Goal: Information Seeking & Learning: Learn about a topic

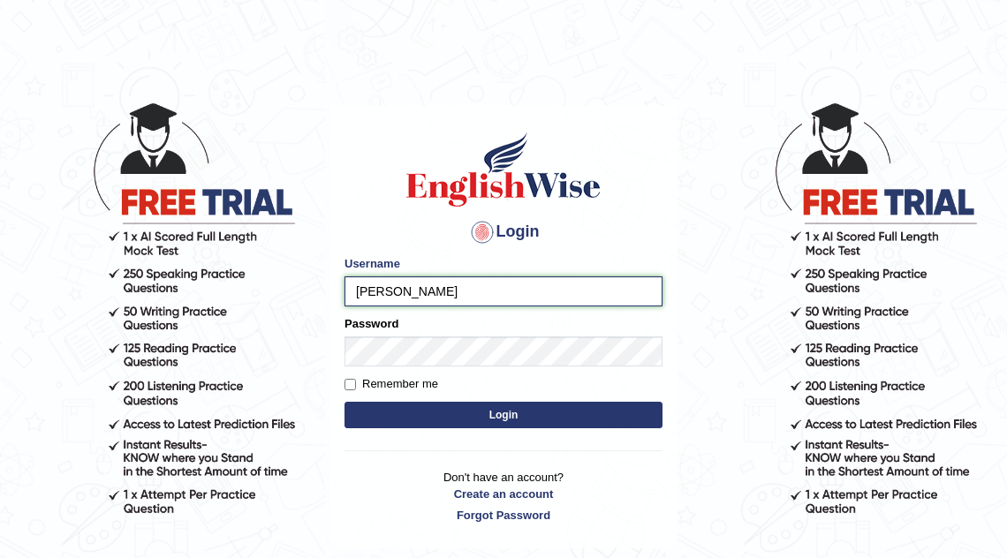
type input "mona_s"
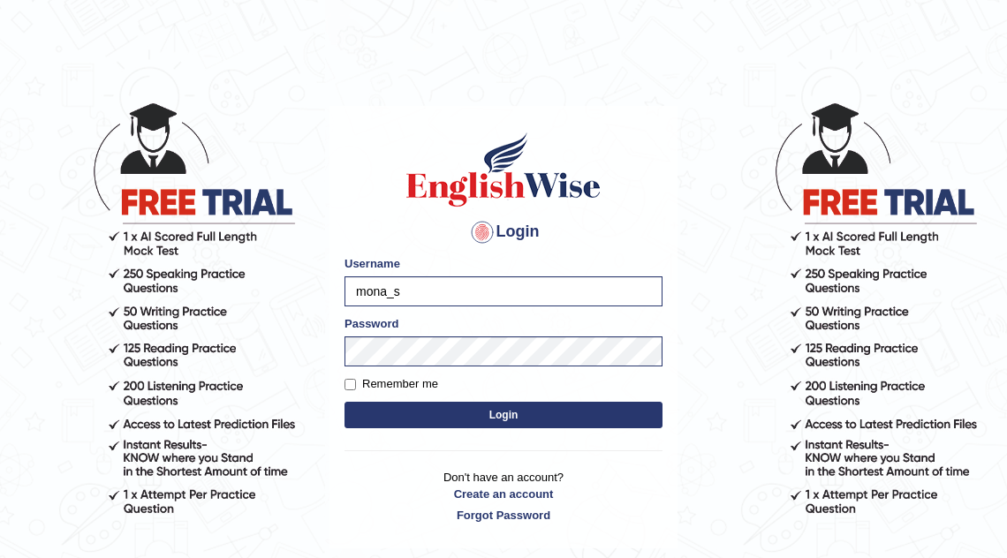
click at [426, 420] on button "Login" at bounding box center [503, 415] width 318 height 26
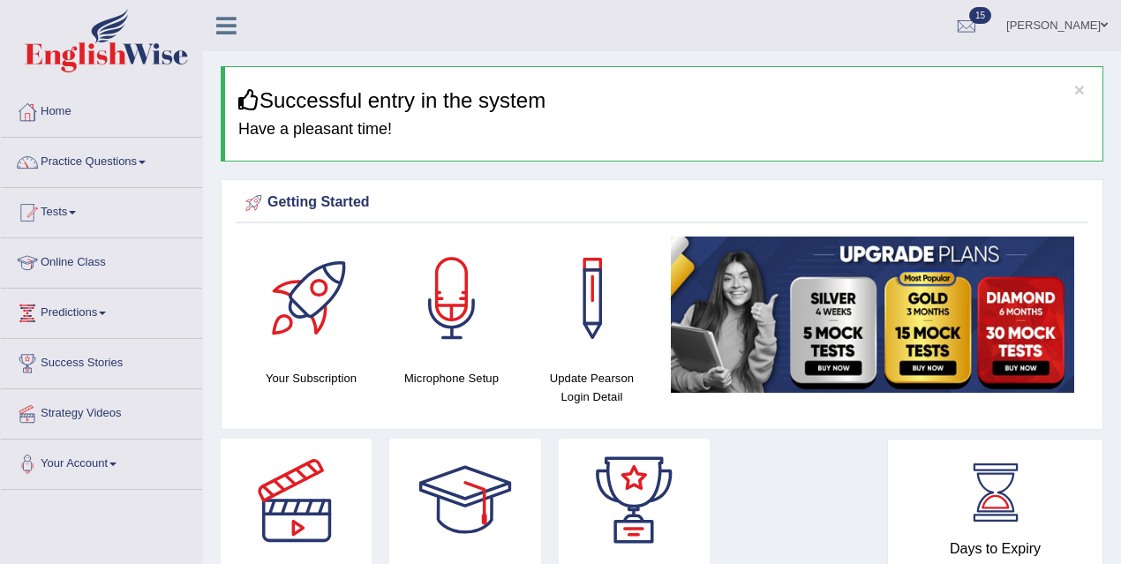
click at [428, 406] on div "Your Subscription Microphone Setup Update Pearson Login Detail" at bounding box center [662, 329] width 851 height 184
click at [427, 403] on div "Your Subscription Microphone Setup Update Pearson Login Detail" at bounding box center [662, 329] width 851 height 184
click at [132, 164] on link "Practice Questions" at bounding box center [101, 160] width 201 height 44
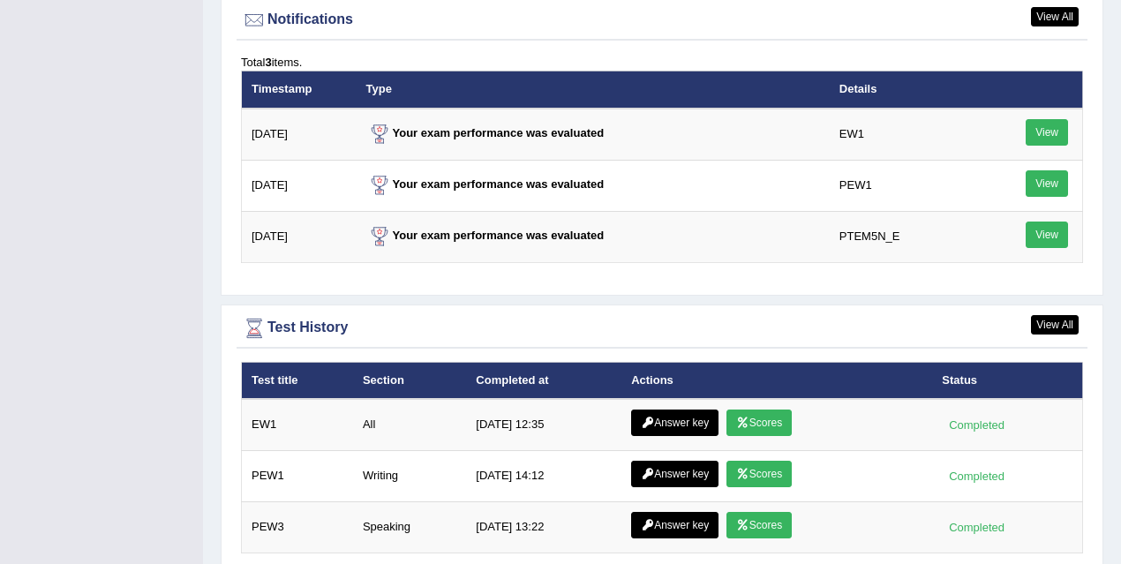
scroll to position [2332, 0]
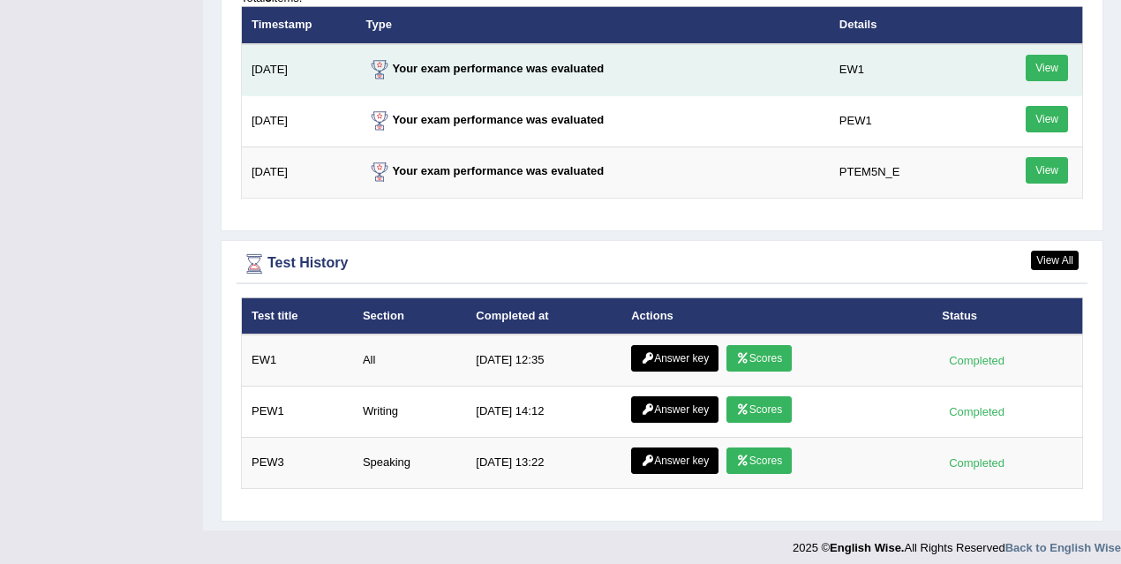
click at [503, 64] on strong "Your exam performance was evaluated" at bounding box center [485, 68] width 238 height 13
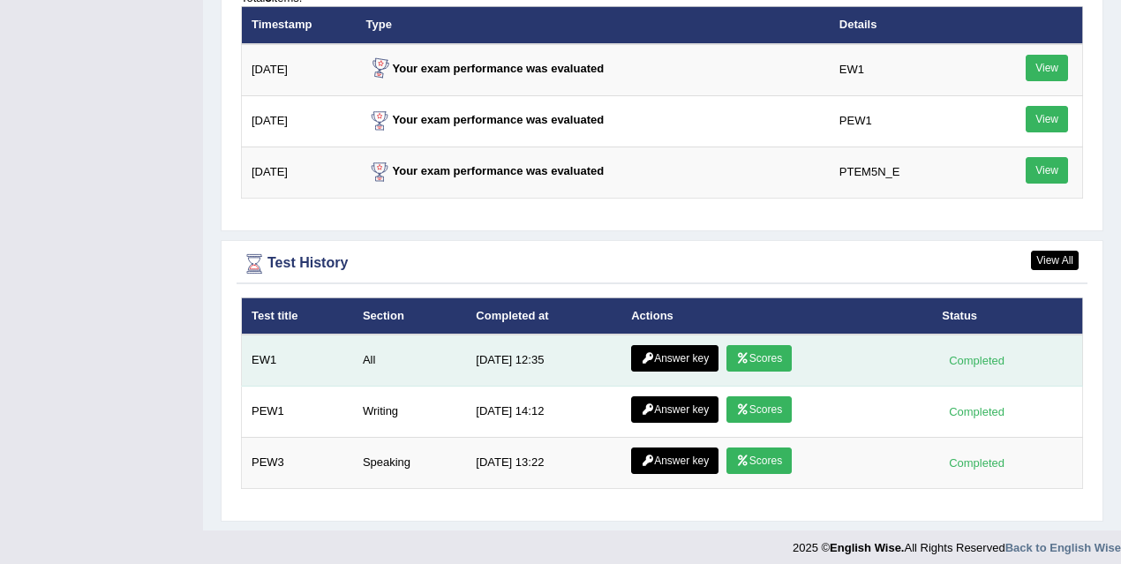
click at [770, 363] on td "Answer key Scores" at bounding box center [777, 361] width 311 height 52
click at [766, 355] on link "Scores" at bounding box center [759, 358] width 65 height 26
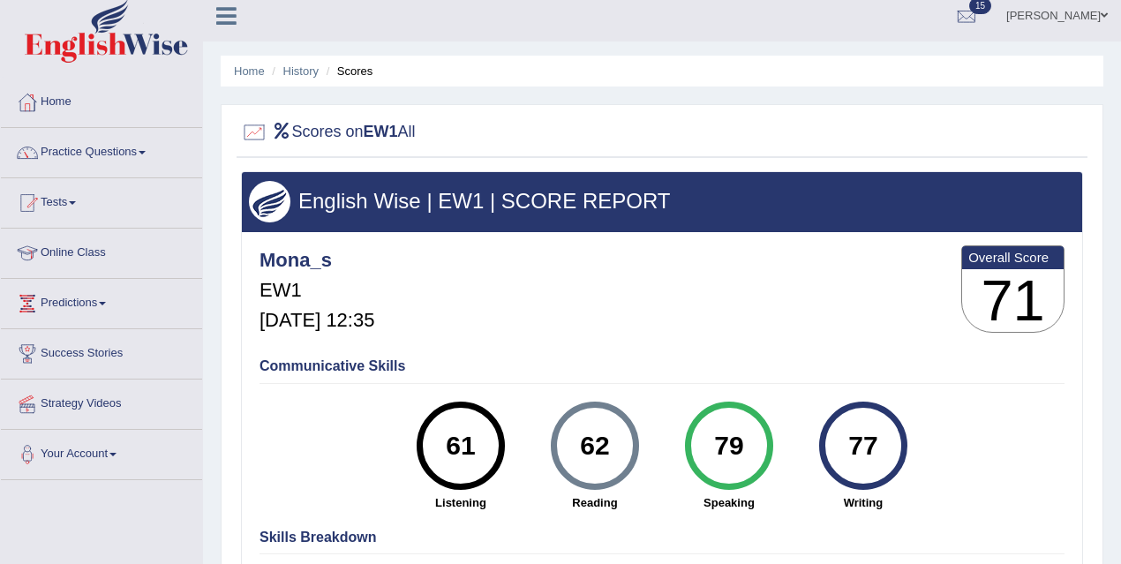
scroll to position [11, 0]
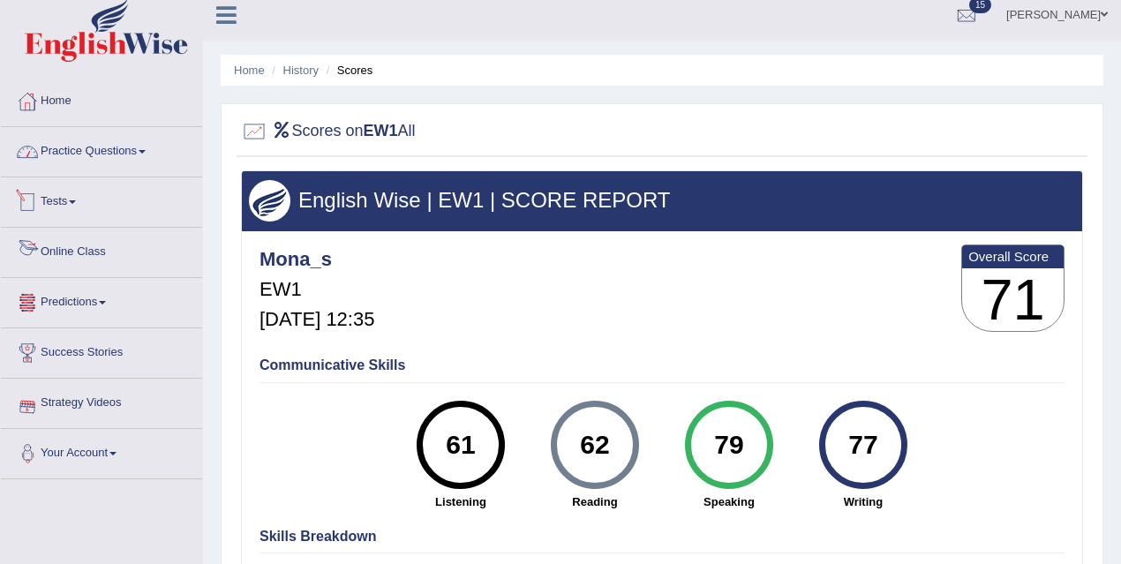
click at [113, 154] on link "Practice Questions" at bounding box center [101, 149] width 201 height 44
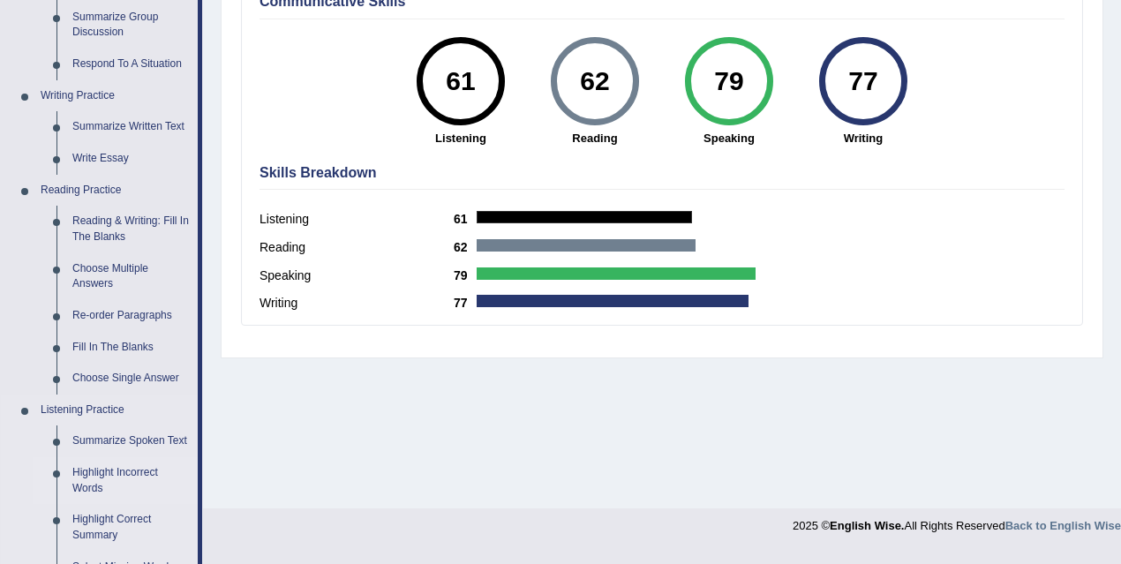
scroll to position [380, 0]
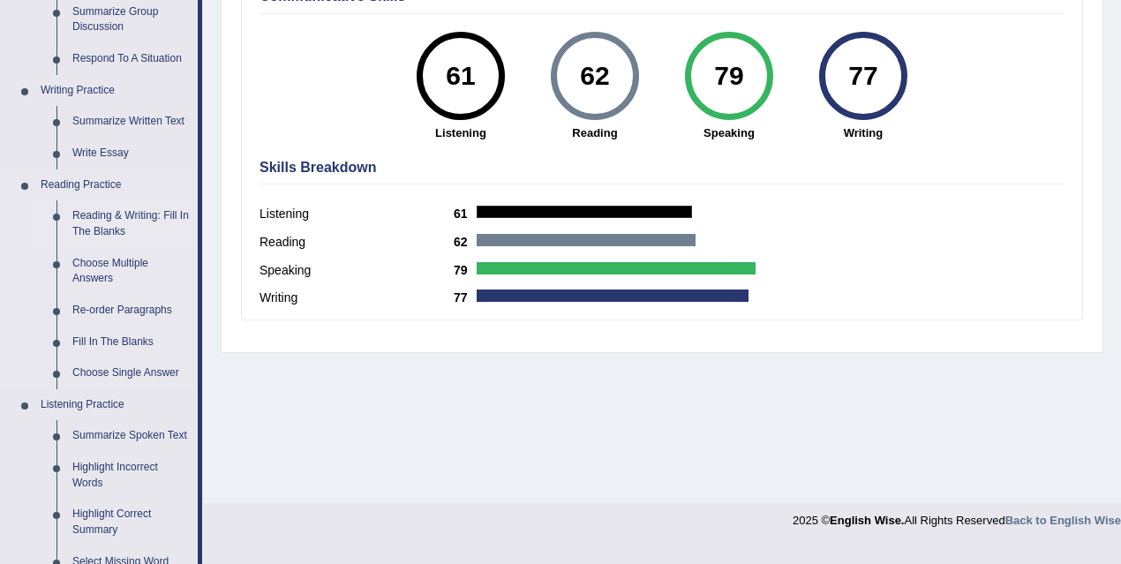
click at [107, 220] on link "Reading & Writing: Fill In The Blanks" at bounding box center [130, 223] width 133 height 47
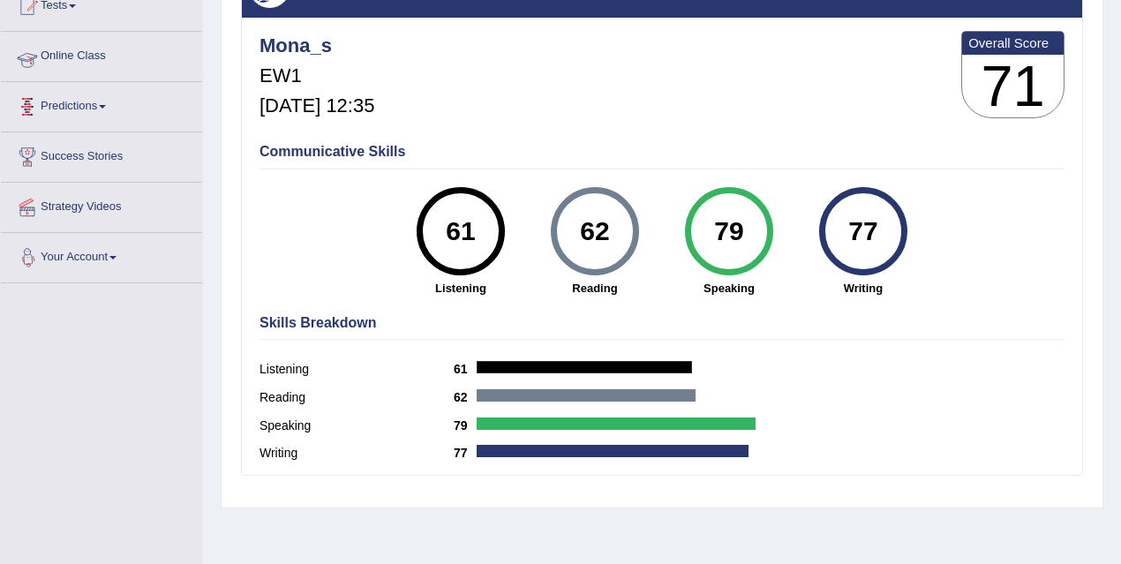
scroll to position [283, 0]
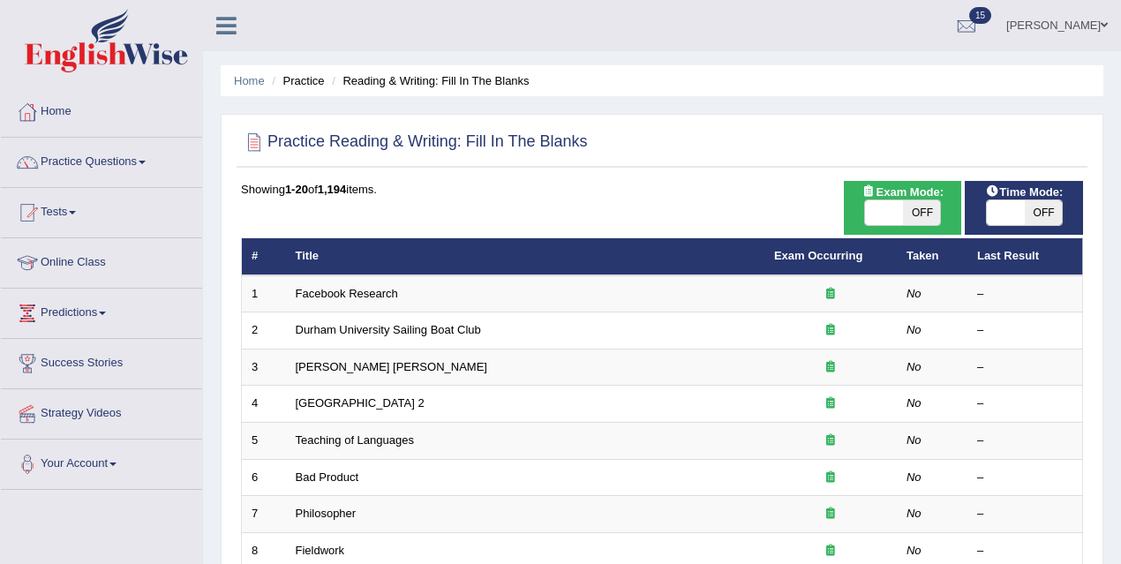
click at [904, 210] on span "OFF" at bounding box center [922, 212] width 38 height 25
checkbox input "true"
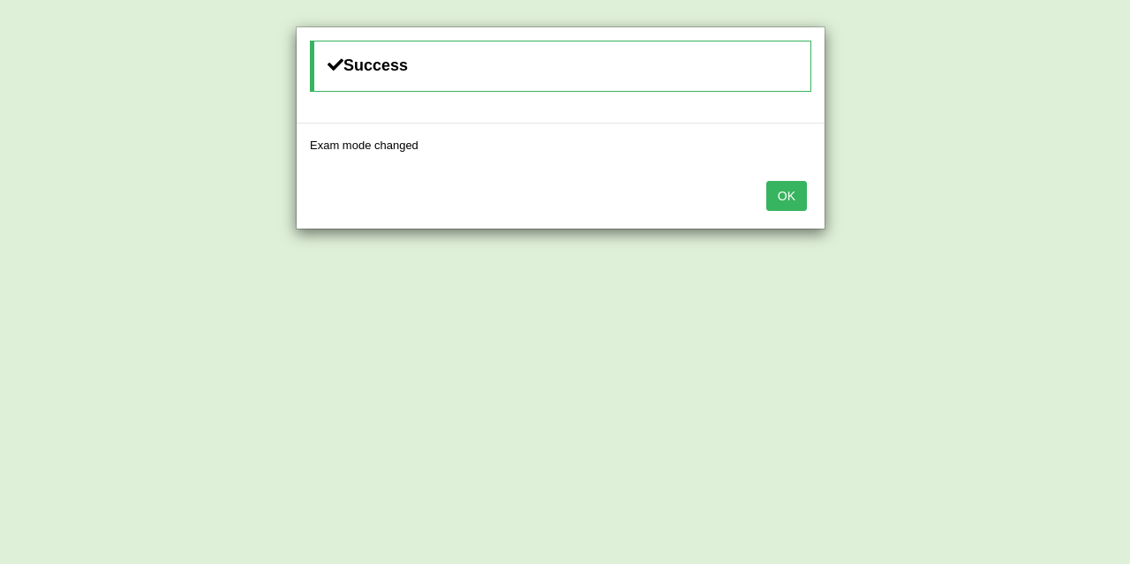
click at [784, 199] on button "OK" at bounding box center [786, 196] width 41 height 30
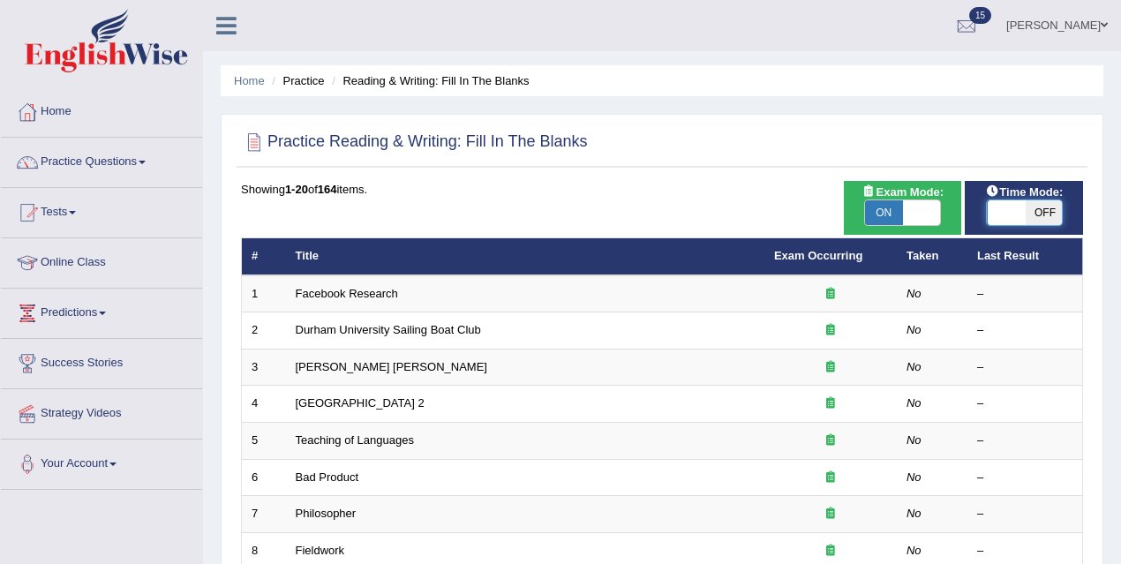
click at [1000, 215] on span at bounding box center [1007, 212] width 38 height 25
click at [1030, 207] on span "OFF" at bounding box center [1044, 212] width 38 height 25
checkbox input "true"
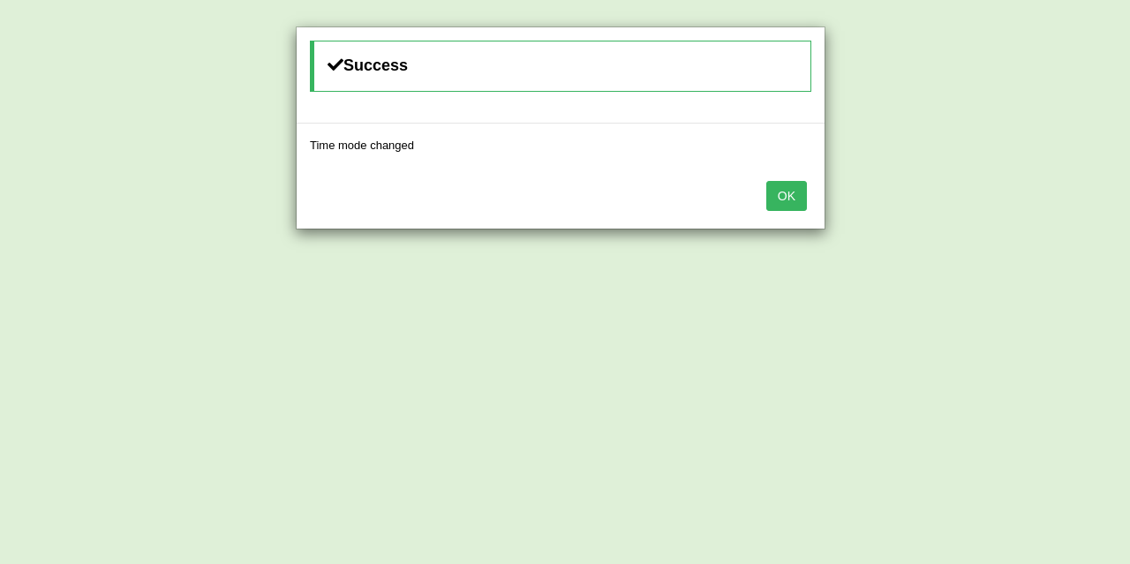
click at [803, 195] on button "OK" at bounding box center [786, 196] width 41 height 30
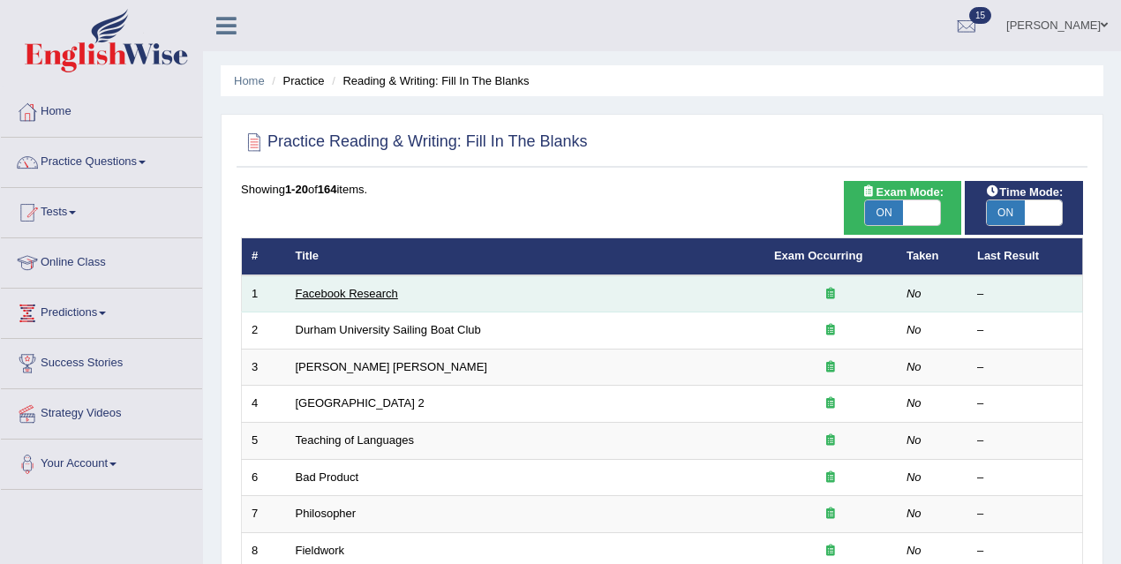
click at [361, 295] on link "Facebook Research" at bounding box center [347, 293] width 102 height 13
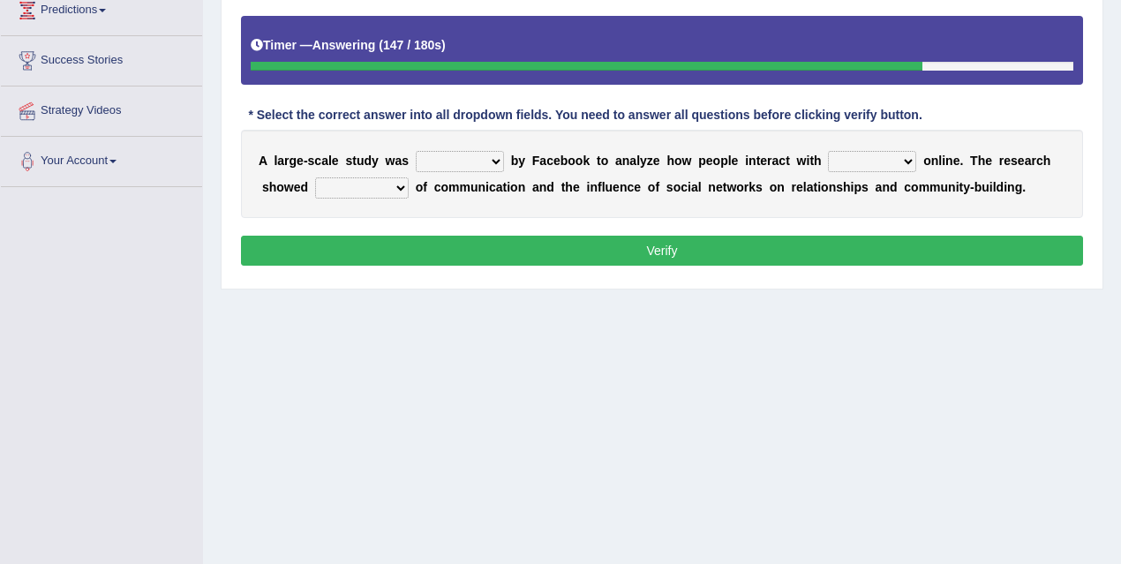
scroll to position [251, 0]
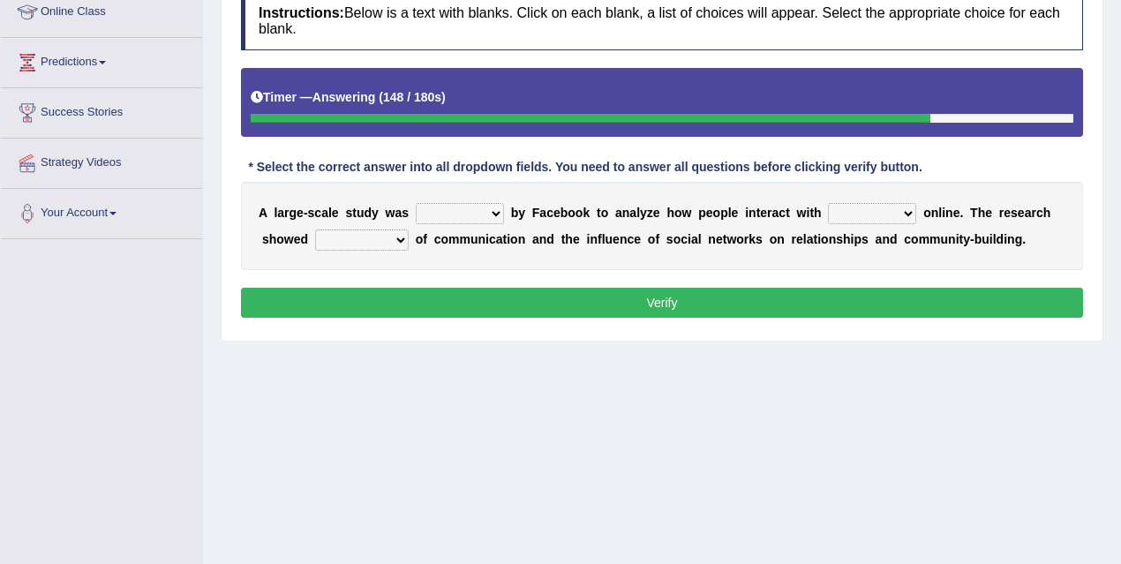
click at [456, 211] on select "surveyed had asked made" at bounding box center [460, 213] width 88 height 21
select select "surveyed"
click at [416, 203] on select "surveyed had asked made" at bounding box center [460, 213] width 88 height 21
click at [876, 211] on select "together all each other another" at bounding box center [872, 213] width 88 height 21
click at [830, 203] on select "together all each other another" at bounding box center [872, 213] width 88 height 21
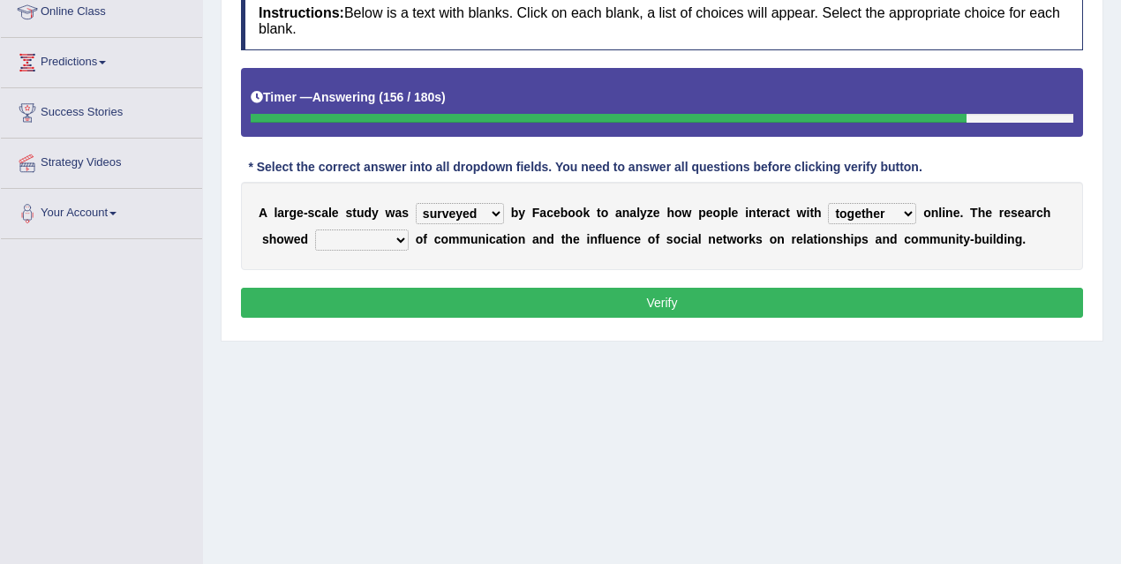
click at [891, 215] on select "together all each other another" at bounding box center [872, 213] width 88 height 21
select select "each other"
click at [830, 203] on select "together all each other another" at bounding box center [872, 213] width 88 height 21
click at [402, 245] on select "advantages standards fellowships patterns" at bounding box center [362, 240] width 94 height 21
select select "advantages"
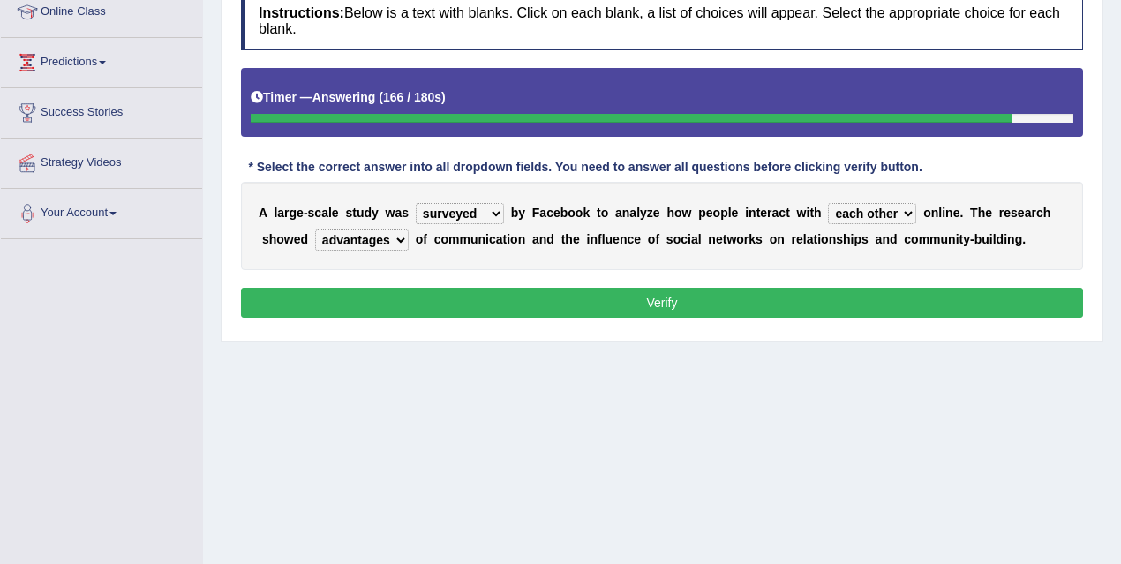
click at [315, 230] on select "advantages standards fellowships patterns" at bounding box center [362, 240] width 94 height 21
click at [655, 294] on button "Verify" at bounding box center [662, 303] width 842 height 30
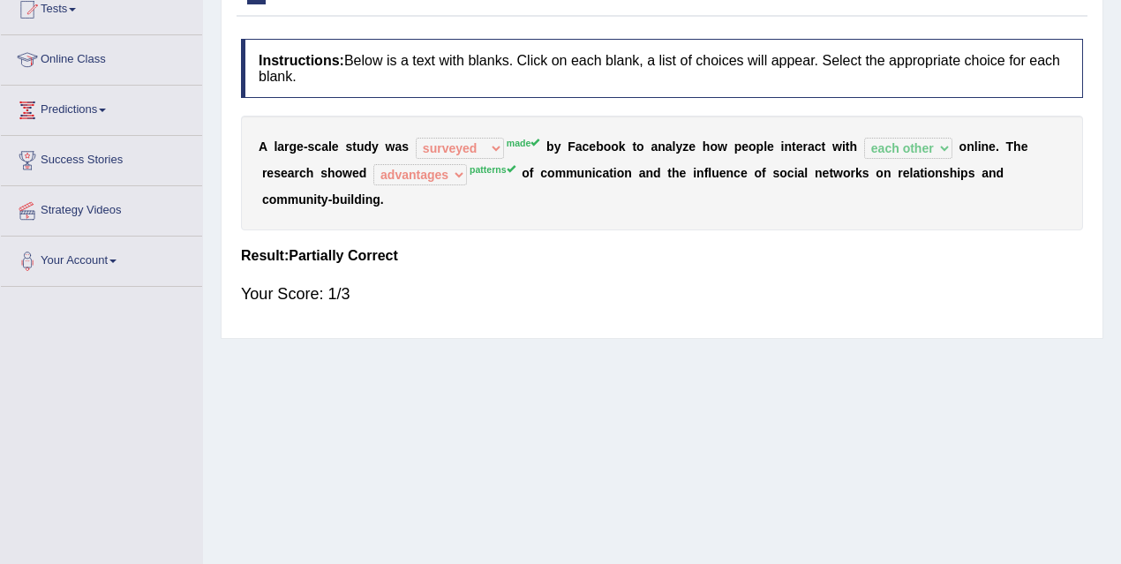
scroll to position [0, 0]
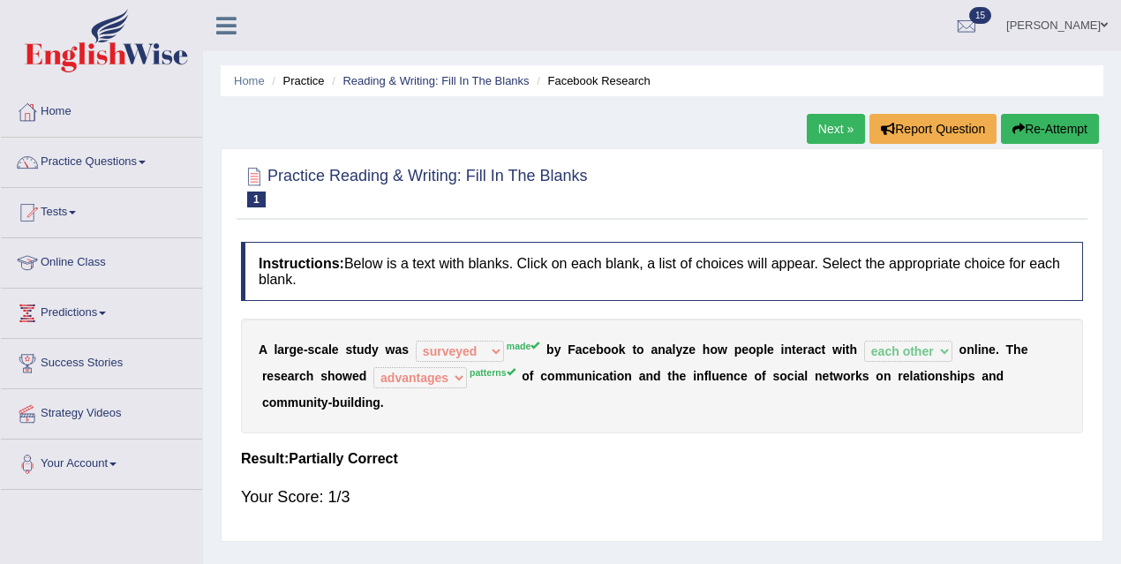
click at [844, 125] on link "Next »" at bounding box center [836, 129] width 58 height 30
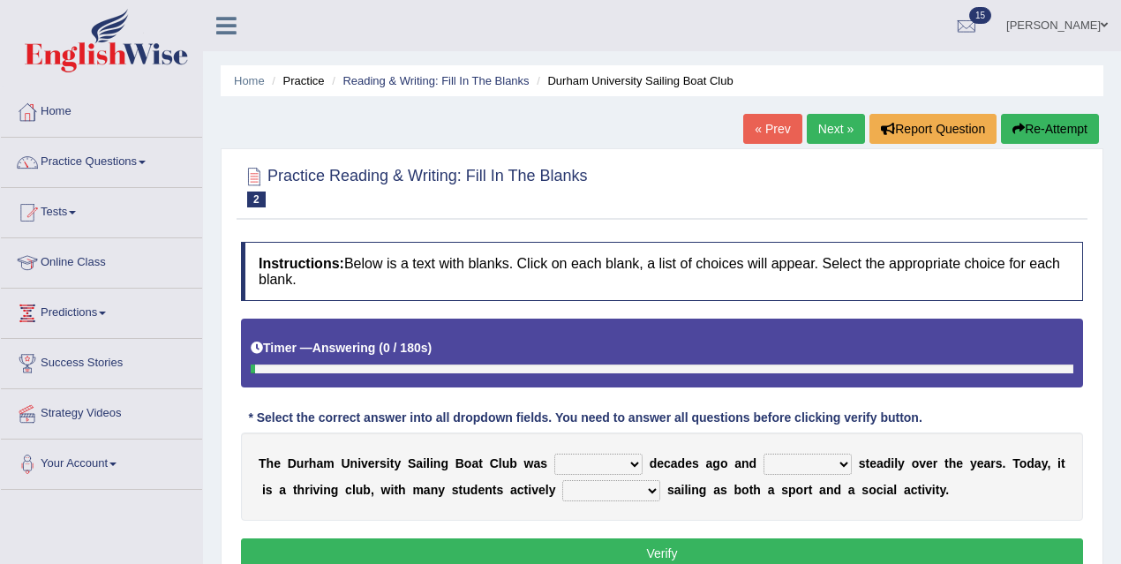
scroll to position [195, 0]
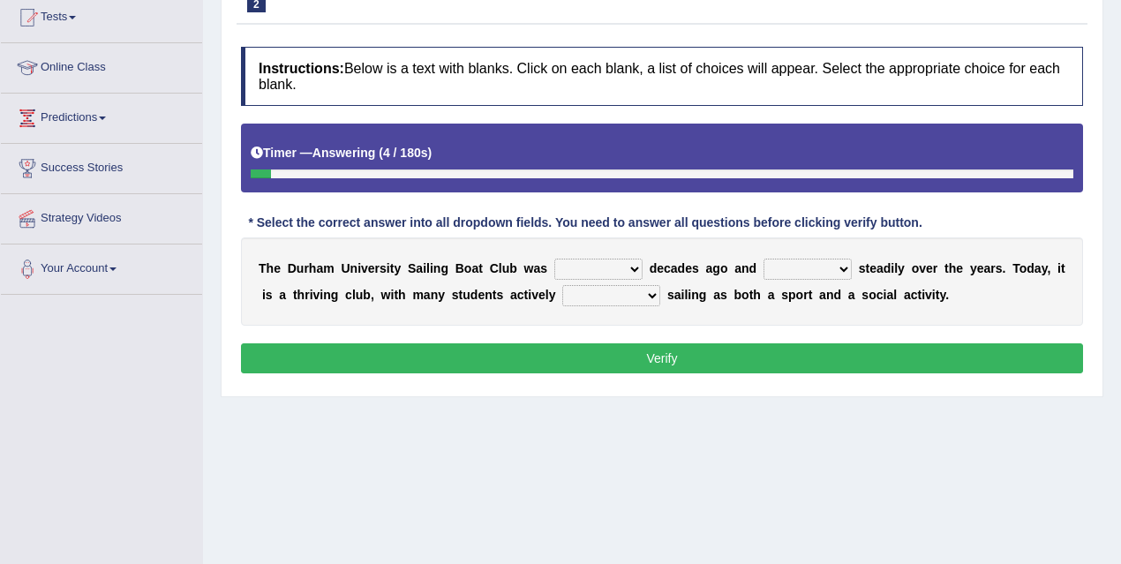
click at [589, 267] on select "found fund founded find" at bounding box center [598, 269] width 88 height 21
select select "found"
click at [554, 259] on select "found fund founded find" at bounding box center [598, 269] width 88 height 21
click at [801, 266] on select "grow growing has grown grown" at bounding box center [808, 269] width 88 height 21
select select "has grown"
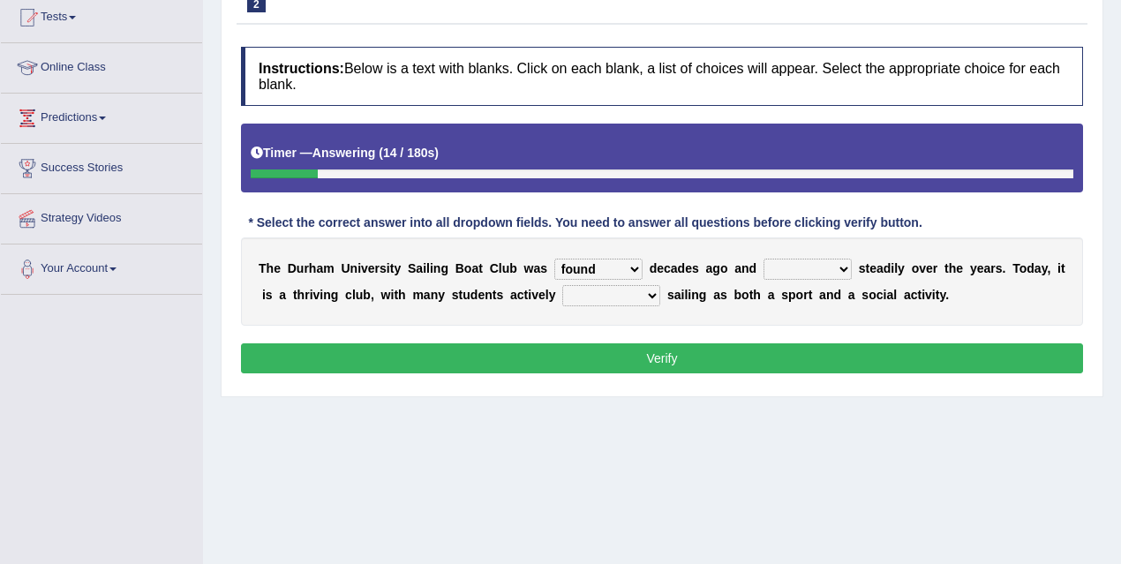
click at [764, 259] on select "grow growing has grown grown" at bounding box center [808, 269] width 88 height 21
click at [608, 296] on select "enjoy enjoyed are enjoying enjoying" at bounding box center [611, 295] width 98 height 21
click at [562, 285] on select "enjoy enjoyed are enjoying enjoying" at bounding box center [611, 295] width 98 height 21
click at [599, 298] on select "enjoy enjoyed are enjoying enjoying" at bounding box center [611, 295] width 98 height 21
click at [562, 285] on select "enjoy enjoyed are enjoying enjoying" at bounding box center [611, 295] width 98 height 21
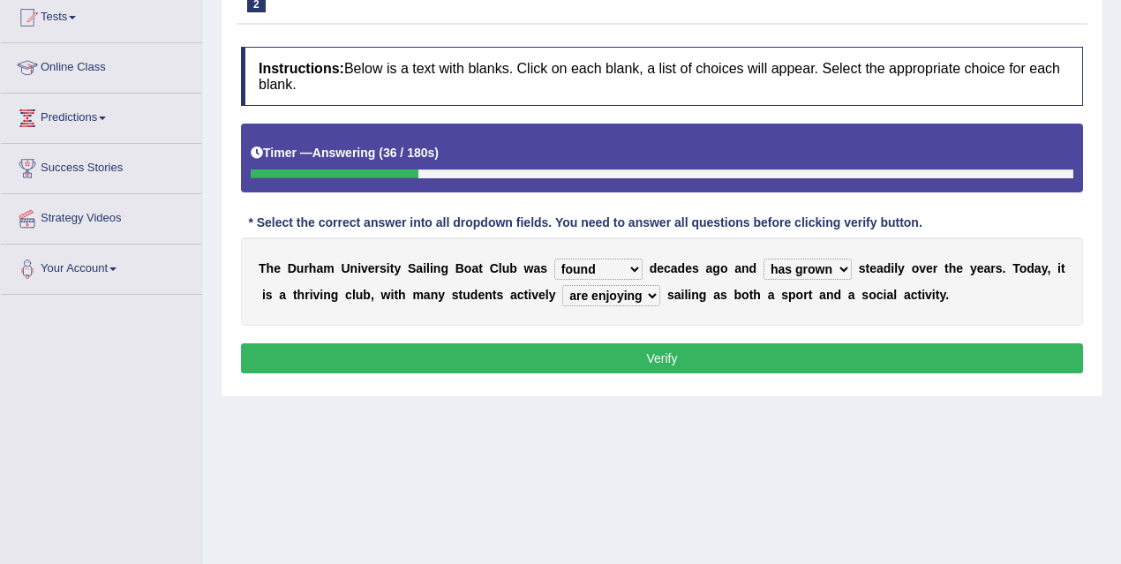
click at [607, 294] on select "enjoy enjoyed are enjoying enjoying" at bounding box center [611, 295] width 98 height 21
select select "enjoying"
click at [562, 285] on select "enjoy enjoyed are enjoying enjoying" at bounding box center [611, 295] width 98 height 21
click at [728, 359] on button "Verify" at bounding box center [662, 358] width 842 height 30
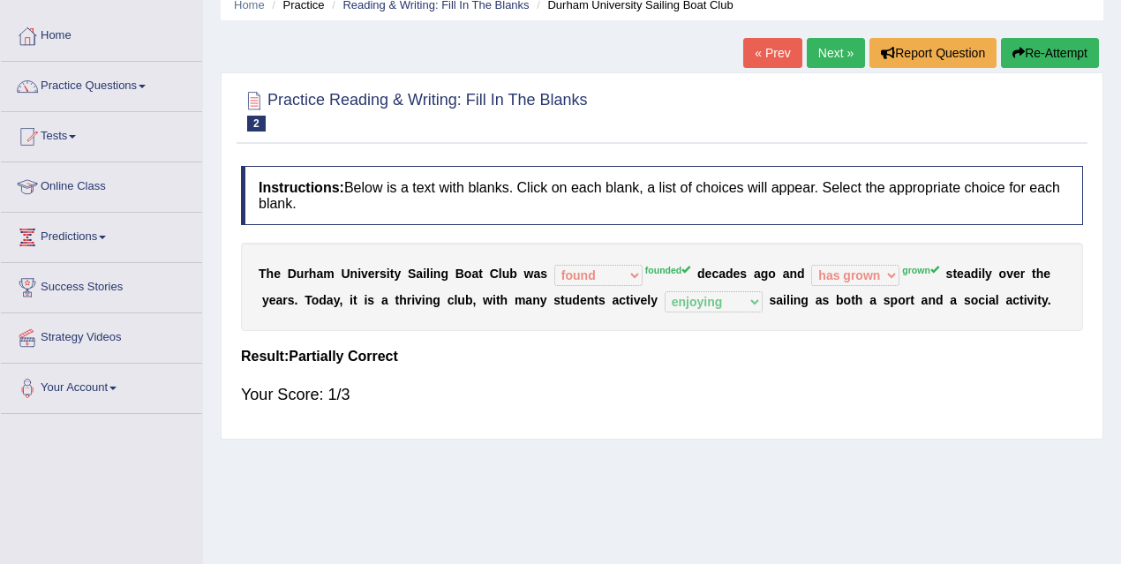
scroll to position [0, 0]
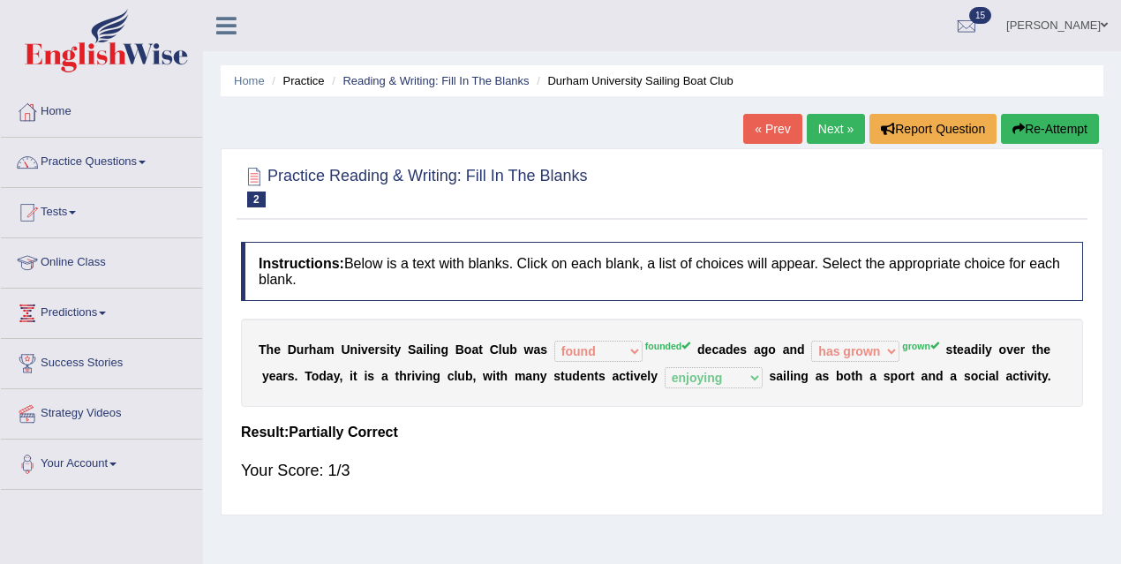
click at [834, 121] on link "Next »" at bounding box center [836, 129] width 58 height 30
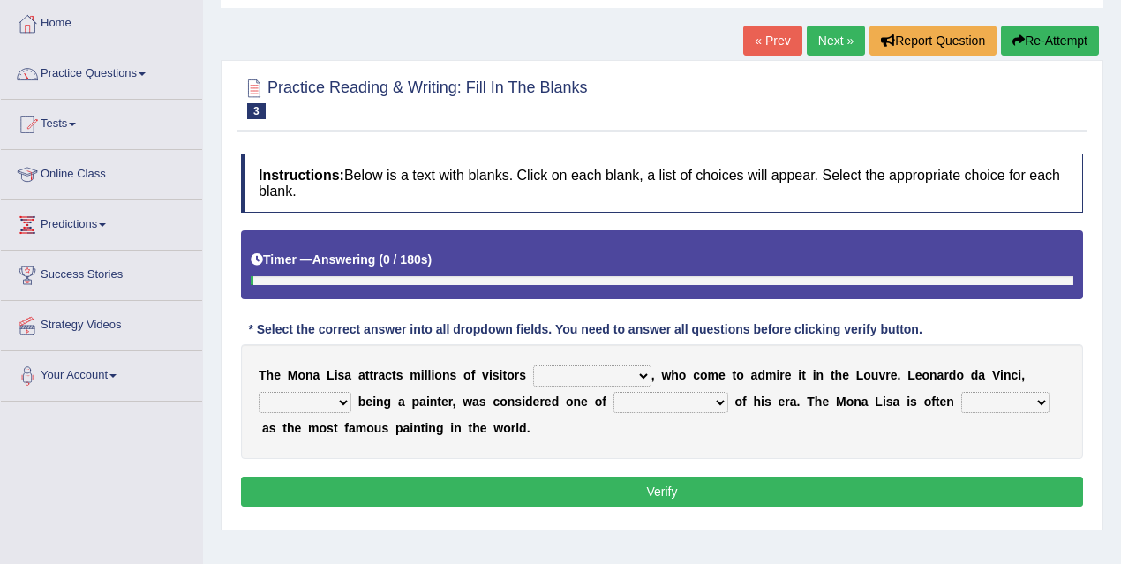
scroll to position [218, 0]
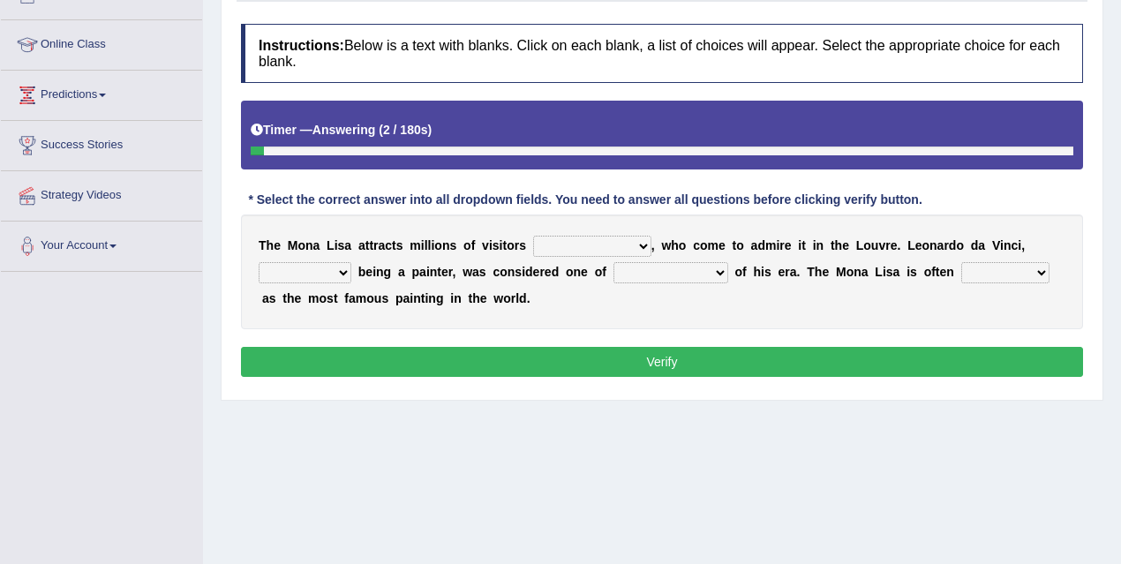
click at [584, 243] on select "around the year the all year all year round per year" at bounding box center [592, 246] width 118 height 21
select select "around the year"
click at [533, 236] on select "around the year the all year all year round per year" at bounding box center [592, 246] width 118 height 21
click at [625, 248] on select "around the year the all year all year round per year" at bounding box center [592, 246] width 118 height 21
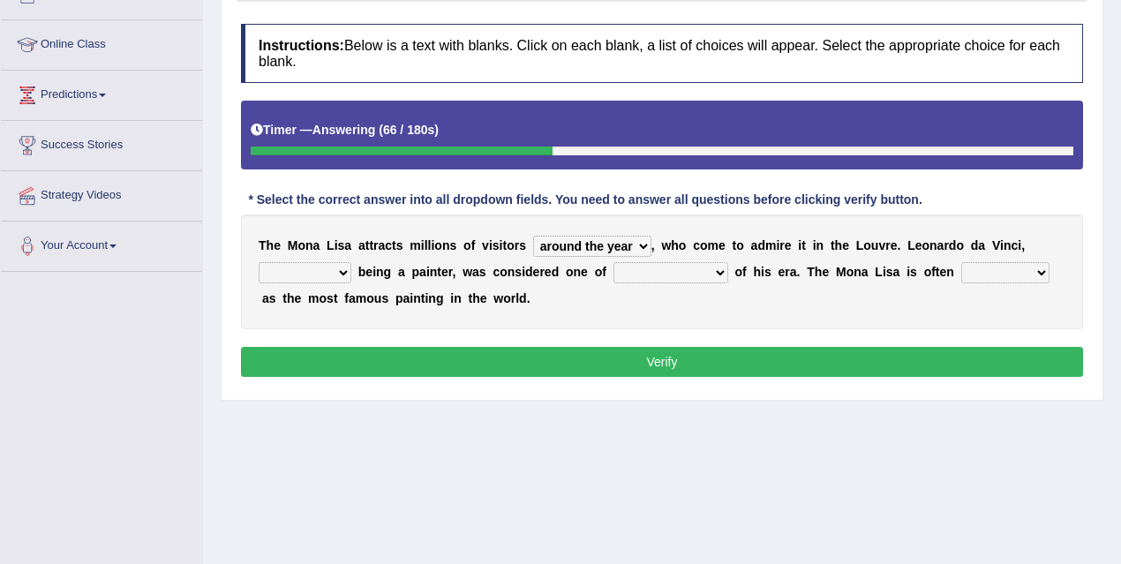
click at [533, 236] on select "around the year the all year all year round per year" at bounding box center [592, 246] width 118 height 21
click at [346, 264] on select "rather than as much as as well as as long as" at bounding box center [305, 272] width 93 height 21
click at [259, 262] on select "rather than as much as as well as as long as" at bounding box center [305, 272] width 93 height 21
click at [321, 275] on select "rather than as much as as well as as long as" at bounding box center [305, 272] width 93 height 21
select select "as much as"
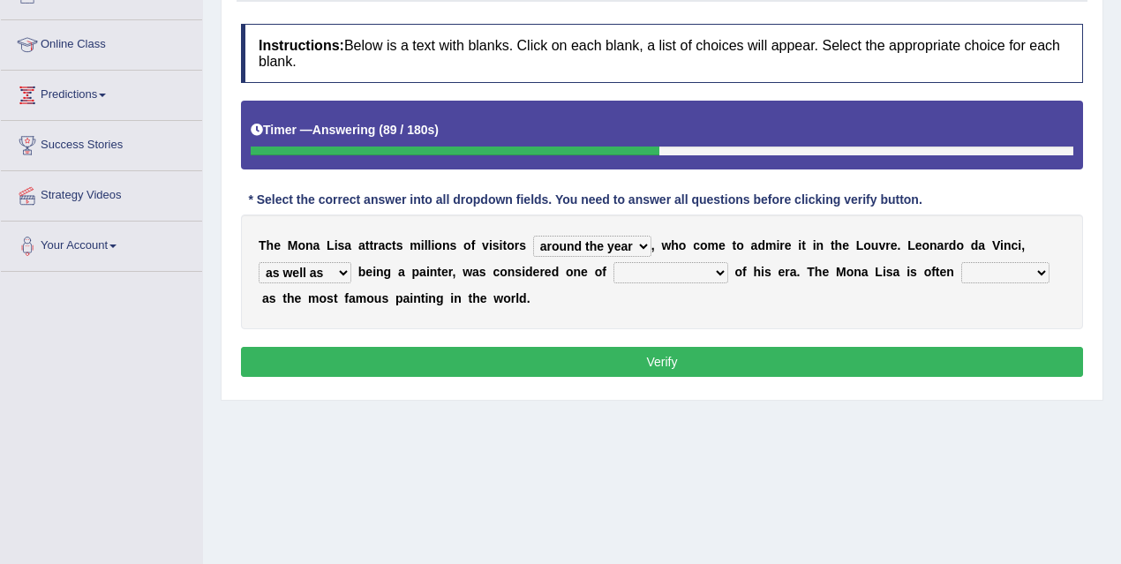
click at [259, 262] on select "rather than as much as as well as as long as" at bounding box center [305, 272] width 93 height 21
click at [673, 274] on select "better artists artist the better artist the best artists" at bounding box center [671, 272] width 115 height 21
select select "the best artists"
click at [614, 262] on select "better artists artist the better artist the best artists" at bounding box center [671, 272] width 115 height 21
click at [991, 270] on select "classified suggested predicted described" at bounding box center [1005, 272] width 88 height 21
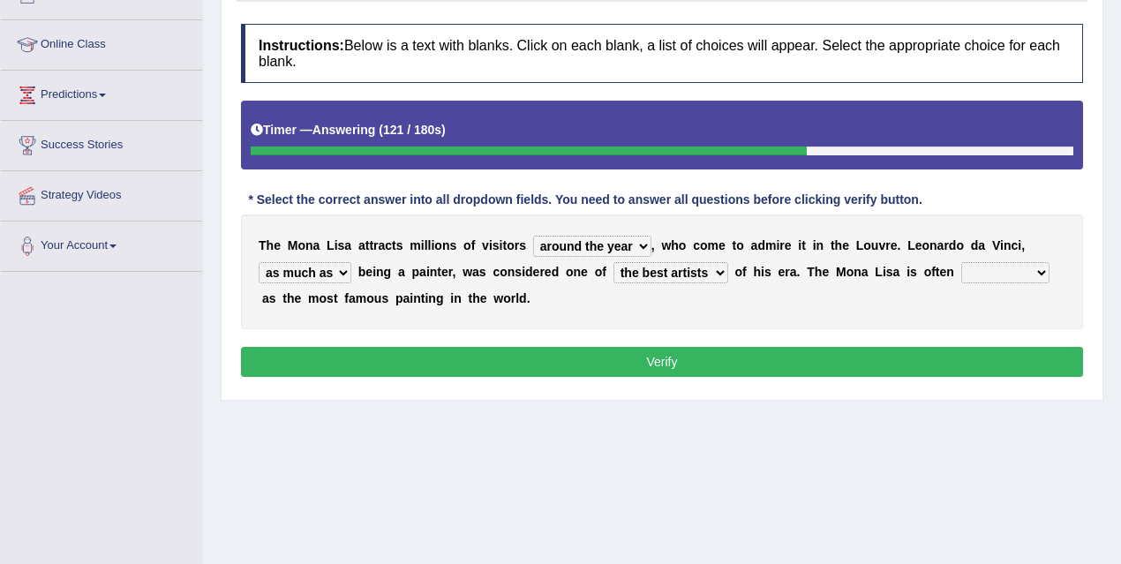
select select "described"
click at [961, 262] on select "classified suggested predicted described" at bounding box center [1005, 272] width 88 height 21
click at [645, 245] on select "around the year the all year all year round per year" at bounding box center [592, 246] width 118 height 21
select select "all year round"
click at [533, 236] on select "around the year the all year all year round per year" at bounding box center [592, 246] width 118 height 21
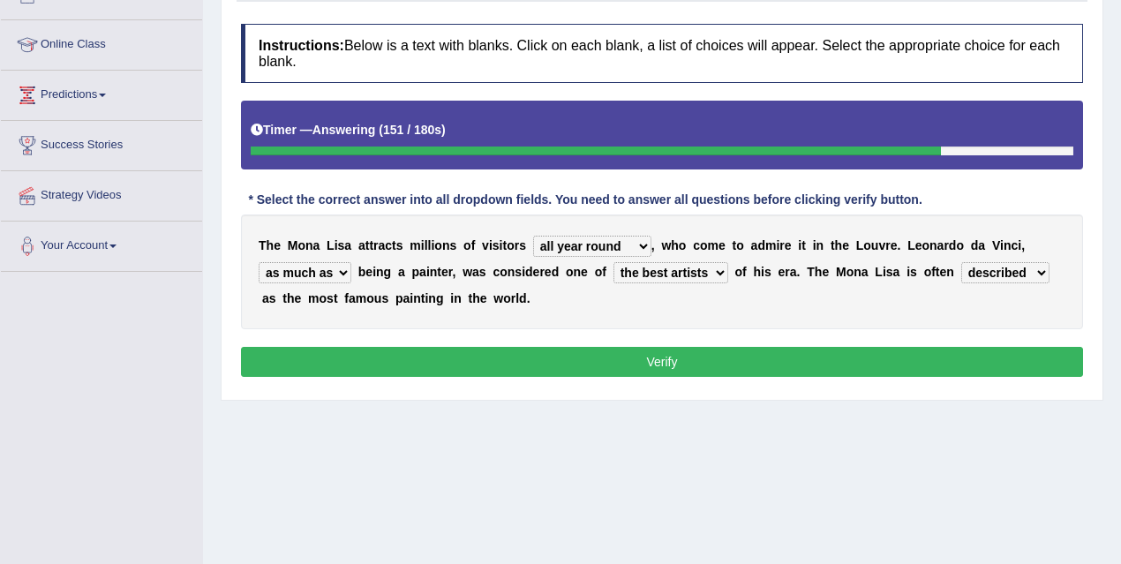
click at [336, 273] on select "rather than as much as as well as as long as" at bounding box center [305, 272] width 93 height 21
select select "as well as"
click at [259, 262] on select "rather than as much as as well as as long as" at bounding box center [305, 272] width 93 height 21
click at [638, 272] on select "better artists artist the better artist the best artists" at bounding box center [671, 272] width 115 height 21
click at [614, 262] on select "better artists artist the better artist the best artists" at bounding box center [671, 272] width 115 height 21
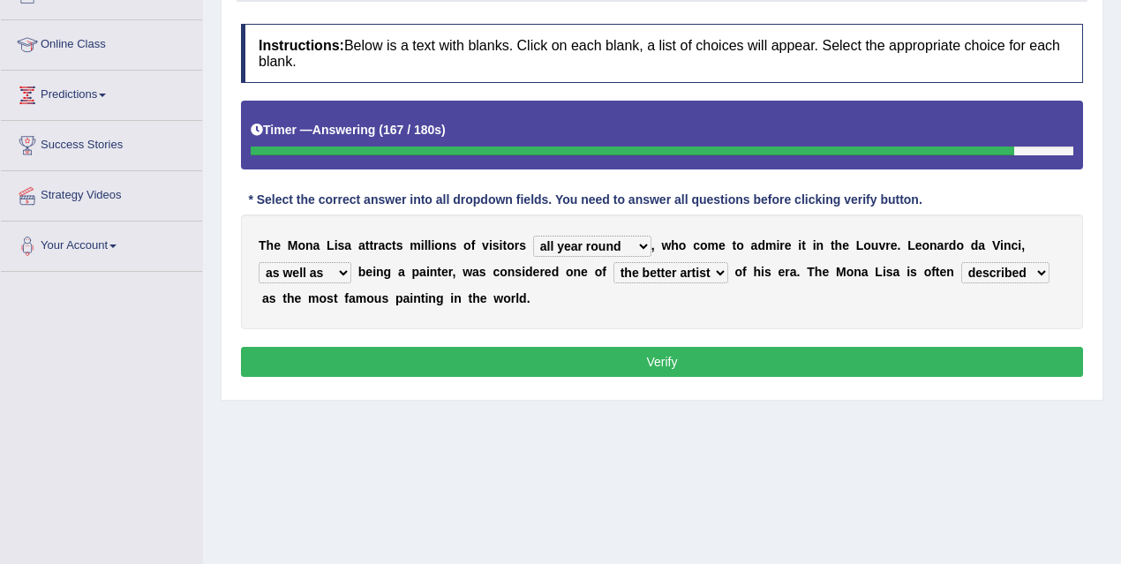
click at [652, 273] on select "better artists artist the better artist the best artists" at bounding box center [671, 272] width 115 height 21
click at [614, 262] on select "better artists artist the better artist the best artists" at bounding box center [671, 272] width 115 height 21
click at [645, 267] on select "better artists artist the better artist the best artists" at bounding box center [671, 272] width 115 height 21
select select "the better artist"
click at [614, 262] on select "better artists artist the better artist the best artists" at bounding box center [671, 272] width 115 height 21
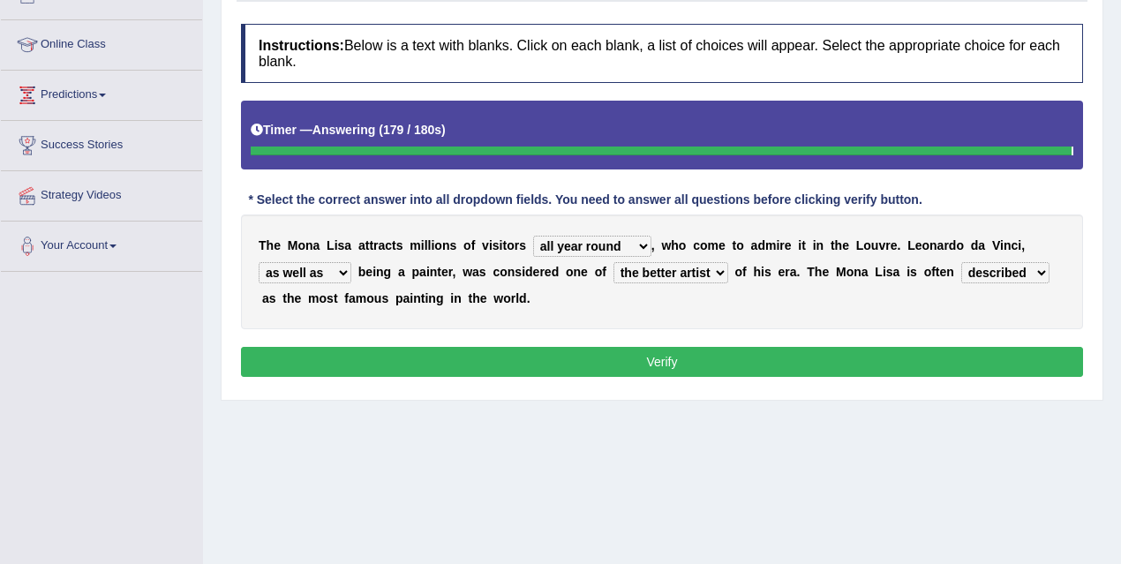
click at [652, 362] on button "Verify" at bounding box center [662, 362] width 842 height 30
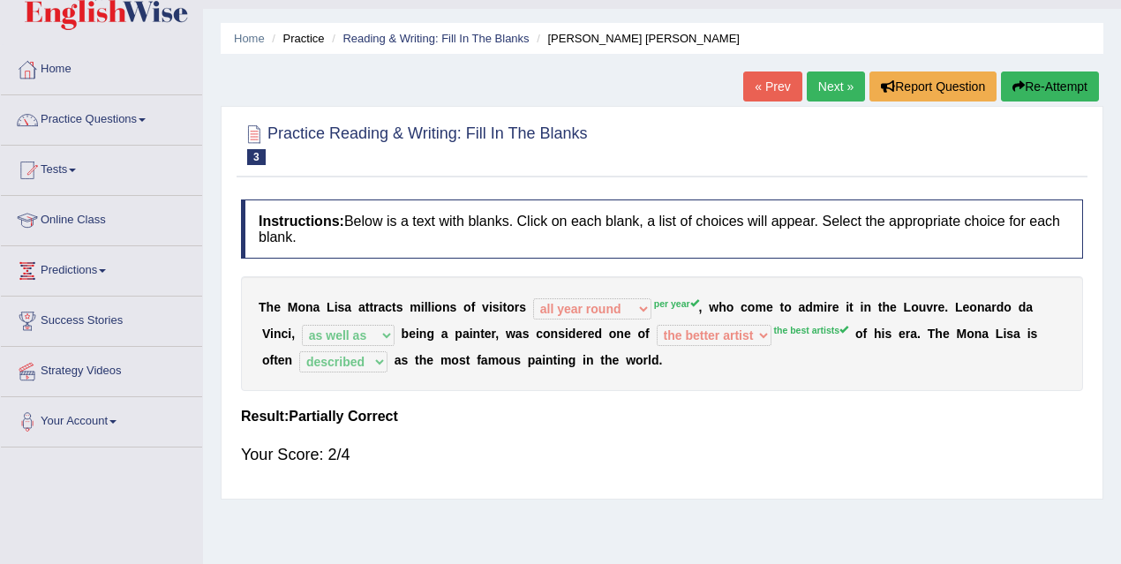
scroll to position [0, 0]
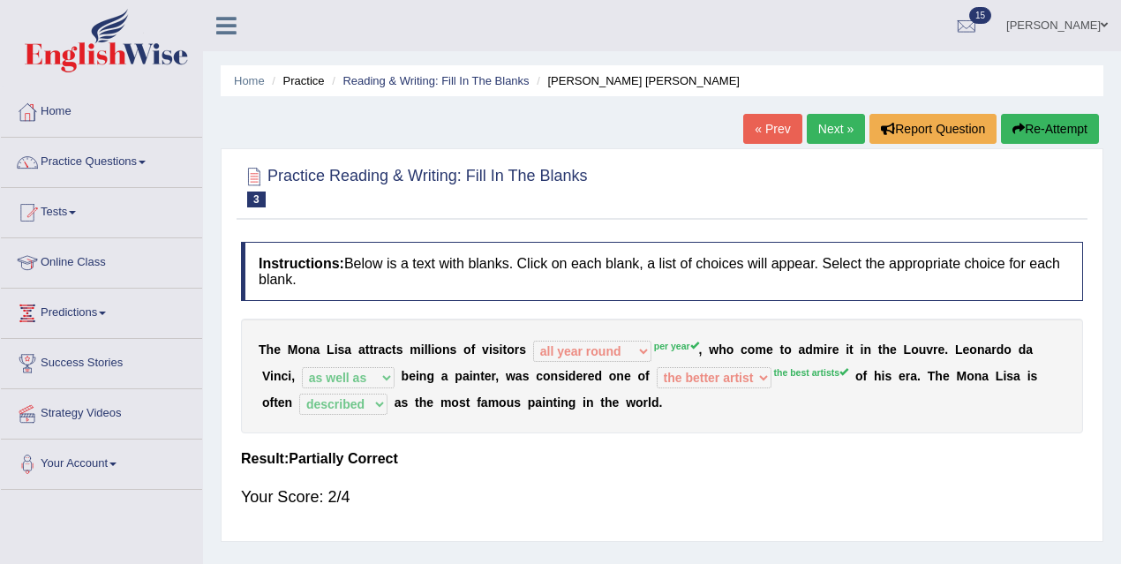
click at [842, 125] on link "Next »" at bounding box center [836, 129] width 58 height 30
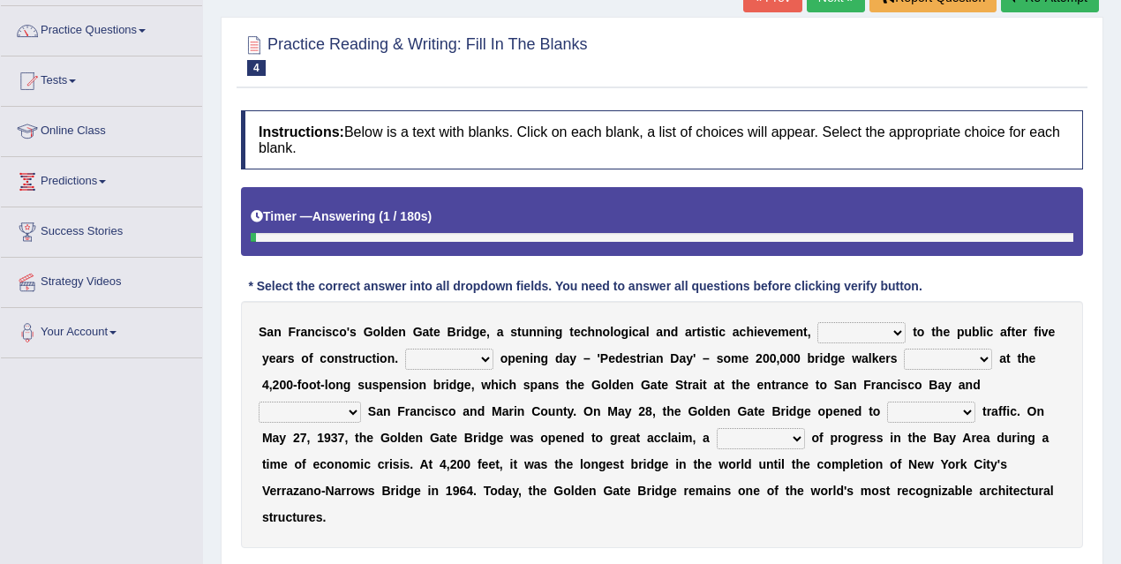
scroll to position [156, 0]
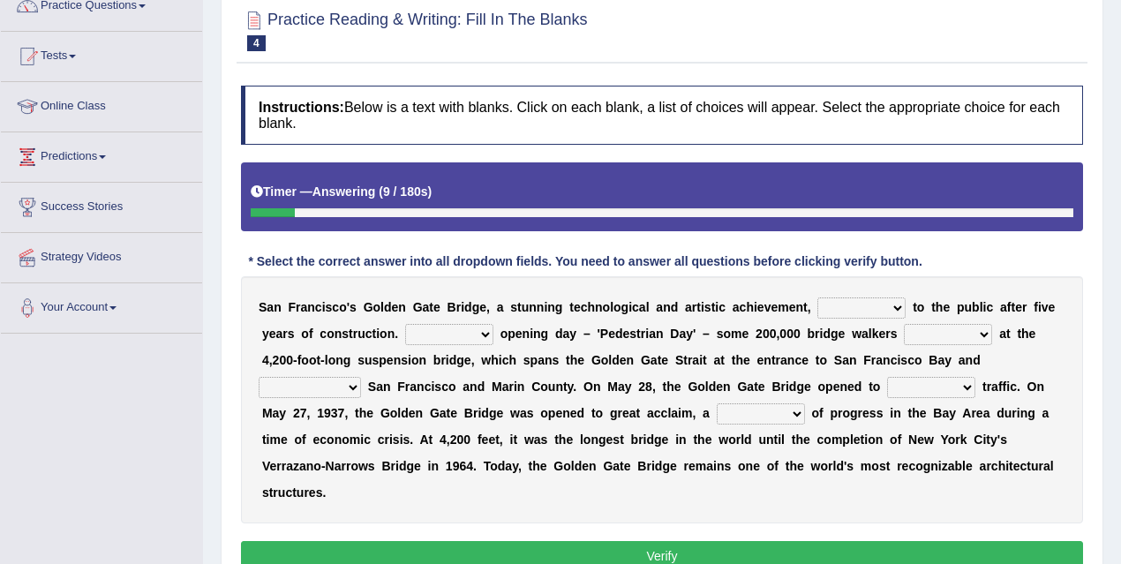
click at [872, 302] on select "opens closes appears equals" at bounding box center [862, 308] width 88 height 21
select select "opens"
click at [818, 298] on select "opens closes appears equals" at bounding box center [862, 308] width 88 height 21
click at [442, 334] on select "On During Since When" at bounding box center [449, 334] width 88 height 21
select select "During"
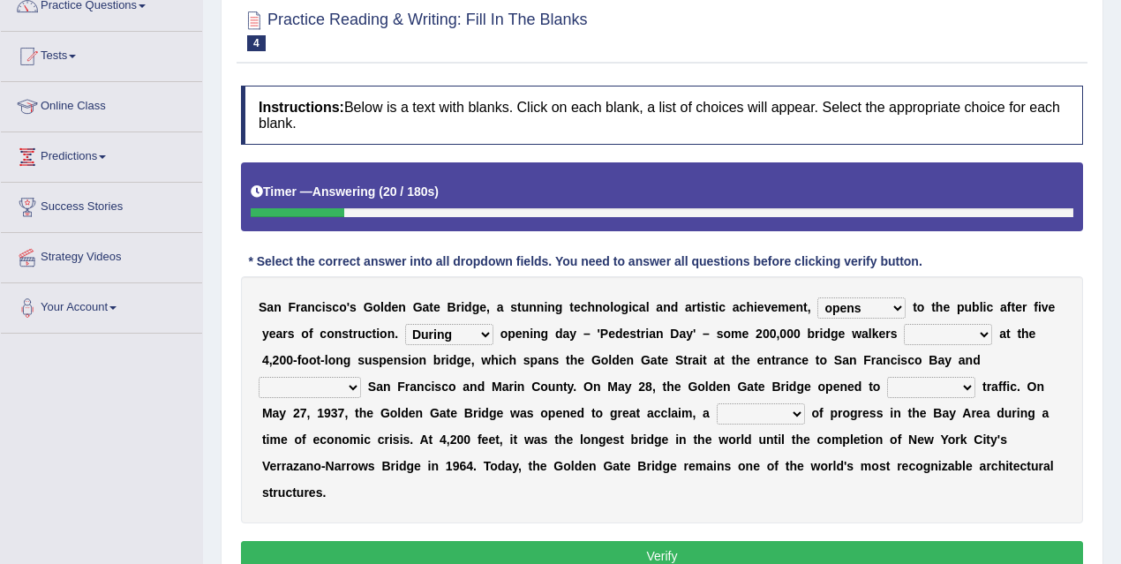
click at [405, 324] on select "On During Since When" at bounding box center [449, 334] width 88 height 21
click at [921, 337] on select "stationed looked marveled laughed" at bounding box center [948, 334] width 88 height 21
click at [904, 324] on select "stationed looked marveled laughed" at bounding box center [948, 334] width 88 height 21
click at [943, 334] on select "stationed looked marveled laughed" at bounding box center [948, 334] width 88 height 21
select select "stationed"
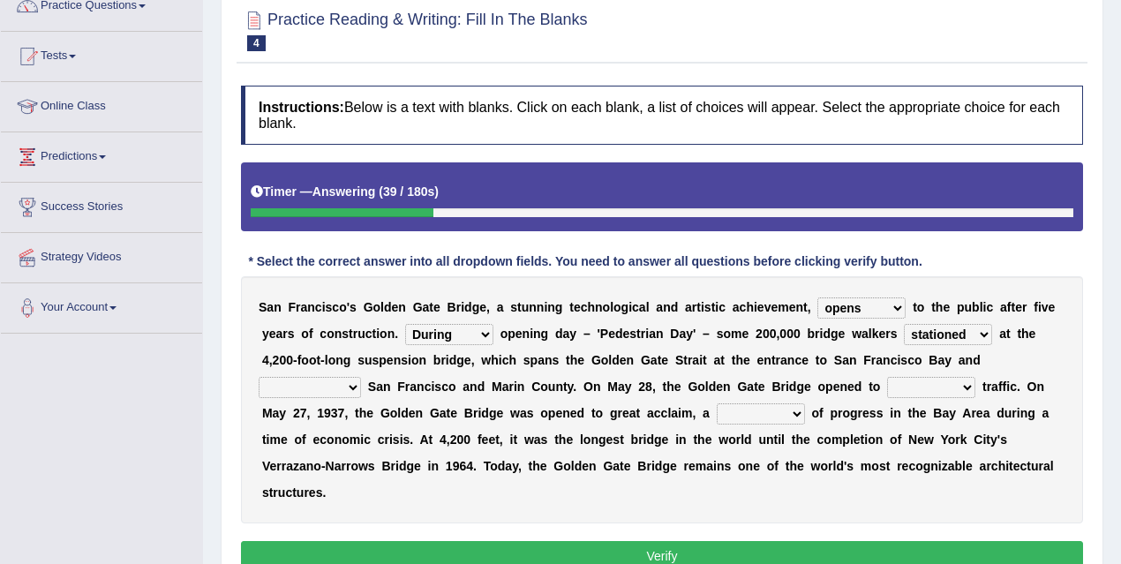
click at [904, 324] on select "stationed looked marveled laughed" at bounding box center [948, 334] width 88 height 21
click at [348, 388] on select "separates connects channels differentiates" at bounding box center [310, 387] width 102 height 21
select select "connects"
click at [259, 377] on select "separates connects channels differentiates" at bounding box center [310, 387] width 102 height 21
click at [926, 384] on select "aquatic vehicular airborne watertight" at bounding box center [931, 387] width 88 height 21
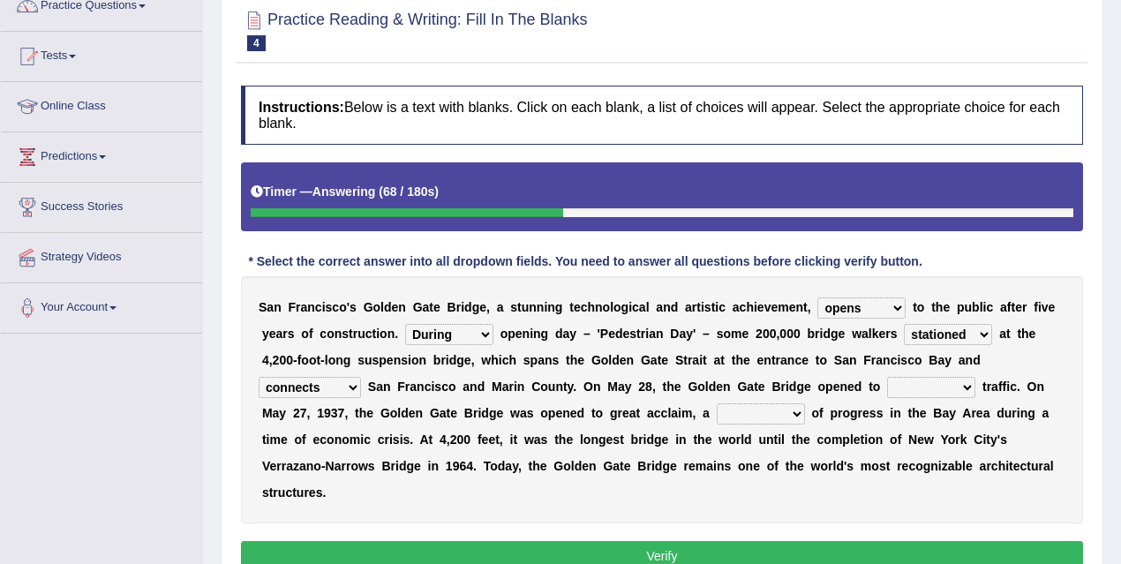
select select "vehicular"
click at [887, 377] on select "aquatic vehicular airborne watertight" at bounding box center [931, 387] width 88 height 21
click at [748, 414] on select "denial symbol technique yield" at bounding box center [761, 413] width 88 height 21
select select "yield"
click at [719, 403] on select "denial symbol technique yield" at bounding box center [761, 413] width 88 height 21
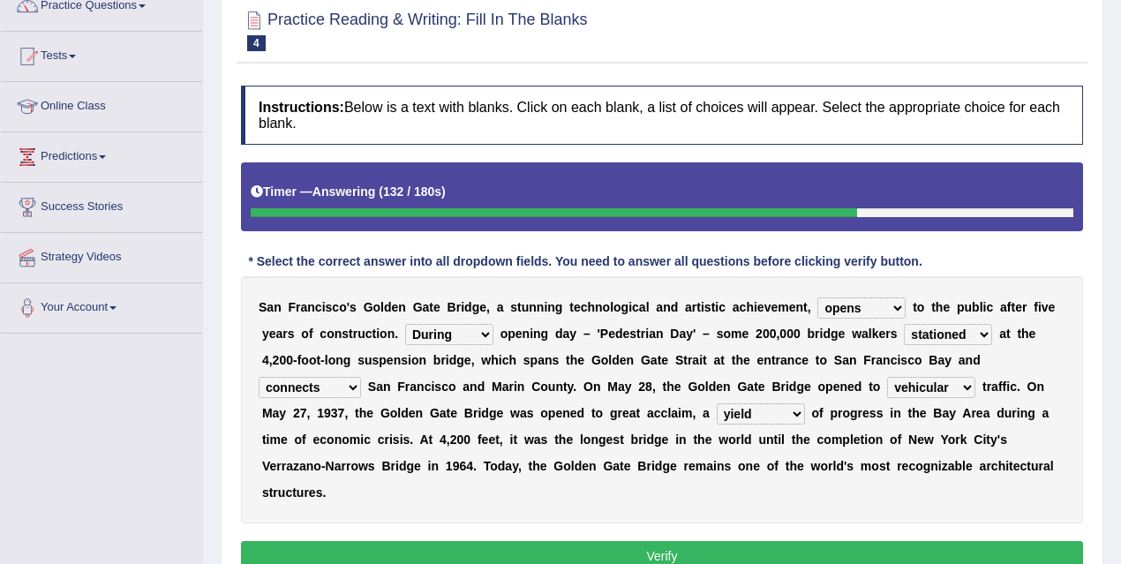
click at [353, 386] on select "separates connects channels differentiates" at bounding box center [310, 387] width 102 height 21
click at [259, 377] on select "separates connects channels differentiates" at bounding box center [310, 387] width 102 height 21
click at [351, 385] on select "separates connects channels differentiates" at bounding box center [310, 387] width 102 height 21
select select "connects"
click at [259, 377] on select "separates connects channels differentiates" at bounding box center [310, 387] width 102 height 21
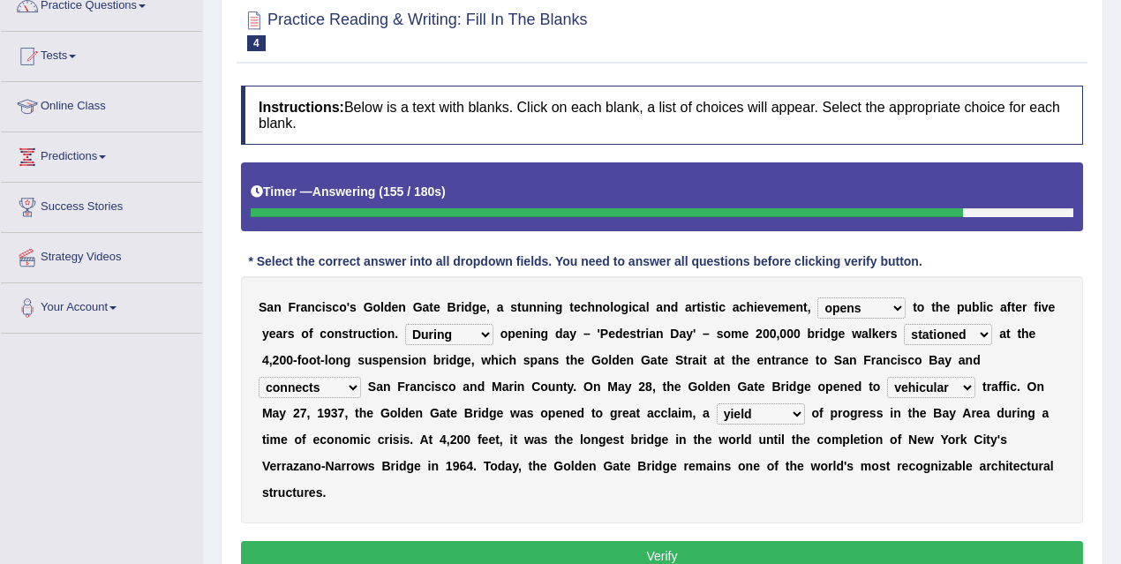
click at [341, 387] on select "separates connects channels differentiates" at bounding box center [310, 387] width 102 height 21
click at [780, 411] on select "denial symbol technique yield" at bounding box center [761, 413] width 88 height 21
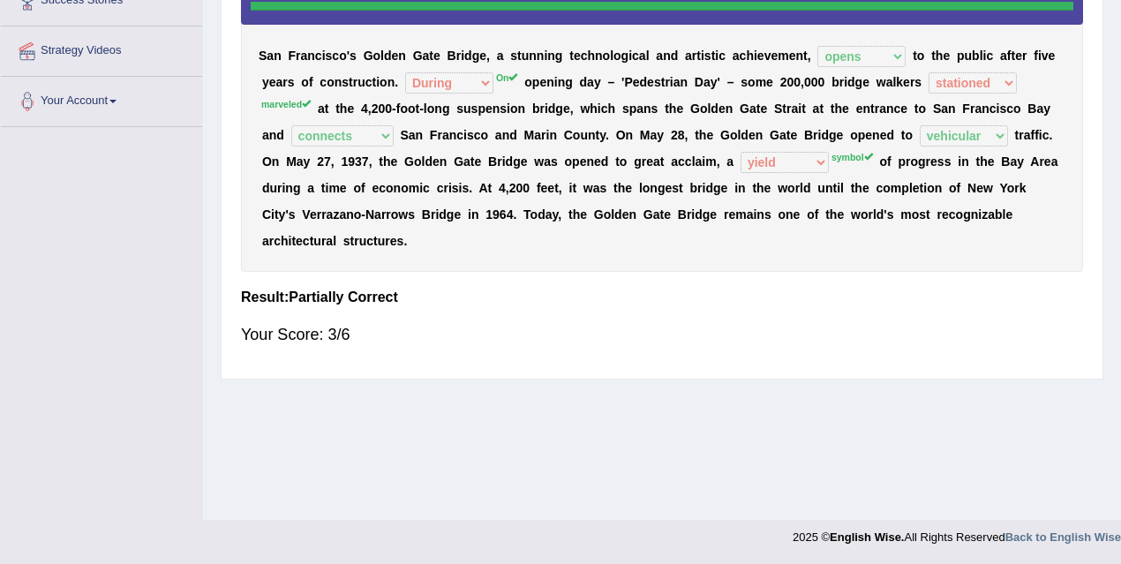
scroll to position [0, 0]
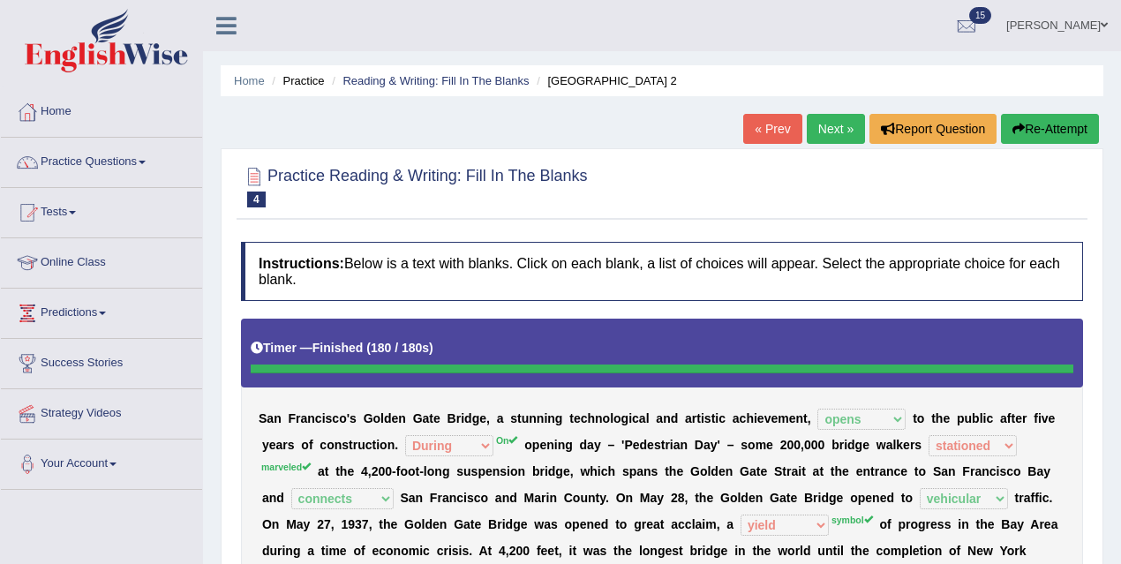
click at [841, 122] on link "Next »" at bounding box center [836, 129] width 58 height 30
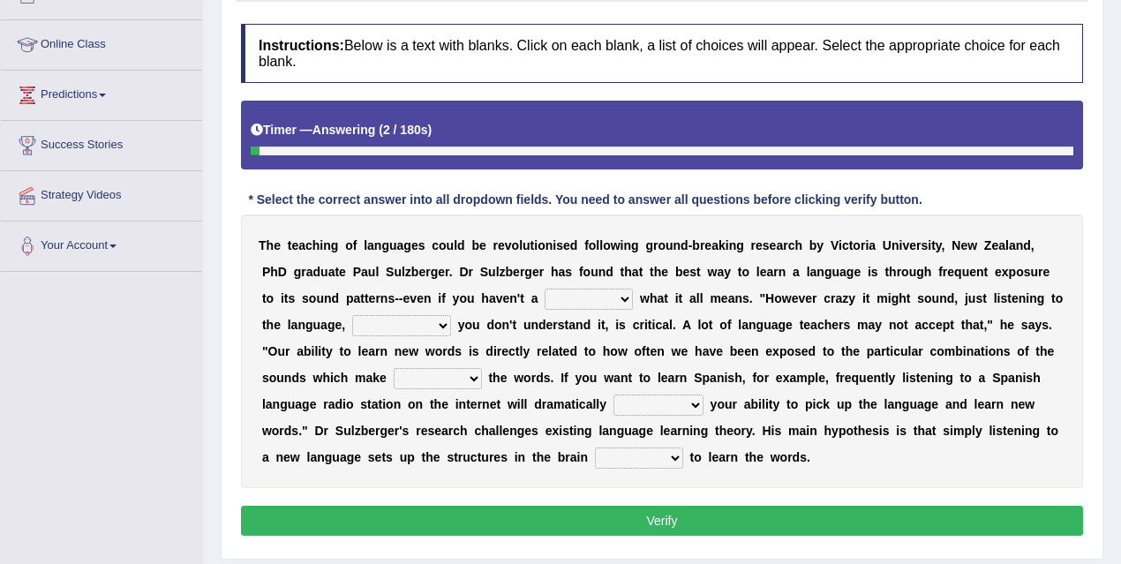
scroll to position [226, 0]
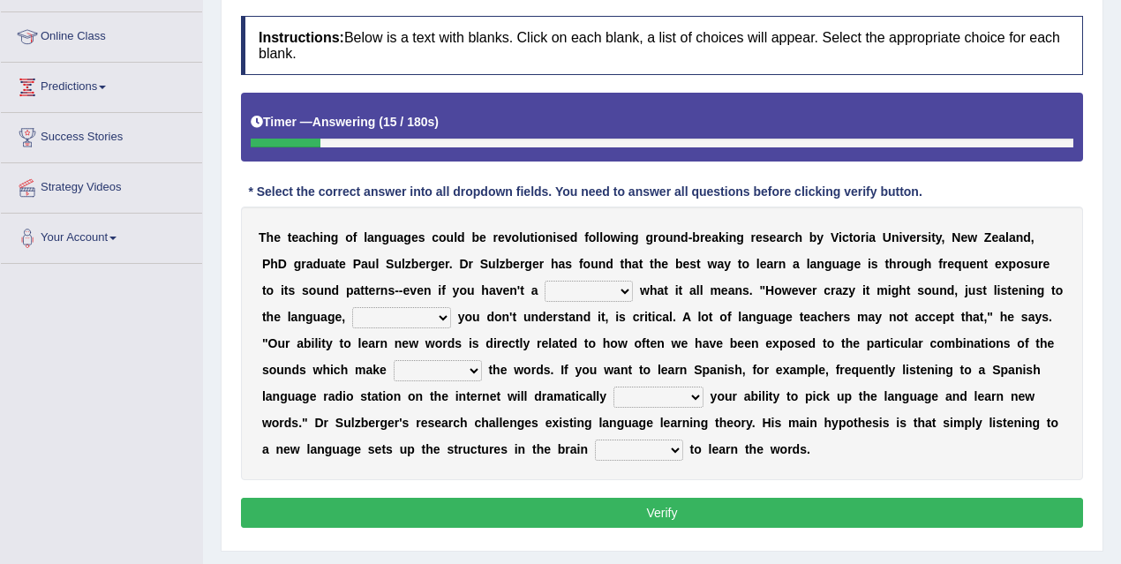
click at [554, 291] on select "dew claw clue due" at bounding box center [589, 291] width 88 height 21
select select "clue"
click at [545, 281] on select "dew claw clue due" at bounding box center [589, 291] width 88 height 21
click at [380, 310] on select "but also all together even though if so" at bounding box center [401, 317] width 99 height 21
select select "even though"
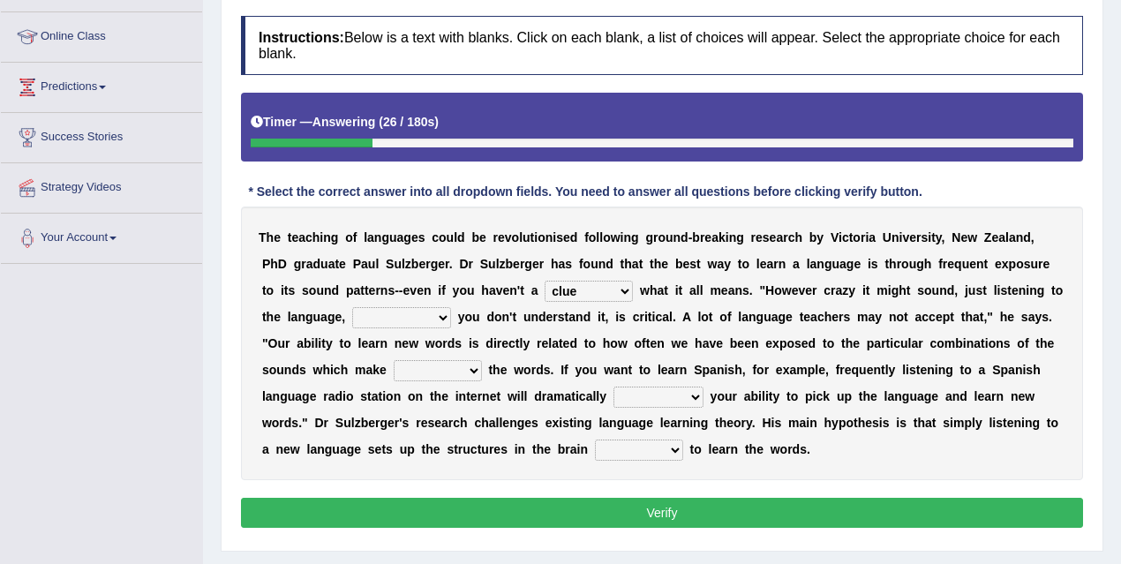
click at [352, 307] on select "but also all together even though if so" at bounding box center [401, 317] width 99 height 21
click at [389, 312] on select "but also all together even though if so" at bounding box center [401, 317] width 99 height 21
click at [436, 368] on select "down up of on" at bounding box center [438, 370] width 88 height 21
select select "up"
click at [394, 360] on select "down up of on" at bounding box center [438, 370] width 88 height 21
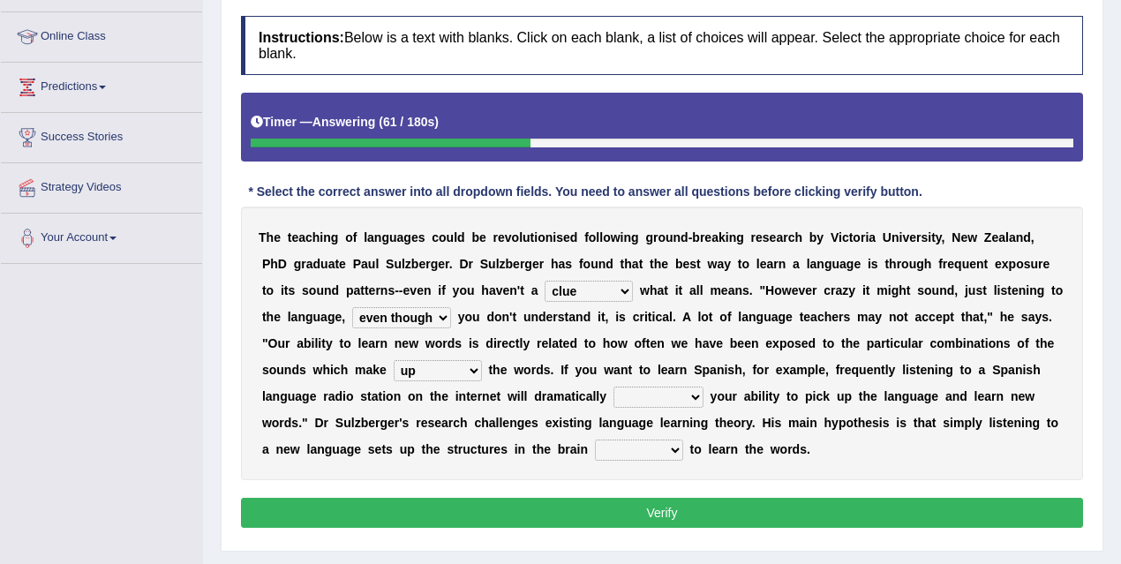
click at [637, 397] on select "evaluate exaggerate describe boost" at bounding box center [659, 397] width 90 height 21
click at [614, 387] on select "evaluate exaggerate describe boost" at bounding box center [659, 397] width 90 height 21
click at [652, 394] on select "evaluate exaggerate describe boost" at bounding box center [659, 397] width 90 height 21
select select "boost"
click at [614, 387] on select "evaluate exaggerate describe boost" at bounding box center [659, 397] width 90 height 21
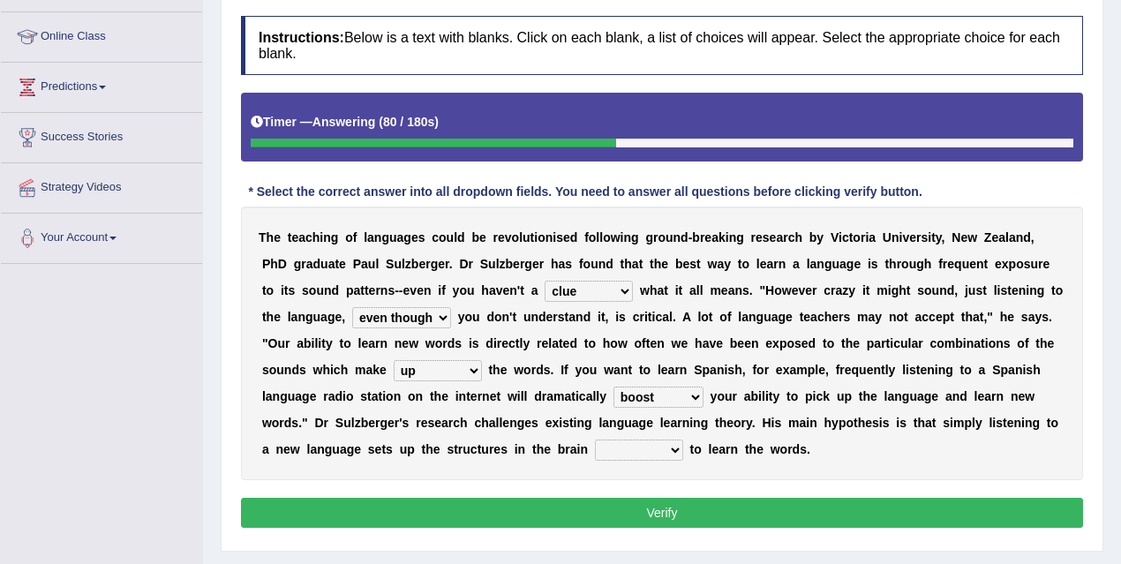
click at [644, 450] on select "requiring required directed to require" at bounding box center [639, 450] width 88 height 21
select select "requiring"
click at [595, 440] on select "requiring required directed to require" at bounding box center [639, 450] width 88 height 21
click at [698, 505] on button "Verify" at bounding box center [662, 513] width 842 height 30
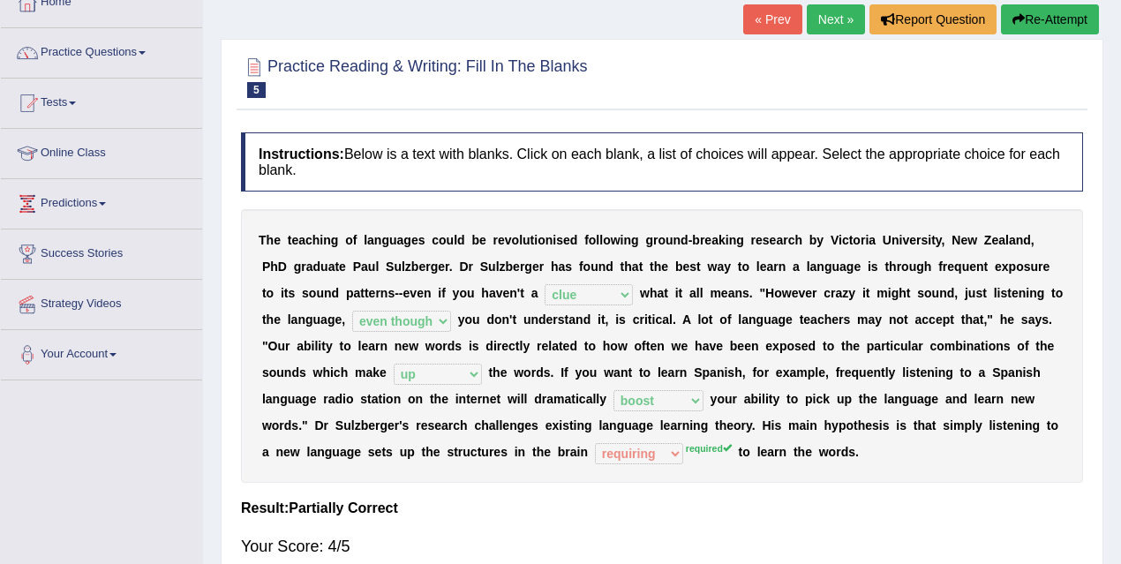
scroll to position [99, 0]
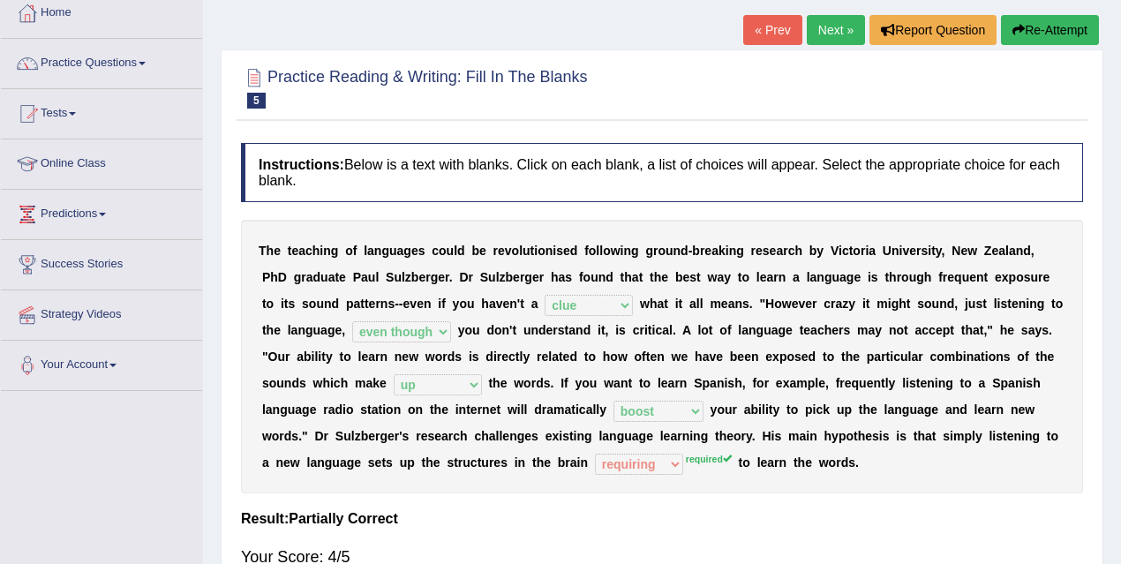
click at [848, 26] on link "Next »" at bounding box center [836, 30] width 58 height 30
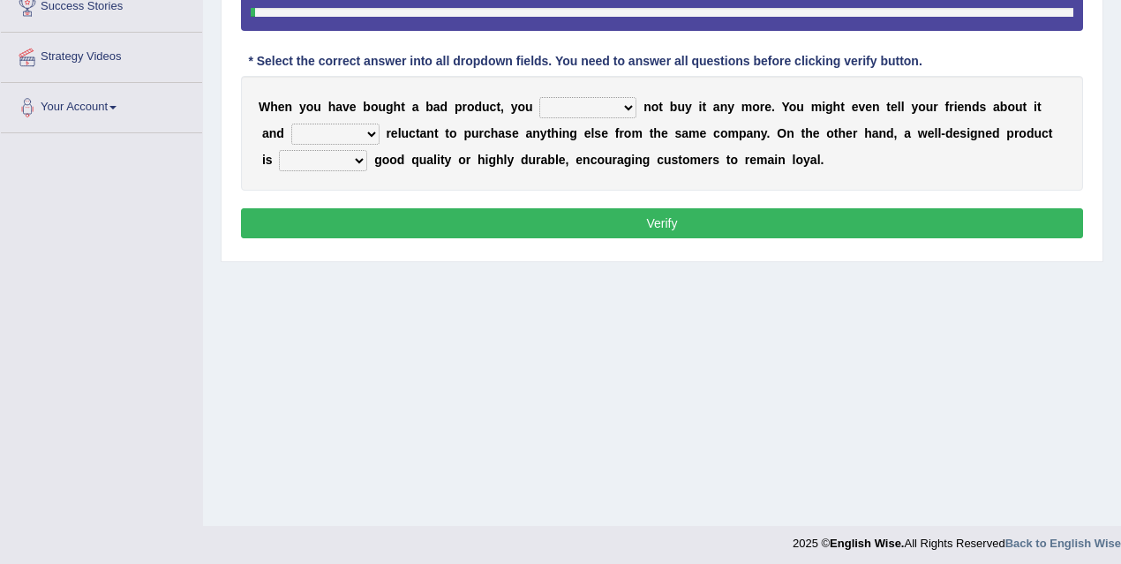
scroll to position [363, 0]
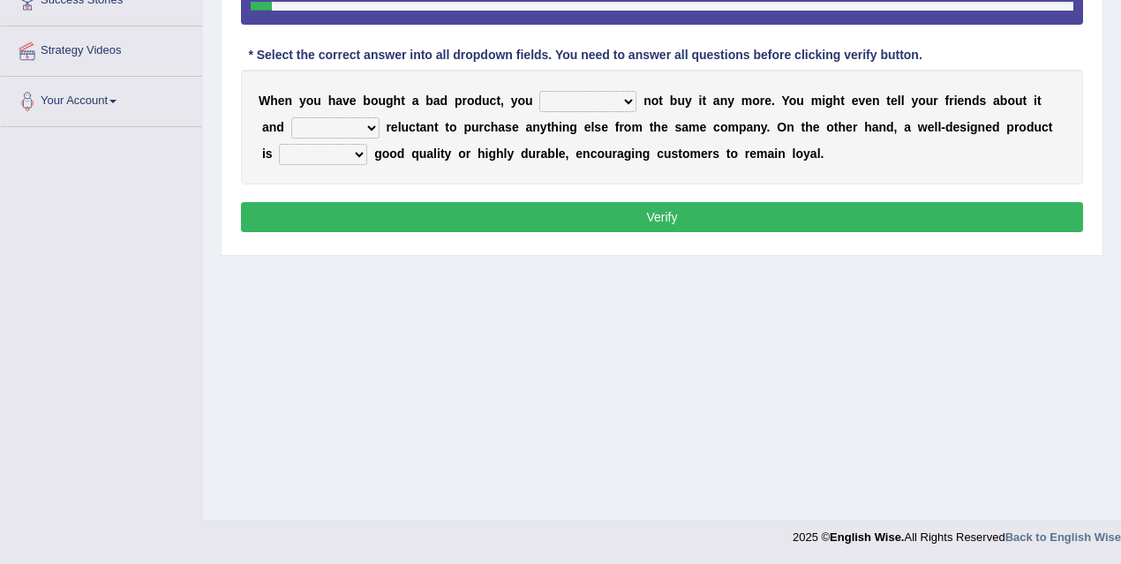
click at [555, 100] on select "would have should have should" at bounding box center [587, 101] width 97 height 21
select select "would"
click at [539, 91] on select "would have should have should" at bounding box center [587, 101] width 97 height 21
click at [337, 122] on select "is are be being" at bounding box center [335, 127] width 88 height 21
select select "be"
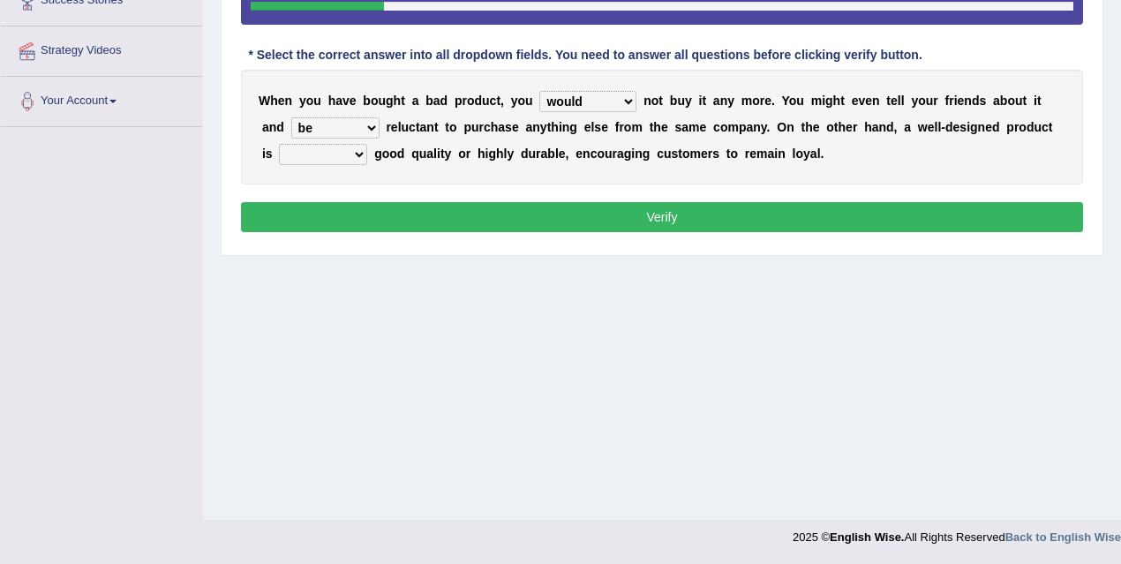
click at [291, 117] on select "is are be being" at bounding box center [335, 127] width 88 height 21
click at [320, 155] on select "both also neither either" at bounding box center [323, 154] width 88 height 21
click at [279, 144] on select "both also neither either" at bounding box center [323, 154] width 88 height 21
click at [328, 155] on select "both also neither either" at bounding box center [323, 154] width 88 height 21
select select "neither"
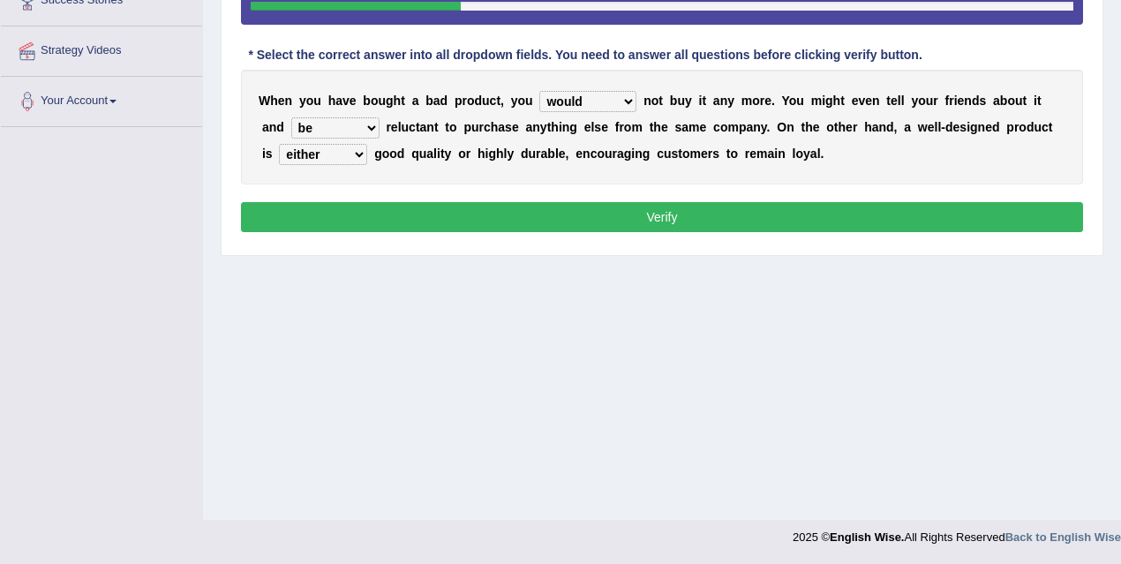
click at [279, 144] on select "both also neither either" at bounding box center [323, 154] width 88 height 21
click at [760, 207] on button "Verify" at bounding box center [662, 217] width 842 height 30
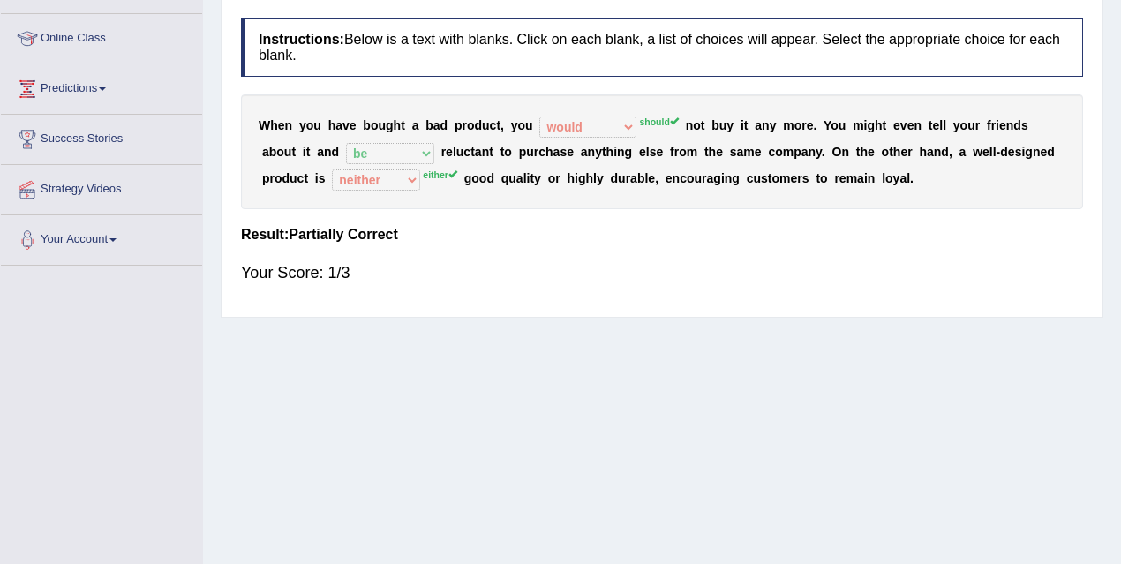
scroll to position [0, 0]
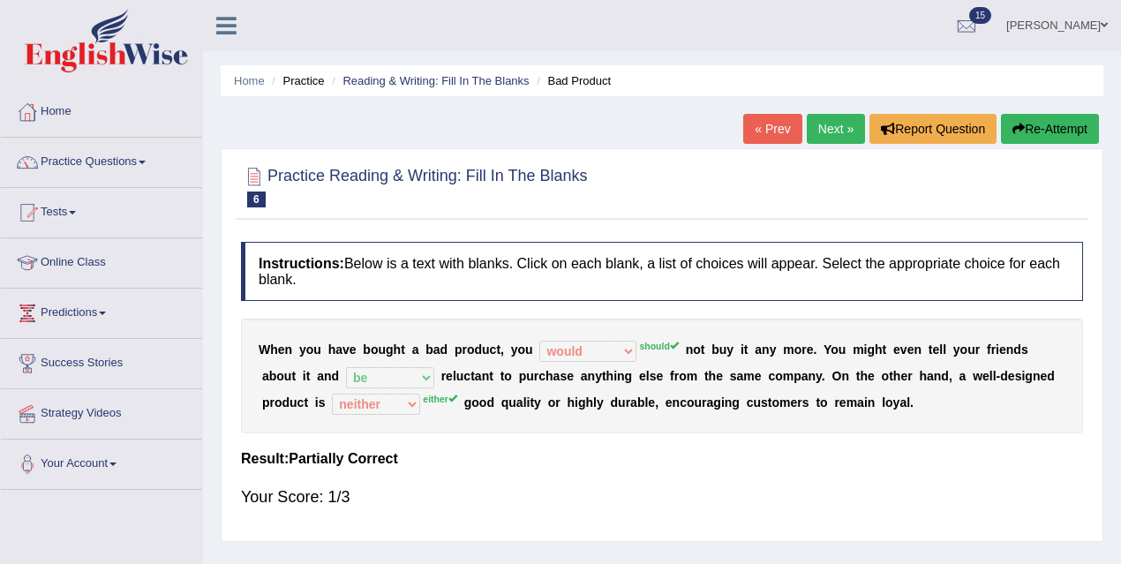
click at [835, 139] on link "Next »" at bounding box center [836, 129] width 58 height 30
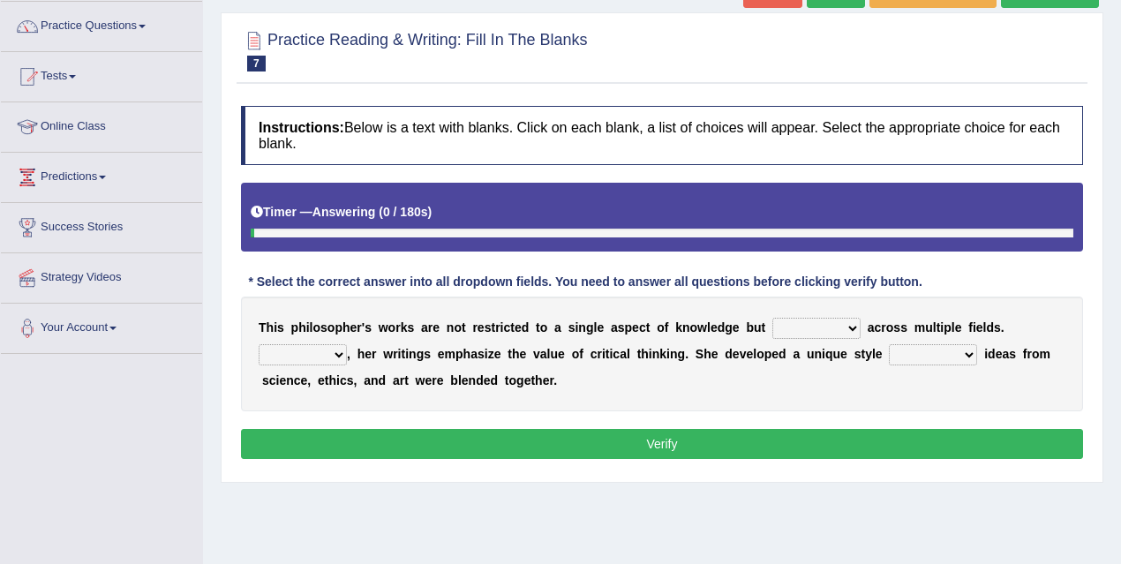
scroll to position [234, 0]
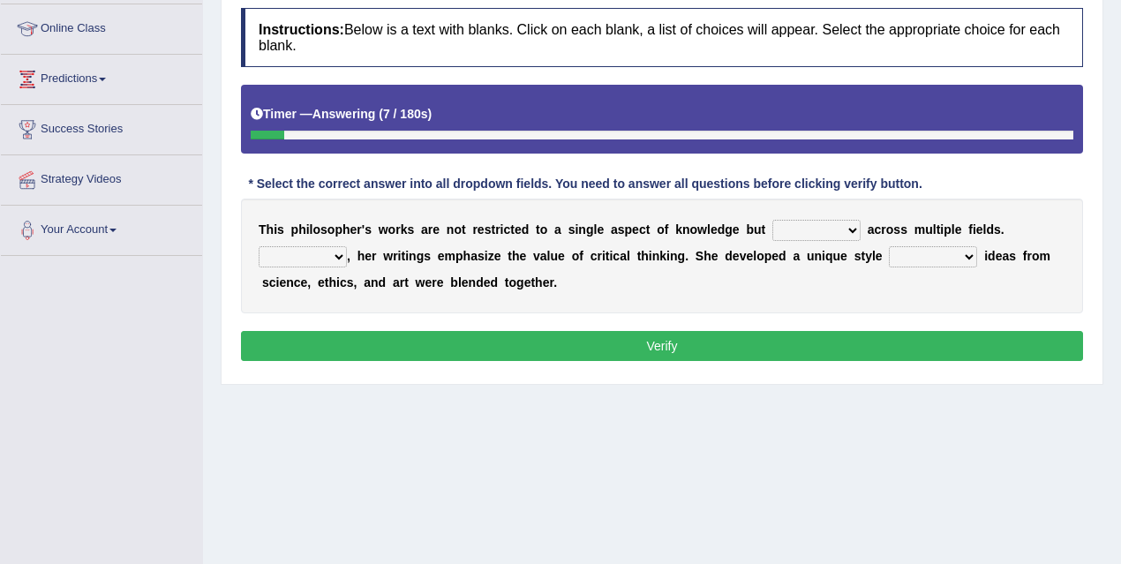
click at [804, 230] on select "constrain contain assemble extend" at bounding box center [817, 230] width 88 height 21
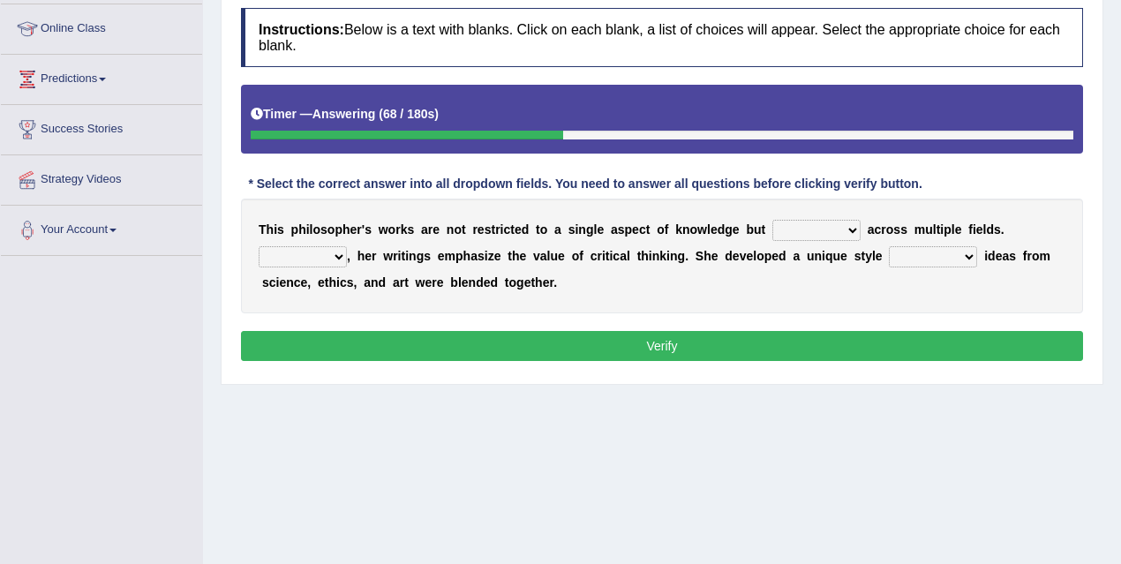
select select "extend"
click at [773, 220] on select "constrain contain assemble extend" at bounding box center [817, 230] width 88 height 21
click at [339, 254] on select "Rather So Moreover Likely" at bounding box center [303, 256] width 88 height 21
select select "Moreover"
click at [259, 246] on select "Rather So Moreover Likely" at bounding box center [303, 256] width 88 height 21
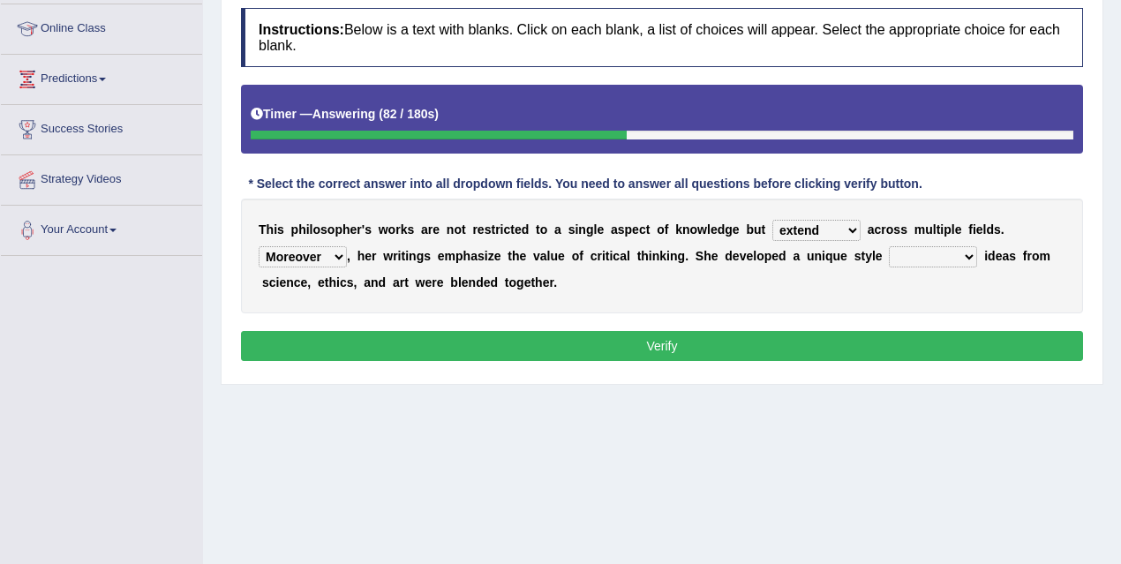
click at [924, 256] on select "in that that which in which" at bounding box center [933, 256] width 88 height 21
select select "in which"
click at [889, 246] on select "in that that which in which" at bounding box center [933, 256] width 88 height 21
click at [539, 342] on button "Verify" at bounding box center [662, 346] width 842 height 30
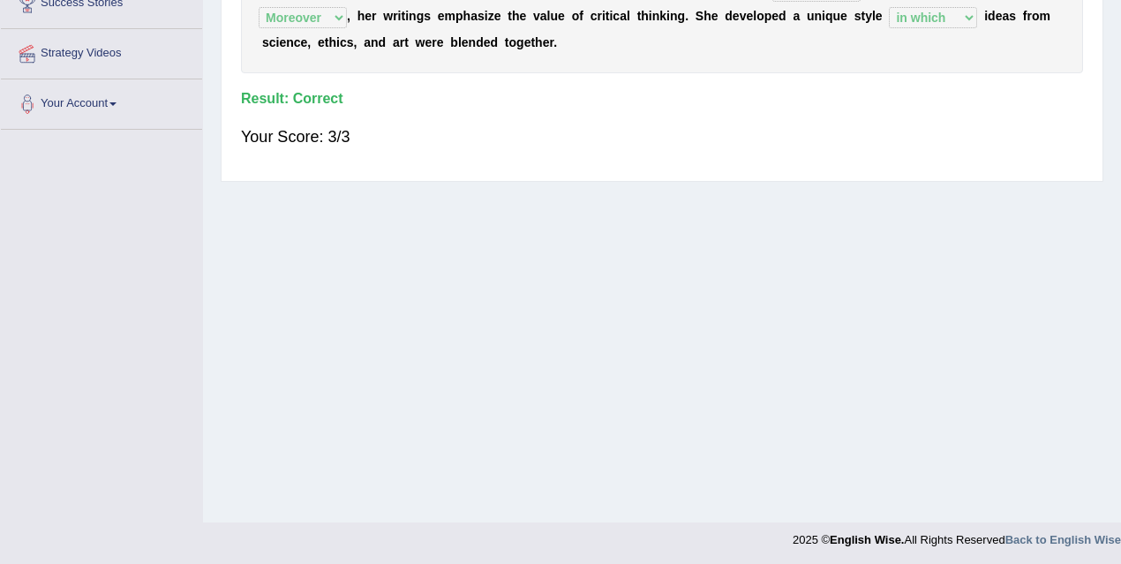
scroll to position [0, 0]
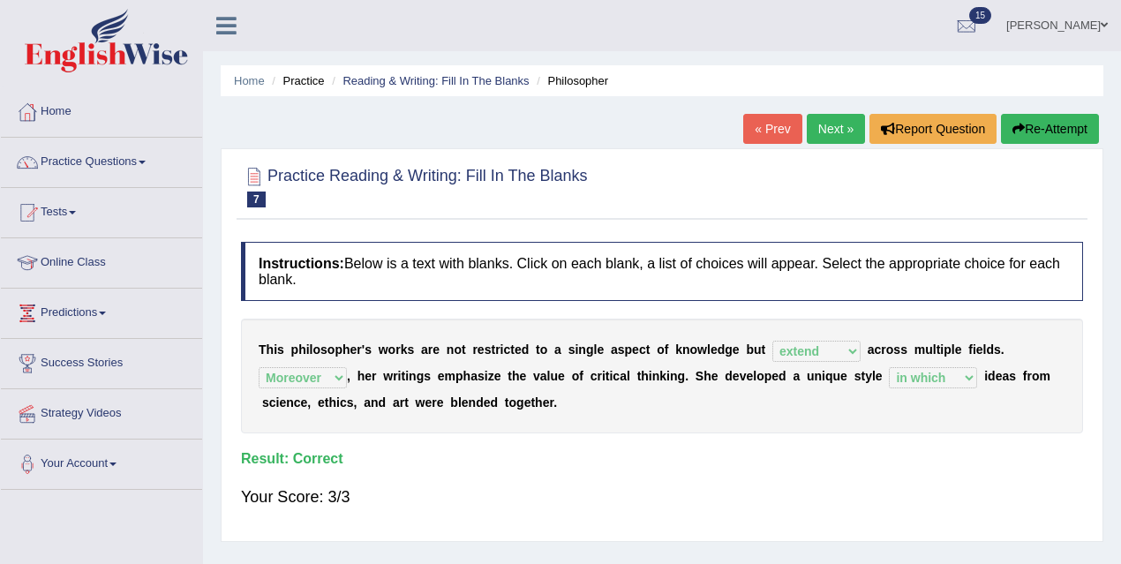
click at [836, 128] on link "Next »" at bounding box center [836, 129] width 58 height 30
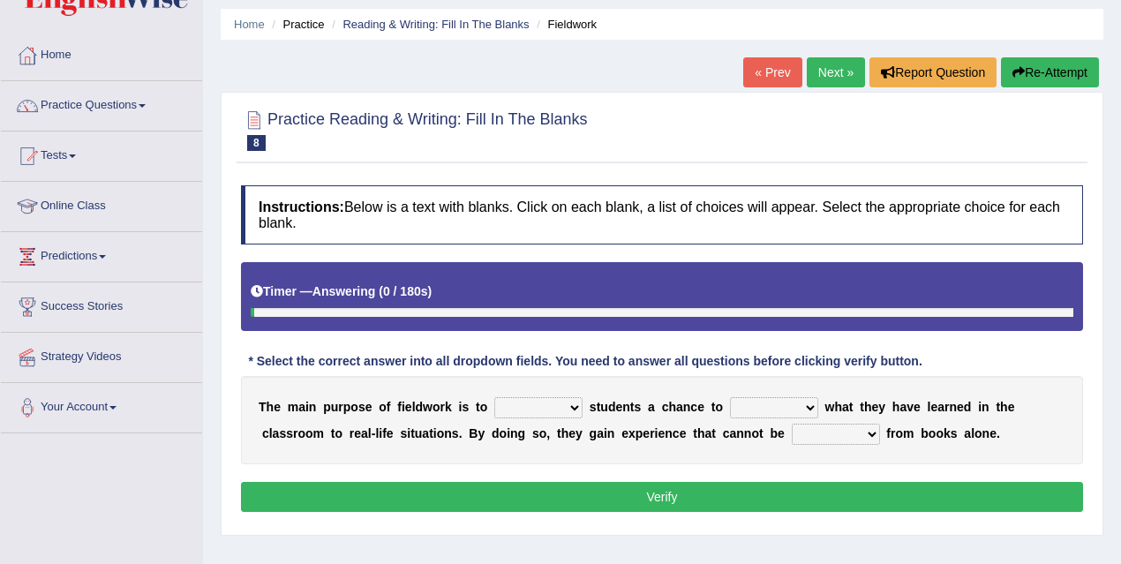
scroll to position [212, 0]
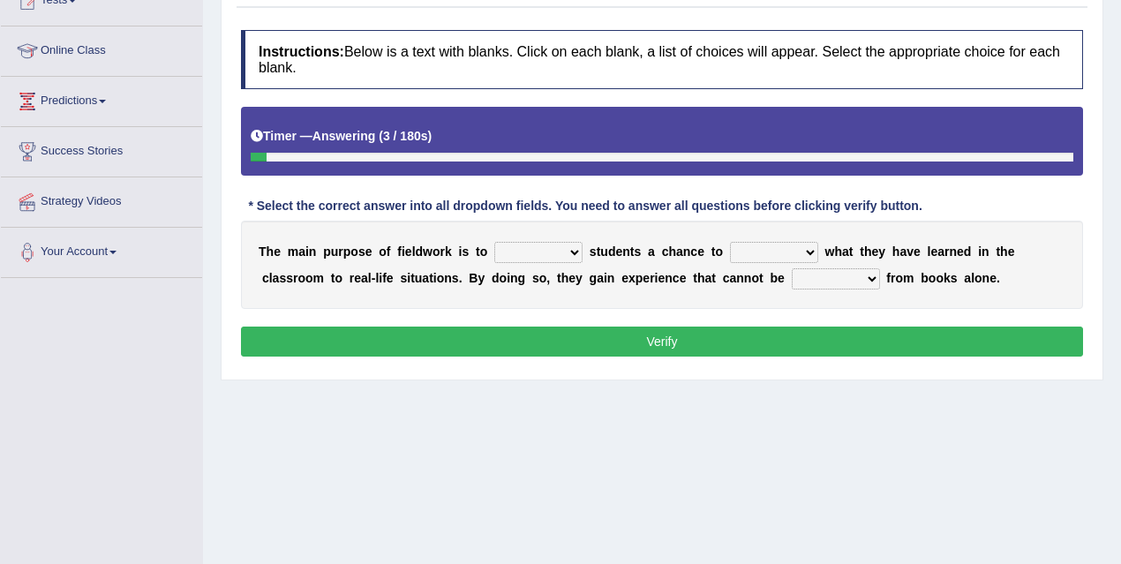
click at [542, 256] on select "resemble stow rave offer" at bounding box center [538, 252] width 88 height 21
select select "offer"
click at [494, 242] on select "resemble stow rave offer" at bounding box center [538, 252] width 88 height 21
click at [777, 255] on select "compare align apply dismount" at bounding box center [774, 252] width 88 height 21
select select "compare"
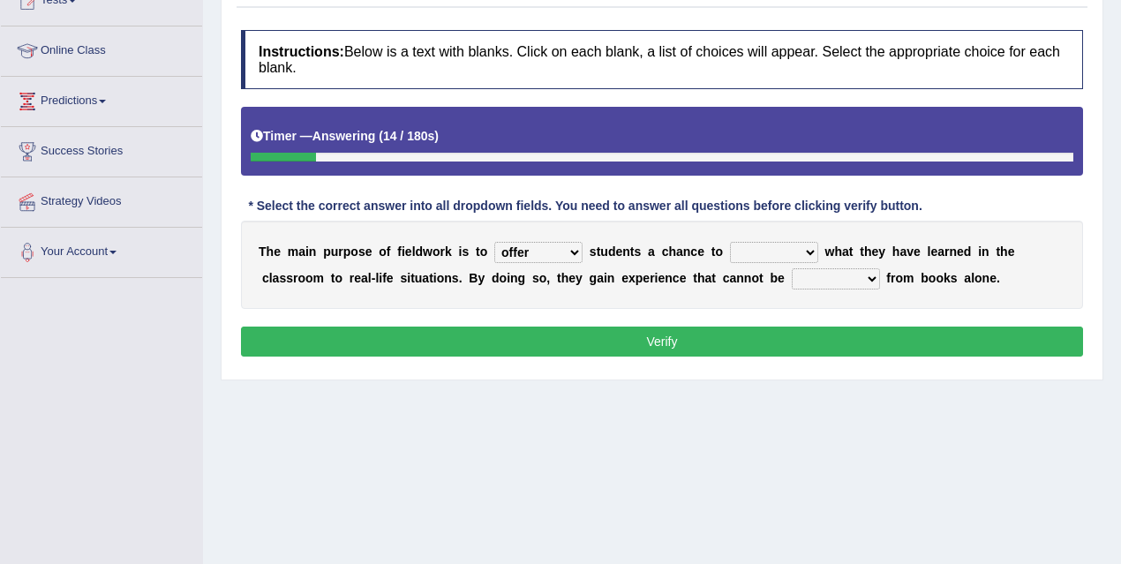
click at [730, 242] on select "compare align apply dismount" at bounding box center [774, 252] width 88 height 21
click at [833, 282] on select "originated prepared obtained touted" at bounding box center [836, 278] width 88 height 21
select select "prepared"
click at [792, 268] on select "originated prepared obtained touted" at bounding box center [836, 278] width 88 height 21
click at [735, 342] on button "Verify" at bounding box center [662, 342] width 842 height 30
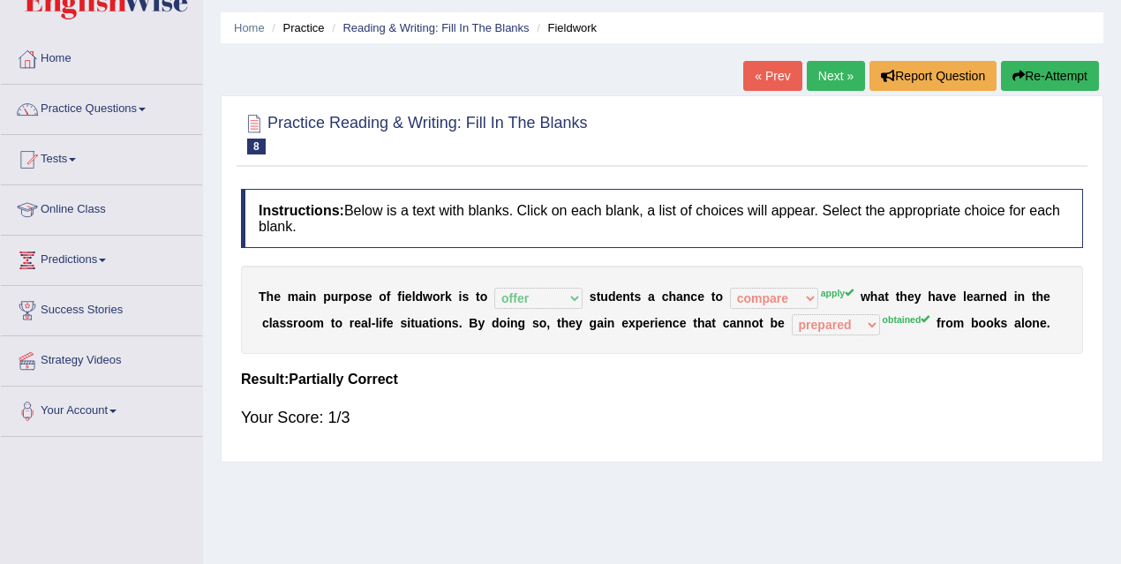
scroll to position [0, 0]
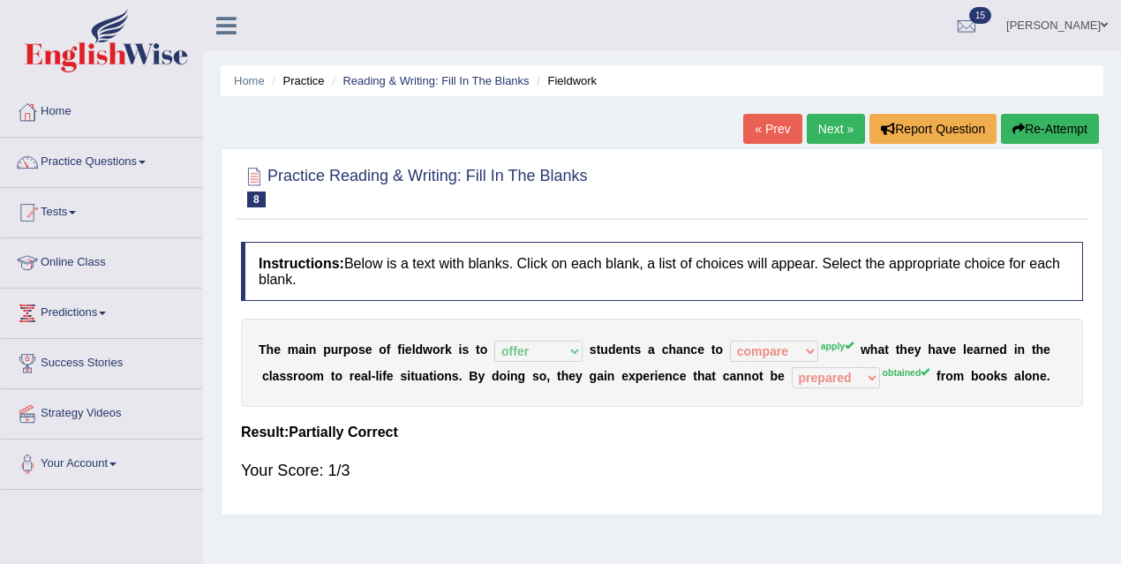
click at [845, 131] on link "Next »" at bounding box center [836, 129] width 58 height 30
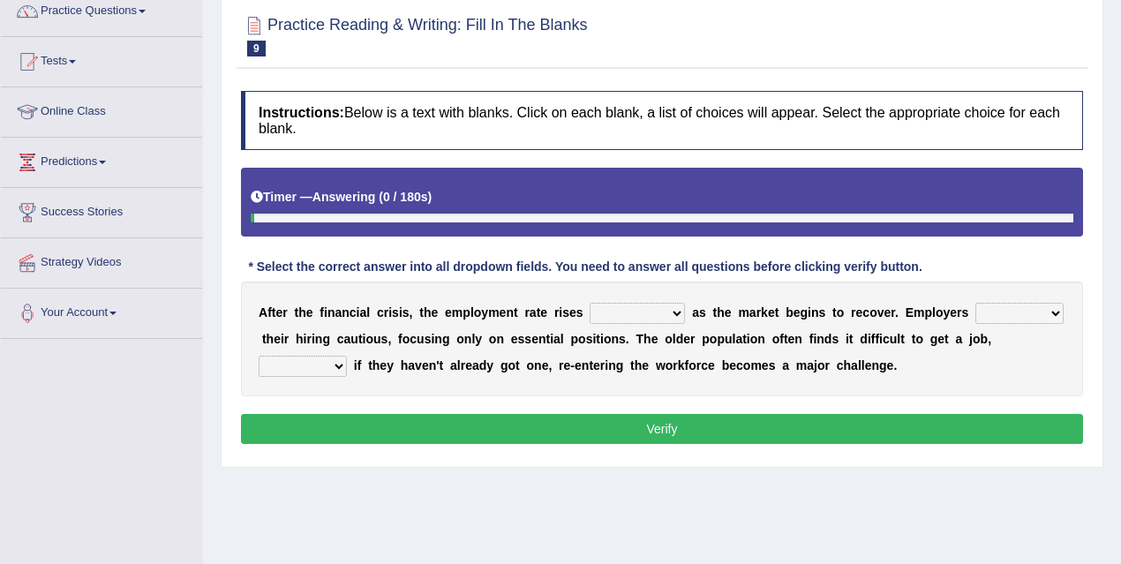
scroll to position [162, 0]
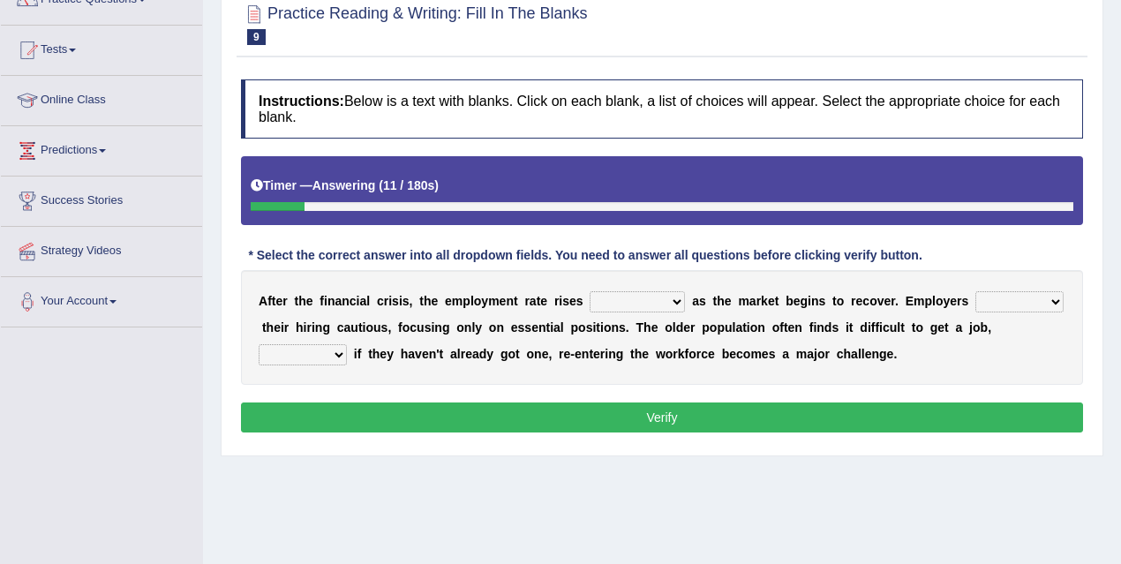
click at [660, 305] on select "normally conversely strenuously sharply" at bounding box center [637, 301] width 95 height 21
select select "conversely"
click at [590, 291] on select "normally conversely strenuously sharply" at bounding box center [637, 301] width 95 height 21
click at [1004, 299] on select "keeping kept keep are kept" at bounding box center [1020, 301] width 88 height 21
select select "are kept"
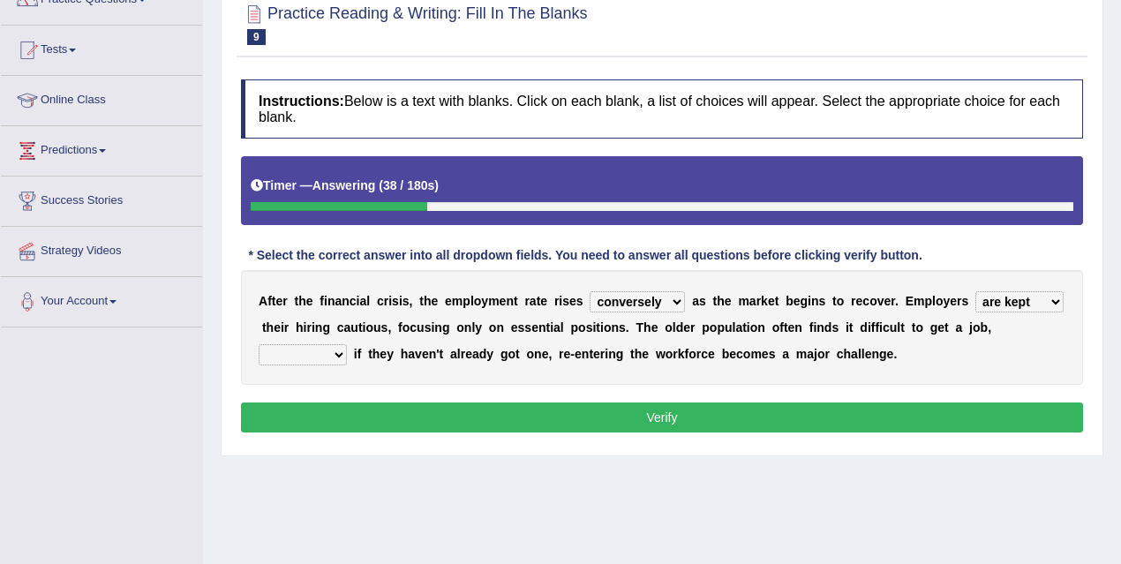
click at [976, 291] on select "keeping kept keep are kept" at bounding box center [1020, 301] width 88 height 21
click at [333, 355] on select "although while then because" at bounding box center [303, 354] width 88 height 21
select select "because"
click at [259, 344] on select "although while then because" at bounding box center [303, 354] width 88 height 21
click at [660, 414] on button "Verify" at bounding box center [662, 418] width 842 height 30
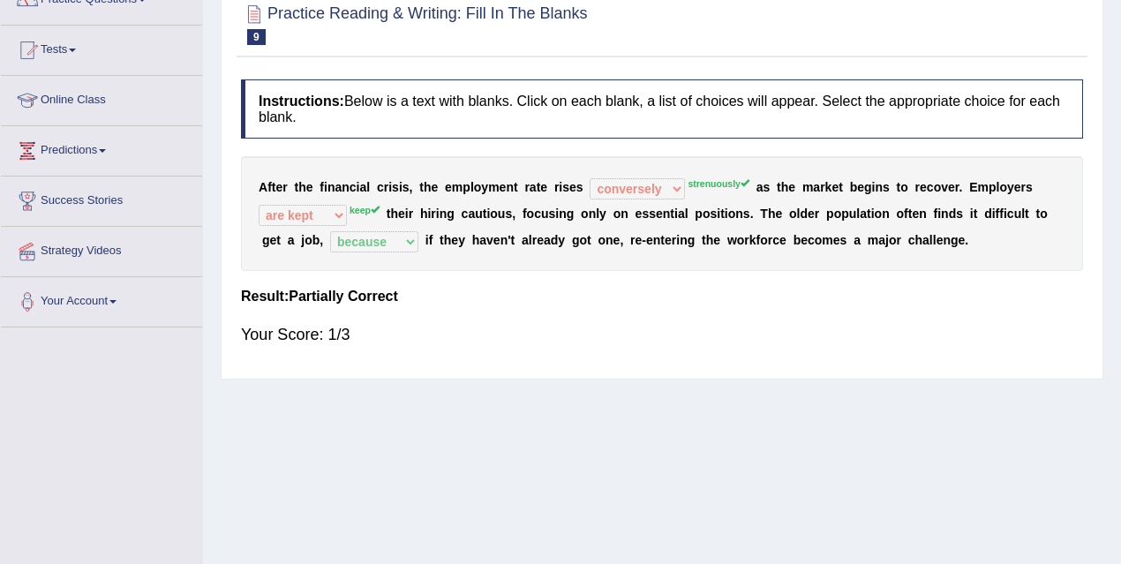
click at [705, 180] on sup "strenuously" at bounding box center [719, 183] width 62 height 11
drag, startPoint x: 687, startPoint y: 182, endPoint x: 769, endPoint y: 180, distance: 82.1
click at [769, 180] on div "A f t e r t h e f i n a n c i a l c r i s i s , t h e e m p l o y m e n t r a t…" at bounding box center [662, 213] width 842 height 115
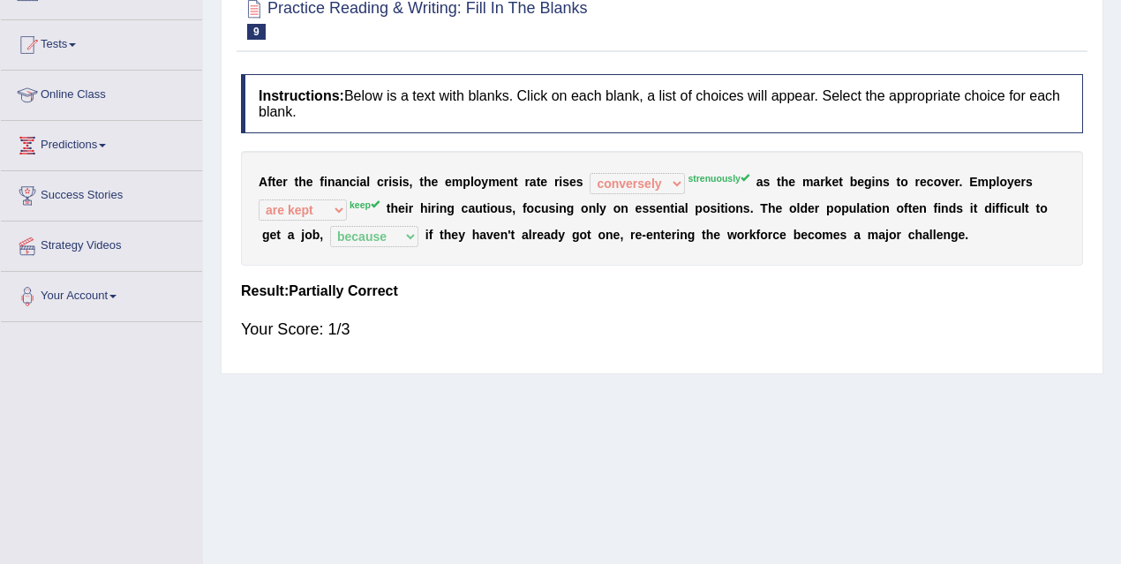
scroll to position [64, 0]
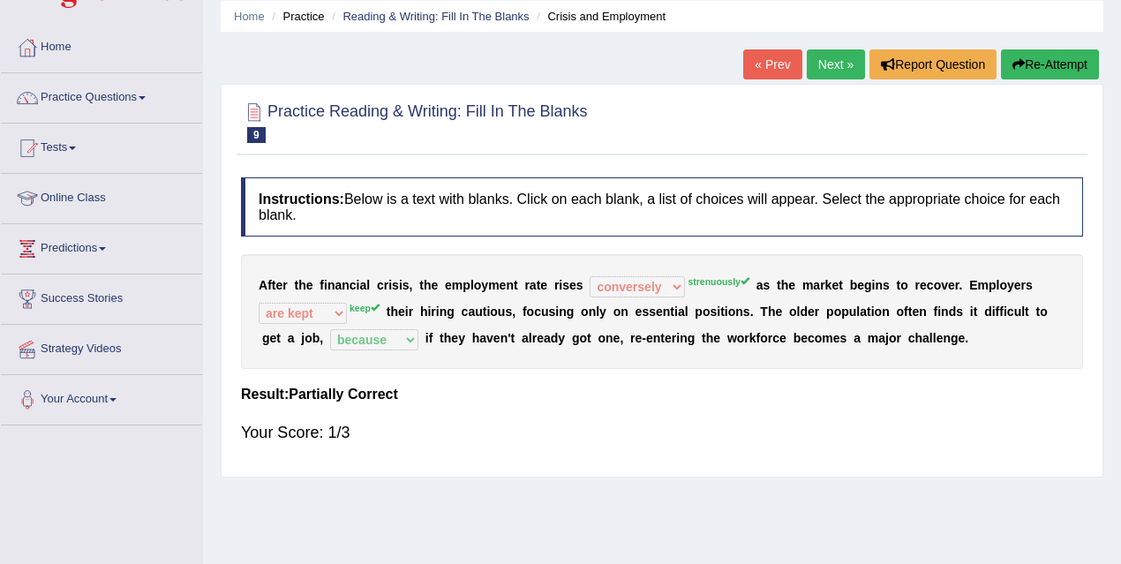
click at [829, 59] on link "Next »" at bounding box center [836, 64] width 58 height 30
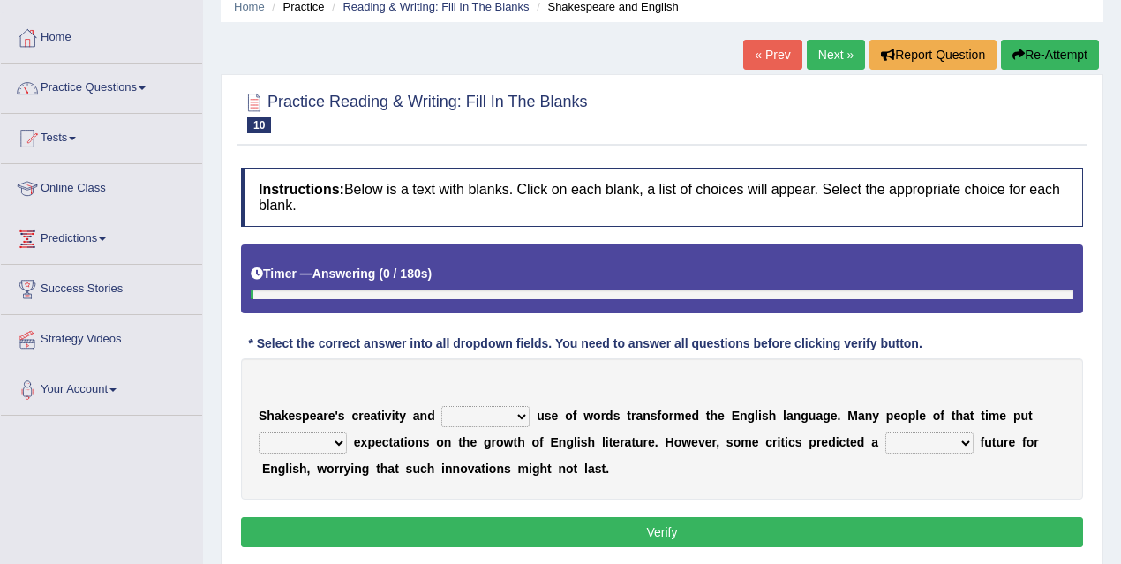
scroll to position [94, 0]
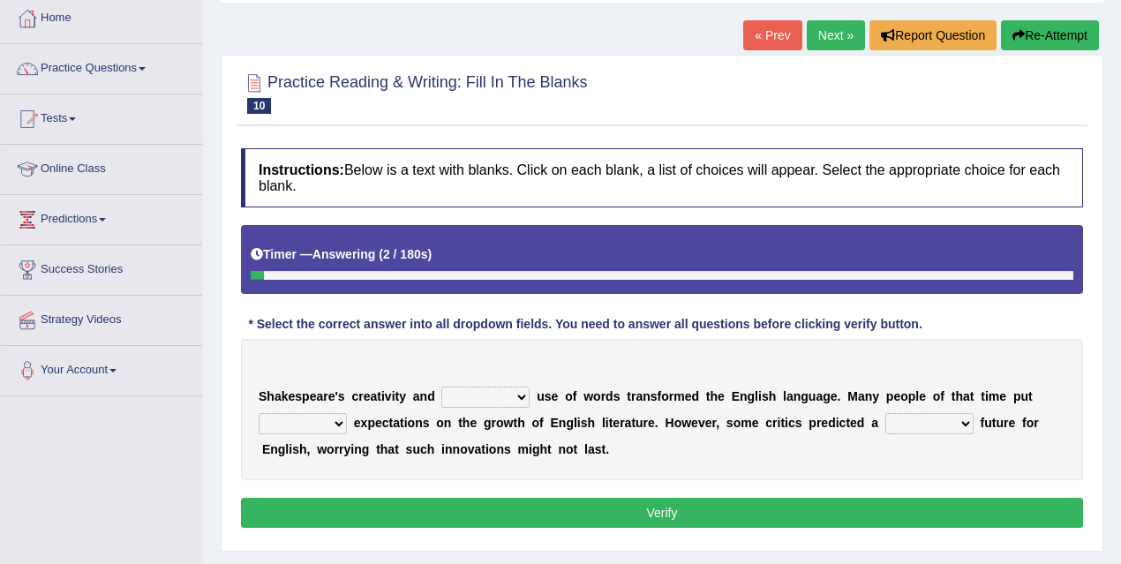
click at [473, 392] on select "idealized intensive fancied inventive" at bounding box center [485, 397] width 88 height 21
select select "intensive"
click at [441, 387] on select "idealized intensive fancied inventive" at bounding box center [485, 397] width 88 height 21
click at [510, 396] on select "idealized intensive fancied inventive" at bounding box center [485, 397] width 88 height 21
click at [342, 427] on select "wide much high more" at bounding box center [303, 423] width 88 height 21
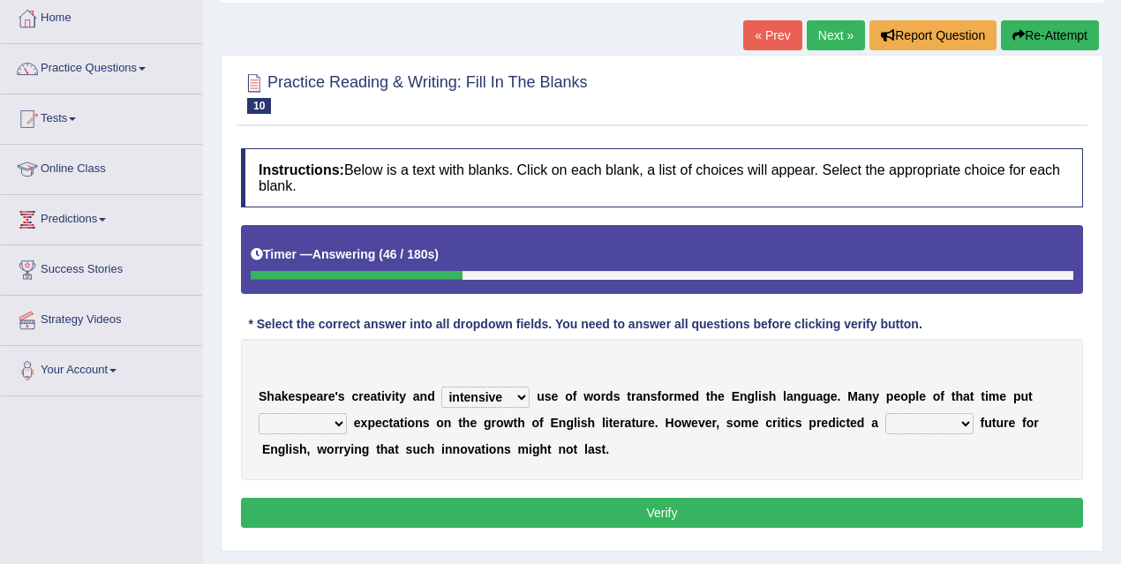
select select "high"
click at [259, 413] on select "wide much high more" at bounding box center [303, 423] width 88 height 21
click at [928, 423] on select "monetary promising irresistible daunting" at bounding box center [930, 423] width 88 height 21
select select "promising"
click at [886, 413] on select "monetary promising irresistible daunting" at bounding box center [930, 423] width 88 height 21
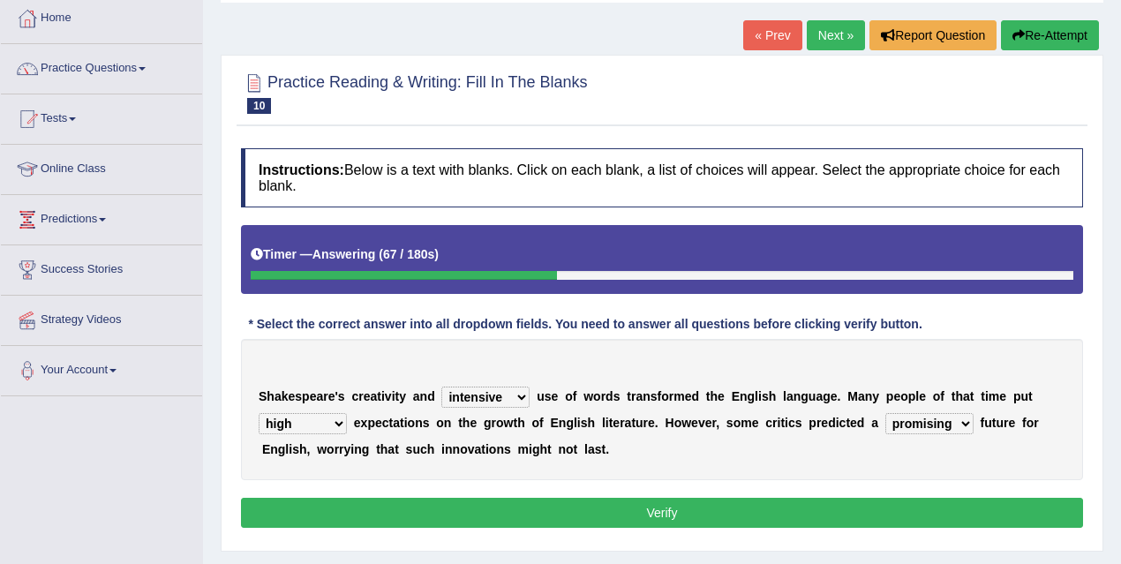
click at [749, 511] on button "Verify" at bounding box center [662, 513] width 842 height 30
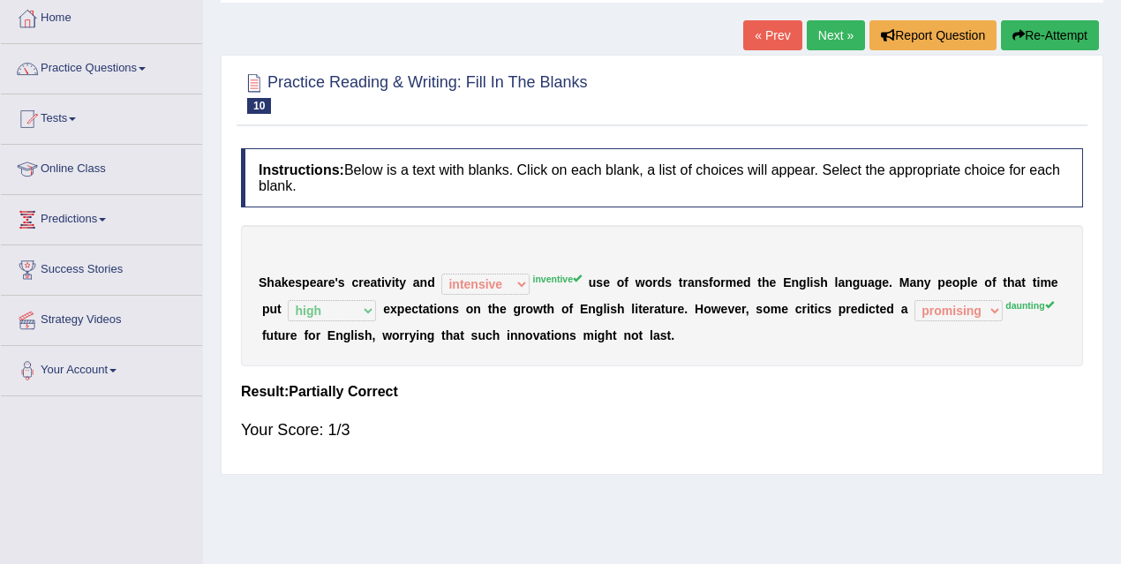
click at [1037, 307] on sup "daunting" at bounding box center [1030, 305] width 48 height 11
click at [845, 37] on link "Next »" at bounding box center [836, 35] width 58 height 30
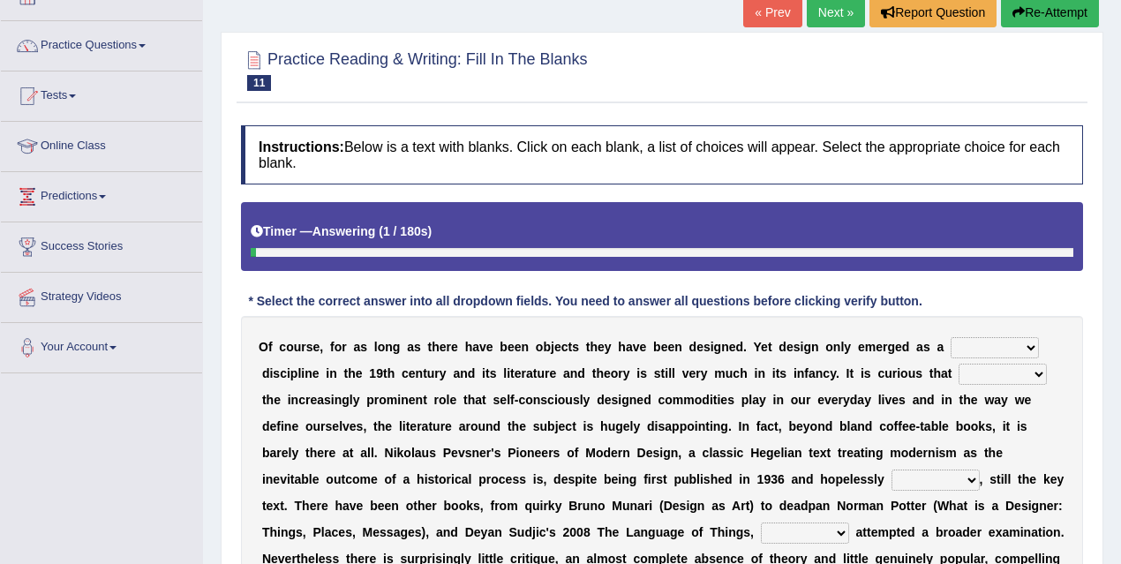
scroll to position [173, 0]
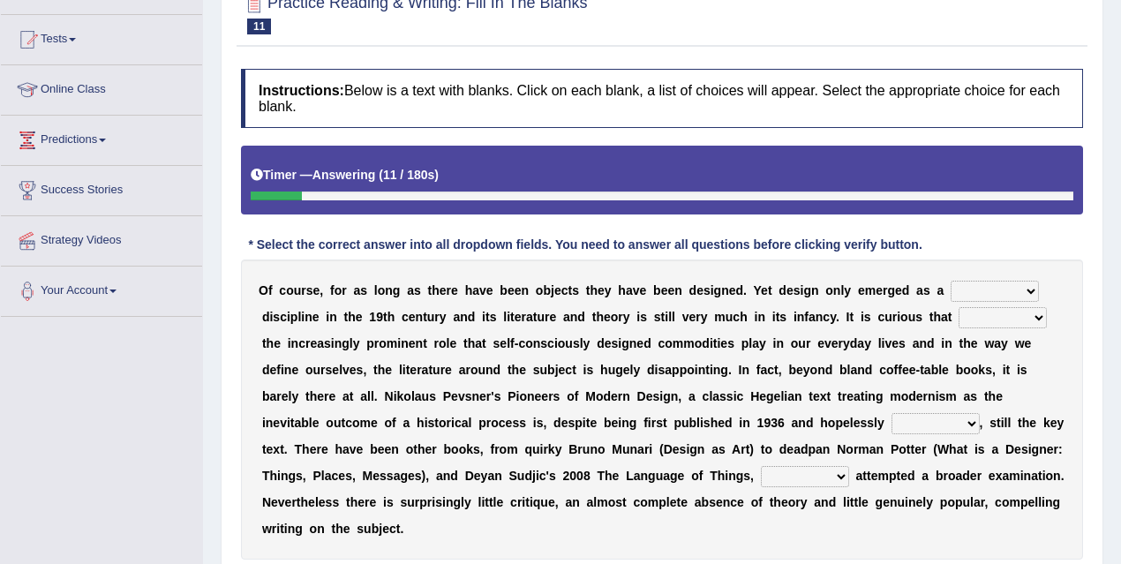
click at [964, 284] on select "bilateral ubiquitous foremost dedicated" at bounding box center [995, 291] width 88 height 21
select select "dedicated"
click at [951, 281] on select "bilateral ubiquitous foremost dedicated" at bounding box center [995, 291] width 88 height 21
click at [962, 315] on select "since despite within through" at bounding box center [1003, 317] width 88 height 21
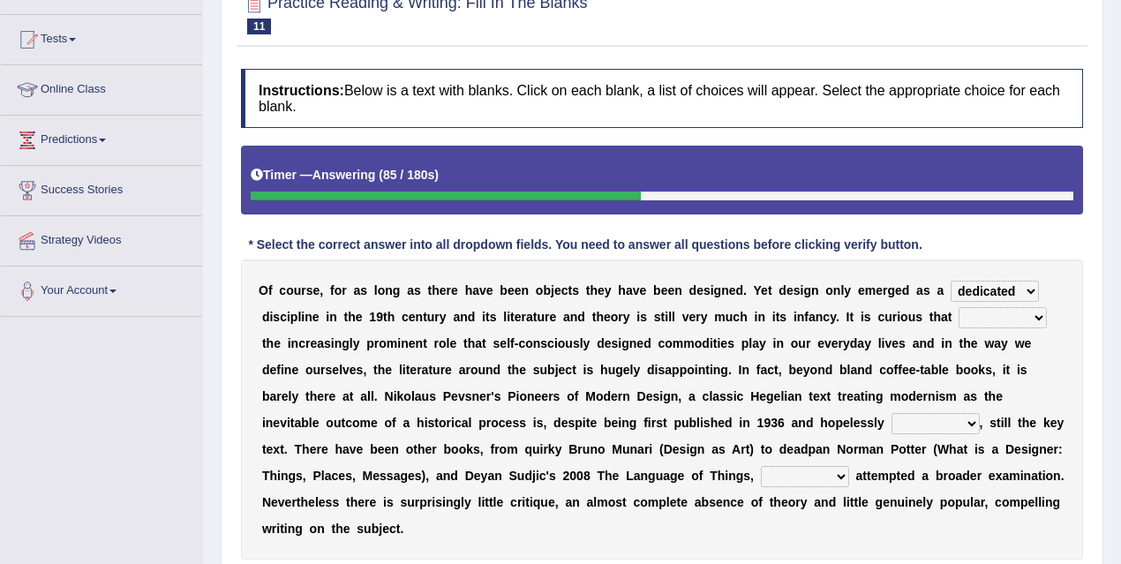
select select "despite"
click at [959, 307] on select "since despite within through" at bounding box center [1003, 317] width 88 height 21
click at [938, 422] on select "dates dating date dated" at bounding box center [936, 423] width 88 height 21
select select "dating"
click at [892, 413] on select "dates dating date dated" at bounding box center [936, 423] width 88 height 21
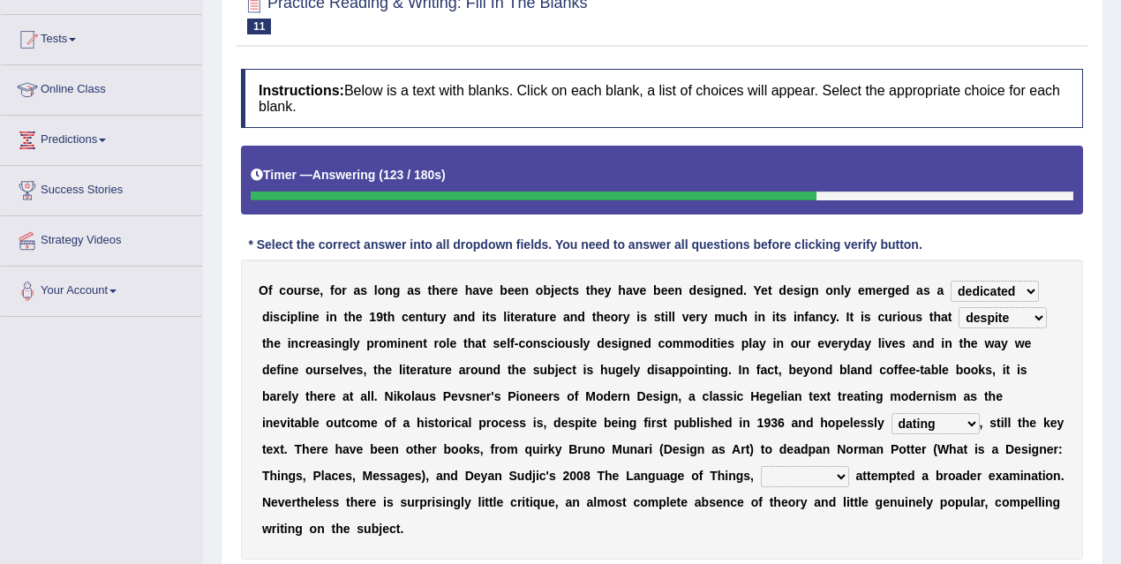
click at [809, 477] on select "which then however as" at bounding box center [805, 476] width 88 height 21
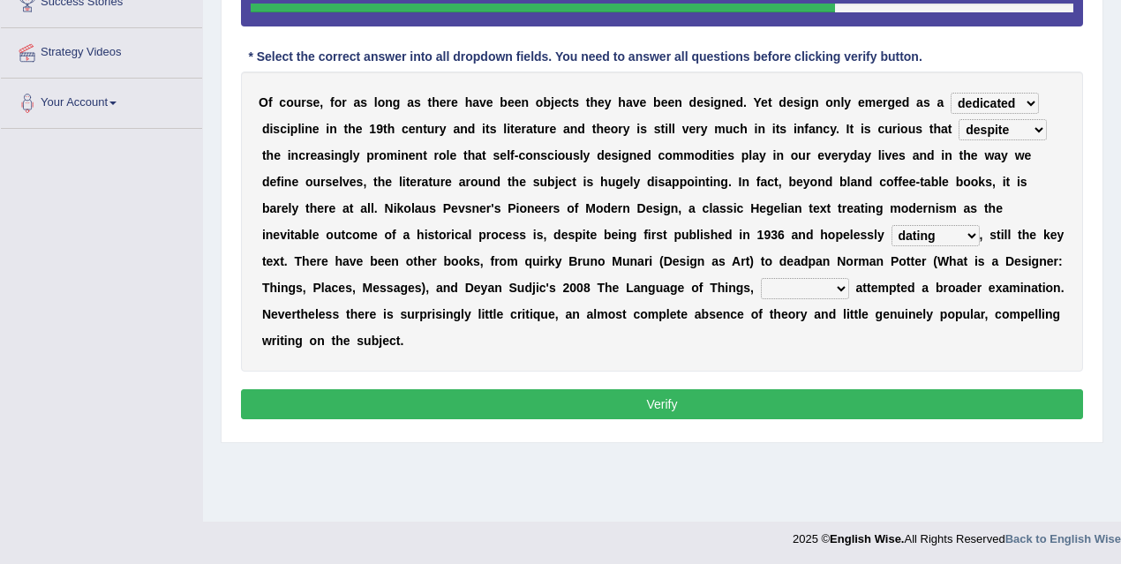
scroll to position [363, 0]
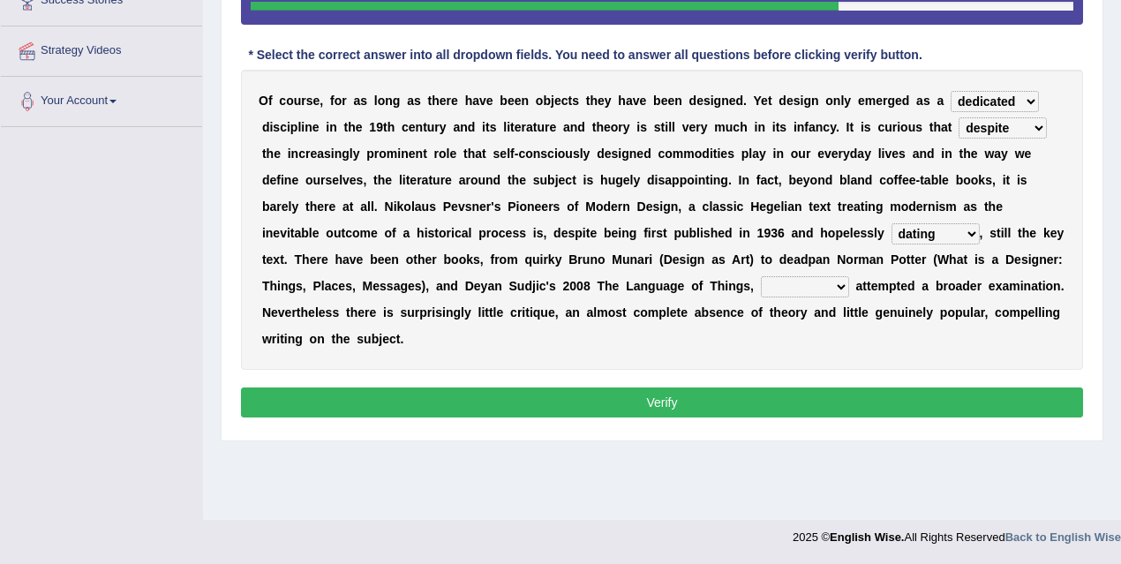
click at [814, 283] on select "which then however as" at bounding box center [805, 286] width 88 height 21
select select "then"
click at [761, 276] on select "which then however as" at bounding box center [805, 286] width 88 height 21
click at [826, 396] on button "Verify" at bounding box center [662, 403] width 842 height 30
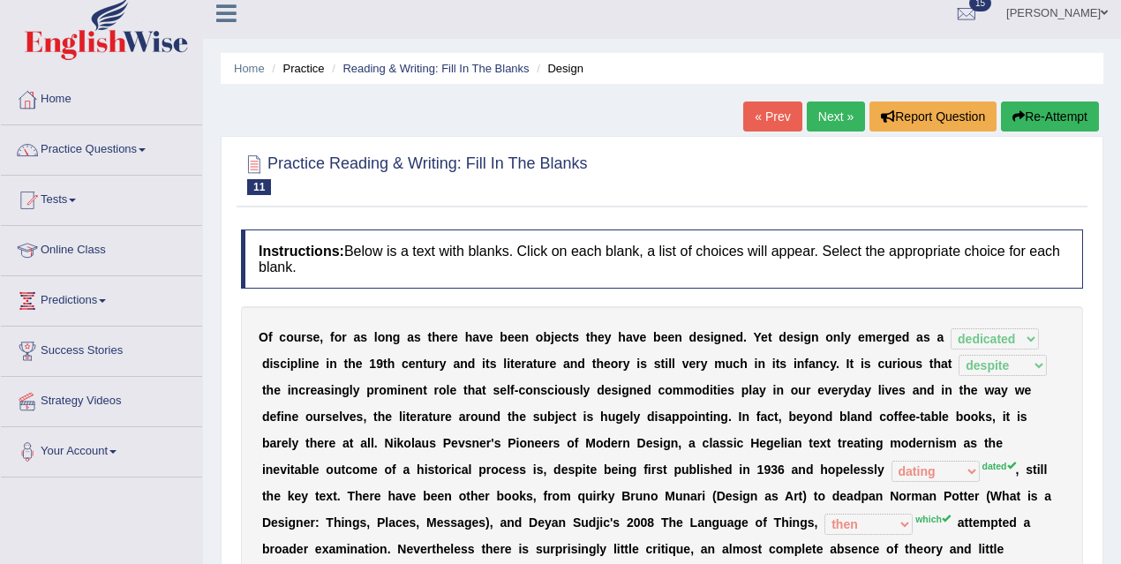
scroll to position [0, 0]
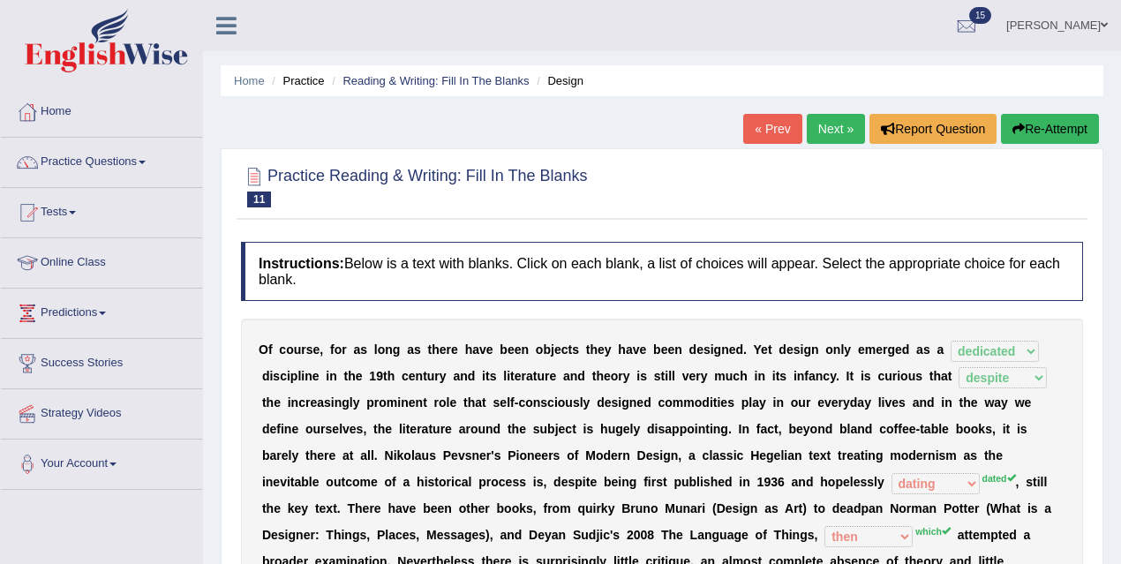
click at [825, 121] on link "Next »" at bounding box center [836, 129] width 58 height 30
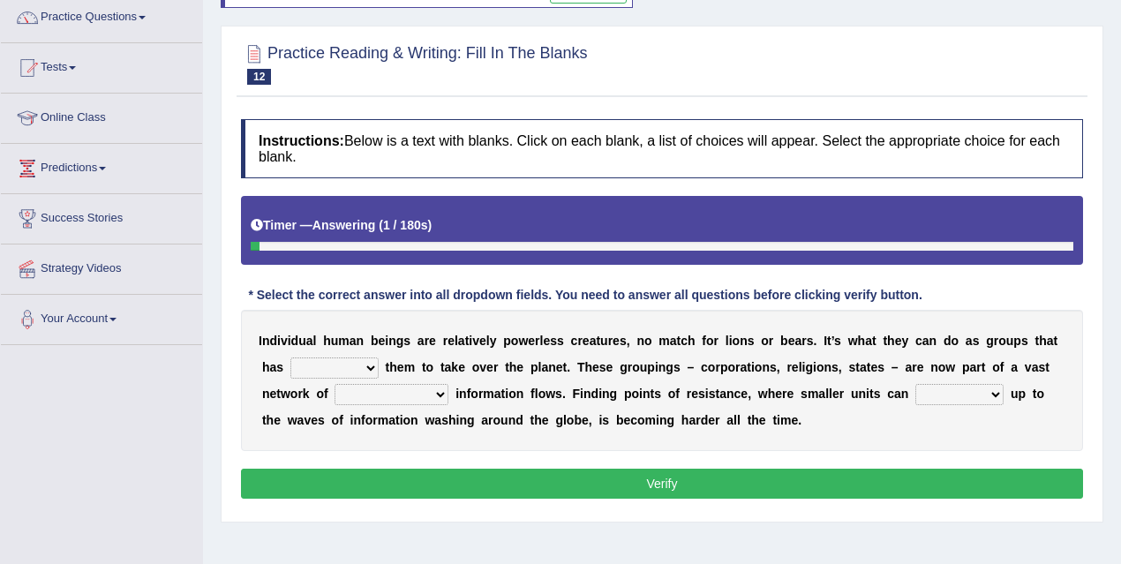
scroll to position [171, 0]
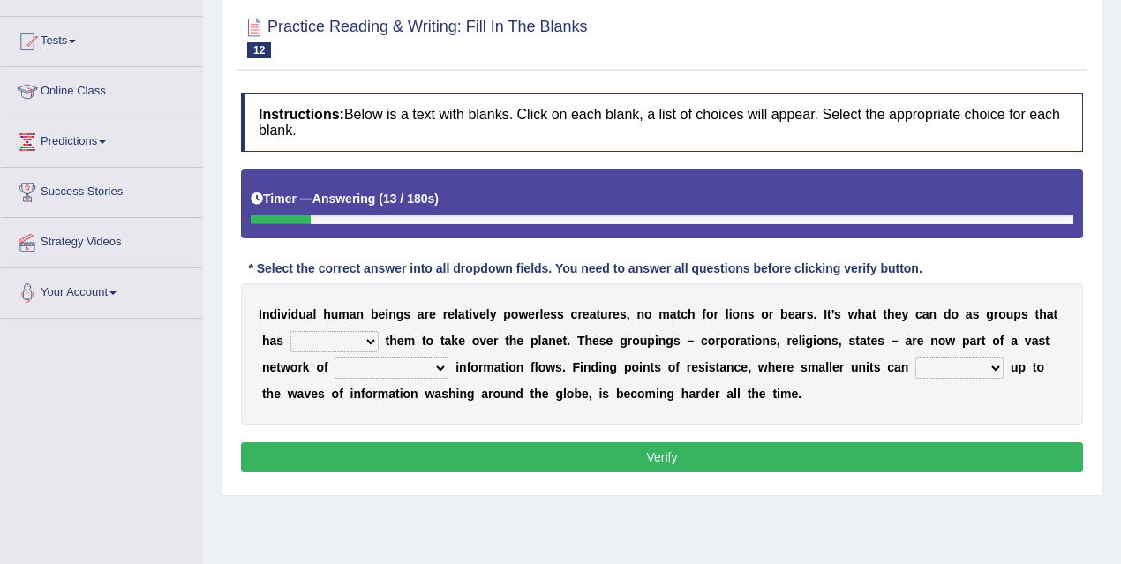
click at [365, 342] on select "enabled contended embodied conjured" at bounding box center [334, 341] width 88 height 21
select select "enabled"
click at [290, 331] on select "enabled contended embodied conjured" at bounding box center [334, 341] width 88 height 21
click at [395, 371] on select "interconnected overlapping fastened exploited" at bounding box center [392, 368] width 114 height 21
select select "overlapping"
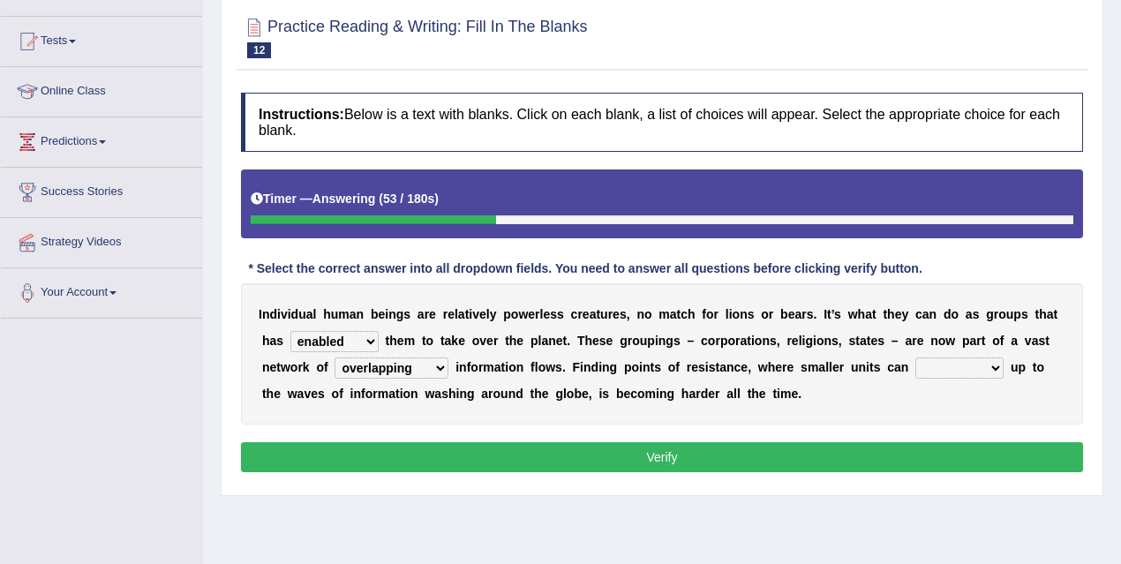
click at [335, 358] on select "interconnected overlapping fastened exploited" at bounding box center [392, 368] width 114 height 21
click at [944, 363] on select "stand raise hail pump" at bounding box center [960, 368] width 88 height 21
select select "stand"
click at [916, 358] on select "stand raise hail pump" at bounding box center [960, 368] width 88 height 21
click at [431, 371] on select "interconnected overlapping fastened exploited" at bounding box center [392, 368] width 114 height 21
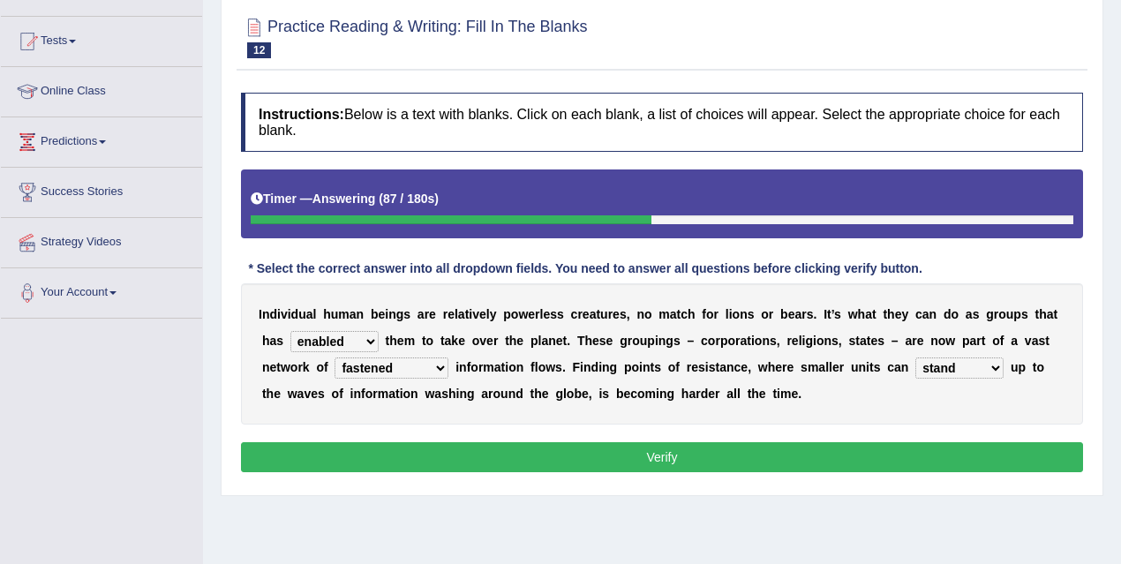
click at [335, 358] on select "interconnected overlapping fastened exploited" at bounding box center [392, 368] width 114 height 21
click at [419, 366] on select "interconnected overlapping fastened exploited" at bounding box center [392, 368] width 114 height 21
select select "overlapping"
click at [335, 358] on select "interconnected overlapping fastened exploited" at bounding box center [392, 368] width 114 height 21
click at [576, 443] on button "Verify" at bounding box center [662, 457] width 842 height 30
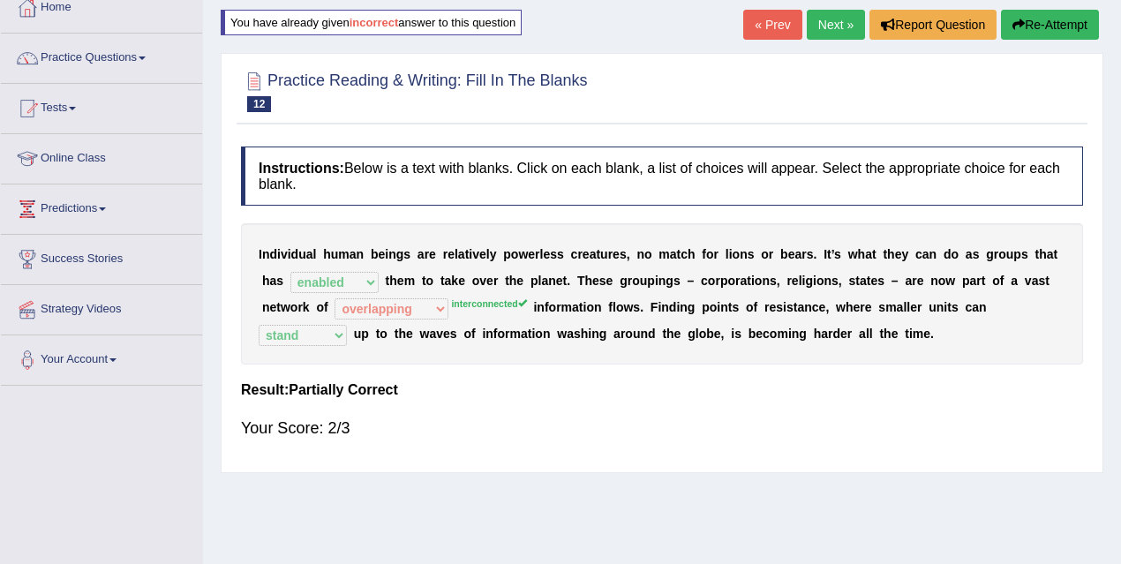
scroll to position [0, 0]
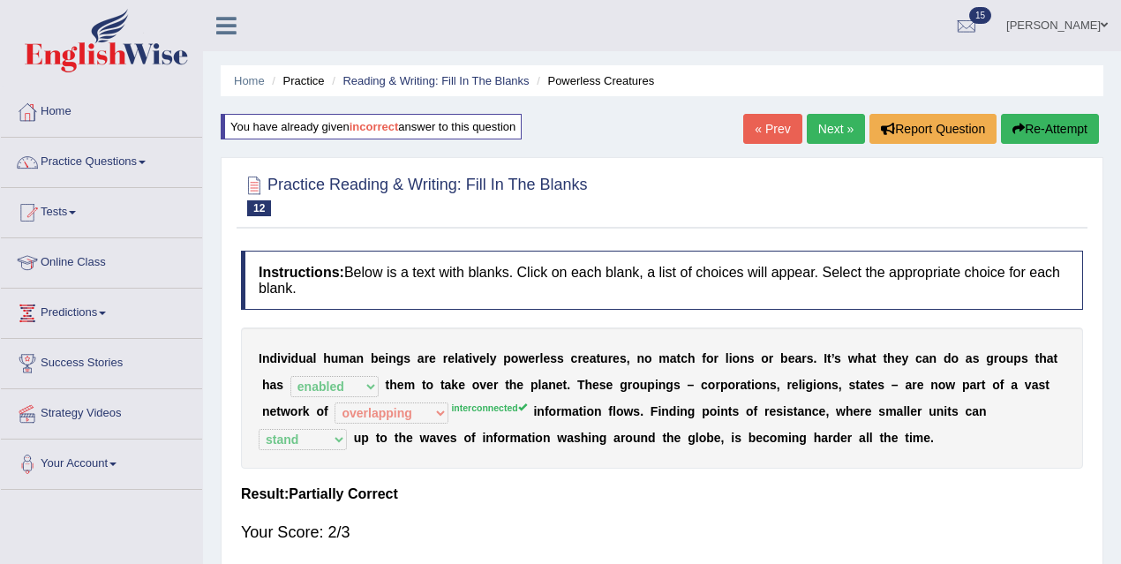
click at [826, 121] on link "Next »" at bounding box center [836, 129] width 58 height 30
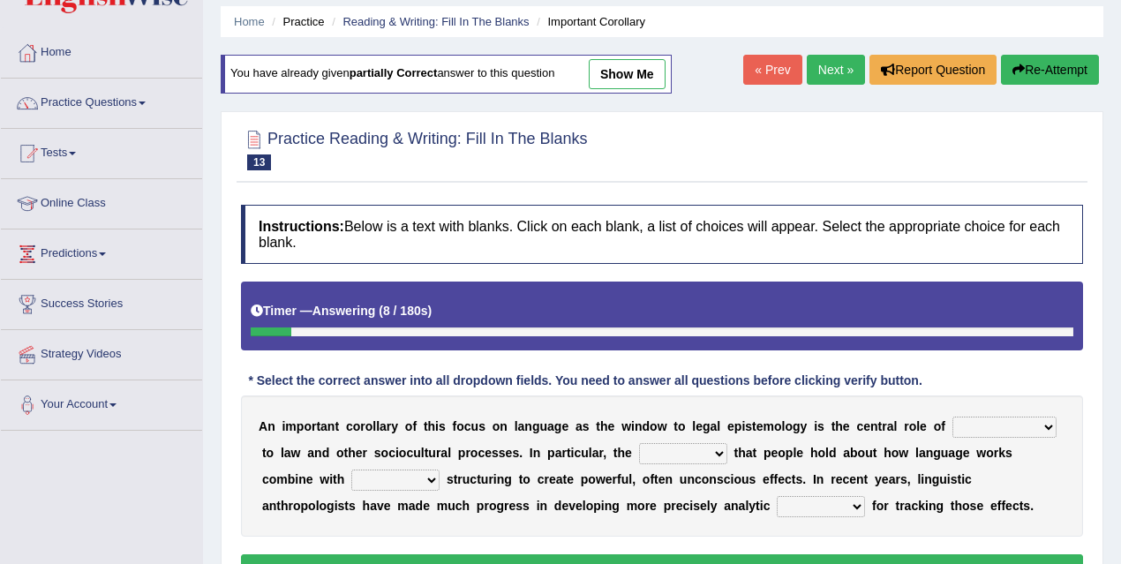
scroll to position [65, 0]
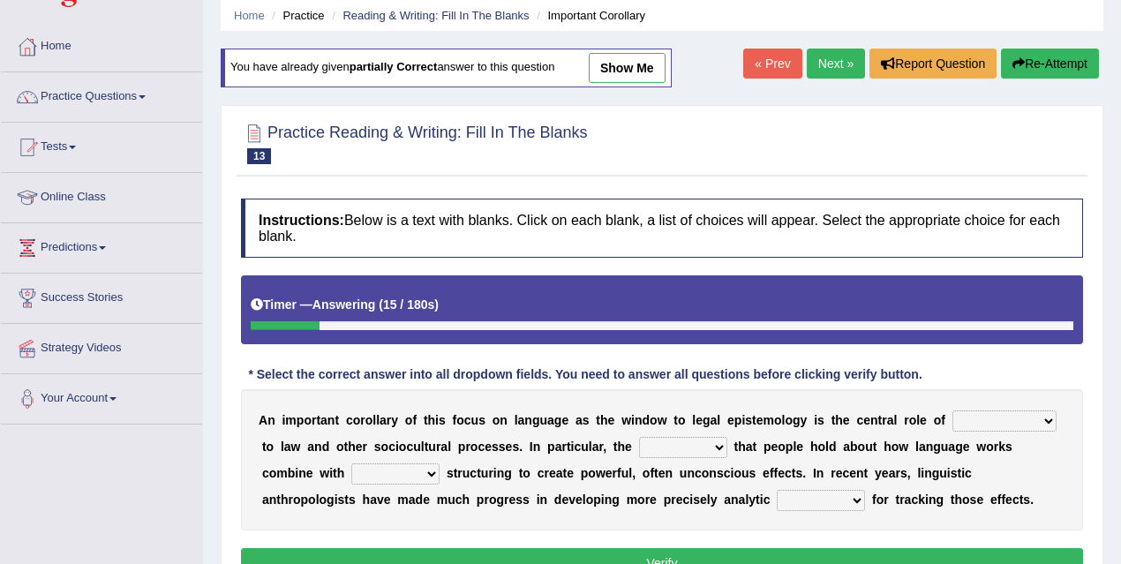
click at [972, 414] on select "discourse epoch dialect acquaintance" at bounding box center [1005, 421] width 104 height 21
select select "acquaintance"
click at [953, 411] on select "discourse epoch dialect acquaintance" at bounding box center [1005, 421] width 104 height 21
click at [676, 446] on select "deviation besmirch consent ideas" at bounding box center [683, 447] width 88 height 21
select select "ideas"
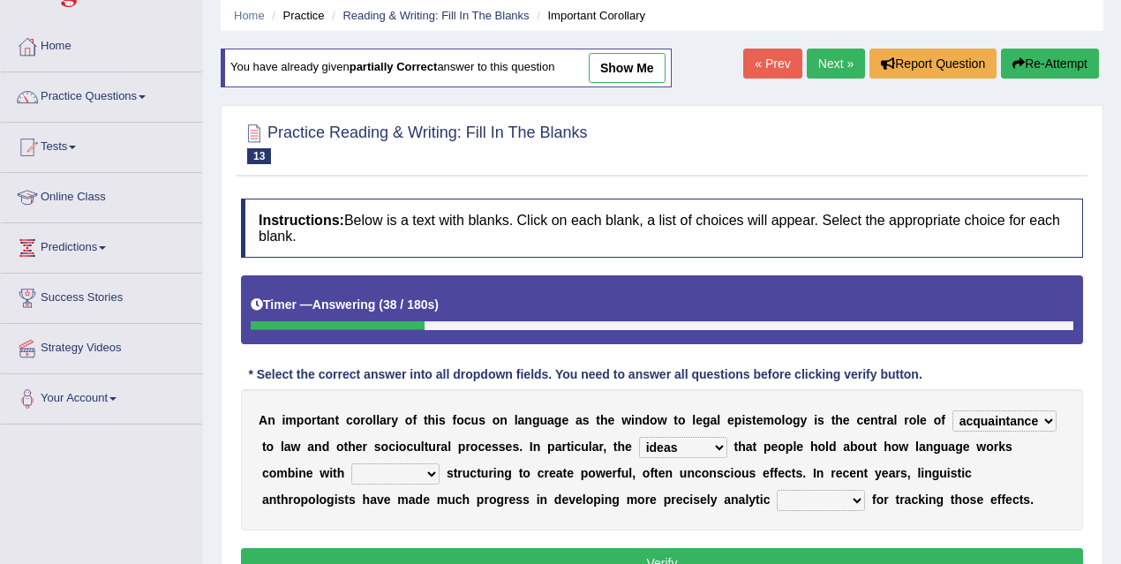
click at [639, 437] on select "deviation besmirch consent ideas" at bounding box center [683, 447] width 88 height 21
click at [399, 470] on select "mandatory linguistic legitimate customary" at bounding box center [395, 474] width 88 height 21
select select "linguistic"
click at [351, 464] on select "mandatory linguistic legitimate customary" at bounding box center [395, 474] width 88 height 21
click at [403, 470] on select "mandatory linguistic legitimate customary" at bounding box center [395, 474] width 88 height 21
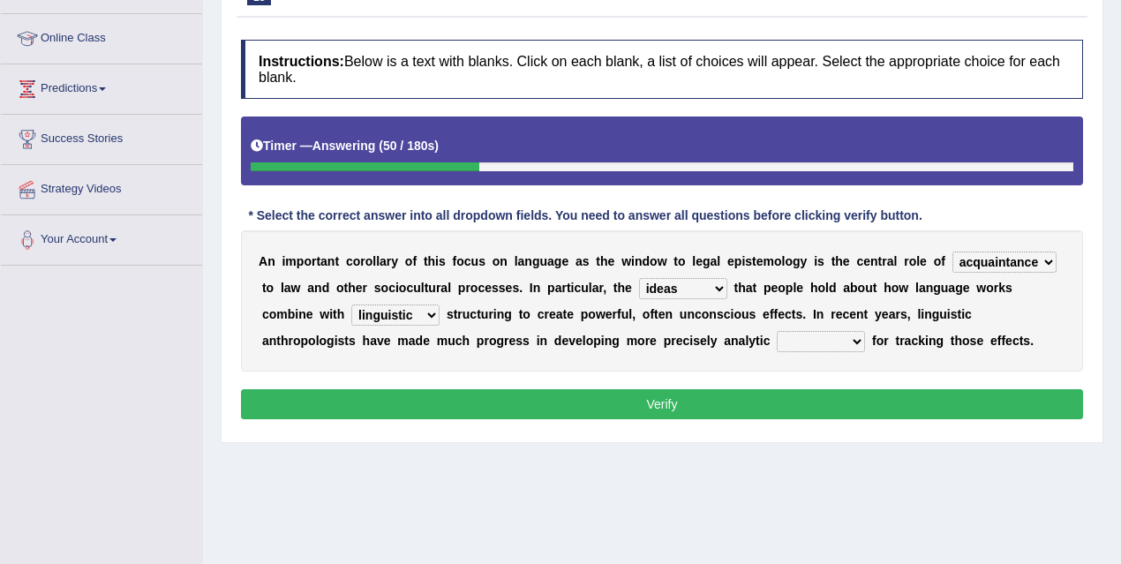
scroll to position [260, 0]
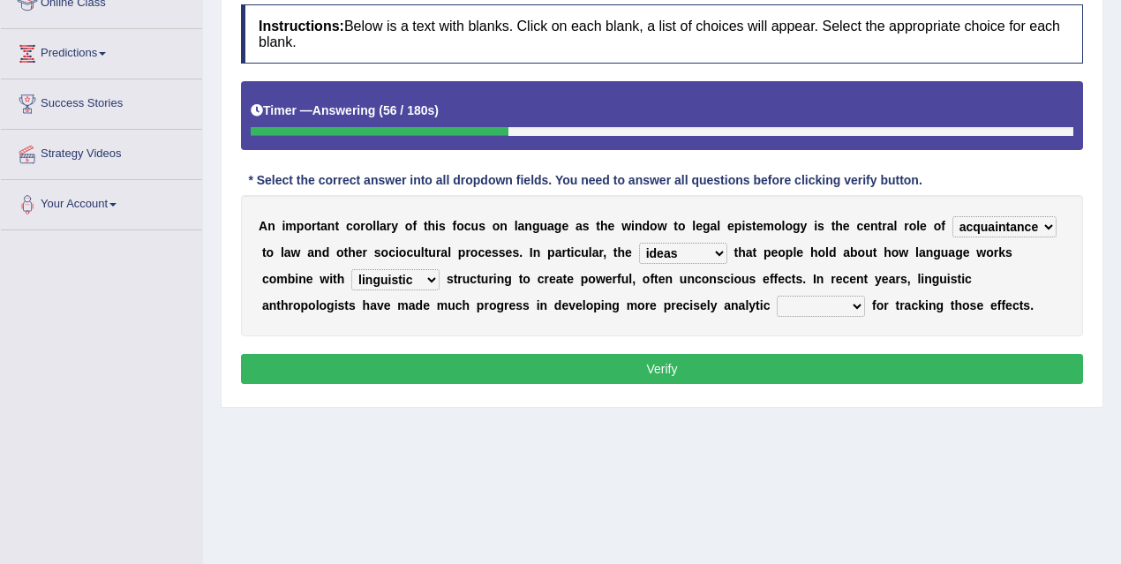
click at [814, 303] on select "tools appetite albums stroke" at bounding box center [821, 306] width 88 height 21
select select "tools"
click at [777, 296] on select "tools appetite albums stroke" at bounding box center [821, 306] width 88 height 21
click at [656, 368] on button "Verify" at bounding box center [662, 369] width 842 height 30
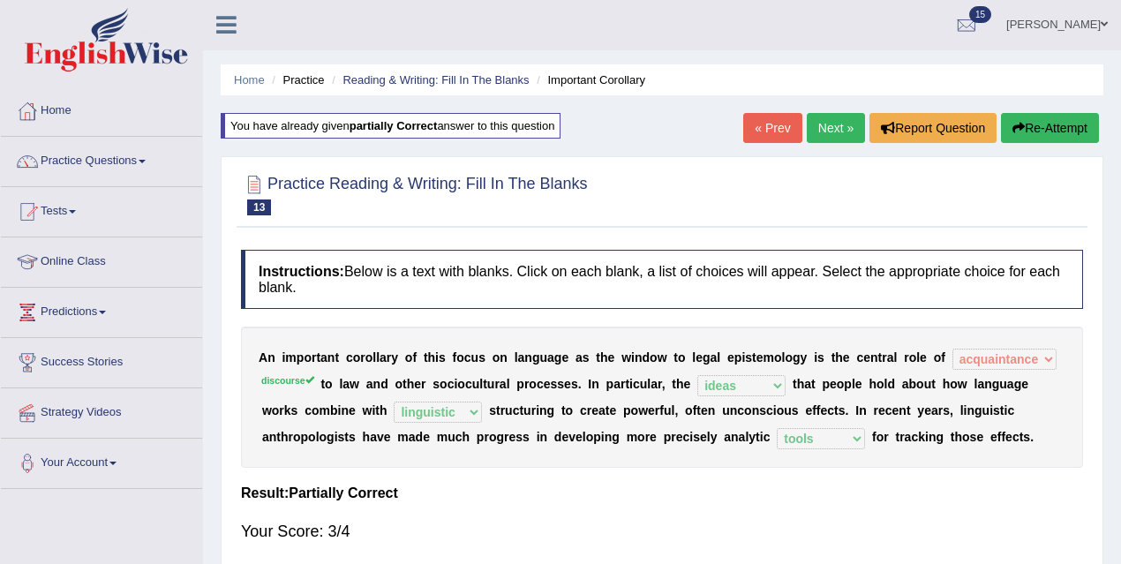
scroll to position [0, 0]
click at [848, 124] on link "Next »" at bounding box center [836, 129] width 58 height 30
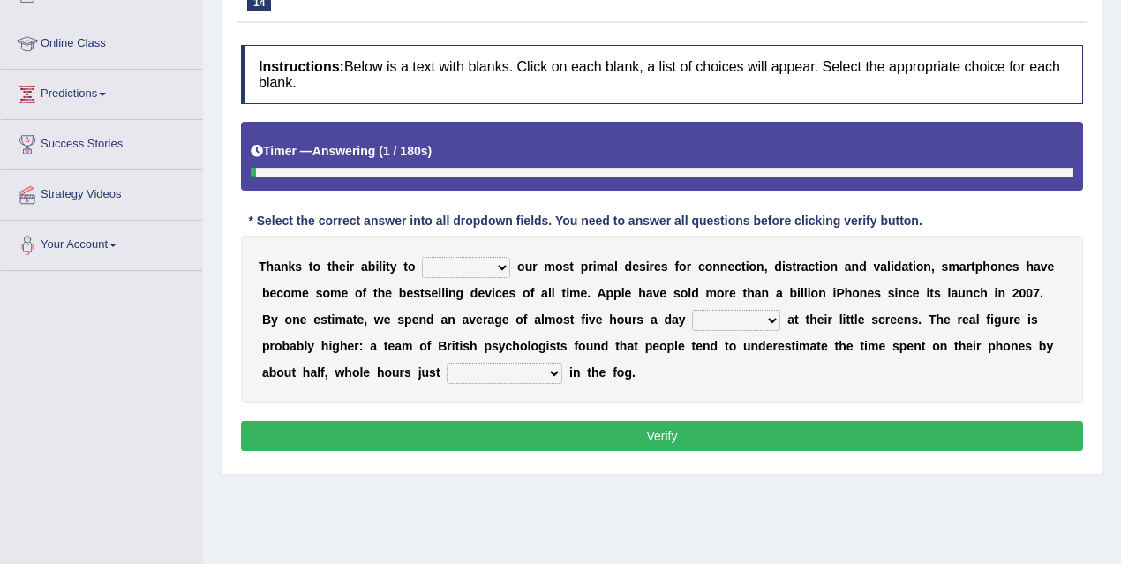
scroll to position [221, 0]
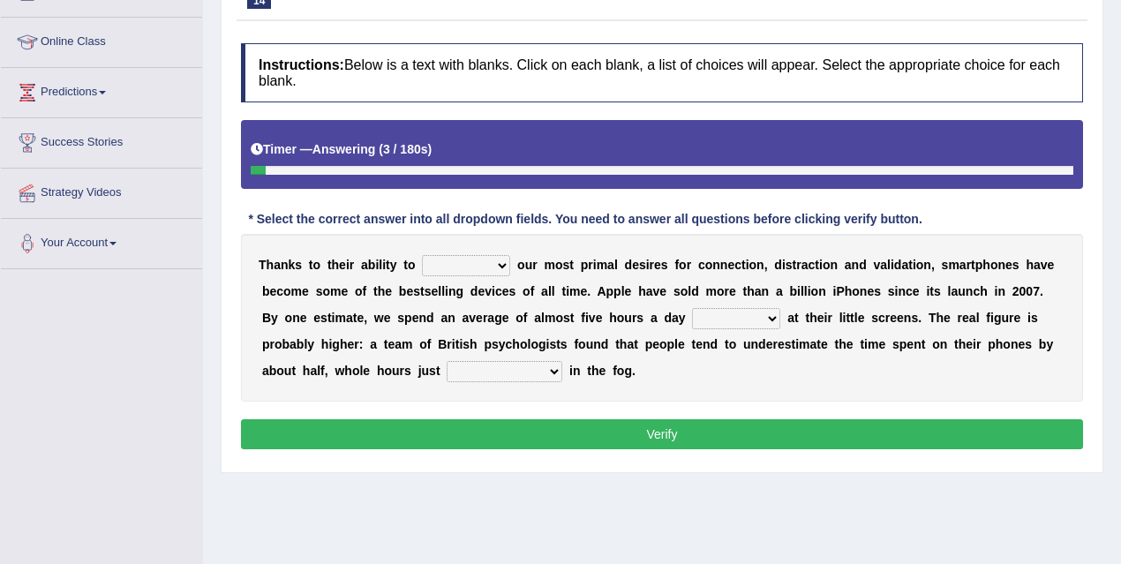
click at [469, 261] on select "hijack describe sharpen conserve" at bounding box center [466, 265] width 88 height 21
select select "describe"
click at [422, 255] on select "hijack describe sharpen conserve" at bounding box center [466, 265] width 88 height 21
click at [494, 259] on select "hijack describe sharpen conserve" at bounding box center [466, 265] width 88 height 21
click at [699, 316] on select "watching waggling snoring staring" at bounding box center [736, 318] width 88 height 21
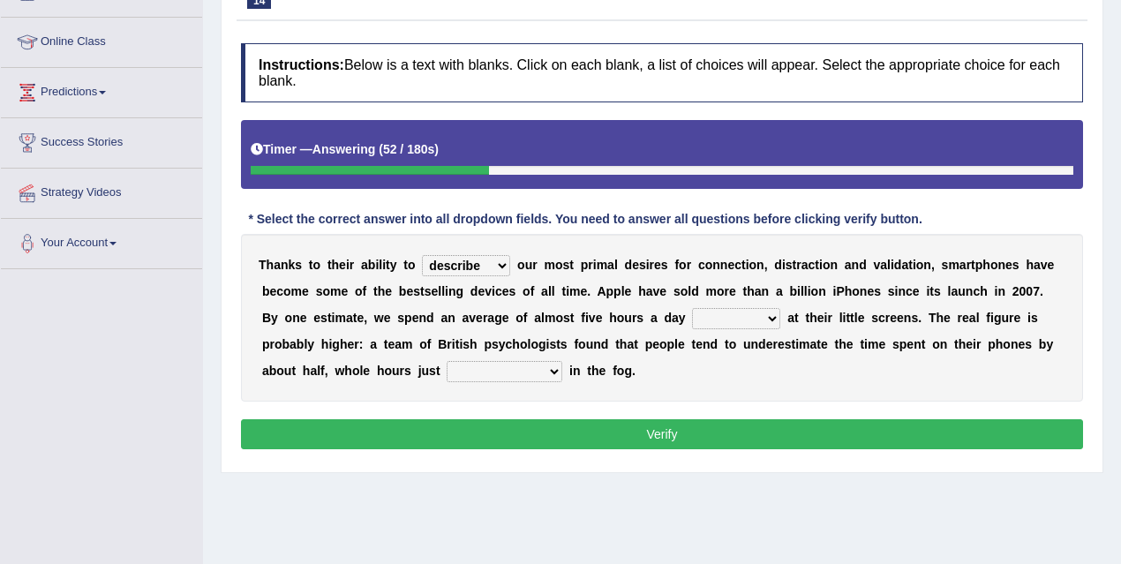
select select "watching"
click at [692, 308] on select "watching waggling snoring staring" at bounding box center [736, 318] width 88 height 21
click at [718, 321] on select "watching waggling snoring staring" at bounding box center [736, 318] width 88 height 21
click at [522, 363] on select "has evaporated evaporating evaporate evaporates" at bounding box center [505, 371] width 116 height 21
select select "evaporating"
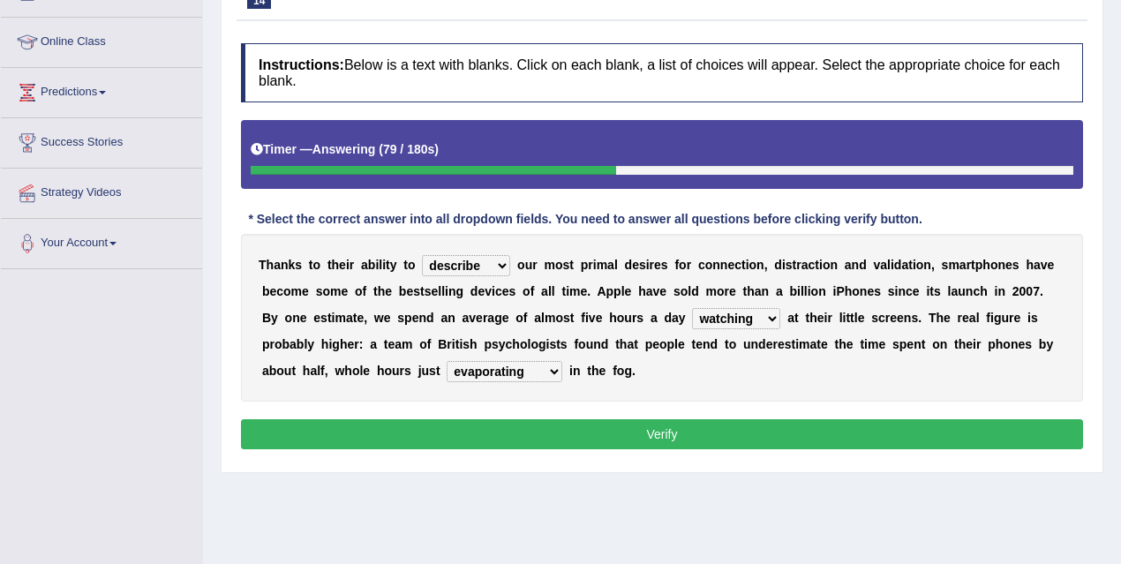
click at [447, 361] on select "has evaporated evaporating evaporate evaporates" at bounding box center [505, 371] width 116 height 21
click at [492, 268] on select "hijack describe sharpen conserve" at bounding box center [466, 265] width 88 height 21
select select "hijack"
click at [422, 255] on select "hijack describe sharpen conserve" at bounding box center [466, 265] width 88 height 21
click at [510, 438] on button "Verify" at bounding box center [662, 434] width 842 height 30
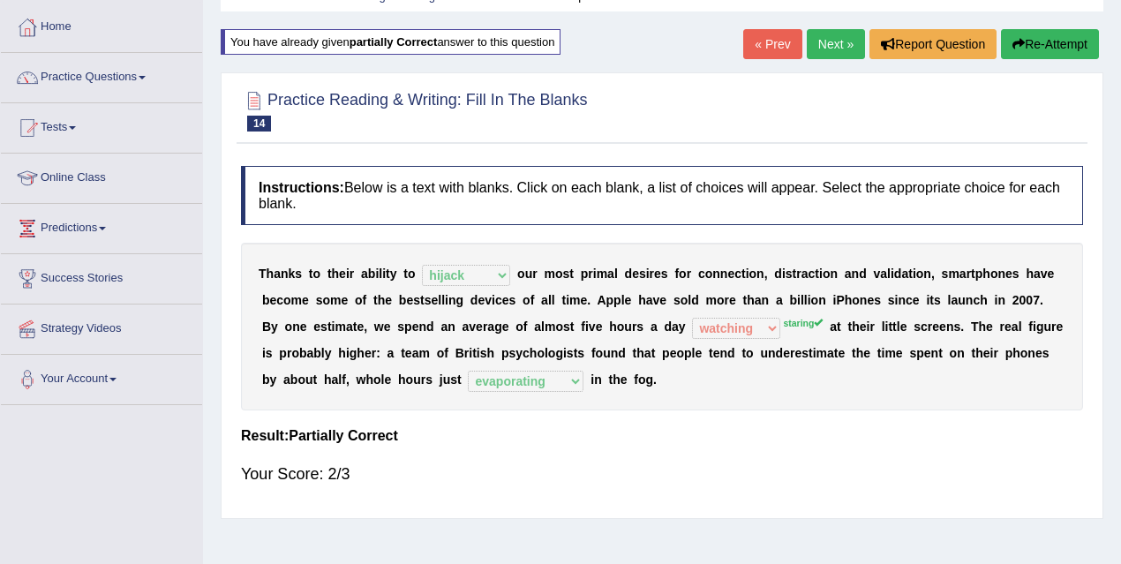
scroll to position [39, 0]
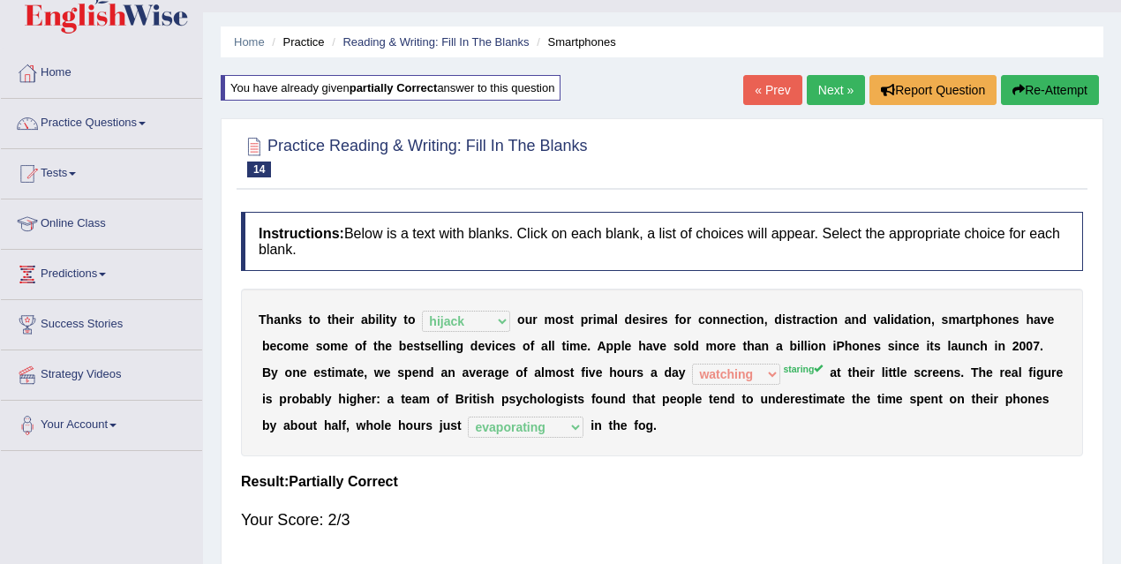
click at [821, 79] on link "Next »" at bounding box center [836, 90] width 58 height 30
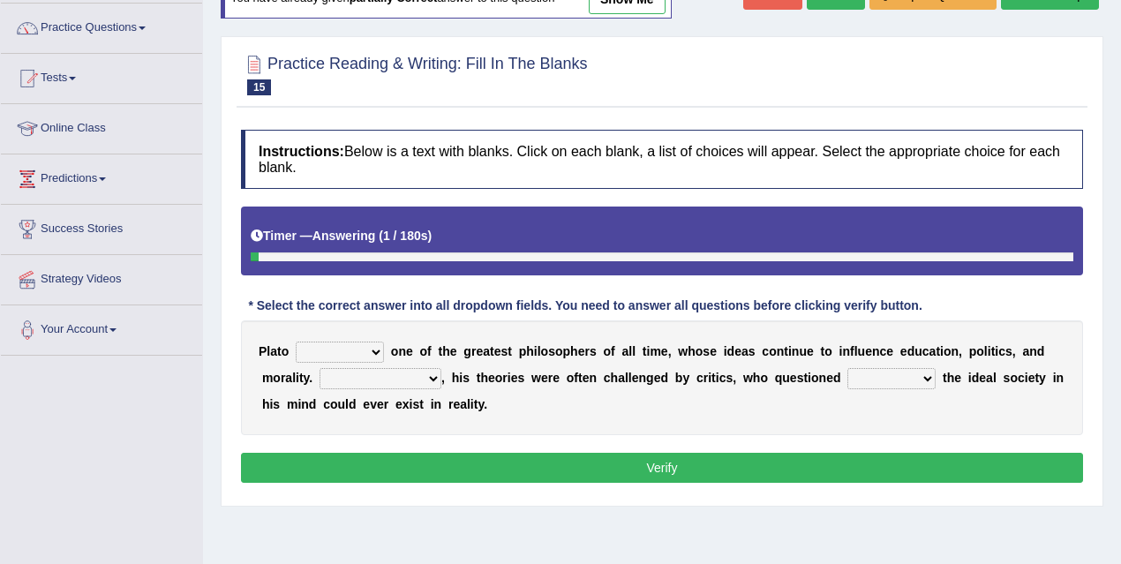
scroll to position [150, 0]
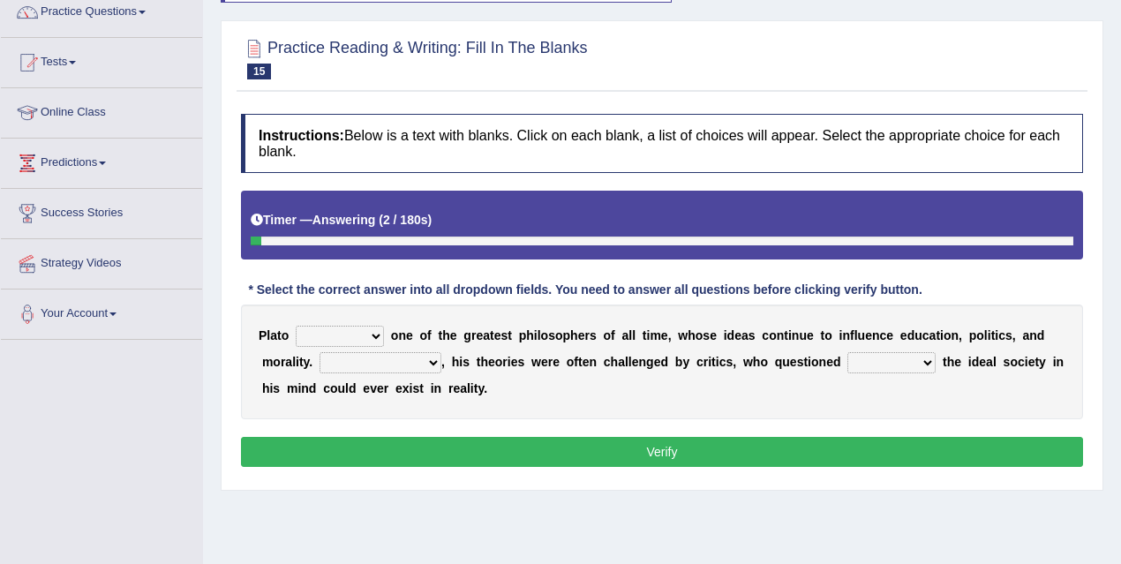
click at [368, 329] on select "keeps comes claims remains" at bounding box center [340, 336] width 88 height 21
select select "remains"
click at [296, 326] on select "keeps comes claims remains" at bounding box center [340, 336] width 88 height 21
click at [396, 368] on select "Notwithstanding So However Whatever" at bounding box center [381, 362] width 122 height 21
select select "However"
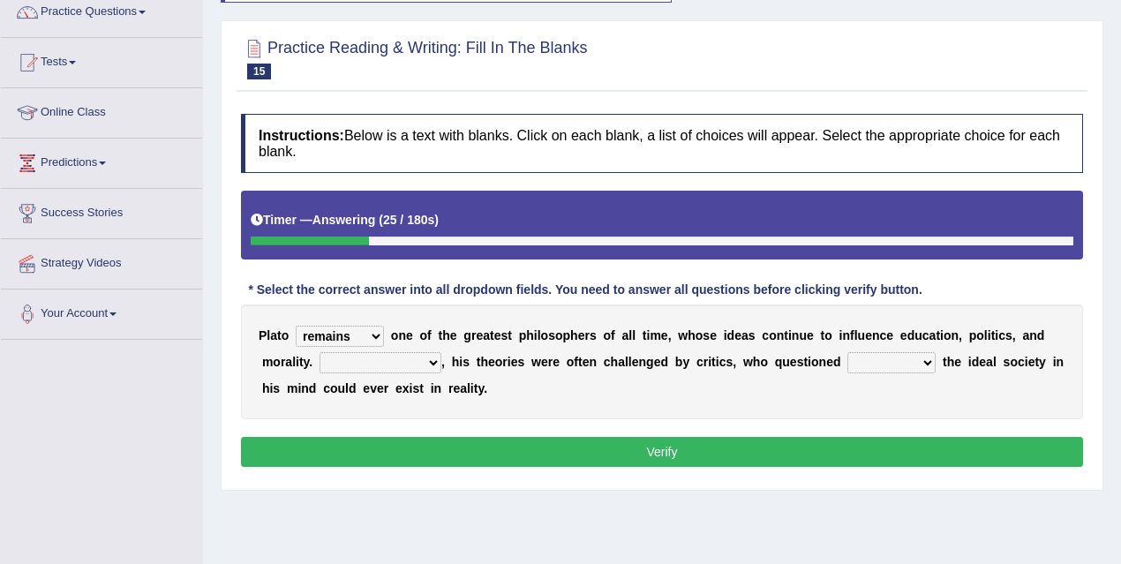
click at [320, 352] on select "Notwithstanding So However Whatever" at bounding box center [381, 362] width 122 height 21
click at [883, 360] on select "which what that whether" at bounding box center [892, 362] width 88 height 21
select select "what"
click at [848, 352] on select "which what that whether" at bounding box center [892, 362] width 88 height 21
click at [514, 444] on button "Verify" at bounding box center [662, 452] width 842 height 30
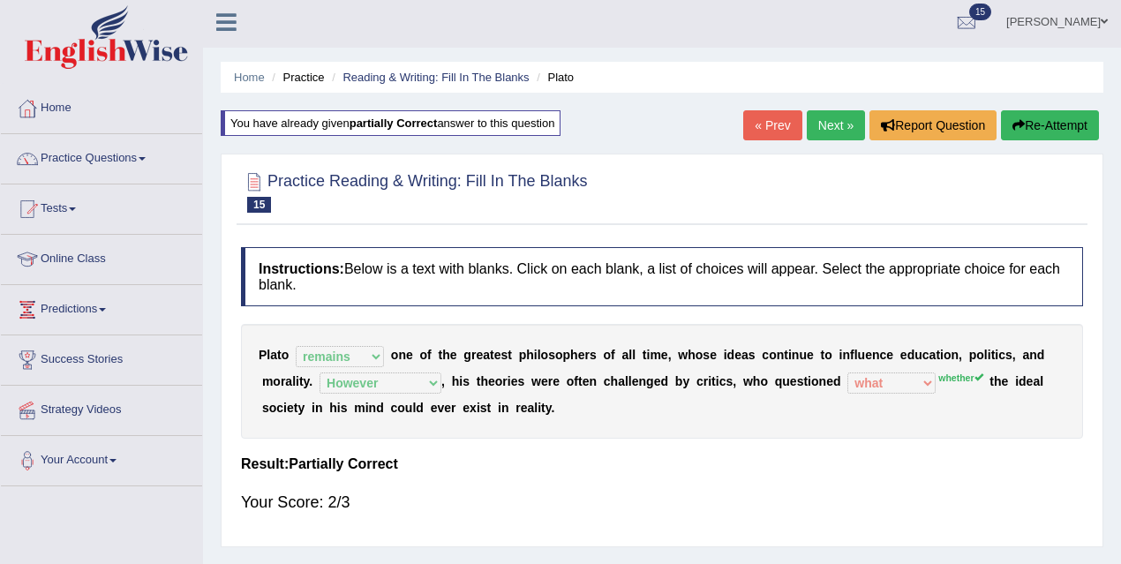
scroll to position [0, 0]
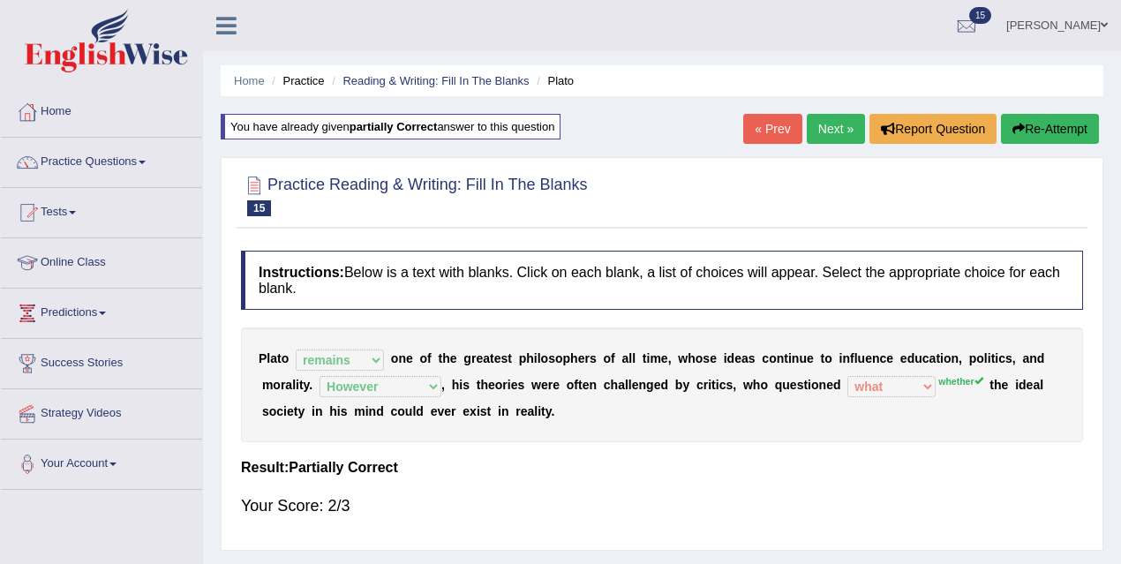
click at [837, 126] on link "Next »" at bounding box center [836, 129] width 58 height 30
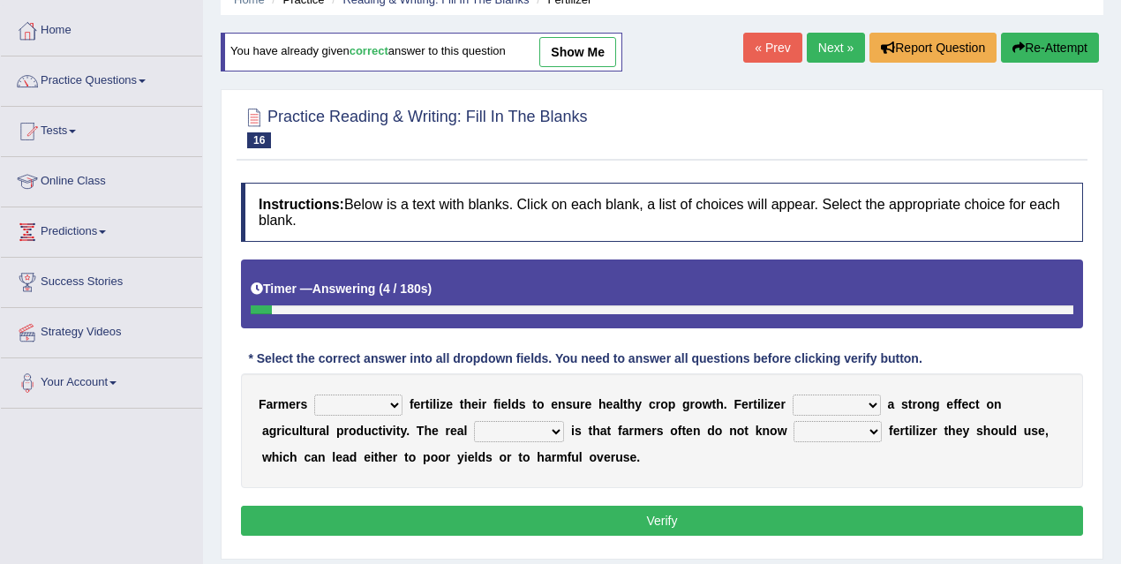
scroll to position [81, 0]
click at [383, 400] on select "must should need can" at bounding box center [358, 405] width 88 height 21
select select "should"
click at [314, 395] on select "must should need can" at bounding box center [358, 405] width 88 height 21
click at [836, 401] on select "has had have having" at bounding box center [837, 405] width 88 height 21
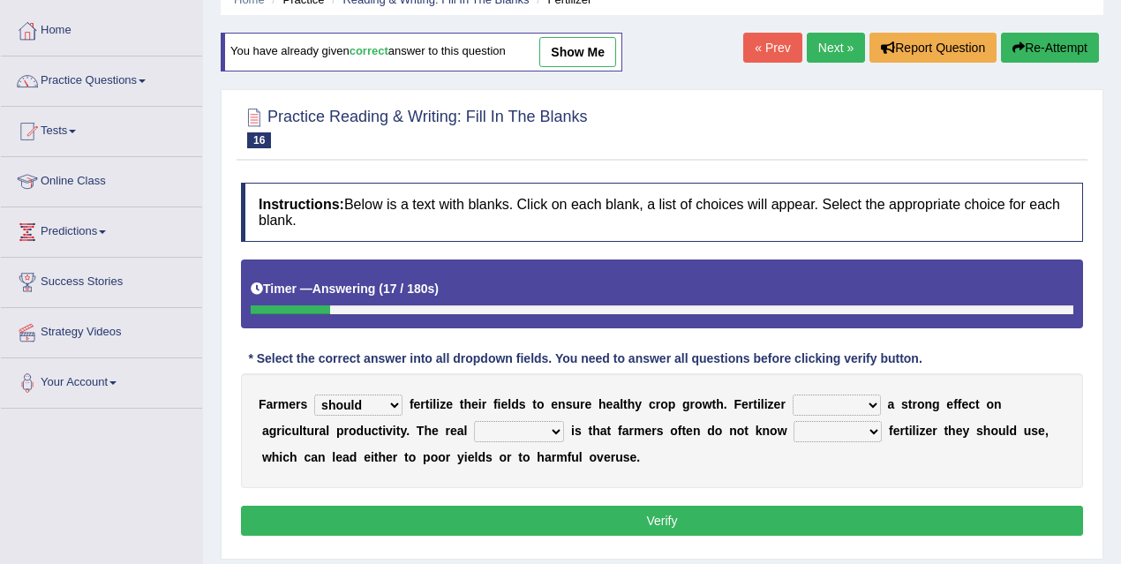
select select "has"
click at [793, 395] on select "has had have having" at bounding box center [837, 405] width 88 height 21
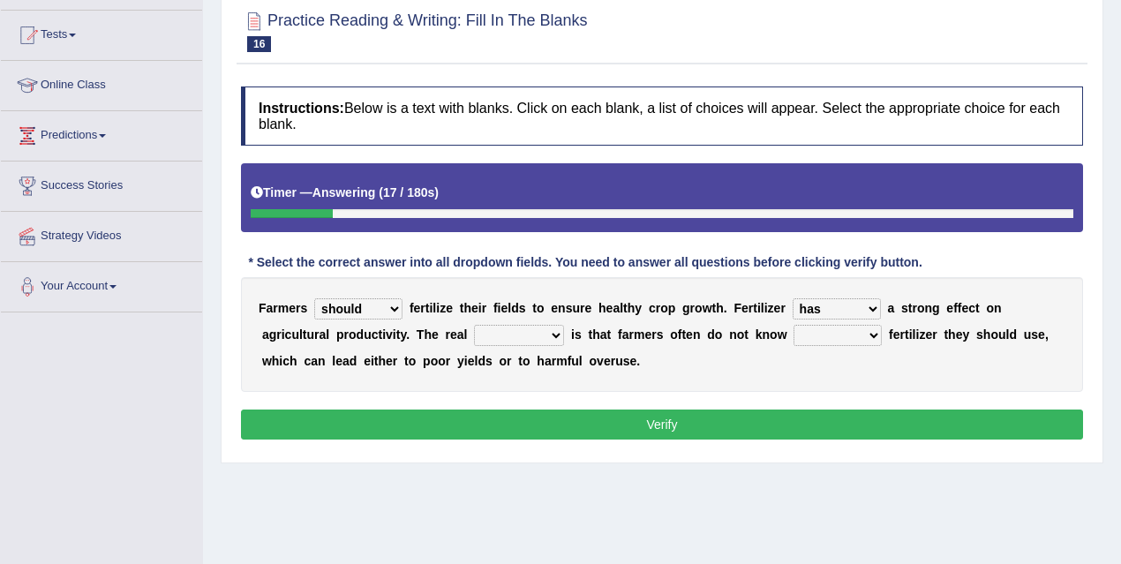
scroll to position [240, 0]
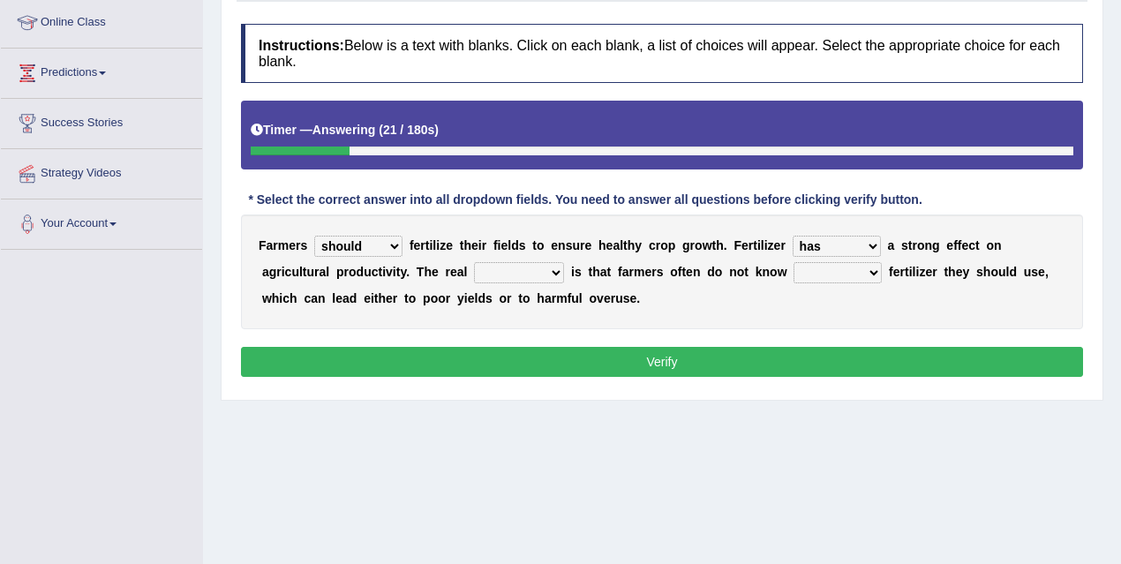
click at [539, 278] on select "problem question conclusion answer" at bounding box center [519, 272] width 90 height 21
select select "problem"
click at [474, 262] on select "problem question conclusion answer" at bounding box center [519, 272] width 90 height 21
click at [819, 275] on select "how much how many however so much" at bounding box center [838, 272] width 88 height 21
select select "how much"
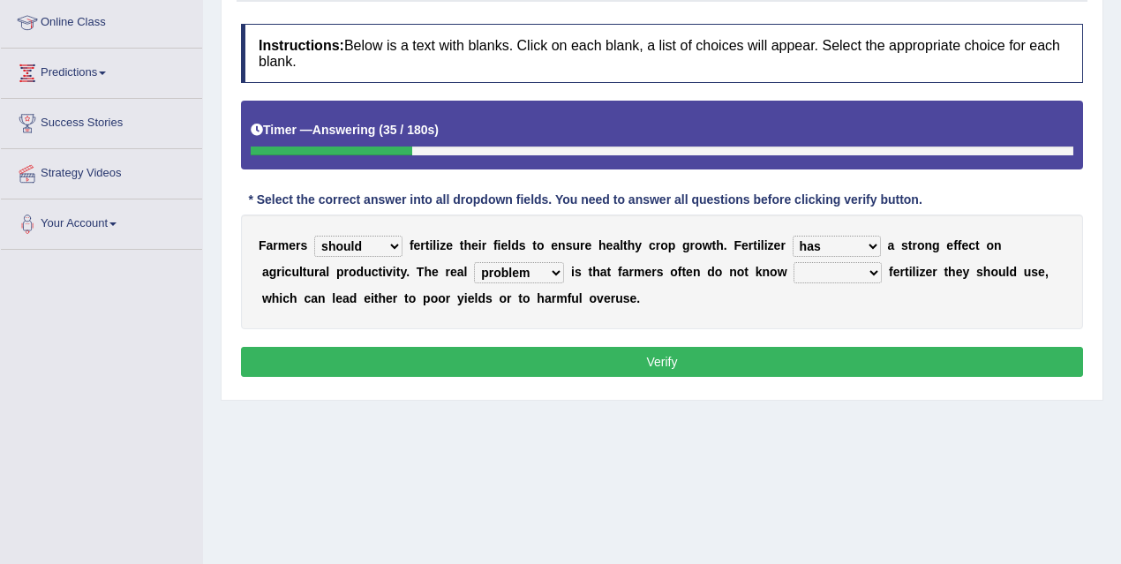
click at [794, 262] on select "how much how many however so much" at bounding box center [838, 272] width 88 height 21
click at [698, 351] on button "Verify" at bounding box center [662, 362] width 842 height 30
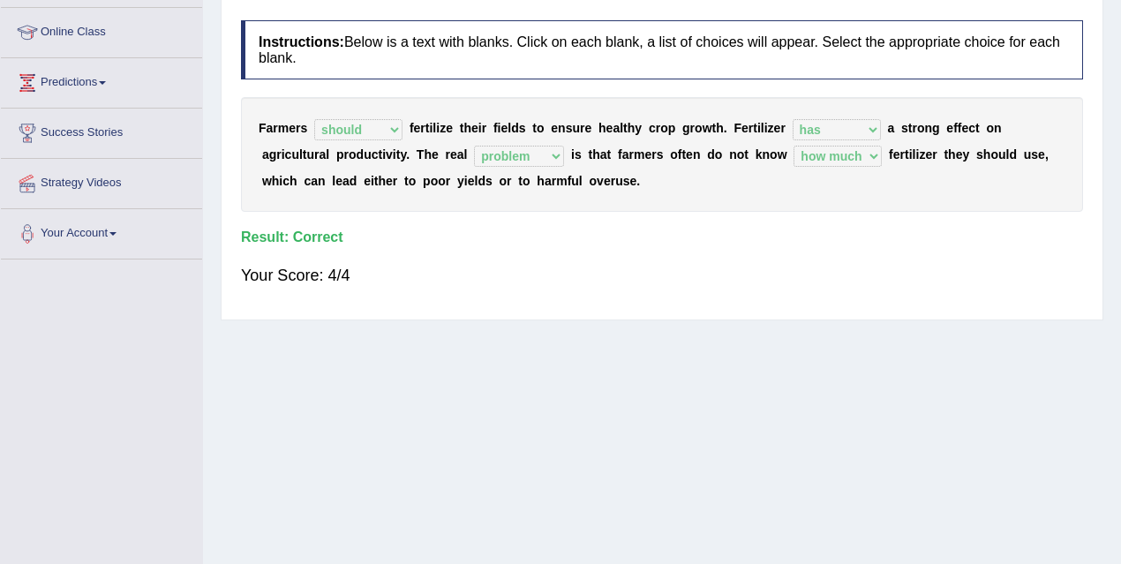
scroll to position [22, 0]
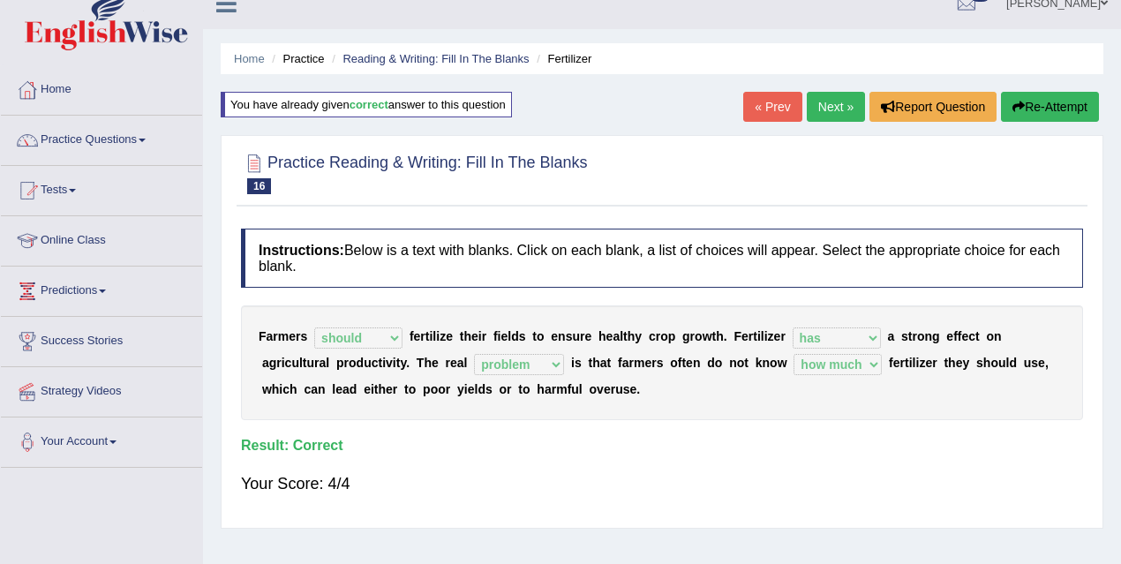
click at [831, 110] on link "Next »" at bounding box center [836, 107] width 58 height 30
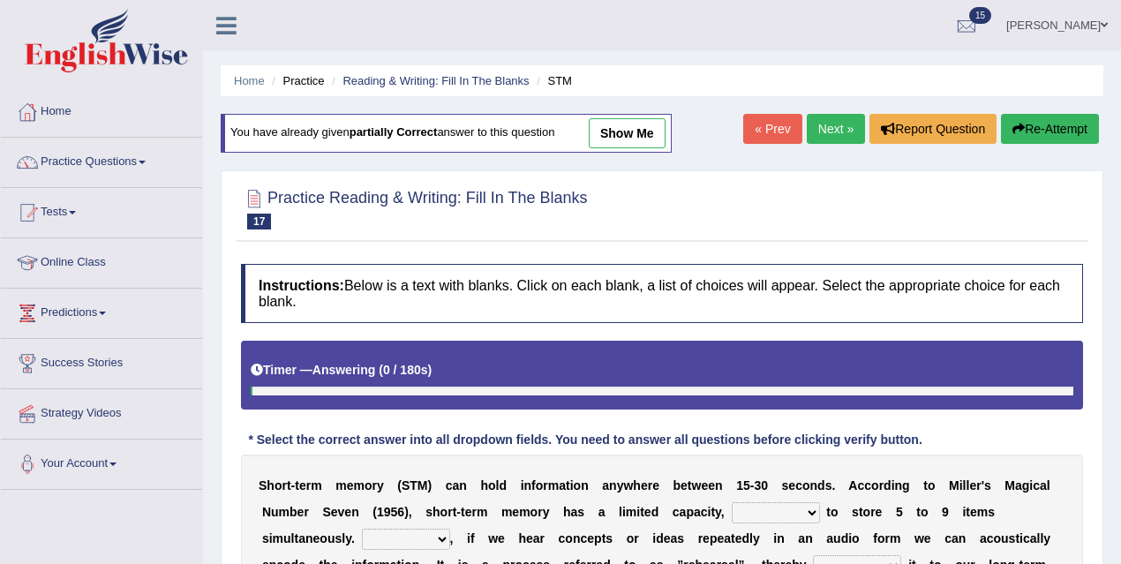
scroll to position [363, 0]
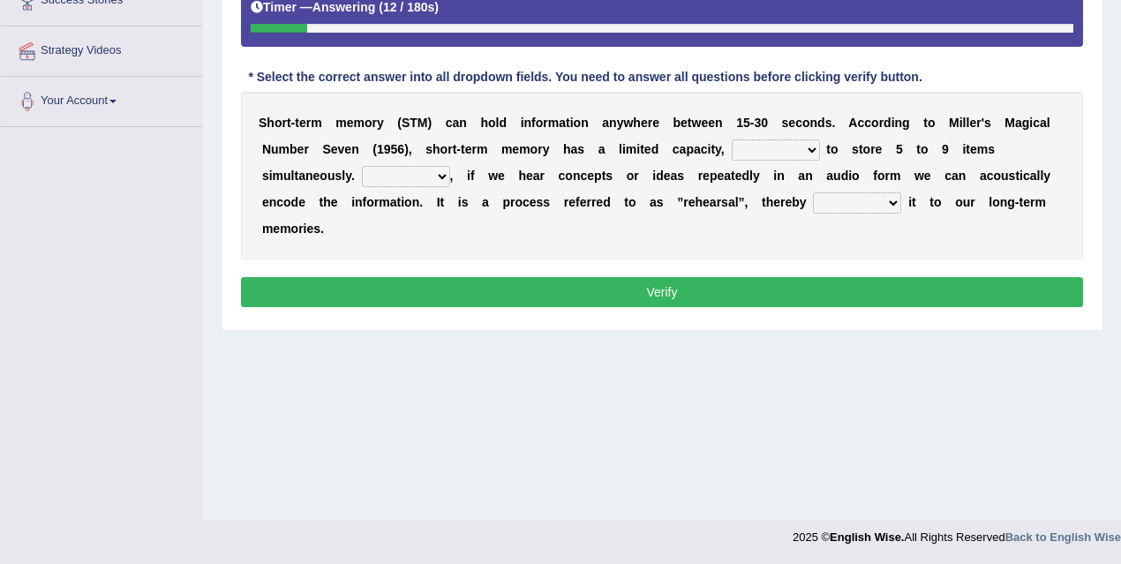
click at [781, 153] on select "being able is able be able unable" at bounding box center [776, 149] width 88 height 21
select select "being able"
click at [732, 139] on select "being able is able be able unable" at bounding box center [776, 149] width 88 height 21
click at [429, 176] on select "However So Moreover Therefore" at bounding box center [406, 176] width 88 height 21
select select "However"
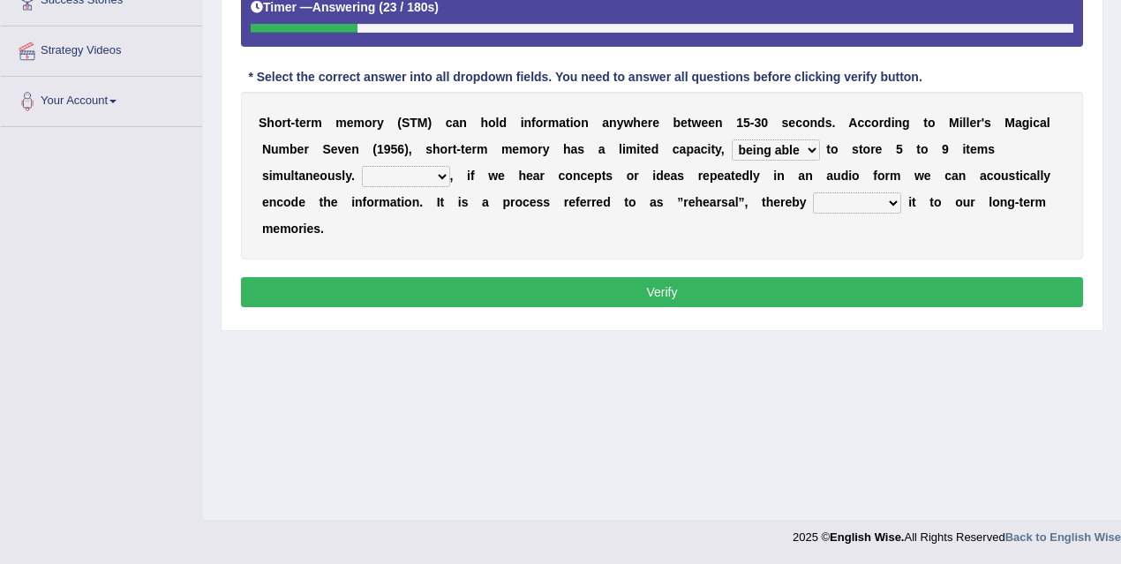
click at [362, 166] on select "However So Moreover Therefore" at bounding box center [406, 176] width 88 height 21
click at [845, 201] on select "commit commits commiting commited" at bounding box center [857, 202] width 88 height 21
select select "commiting"
click at [813, 192] on select "commit commits commiting commited" at bounding box center [857, 202] width 88 height 21
click at [815, 284] on button "Verify" at bounding box center [662, 292] width 842 height 30
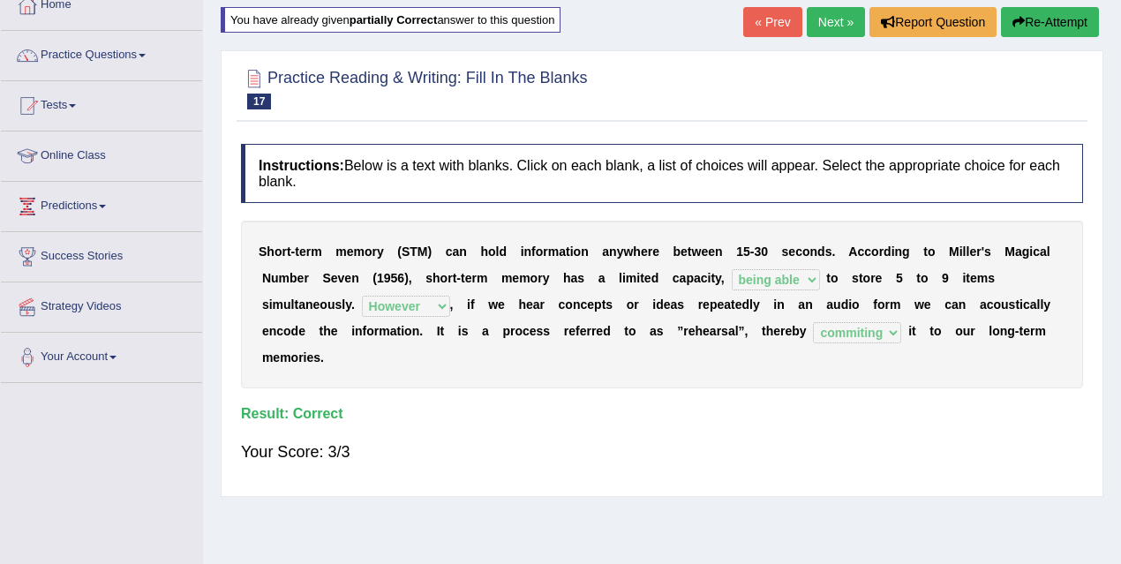
scroll to position [0, 0]
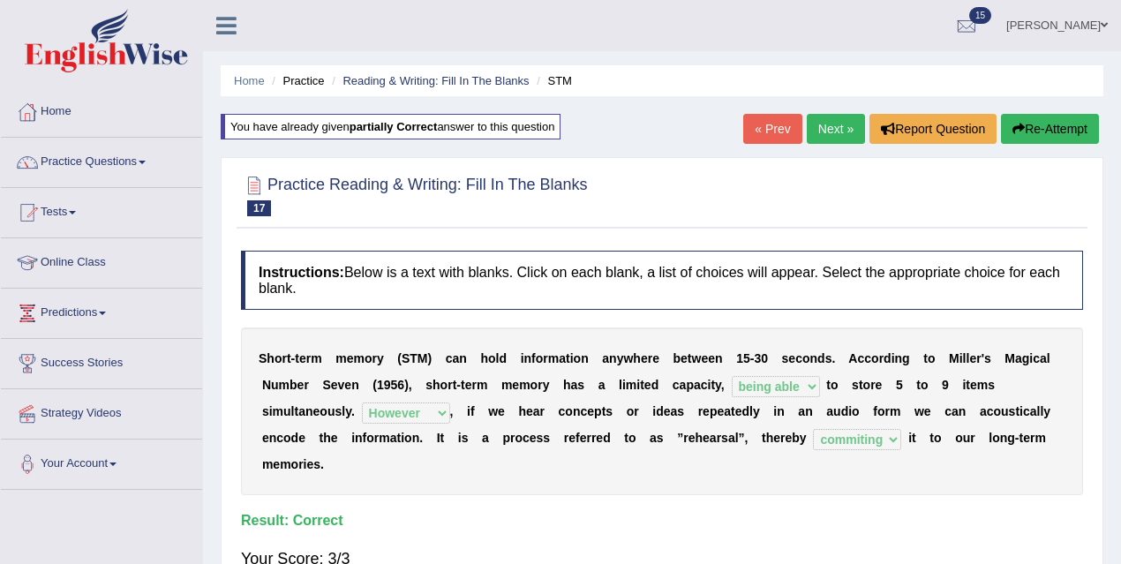
click at [813, 132] on link "Next »" at bounding box center [836, 129] width 58 height 30
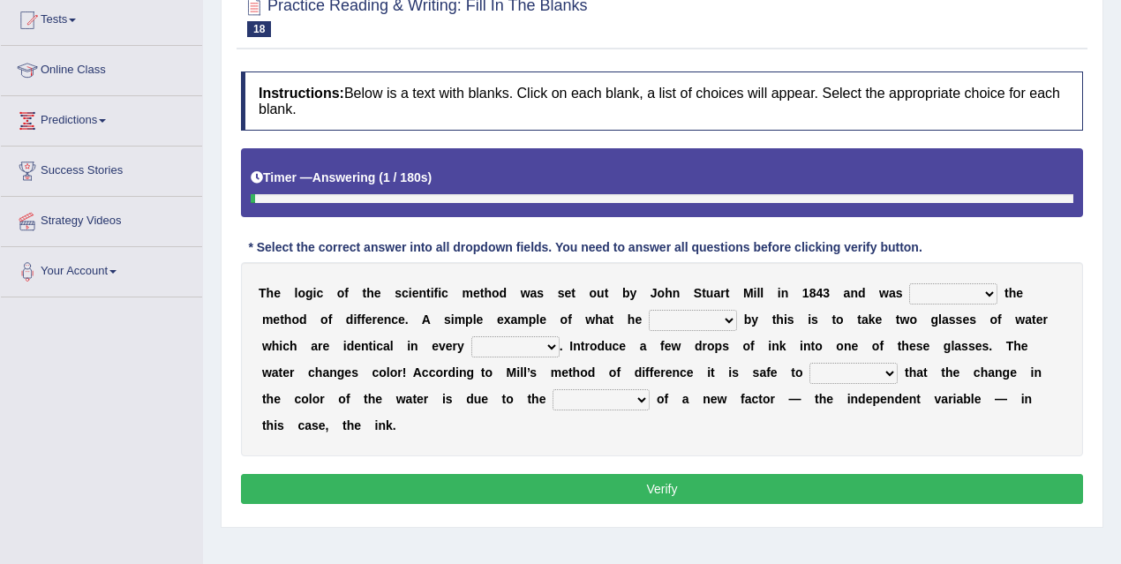
scroll to position [207, 0]
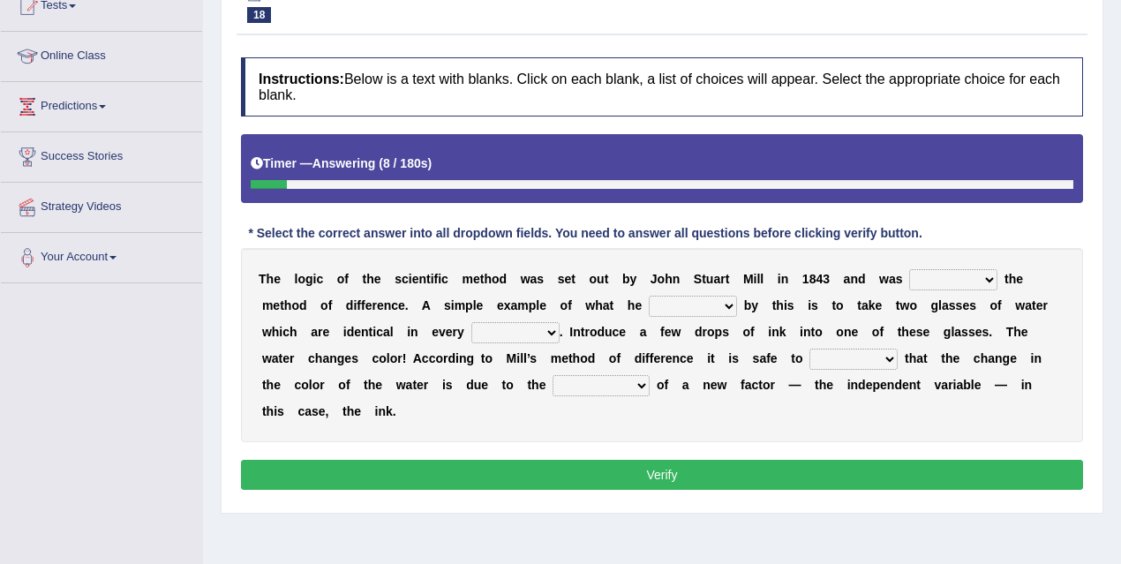
click at [973, 275] on select "pointed claimed demanded named" at bounding box center [953, 279] width 88 height 21
select select "pointed"
click at [909, 269] on select "pointed claimed demanded named" at bounding box center [953, 279] width 88 height 21
click at [698, 300] on select "capped charged found meant" at bounding box center [693, 306] width 88 height 21
select select "meant"
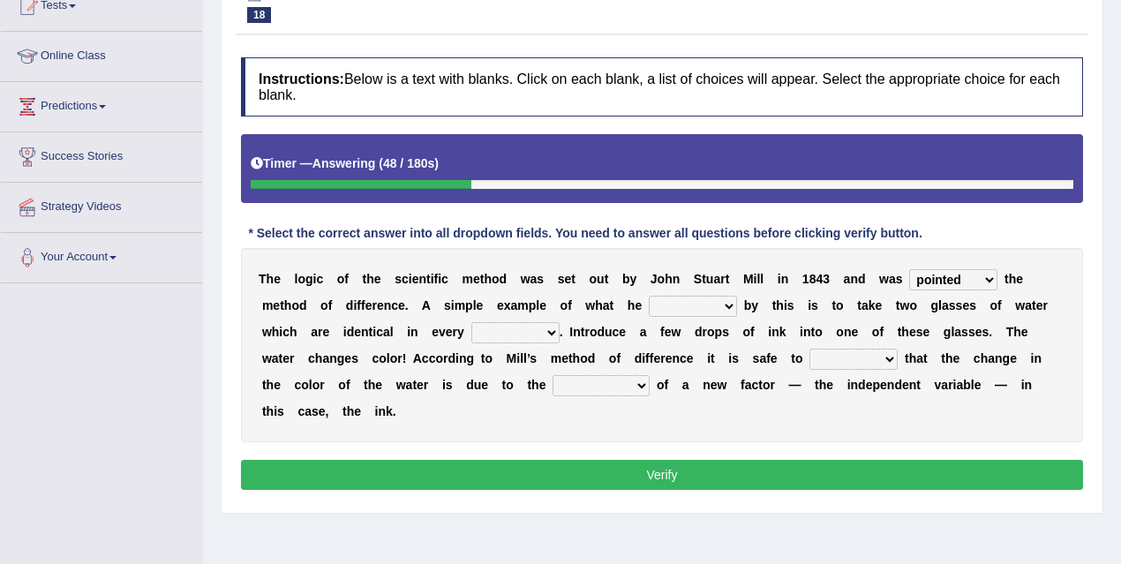
click at [650, 296] on select "capped charged found meant" at bounding box center [693, 306] width 88 height 21
click at [530, 328] on select "thought identity measure respect" at bounding box center [515, 332] width 88 height 21
select select "measure"
click at [471, 322] on select "thought identity measure respect" at bounding box center [515, 332] width 88 height 21
click at [847, 353] on select "assume discuss prefer acclaim" at bounding box center [854, 359] width 88 height 21
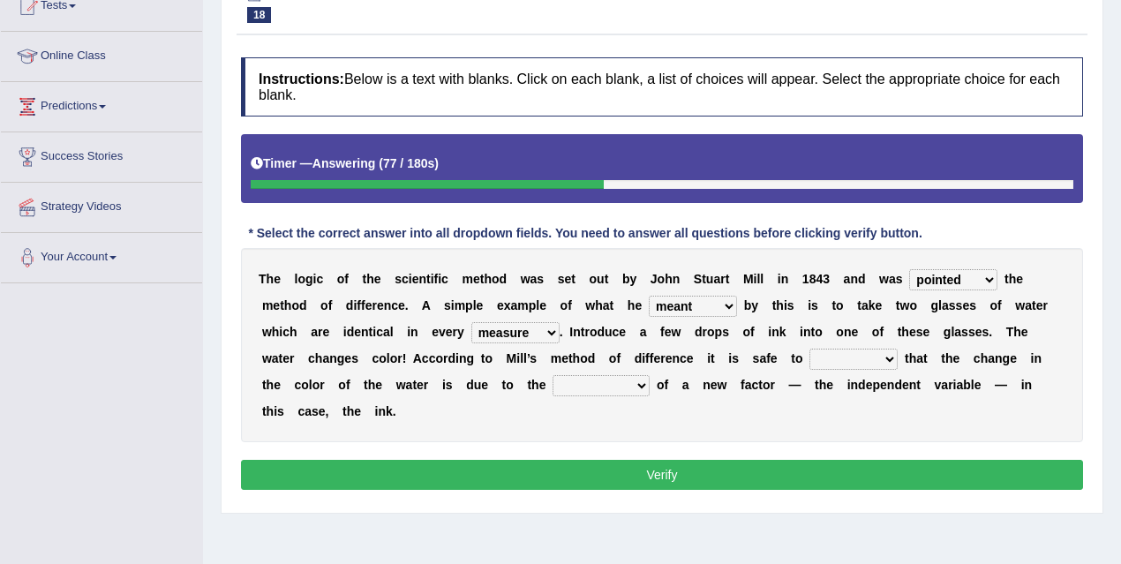
select select "acclaim"
click at [810, 349] on select "assume discuss prefer acclaim" at bounding box center [854, 359] width 88 height 21
click at [606, 383] on select "introduction magnitude preparation purification" at bounding box center [601, 385] width 97 height 21
click at [961, 277] on select "pointed claimed demanded named" at bounding box center [953, 279] width 88 height 21
click at [549, 333] on select "thought identity measure respect" at bounding box center [515, 332] width 88 height 21
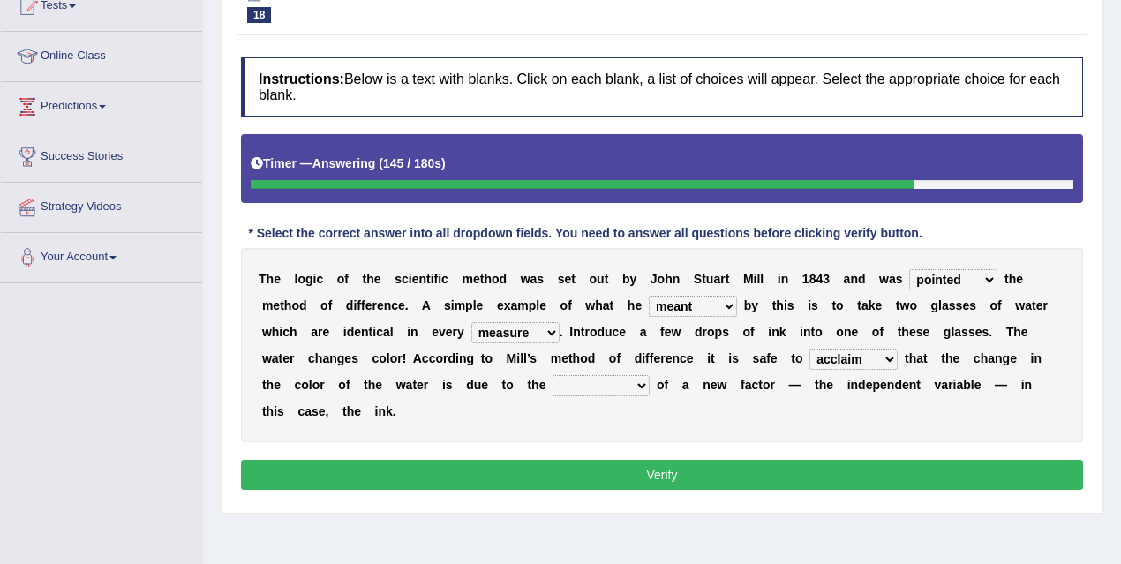
click at [840, 361] on select "assume discuss prefer acclaim" at bounding box center [854, 359] width 88 height 21
click at [810, 349] on select "assume discuss prefer acclaim" at bounding box center [854, 359] width 88 height 21
click at [602, 379] on select "introduction magnitude preparation purification" at bounding box center [601, 385] width 97 height 21
select select "introduction"
click at [554, 375] on select "introduction magnitude preparation purification" at bounding box center [601, 385] width 97 height 21
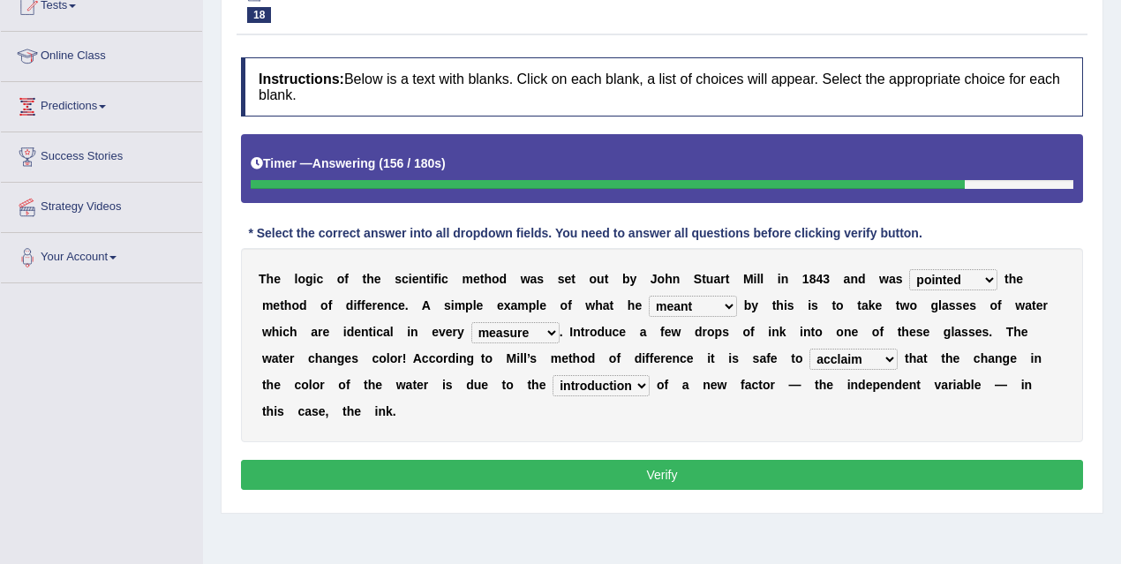
click at [639, 388] on select "introduction magnitude preparation purification" at bounding box center [601, 385] width 97 height 21
click at [554, 375] on select "introduction magnitude preparation purification" at bounding box center [601, 385] width 97 height 21
click at [706, 405] on div "T h e l o g i c o f t h e s c i e n t i f i c m e t h o d w a s s e t o u t b y…" at bounding box center [662, 345] width 842 height 194
click at [672, 467] on button "Verify" at bounding box center [662, 475] width 842 height 30
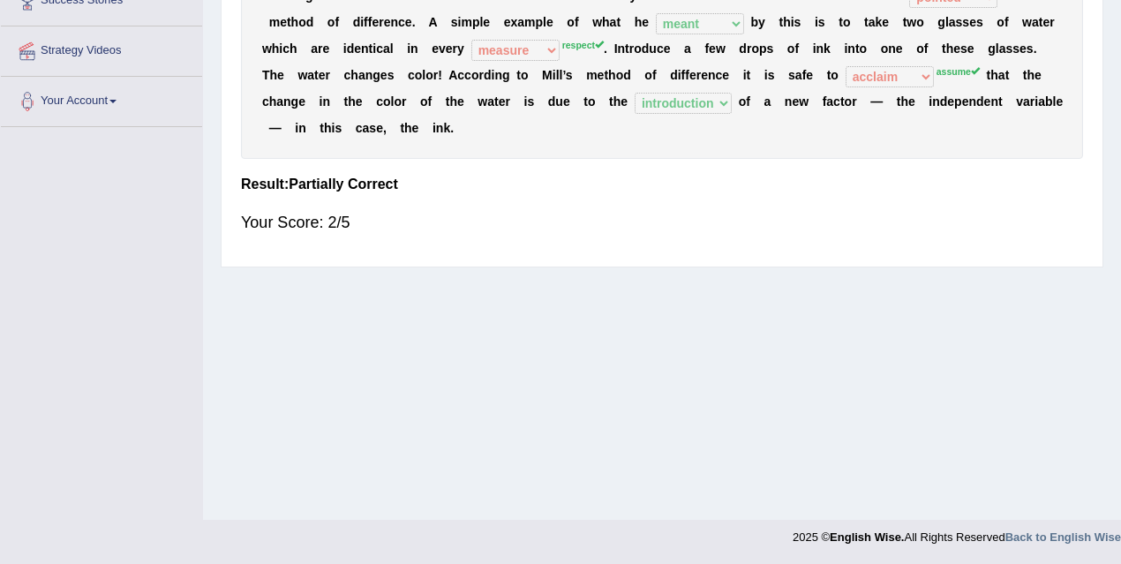
scroll to position [0, 0]
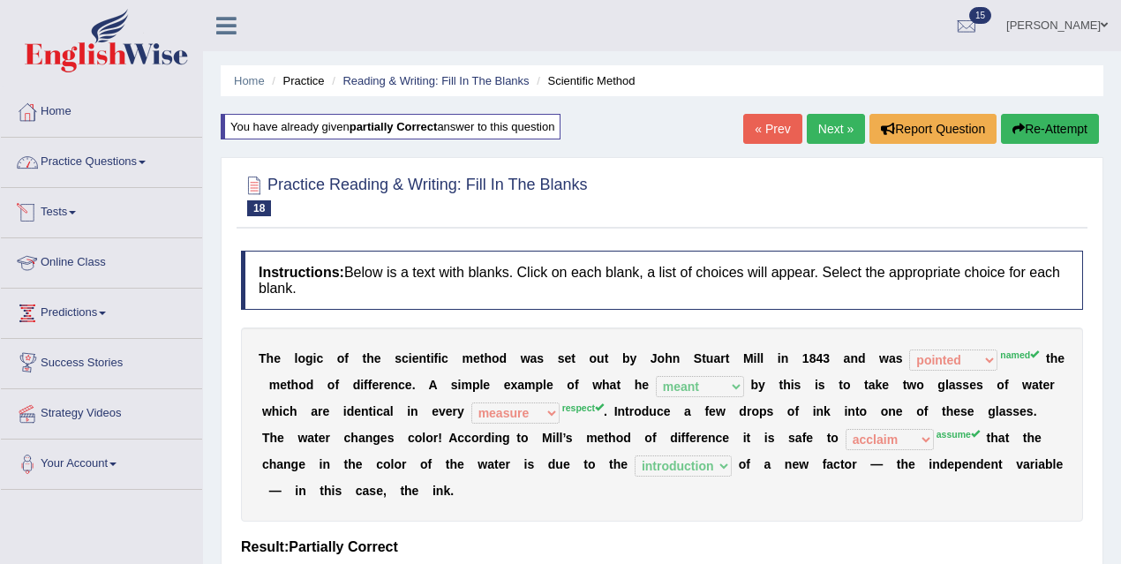
click at [109, 164] on link "Practice Questions" at bounding box center [101, 160] width 201 height 44
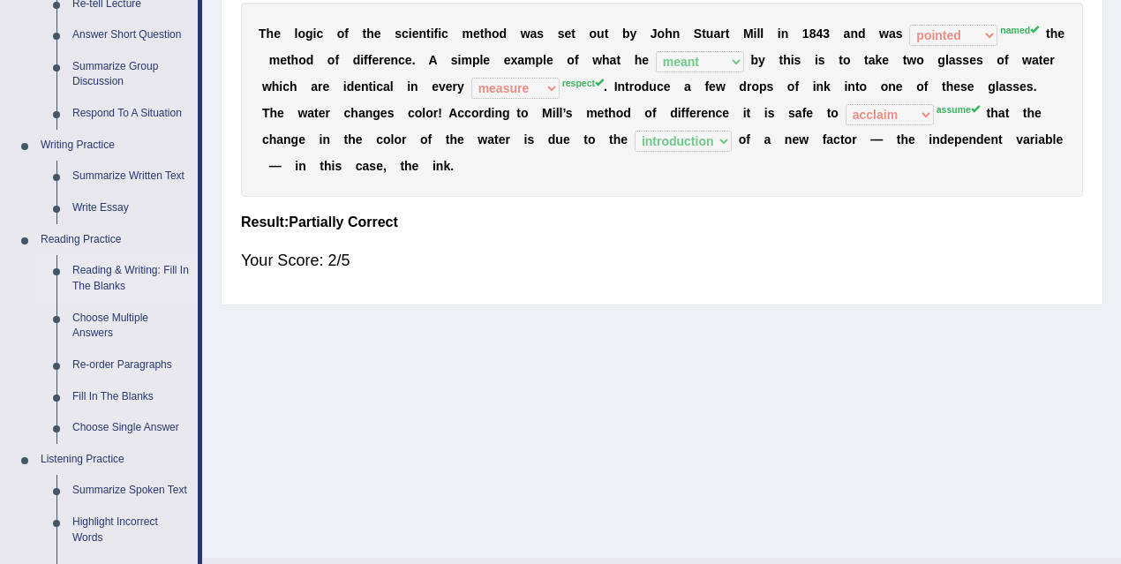
scroll to position [328, 0]
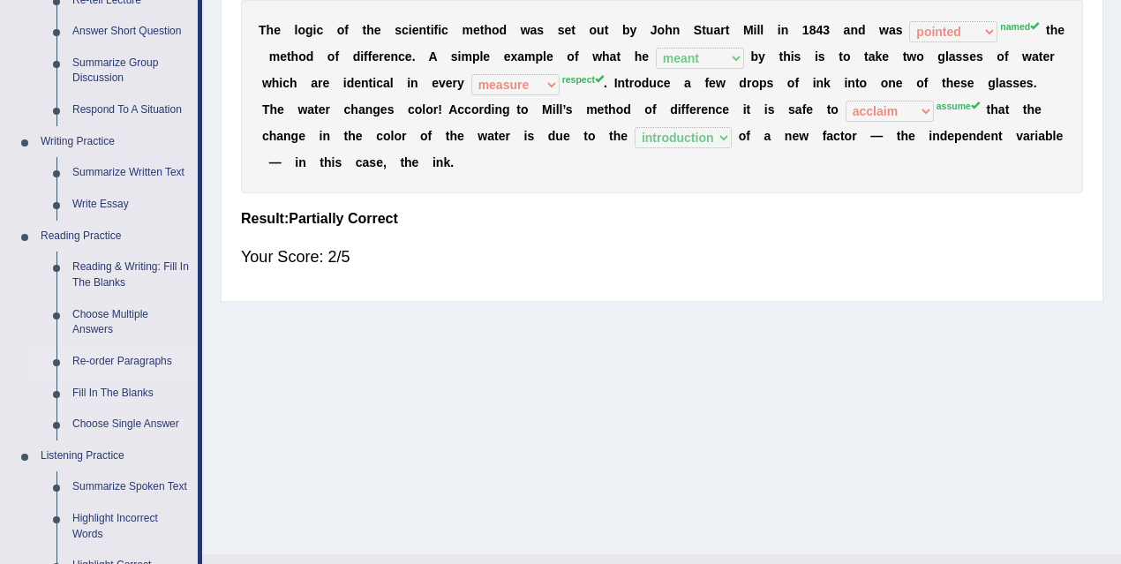
click at [135, 361] on link "Re-order Paragraphs" at bounding box center [130, 362] width 133 height 32
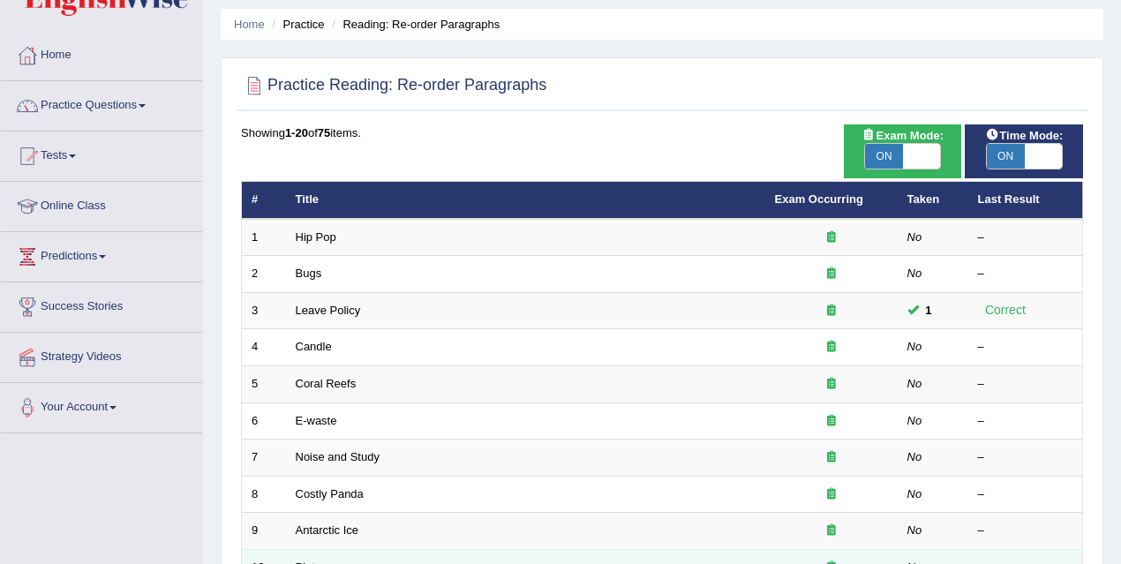
scroll to position [218, 0]
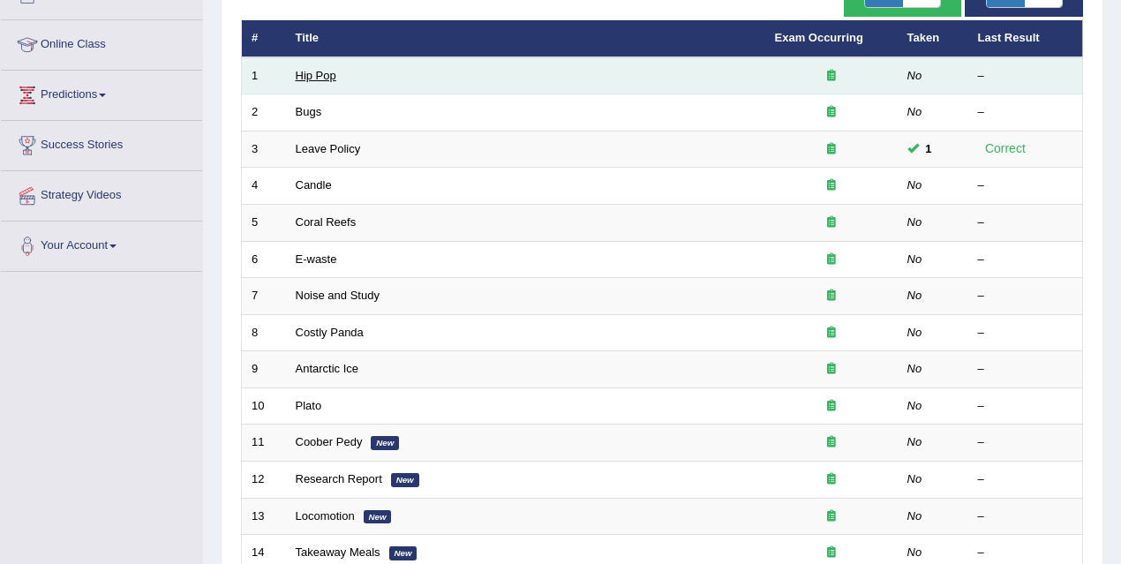
click at [318, 69] on link "Hip Pop" at bounding box center [316, 75] width 41 height 13
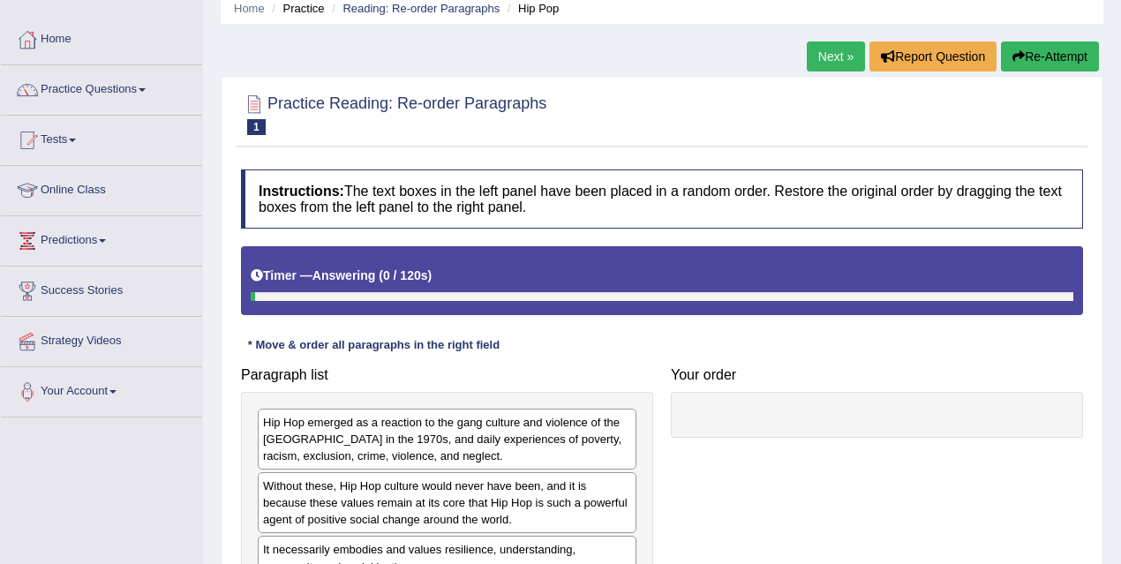
scroll to position [217, 0]
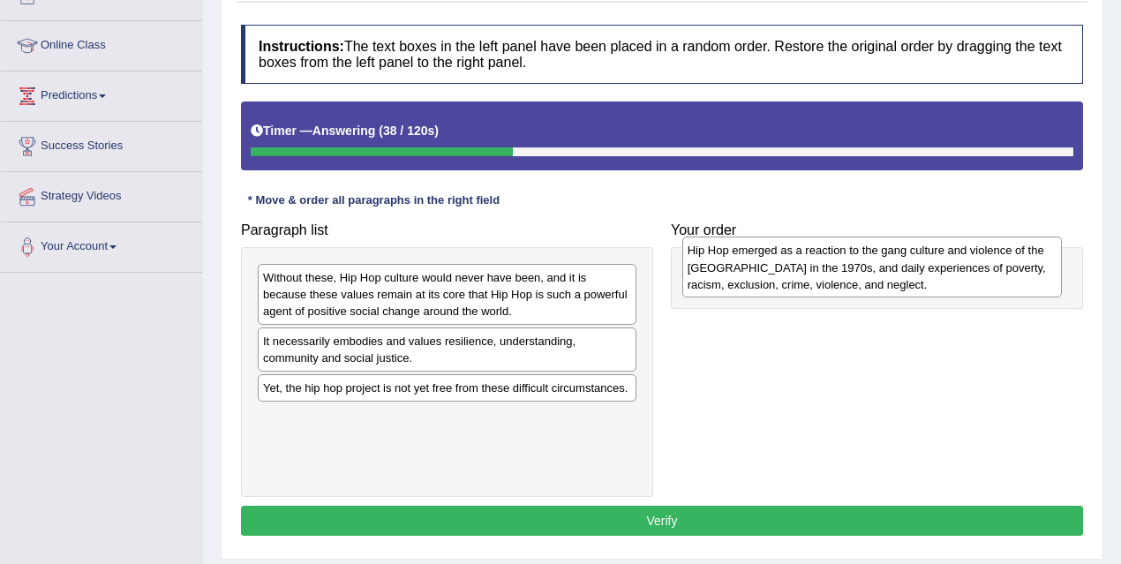
drag, startPoint x: 366, startPoint y: 299, endPoint x: 791, endPoint y: 273, distance: 425.5
click at [791, 273] on div "Hip Hop emerged as a reaction to the gang culture and violence of the [GEOGRAPH…" at bounding box center [872, 267] width 380 height 61
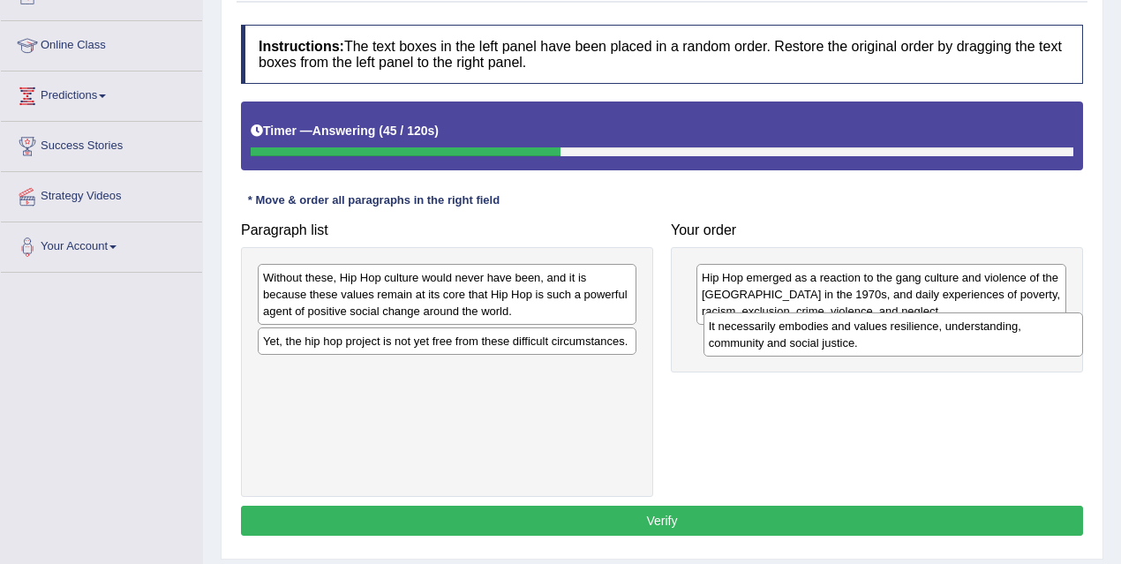
drag, startPoint x: 446, startPoint y: 348, endPoint x: 892, endPoint y: 334, distance: 446.1
click at [892, 334] on div "It necessarily embodies and values resilience, understanding, community and soc…" at bounding box center [894, 335] width 380 height 44
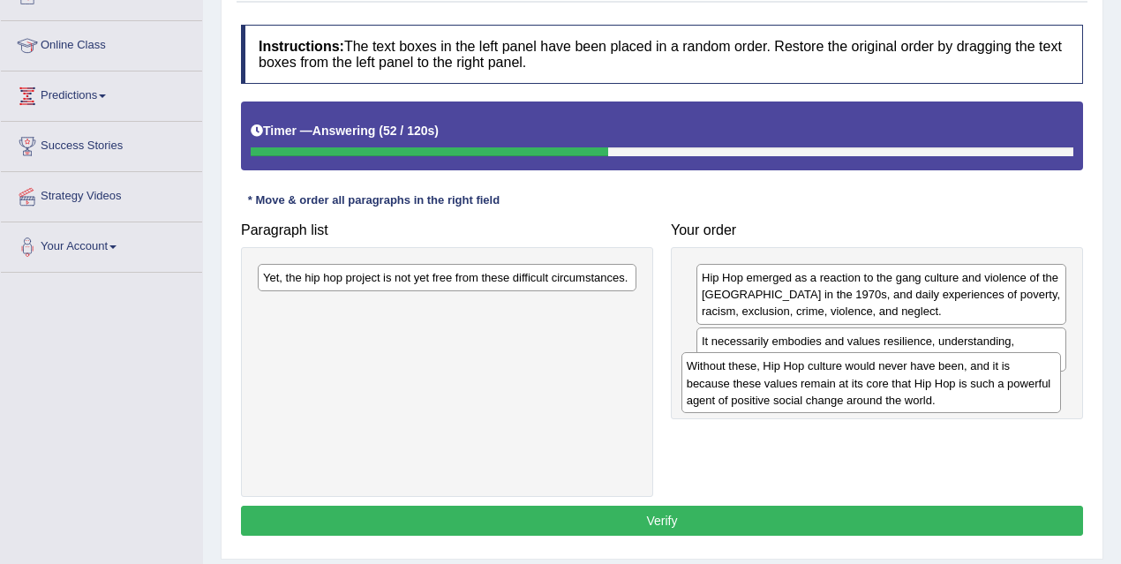
drag, startPoint x: 471, startPoint y: 283, endPoint x: 895, endPoint y: 373, distance: 433.3
click at [895, 373] on div "Without these, Hip Hop culture would never have been, and it is because these v…" at bounding box center [872, 382] width 380 height 61
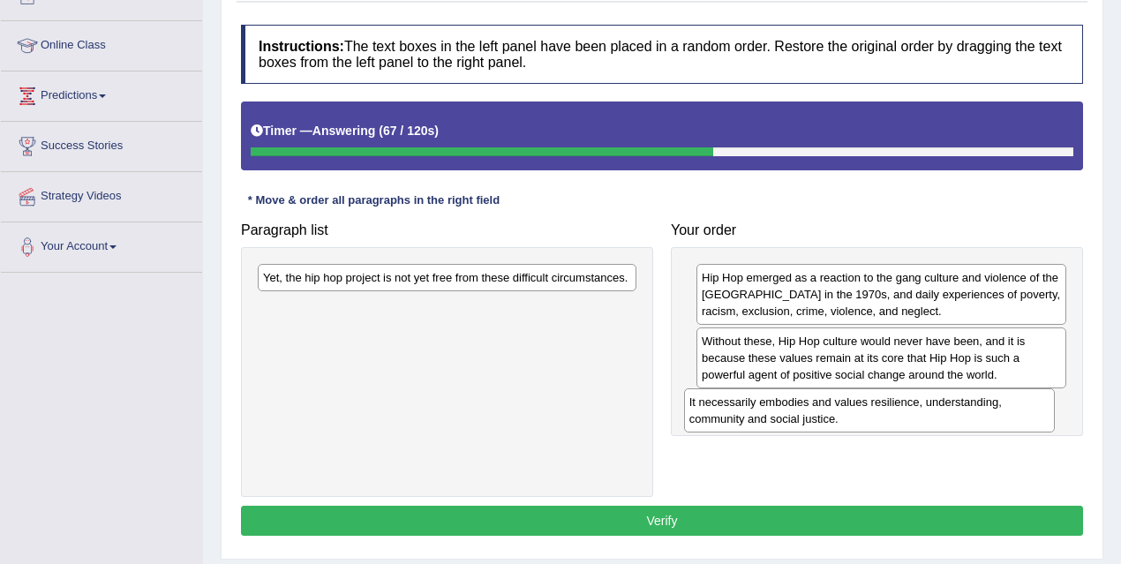
drag, startPoint x: 878, startPoint y: 350, endPoint x: 868, endPoint y: 410, distance: 60.8
click at [868, 410] on div "It necessarily embodies and values resilience, understanding, community and soc…" at bounding box center [869, 410] width 371 height 44
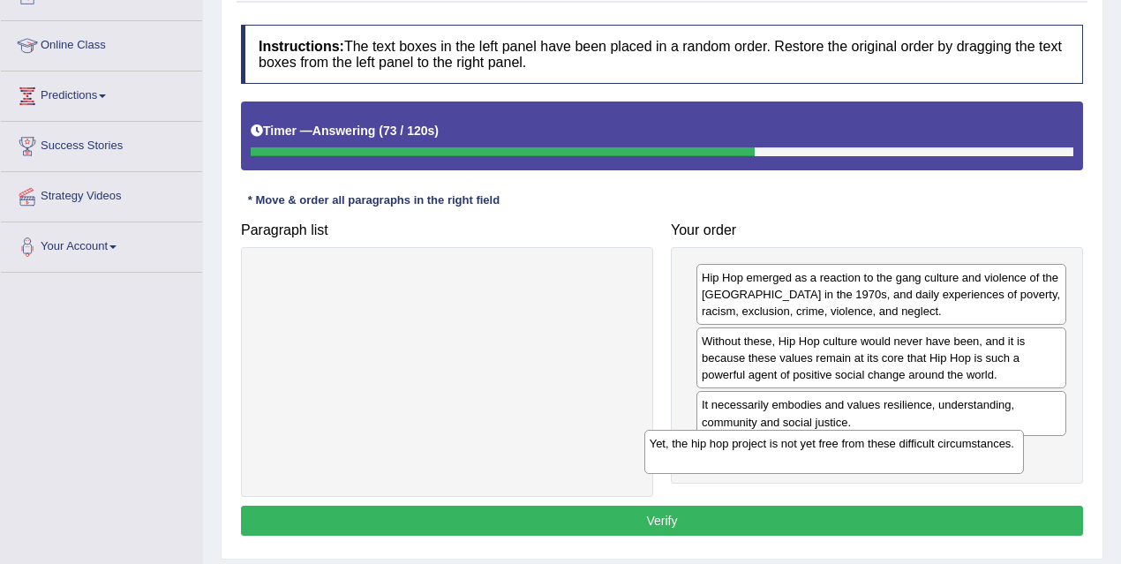
drag, startPoint x: 569, startPoint y: 284, endPoint x: 958, endPoint y: 450, distance: 423.3
click at [956, 451] on div "Yet, the hip hop project is not yet free from these difficult circumstances." at bounding box center [835, 452] width 380 height 44
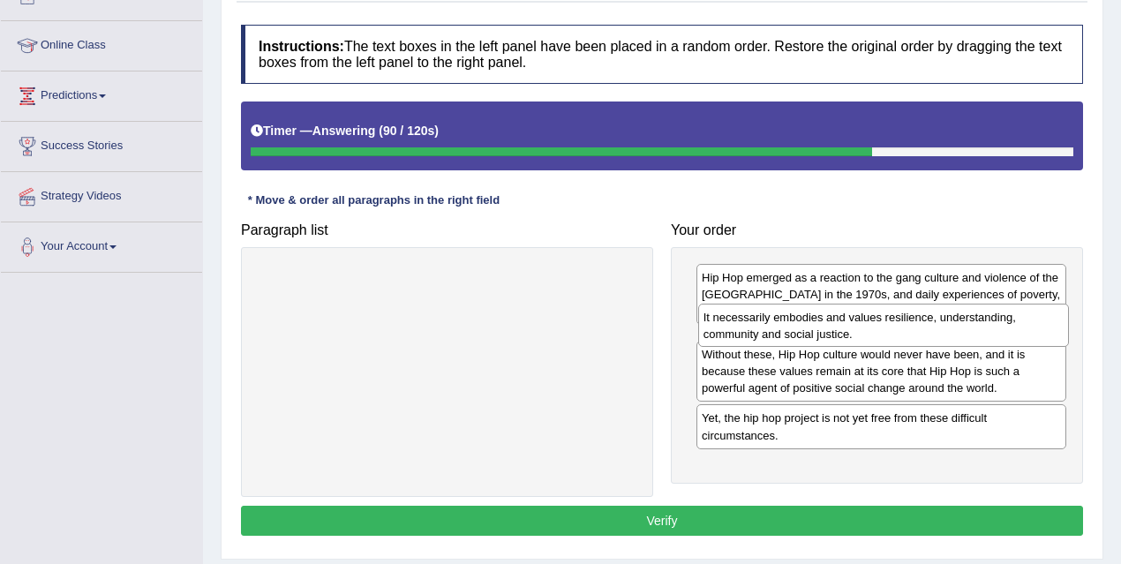
drag, startPoint x: 778, startPoint y: 411, endPoint x: 773, endPoint y: 330, distance: 81.3
click at [773, 330] on div "It necessarily embodies and values resilience, understanding, community and soc…" at bounding box center [883, 326] width 371 height 44
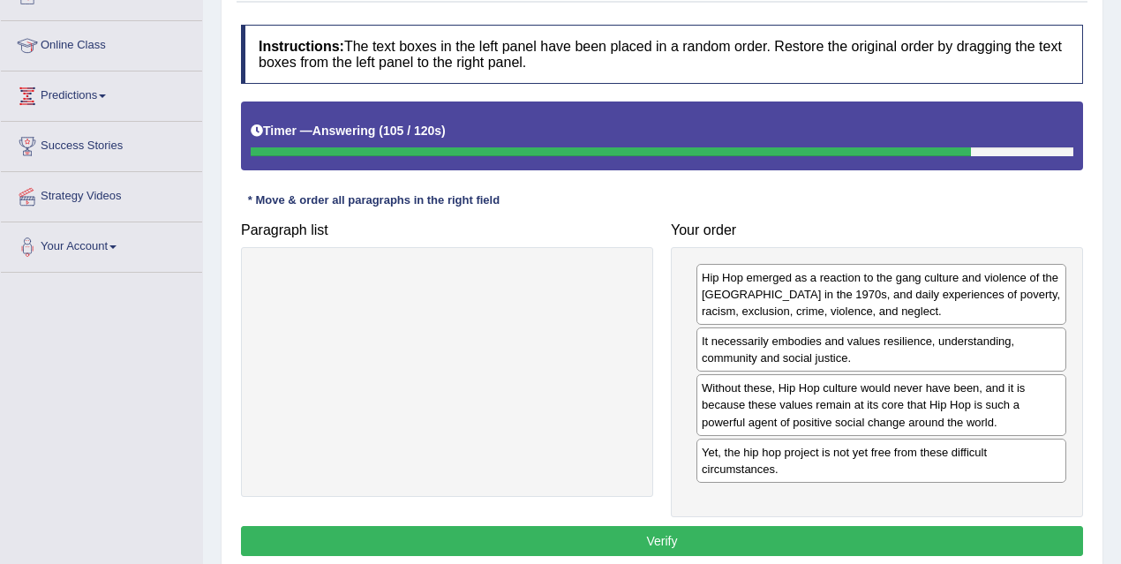
click at [772, 542] on button "Verify" at bounding box center [662, 541] width 842 height 30
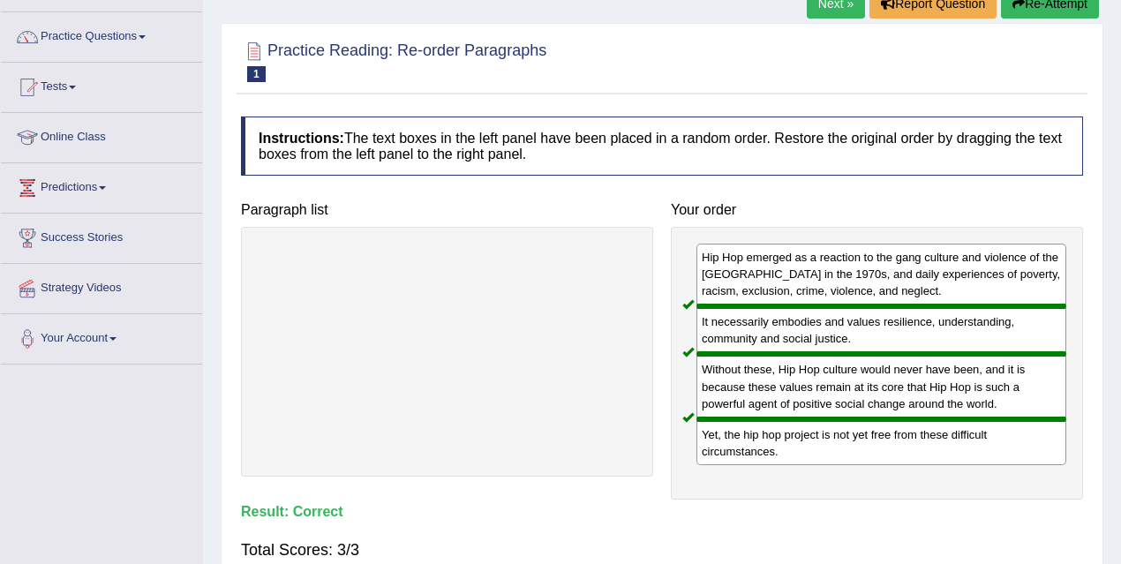
scroll to position [0, 0]
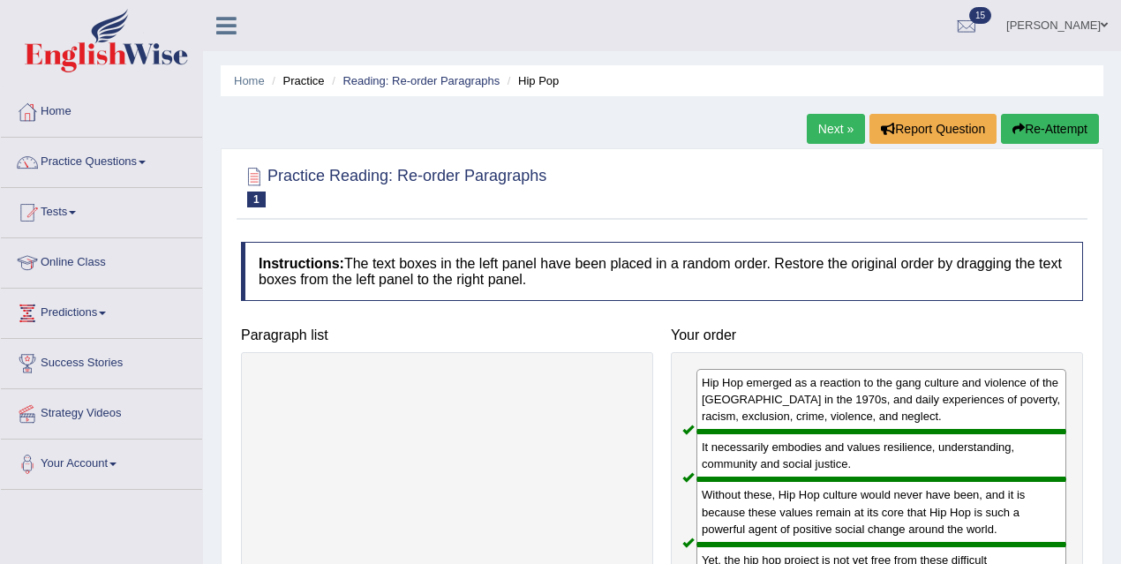
click at [835, 132] on link "Next »" at bounding box center [836, 129] width 58 height 30
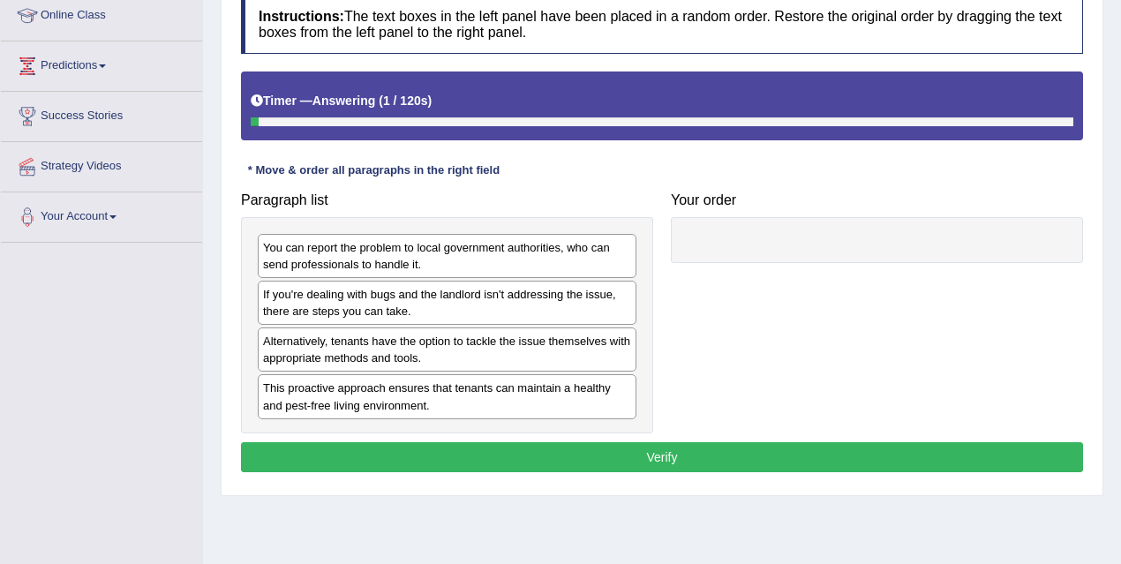
scroll to position [263, 0]
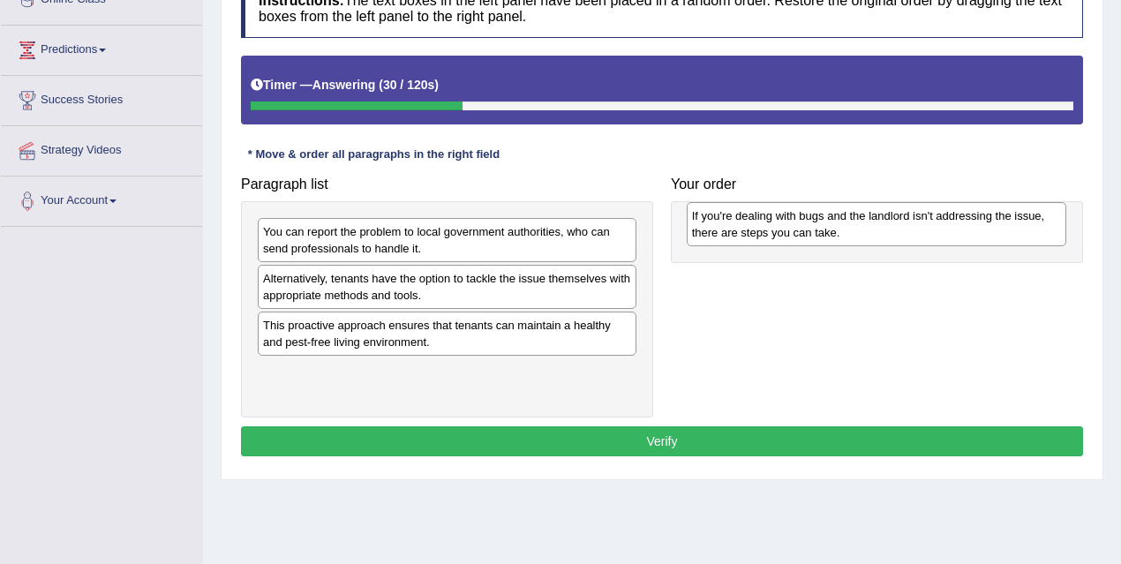
drag, startPoint x: 366, startPoint y: 279, endPoint x: 795, endPoint y: 217, distance: 433.5
click at [795, 217] on div "If you're dealing with bugs and the landlord isn't addressing the issue, there …" at bounding box center [877, 224] width 380 height 44
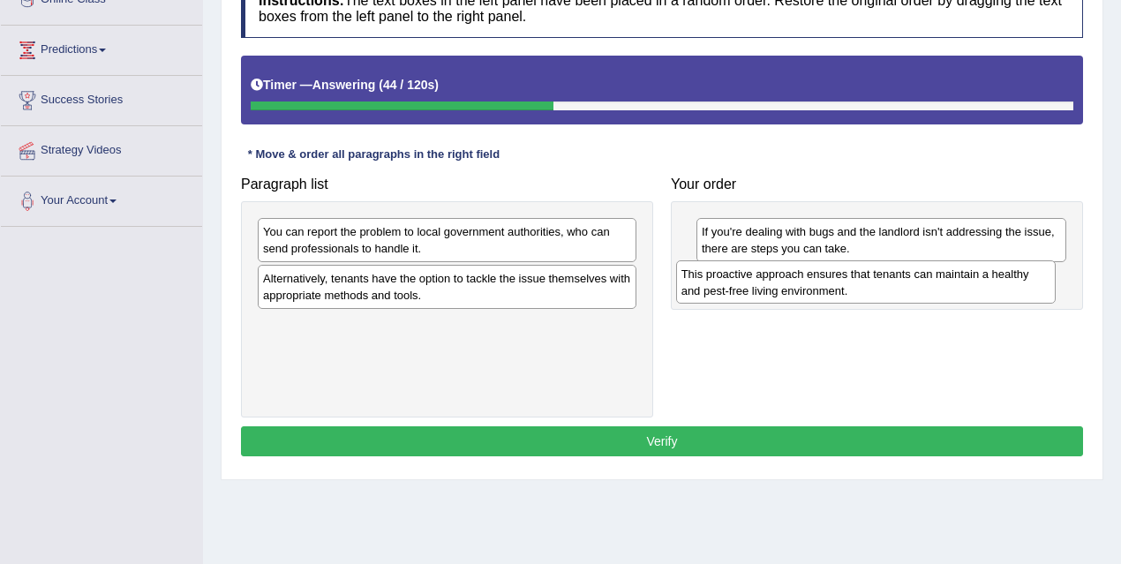
drag, startPoint x: 474, startPoint y: 330, endPoint x: 893, endPoint y: 280, distance: 421.5
click at [893, 280] on div "This proactive approach ensures that tenants can maintain a healthy and pest-fr…" at bounding box center [866, 282] width 380 height 44
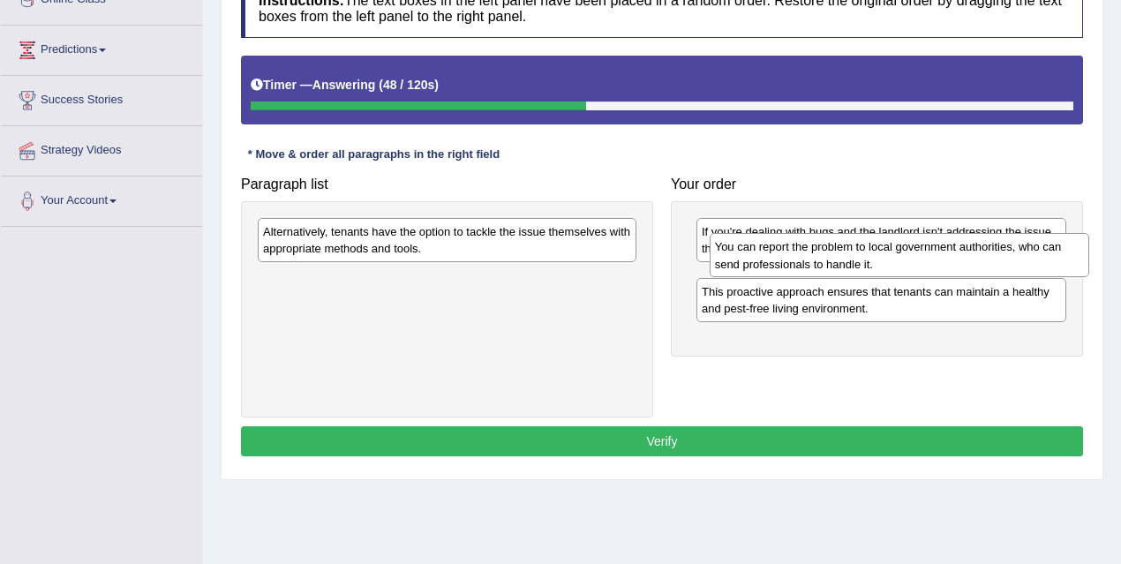
drag, startPoint x: 382, startPoint y: 246, endPoint x: 834, endPoint y: 263, distance: 452.4
click at [834, 263] on div "You can report the problem to local government authorities, who can send profes…" at bounding box center [900, 255] width 380 height 44
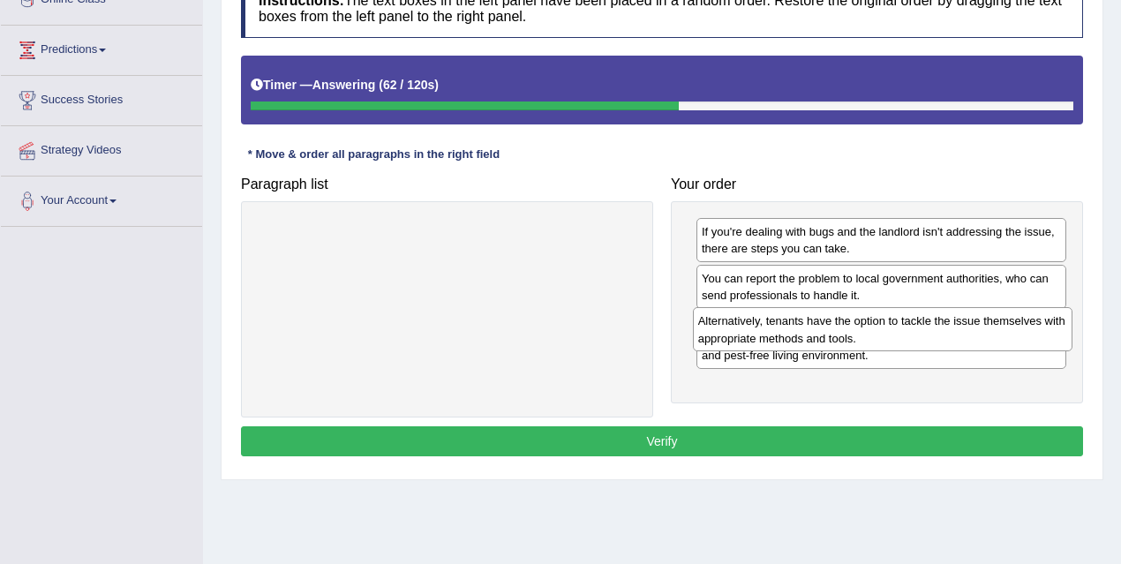
drag, startPoint x: 554, startPoint y: 251, endPoint x: 989, endPoint y: 336, distance: 443.4
click at [989, 336] on div "Alternatively, tenants have the option to tackle the issue themselves with appr…" at bounding box center [883, 329] width 380 height 44
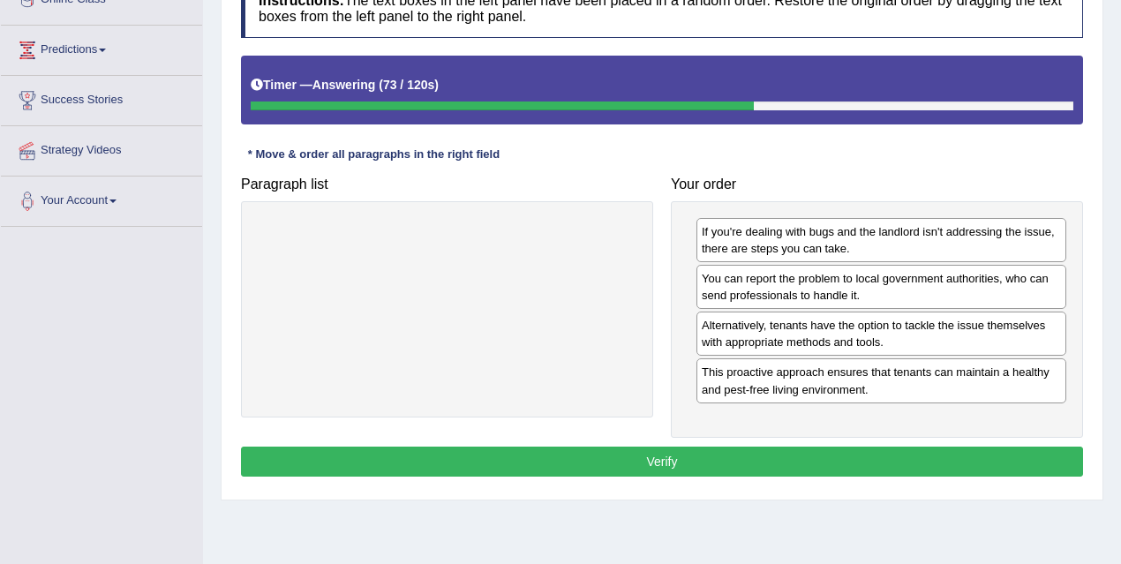
click at [766, 451] on button "Verify" at bounding box center [662, 462] width 842 height 30
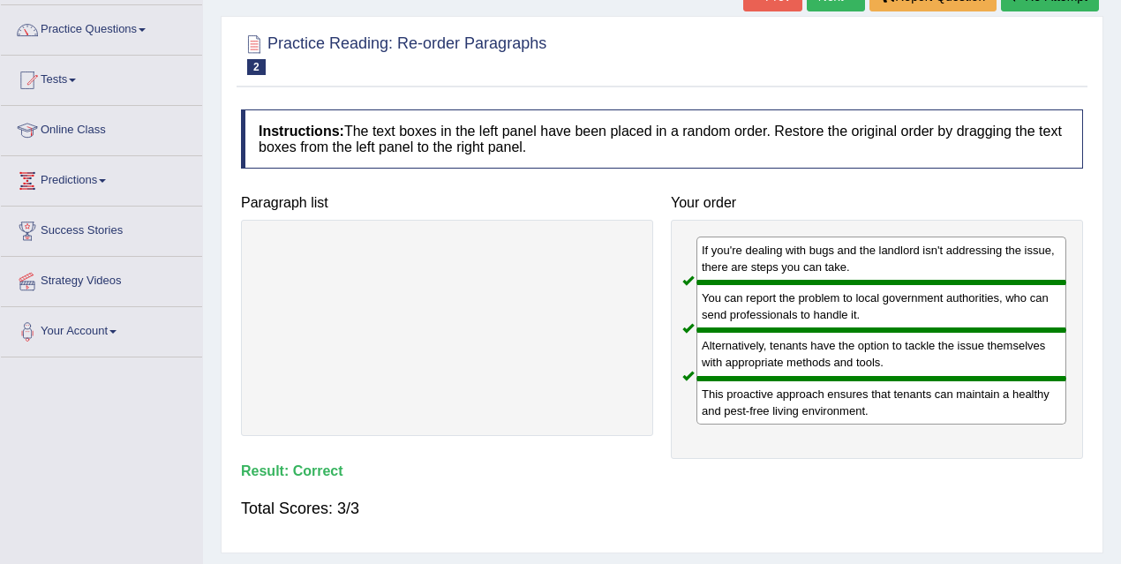
scroll to position [23, 0]
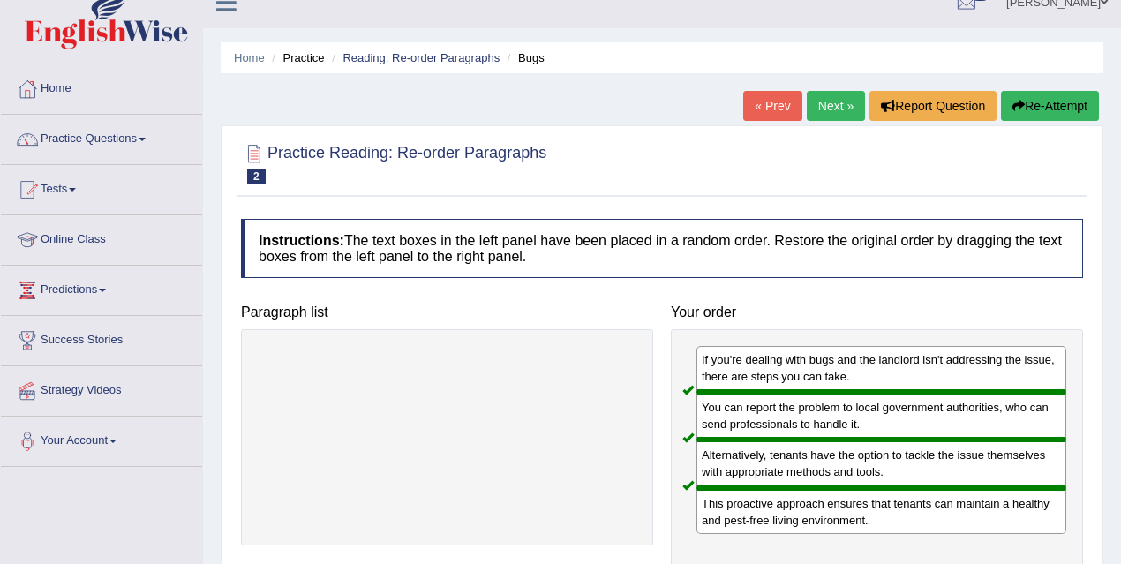
click at [825, 109] on link "Next »" at bounding box center [836, 106] width 58 height 30
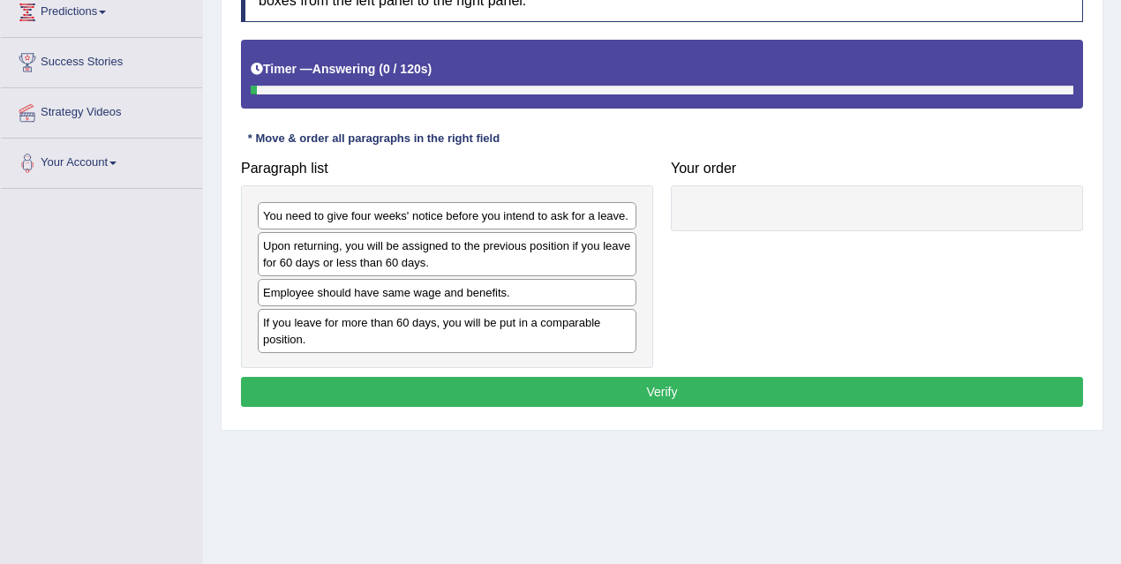
scroll to position [311, 0]
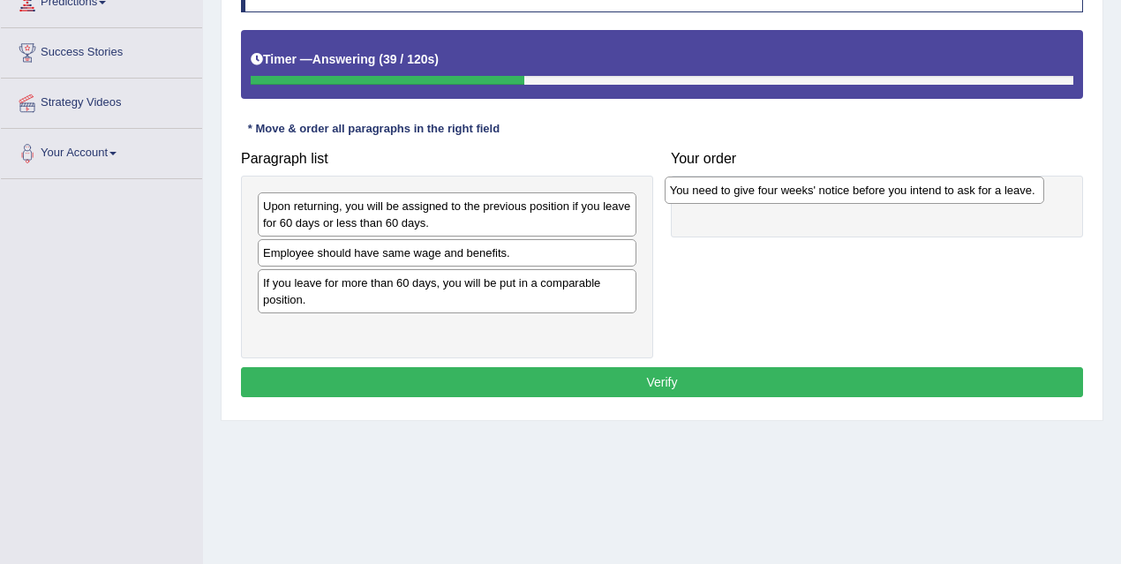
drag, startPoint x: 375, startPoint y: 208, endPoint x: 781, endPoint y: 191, distance: 406.5
click at [781, 191] on div "You need to give four weeks' notice before you intend to ask for a leave." at bounding box center [855, 190] width 380 height 26
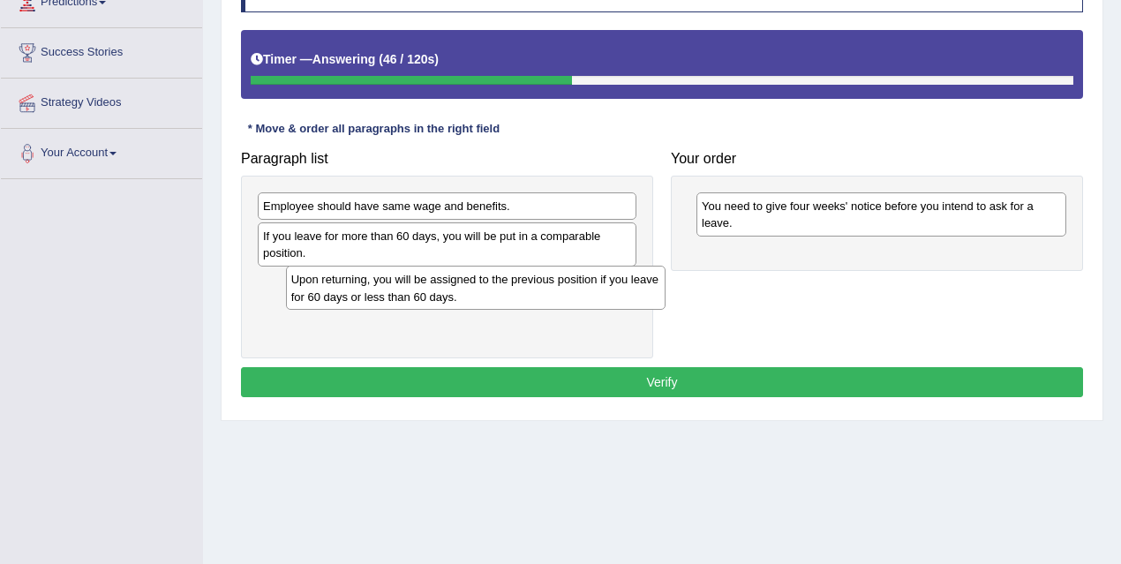
drag, startPoint x: 361, startPoint y: 218, endPoint x: 389, endPoint y: 292, distance: 79.4
click at [389, 292] on div "Upon returning, you will be assigned to the previous position if you leave for …" at bounding box center [476, 288] width 380 height 44
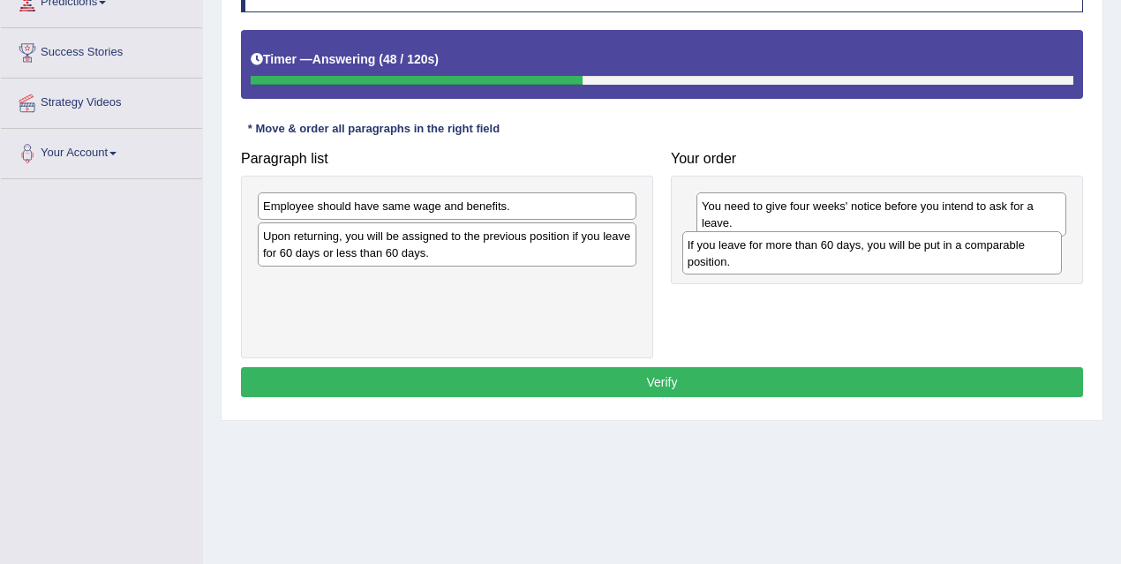
drag, startPoint x: 377, startPoint y: 245, endPoint x: 802, endPoint y: 254, distance: 424.8
click at [802, 254] on div "If you leave for more than 60 days, you will be put in a comparable position." at bounding box center [872, 253] width 380 height 44
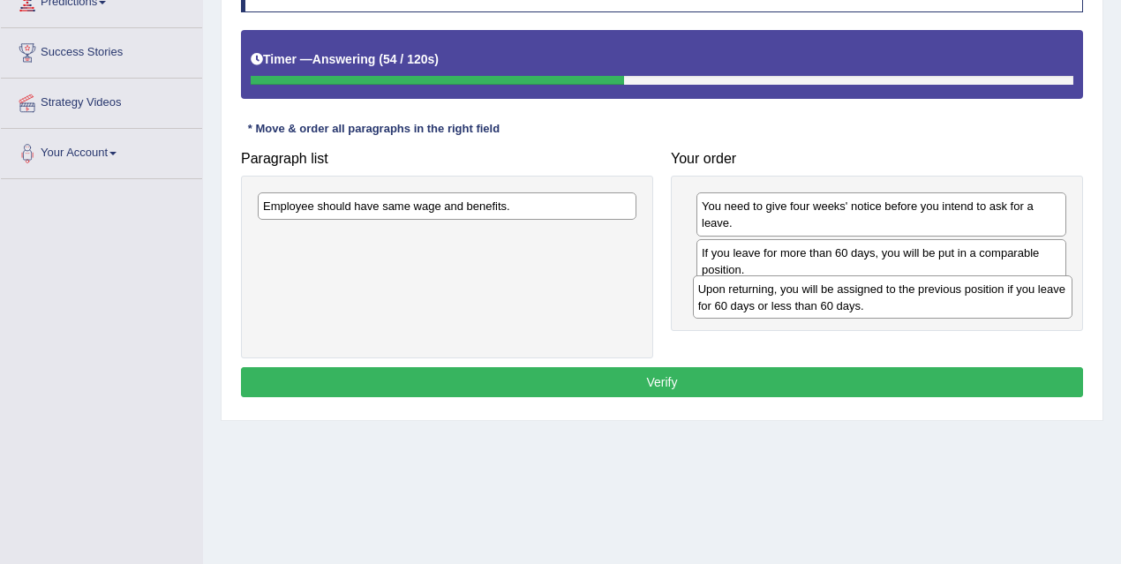
drag, startPoint x: 407, startPoint y: 249, endPoint x: 842, endPoint y: 303, distance: 438.6
click at [842, 303] on div "Upon returning, you will be assigned to the previous position if you leave for …" at bounding box center [883, 297] width 380 height 44
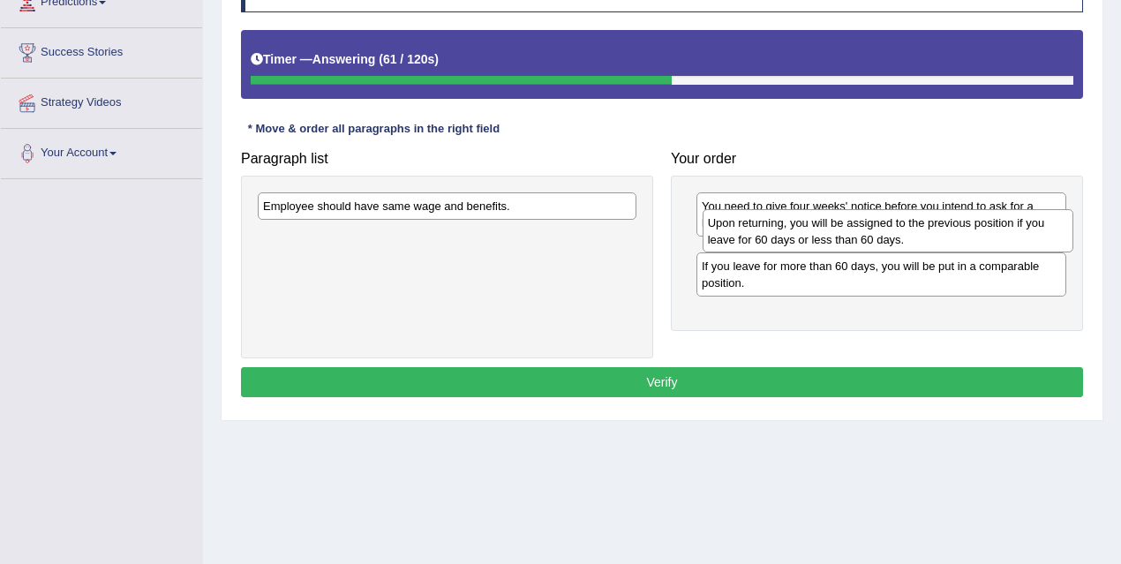
drag, startPoint x: 872, startPoint y: 319, endPoint x: 878, endPoint y: 243, distance: 76.2
click at [878, 243] on div "Upon returning, you will be assigned to the previous position if you leave for …" at bounding box center [888, 231] width 371 height 44
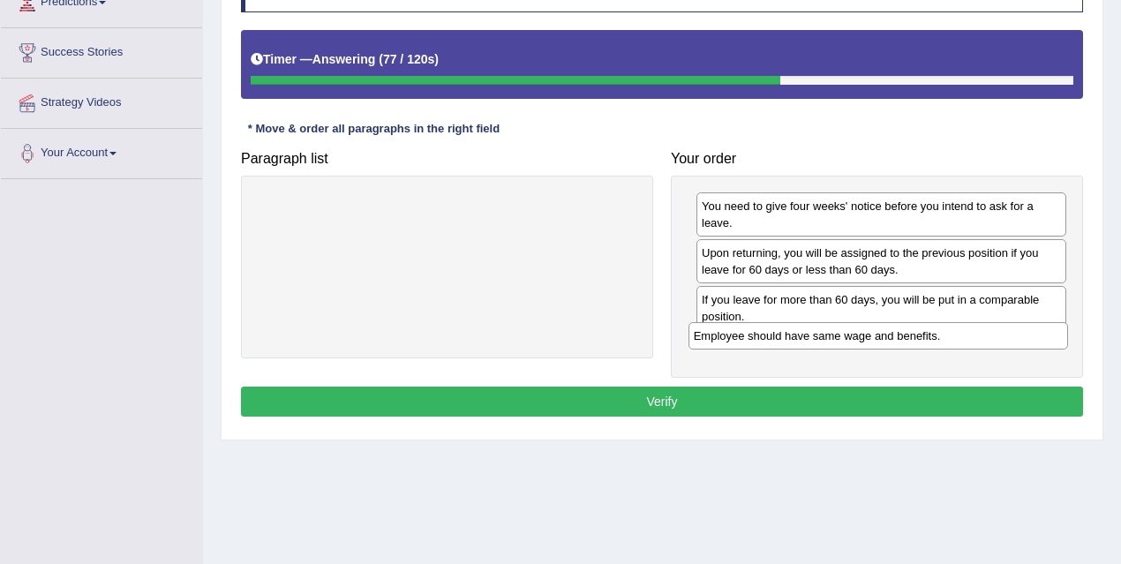
drag, startPoint x: 496, startPoint y: 209, endPoint x: 933, endPoint y: 343, distance: 457.2
click at [933, 343] on div "Employee should have same wage and benefits." at bounding box center [879, 335] width 380 height 26
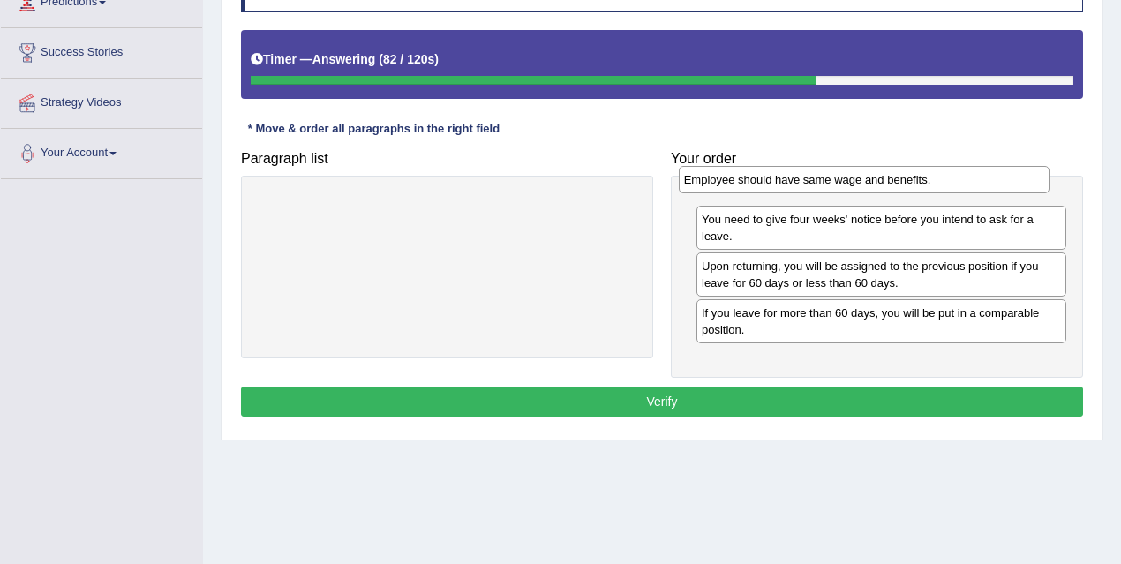
drag, startPoint x: 803, startPoint y: 347, endPoint x: 789, endPoint y: 185, distance: 163.1
click at [785, 183] on div "Employee should have same wage and benefits." at bounding box center [864, 179] width 371 height 26
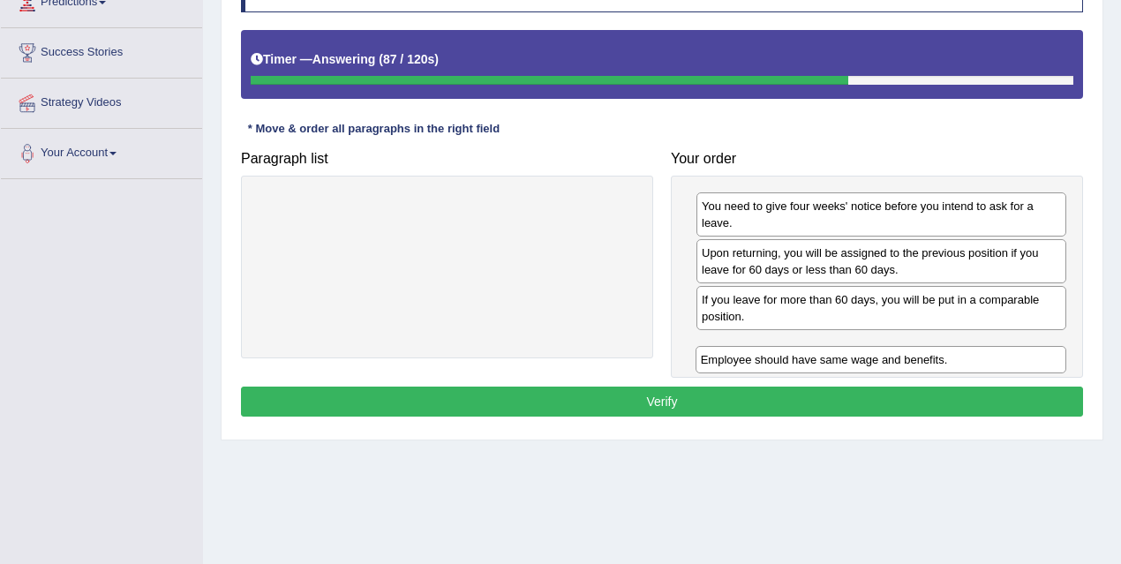
drag, startPoint x: 856, startPoint y: 210, endPoint x: 855, endPoint y: 365, distance: 154.5
click at [855, 365] on div "Employee should have same wage and benefits." at bounding box center [881, 359] width 371 height 26
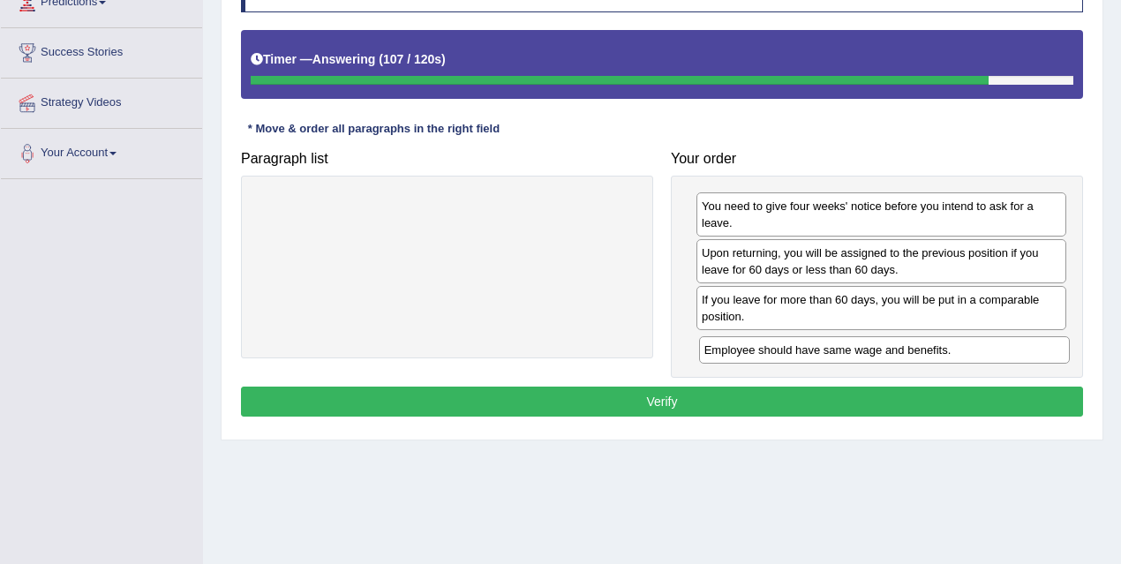
click at [917, 346] on div "Employee should have same wage and benefits." at bounding box center [884, 349] width 371 height 26
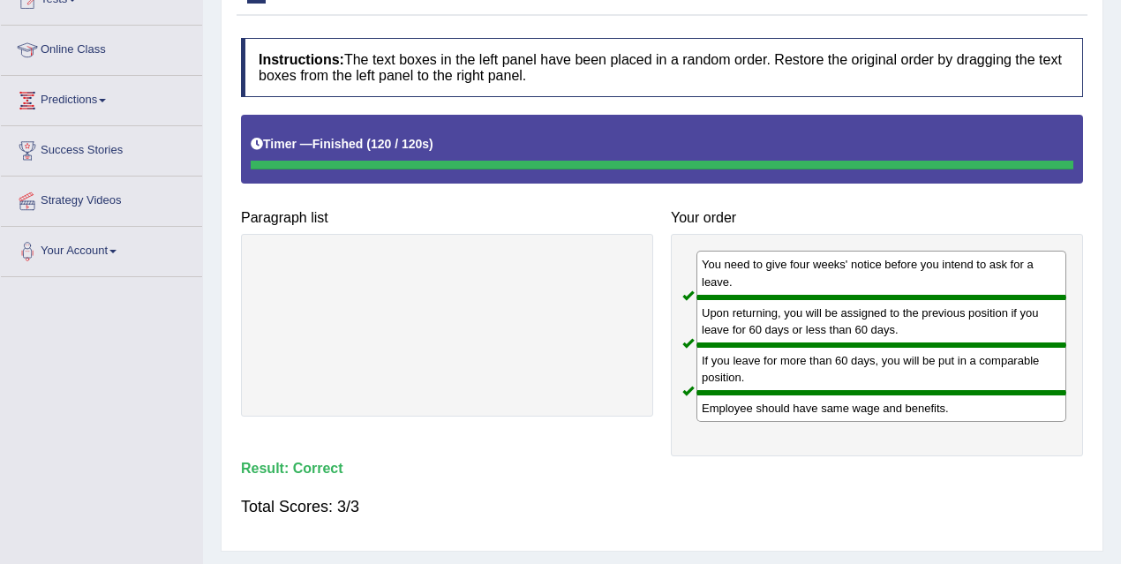
scroll to position [115, 0]
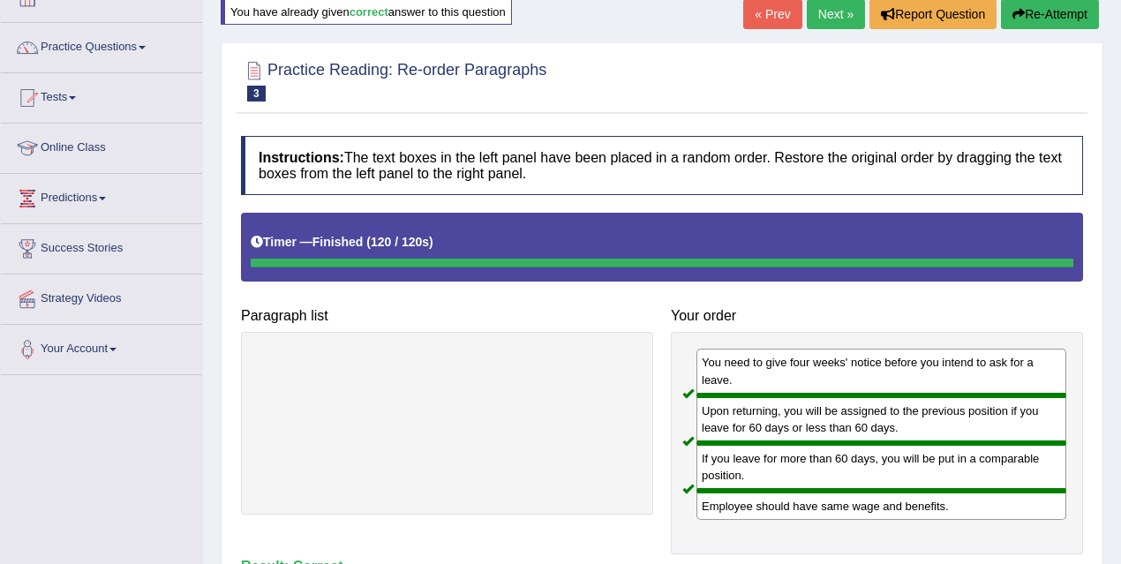
click at [855, 11] on link "Next »" at bounding box center [836, 14] width 58 height 30
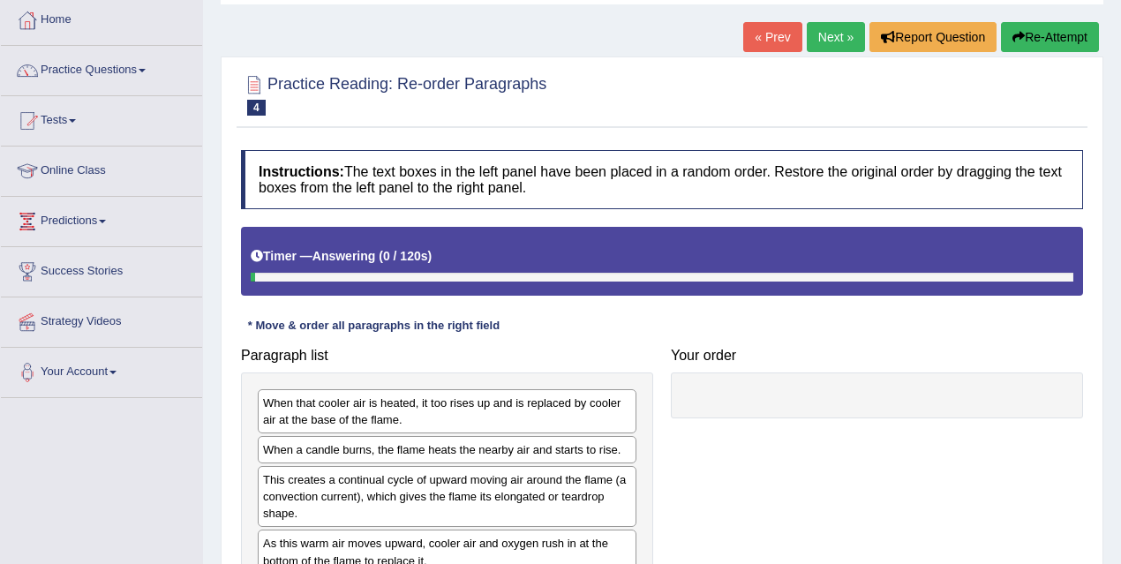
scroll to position [241, 0]
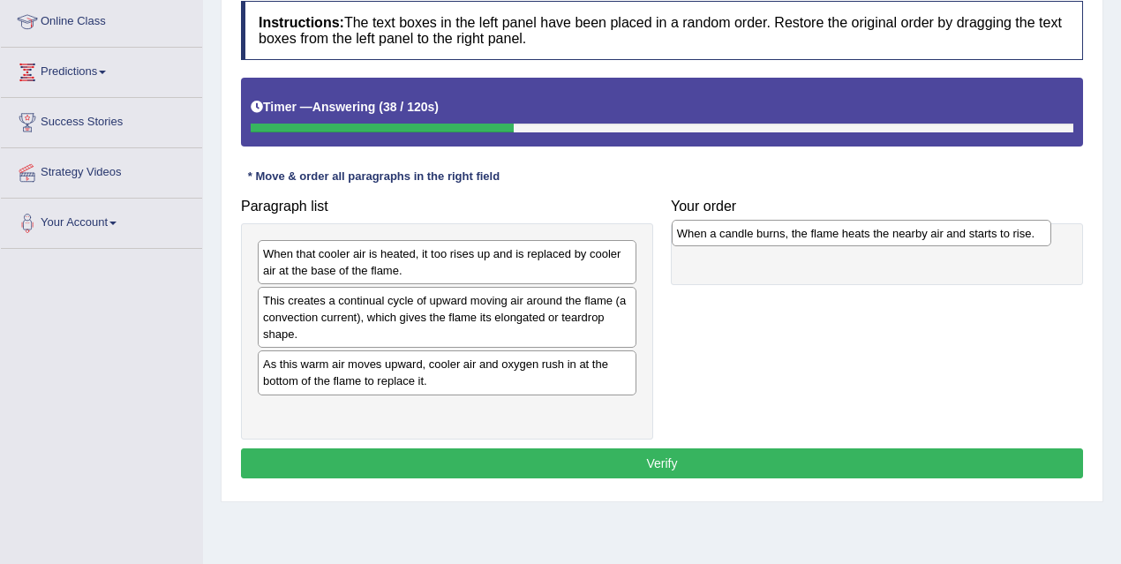
drag, startPoint x: 320, startPoint y: 303, endPoint x: 734, endPoint y: 236, distance: 419.5
click at [734, 236] on div "When a candle burns, the flame heats the nearby air and starts to rise." at bounding box center [862, 233] width 380 height 26
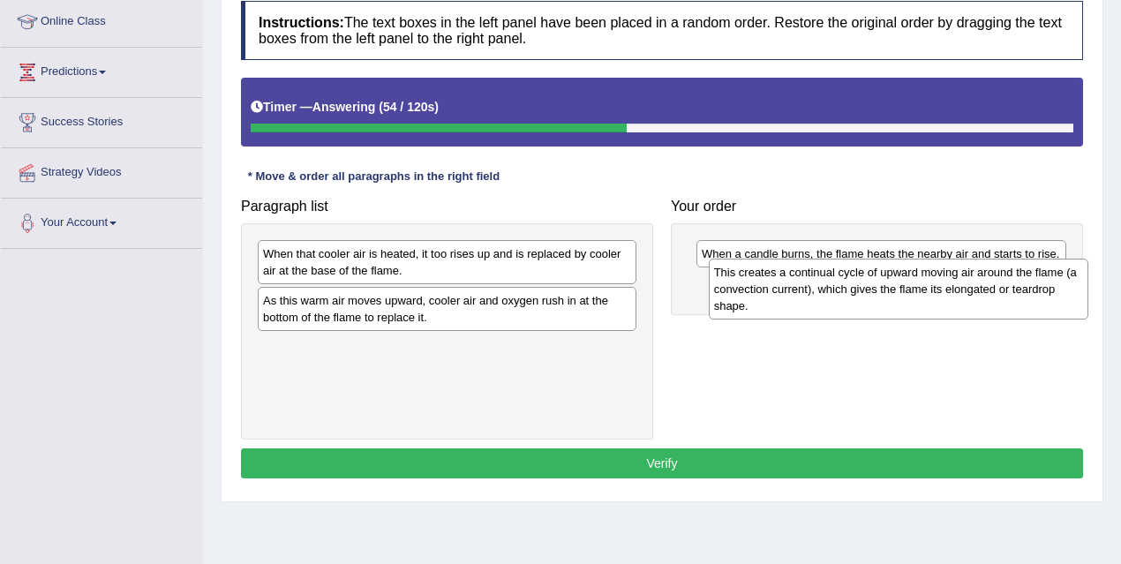
drag, startPoint x: 441, startPoint y: 315, endPoint x: 888, endPoint y: 290, distance: 447.4
click at [888, 290] on div "This creates a continual cycle of upward moving air around the flame (a convect…" at bounding box center [899, 289] width 380 height 61
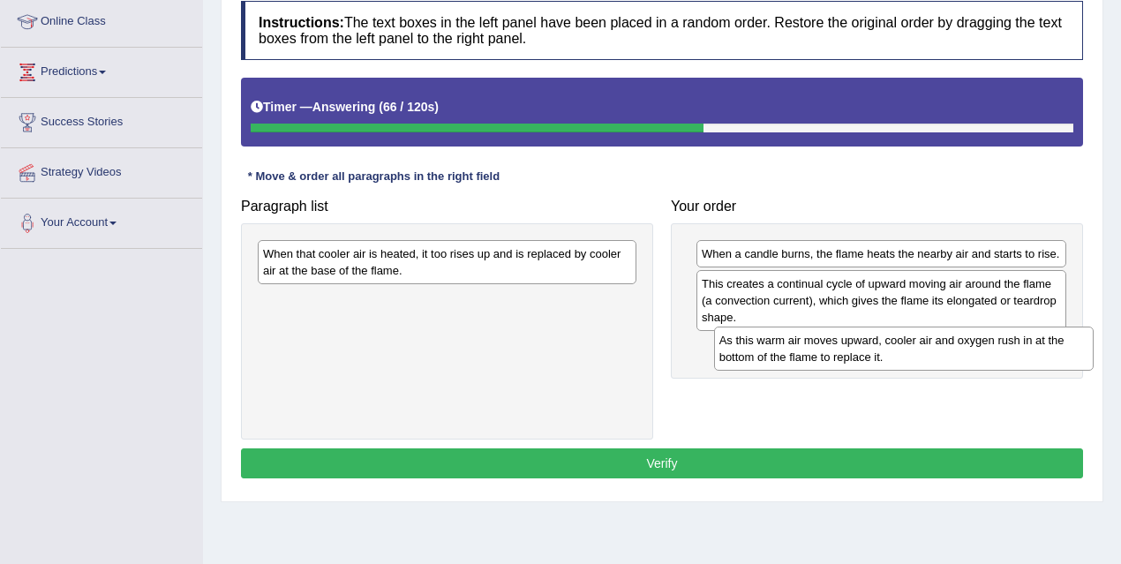
drag, startPoint x: 474, startPoint y: 307, endPoint x: 915, endPoint y: 347, distance: 442.4
click at [915, 347] on div "As this warm air moves upward, cooler air and oxygen rush in at the bottom of t…" at bounding box center [904, 349] width 380 height 44
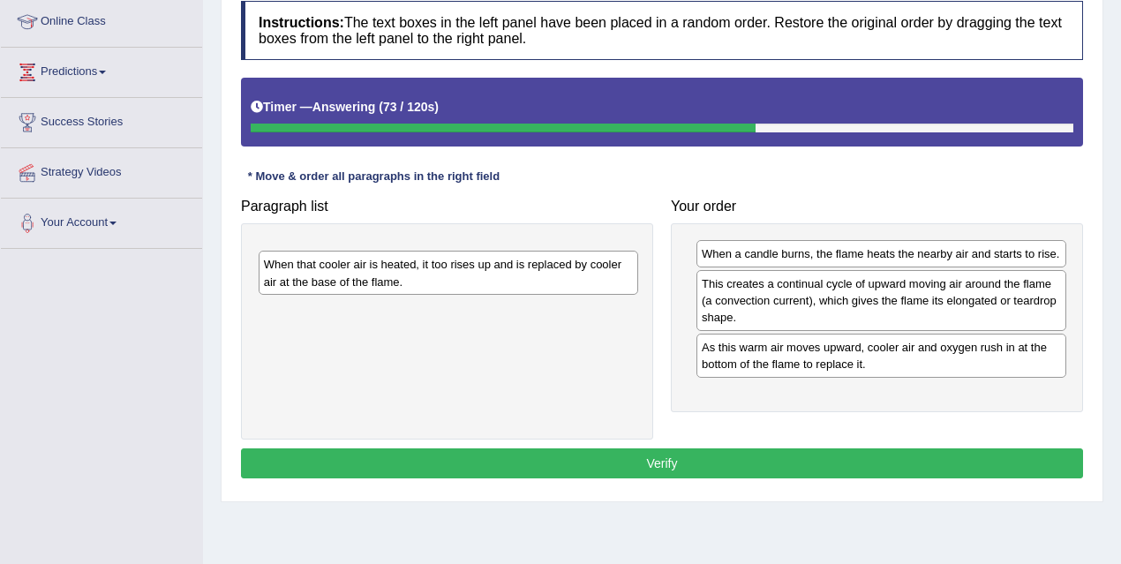
drag, startPoint x: 415, startPoint y: 248, endPoint x: 416, endPoint y: 260, distance: 11.5
click at [416, 260] on div "When that cooler air is heated, it too rises up and is replaced by cooler air a…" at bounding box center [449, 273] width 380 height 44
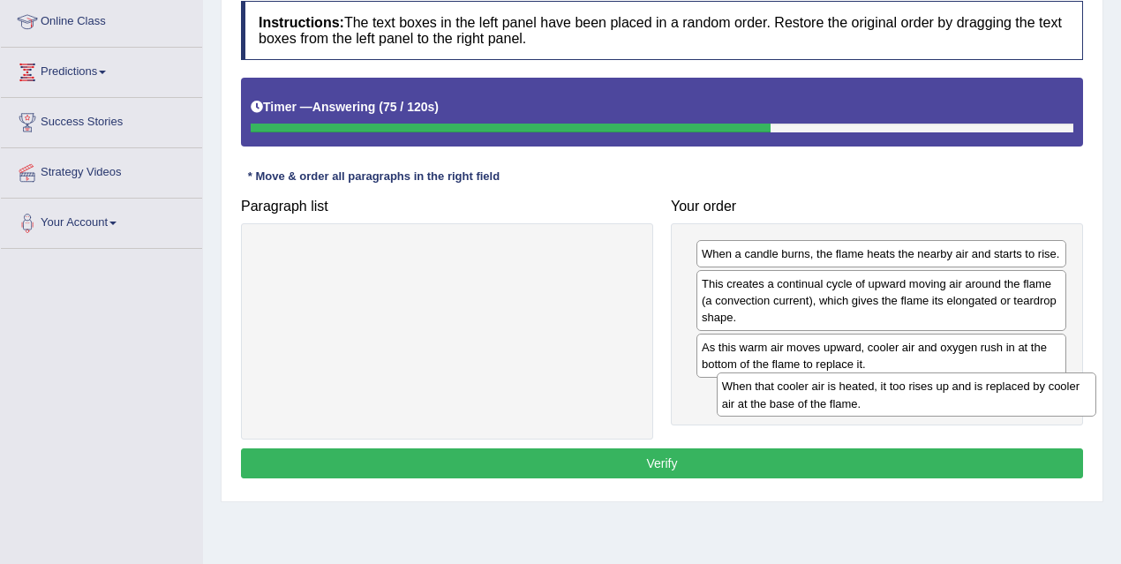
drag, startPoint x: 421, startPoint y: 260, endPoint x: 880, endPoint y: 393, distance: 478.1
click at [880, 393] on div "When that cooler air is heated, it too rises up and is replaced by cooler air a…" at bounding box center [907, 395] width 380 height 44
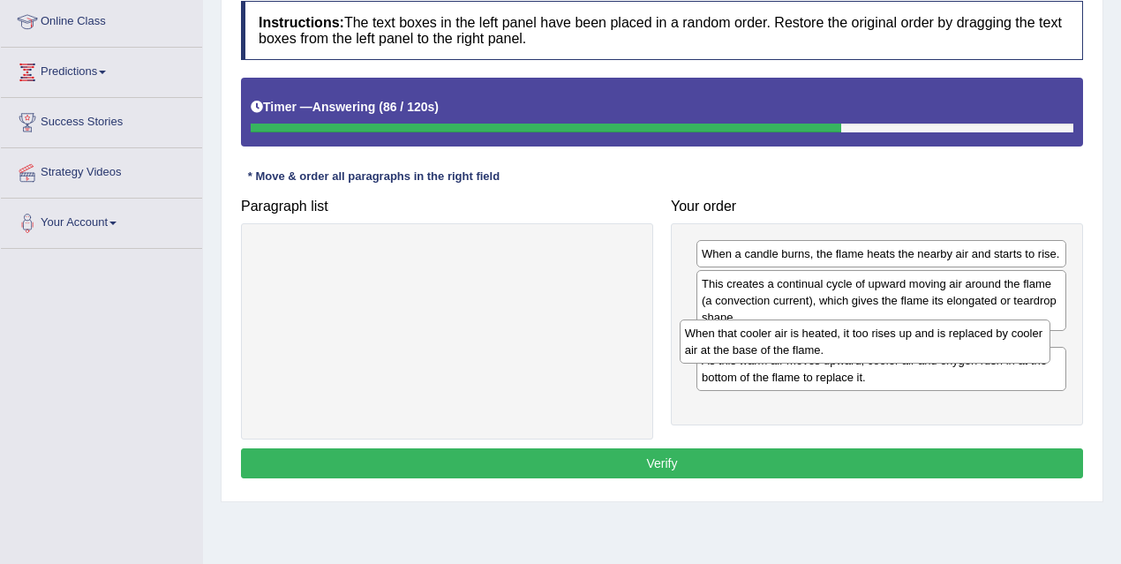
drag, startPoint x: 825, startPoint y: 400, endPoint x: 809, endPoint y: 338, distance: 63.8
click at [809, 338] on div "When that cooler air is heated, it too rises up and is replaced by cooler air a…" at bounding box center [865, 342] width 371 height 44
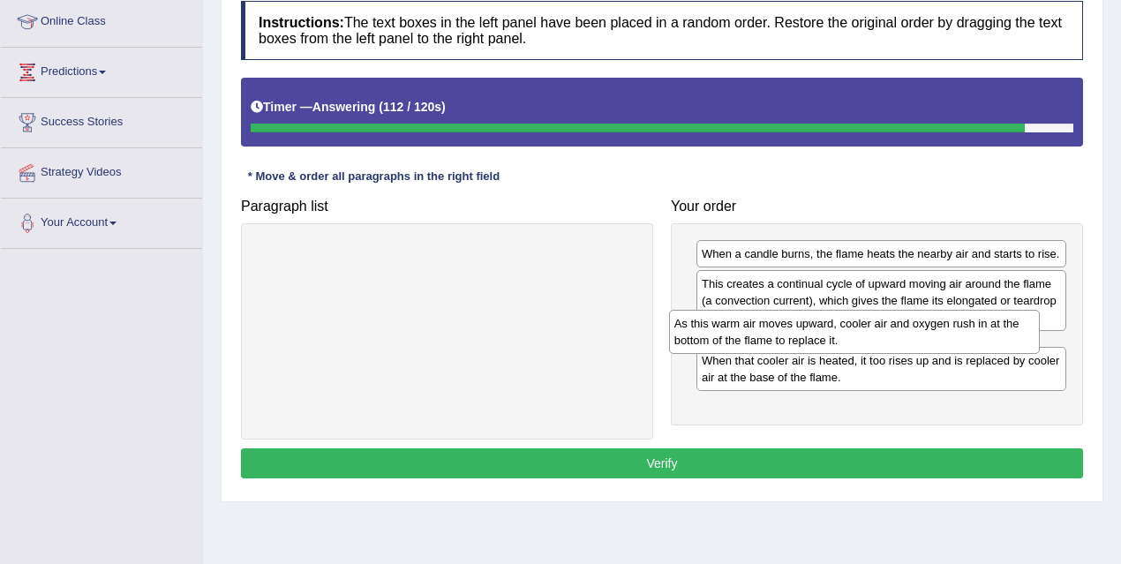
drag, startPoint x: 911, startPoint y: 411, endPoint x: 890, endPoint y: 340, distance: 73.7
click at [890, 340] on div "As this warm air moves upward, cooler air and oxygen rush in at the bottom of t…" at bounding box center [854, 332] width 371 height 44
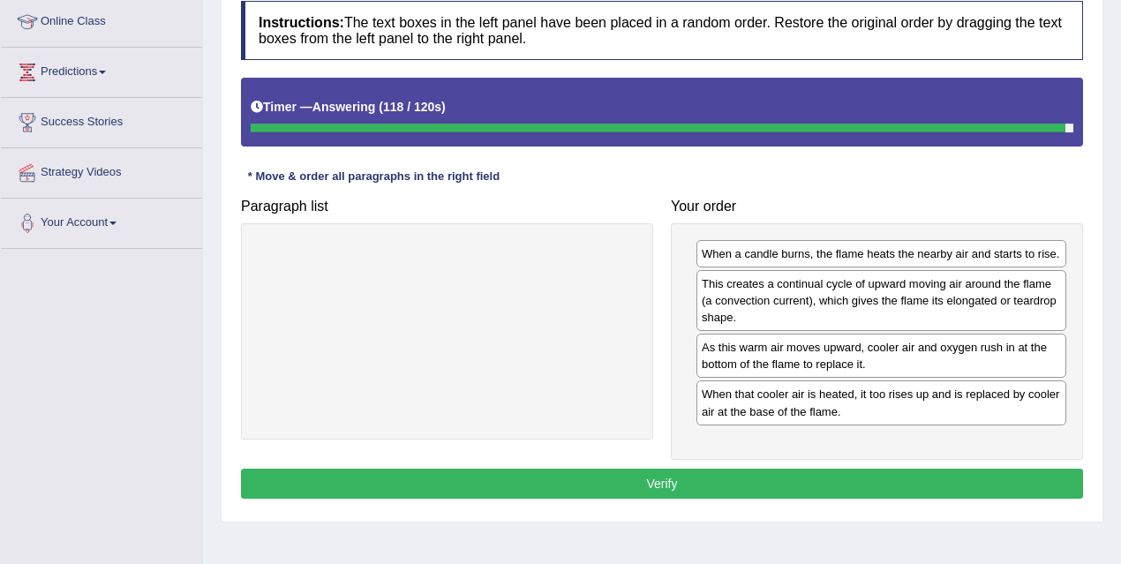
click at [848, 471] on button "Verify" at bounding box center [662, 484] width 842 height 30
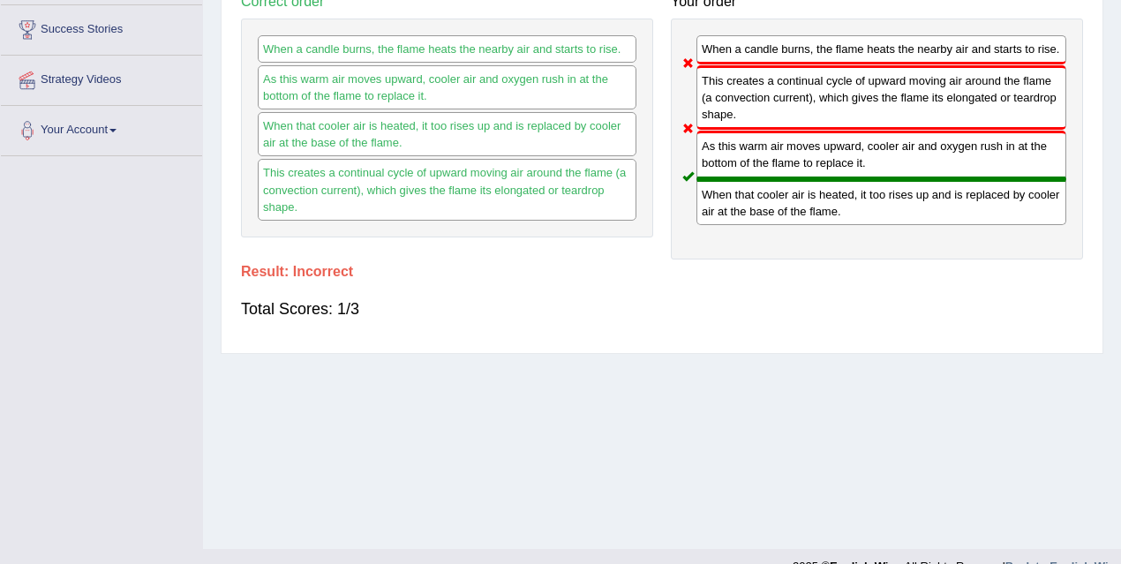
scroll to position [95, 0]
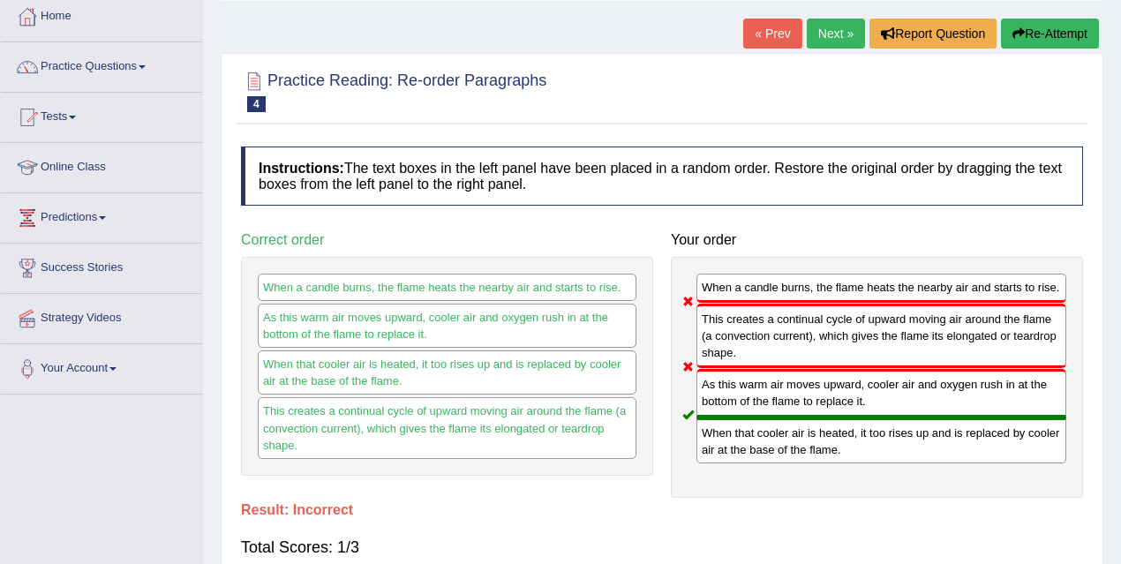
click at [843, 35] on link "Next »" at bounding box center [836, 34] width 58 height 30
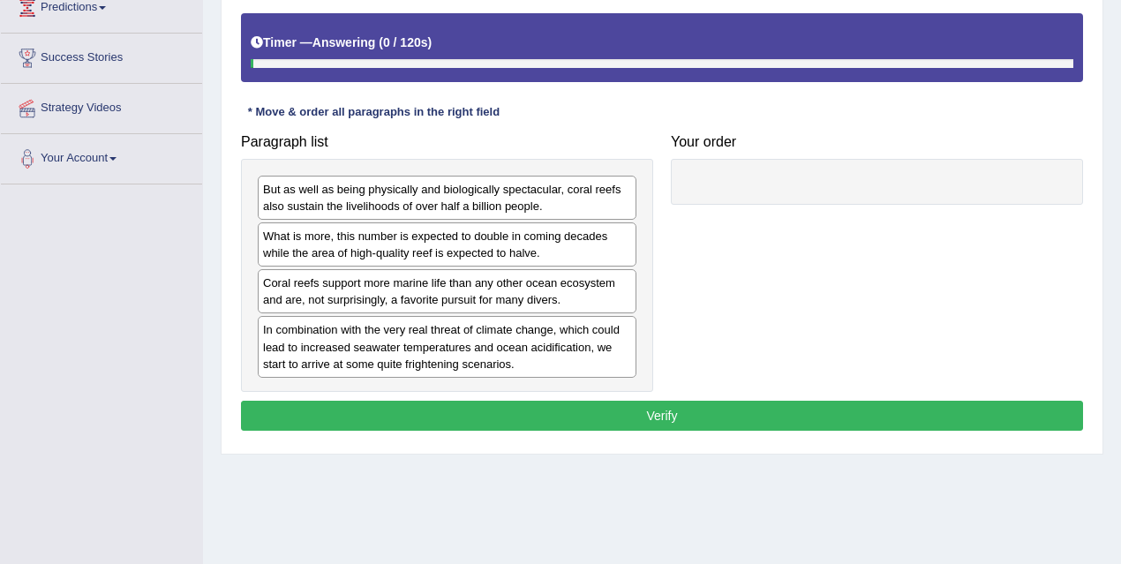
scroll to position [363, 0]
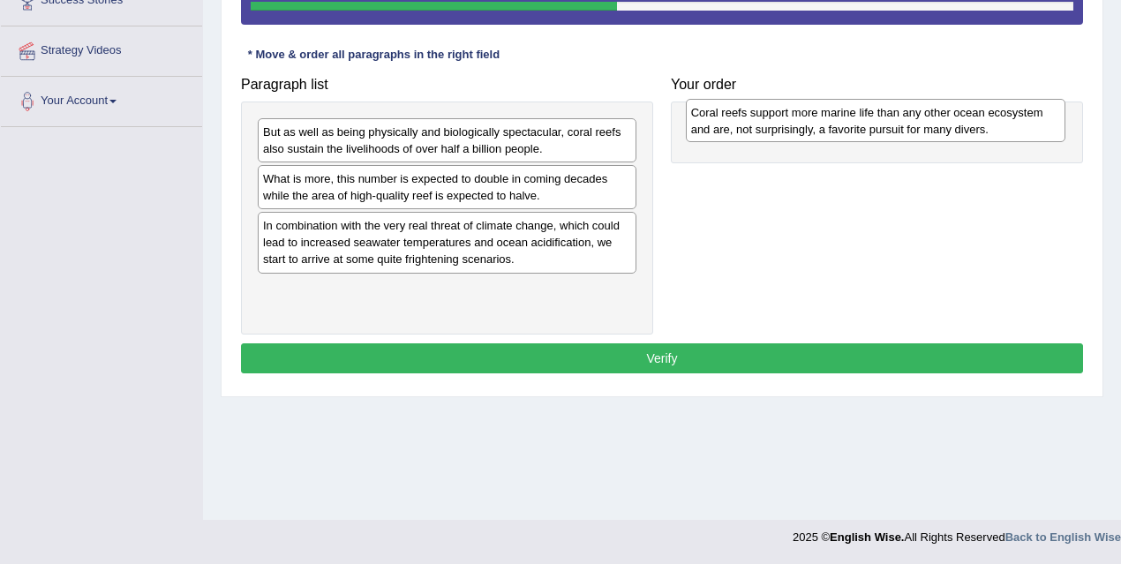
drag, startPoint x: 375, startPoint y: 232, endPoint x: 796, endPoint y: 120, distance: 435.8
click at [796, 120] on div "Coral reefs support more marine life than any other ocean ecosystem and are, no…" at bounding box center [876, 121] width 380 height 44
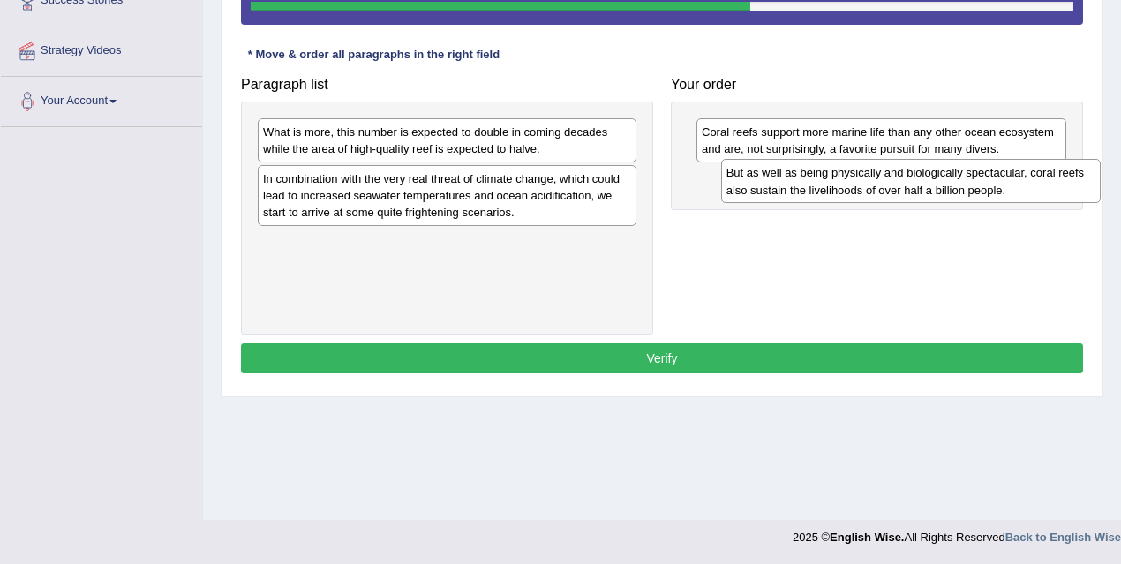
drag, startPoint x: 539, startPoint y: 139, endPoint x: 1007, endPoint y: 180, distance: 468.8
click at [1007, 180] on div "But as well as being physically and biologically spectacular, coral reefs also …" at bounding box center [911, 181] width 380 height 44
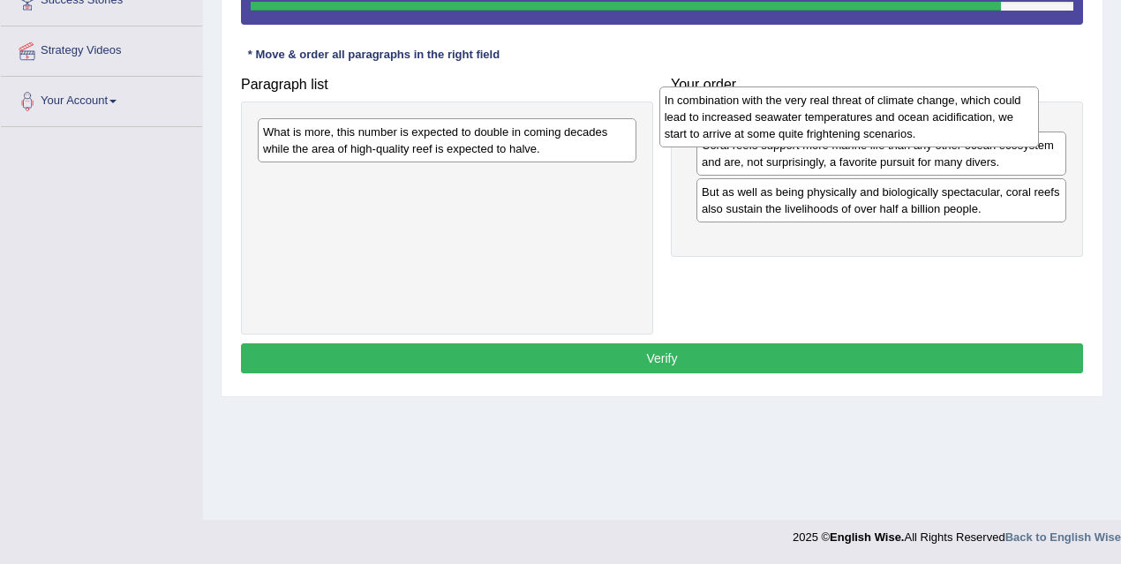
drag, startPoint x: 451, startPoint y: 202, endPoint x: 854, endPoint y: 119, distance: 411.1
click at [851, 123] on div "In combination with the very real threat of climate change, which could lead to…" at bounding box center [850, 117] width 380 height 61
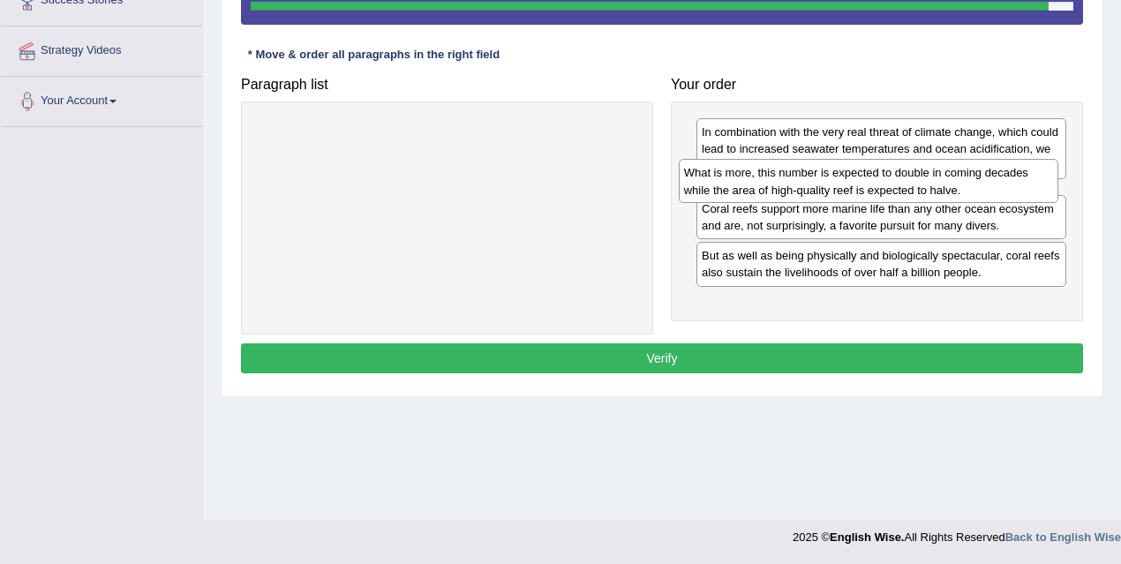
drag, startPoint x: 543, startPoint y: 155, endPoint x: 964, endPoint y: 197, distance: 423.3
click at [964, 197] on div "What is more, this number is expected to double in coming decades while the are…" at bounding box center [869, 181] width 380 height 44
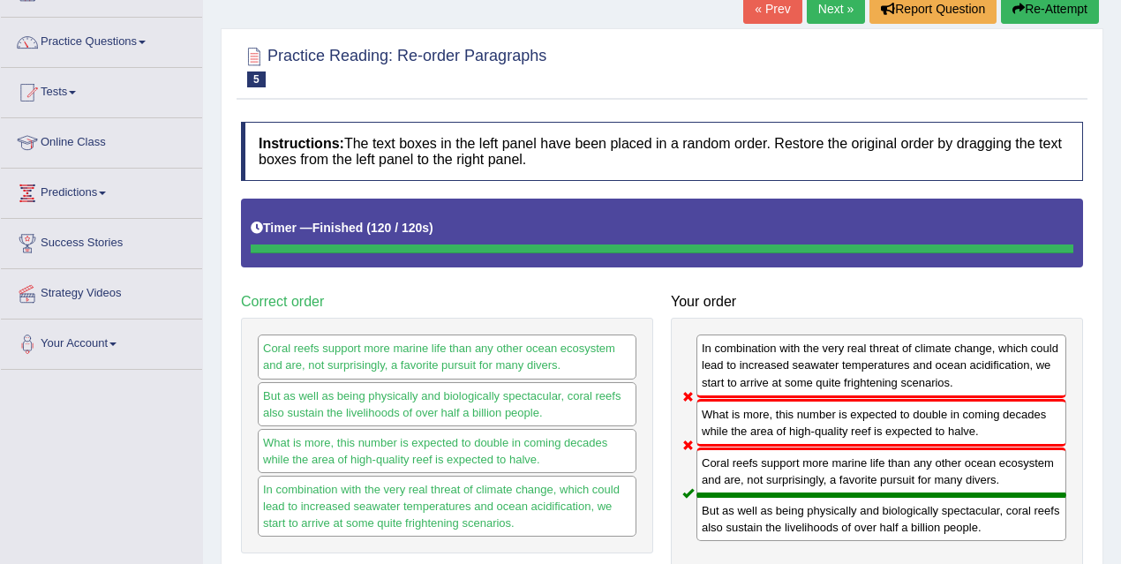
scroll to position [0, 0]
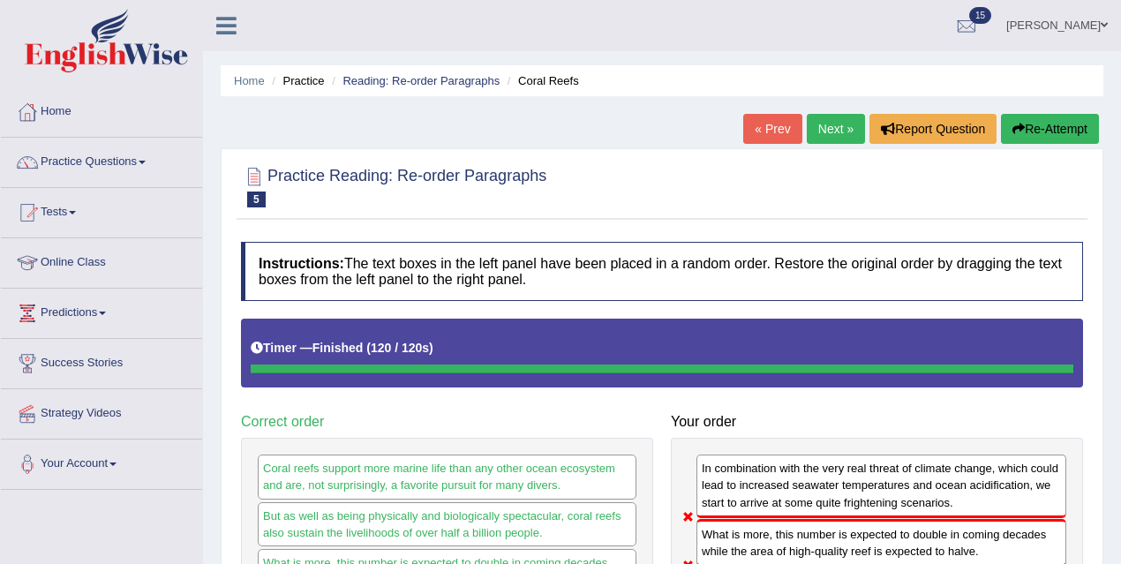
click at [823, 130] on link "Next »" at bounding box center [836, 129] width 58 height 30
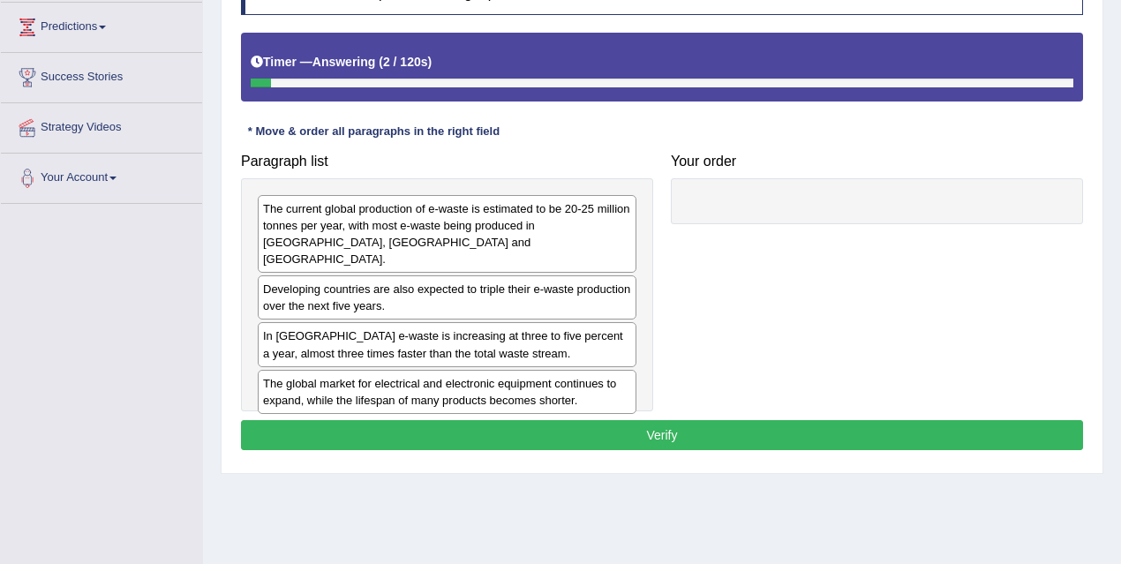
scroll to position [293, 0]
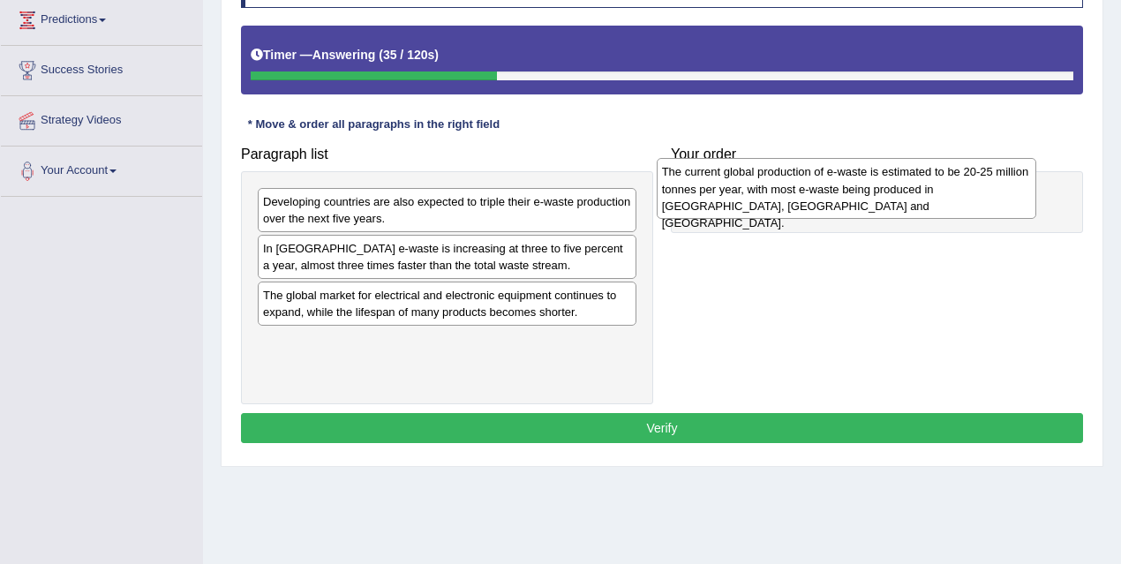
drag, startPoint x: 421, startPoint y: 218, endPoint x: 820, endPoint y: 190, distance: 400.1
click at [820, 190] on div "The current global production of e-waste is estimated to be 20-25 million tonne…" at bounding box center [847, 188] width 380 height 61
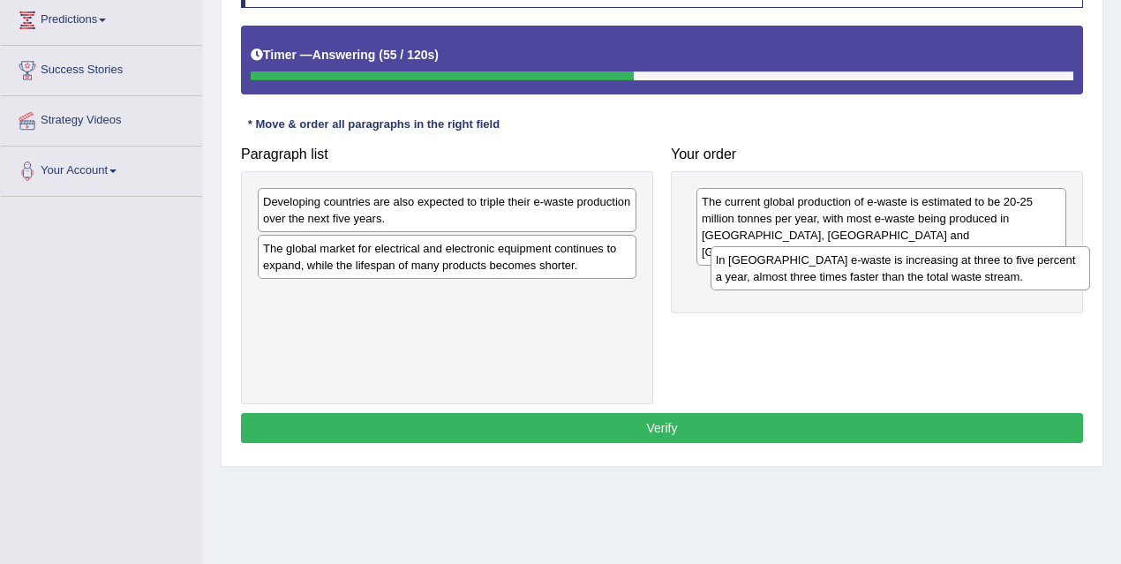
drag, startPoint x: 368, startPoint y: 252, endPoint x: 821, endPoint y: 264, distance: 453.1
click at [821, 264] on div "In [GEOGRAPHIC_DATA] e-waste is increasing at three to five percent a year, alm…" at bounding box center [901, 268] width 380 height 44
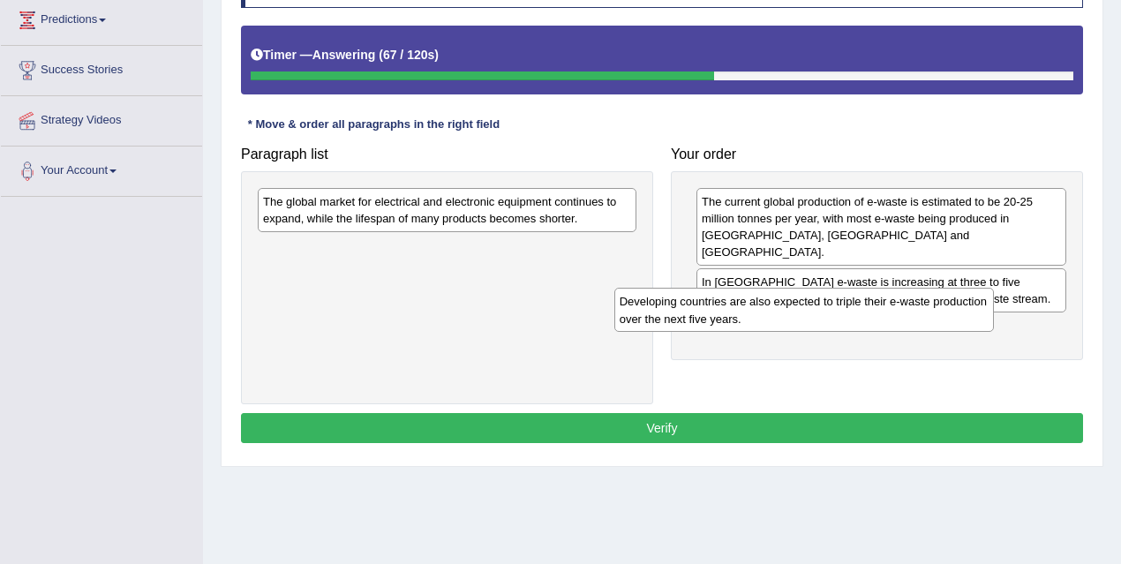
drag, startPoint x: 495, startPoint y: 222, endPoint x: 854, endPoint y: 321, distance: 372.1
click at [854, 321] on div "Developing countries are also expected to triple their e-waste production over …" at bounding box center [805, 310] width 380 height 44
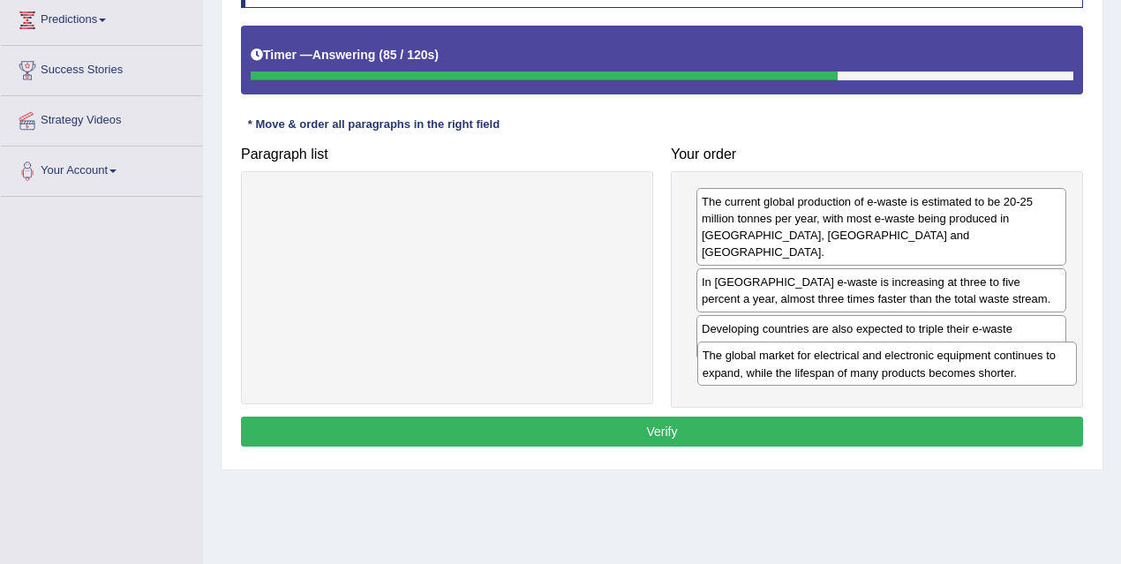
drag, startPoint x: 561, startPoint y: 211, endPoint x: 1004, endPoint y: 361, distance: 467.9
click at [1004, 361] on div "The global market for electrical and electronic equipment continues to expand, …" at bounding box center [887, 364] width 380 height 44
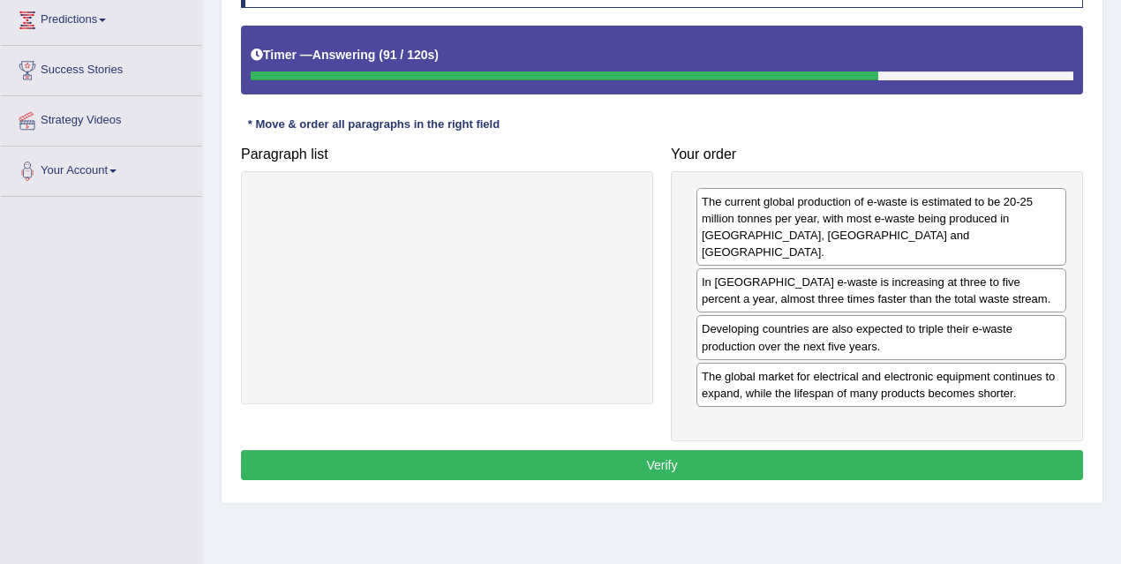
click at [917, 450] on button "Verify" at bounding box center [662, 465] width 842 height 30
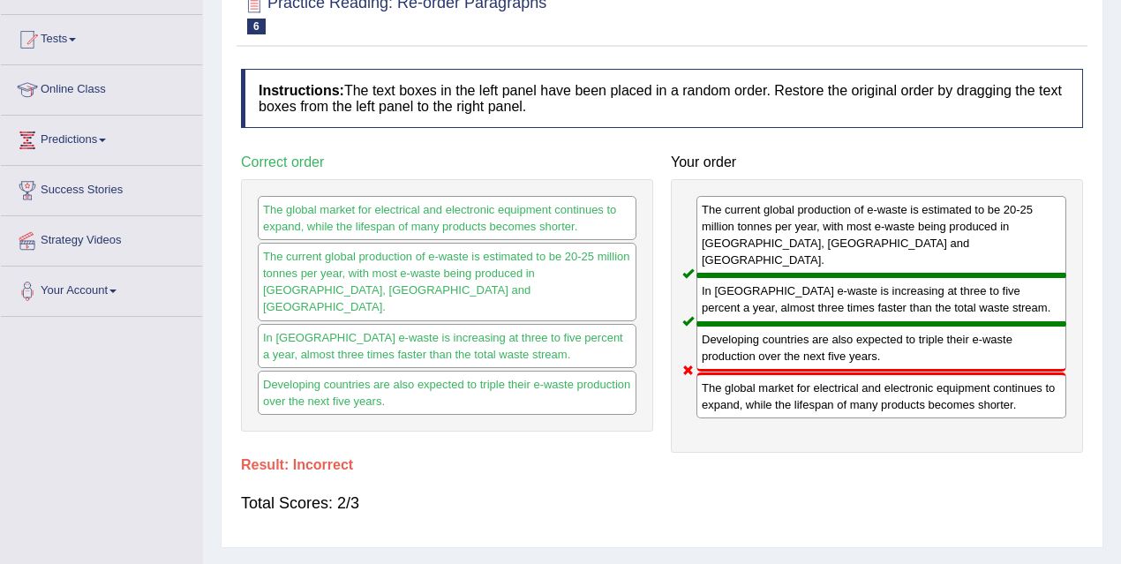
scroll to position [0, 0]
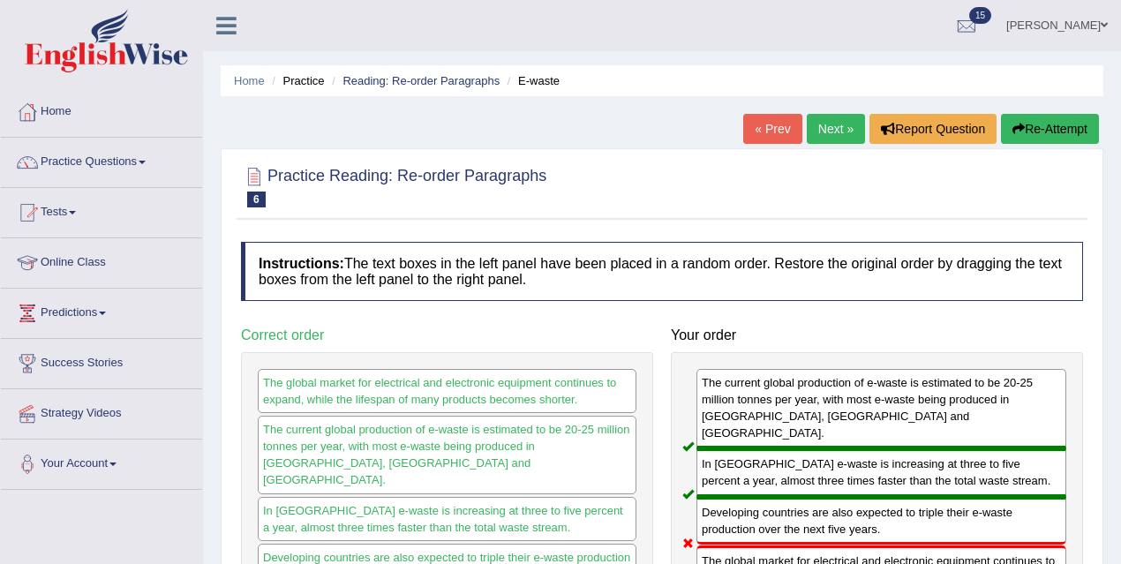
drag, startPoint x: 812, startPoint y: 151, endPoint x: 831, endPoint y: 195, distance: 47.9
click at [818, 159] on div at bounding box center [662, 186] width 842 height 54
click at [845, 130] on link "Next »" at bounding box center [836, 129] width 58 height 30
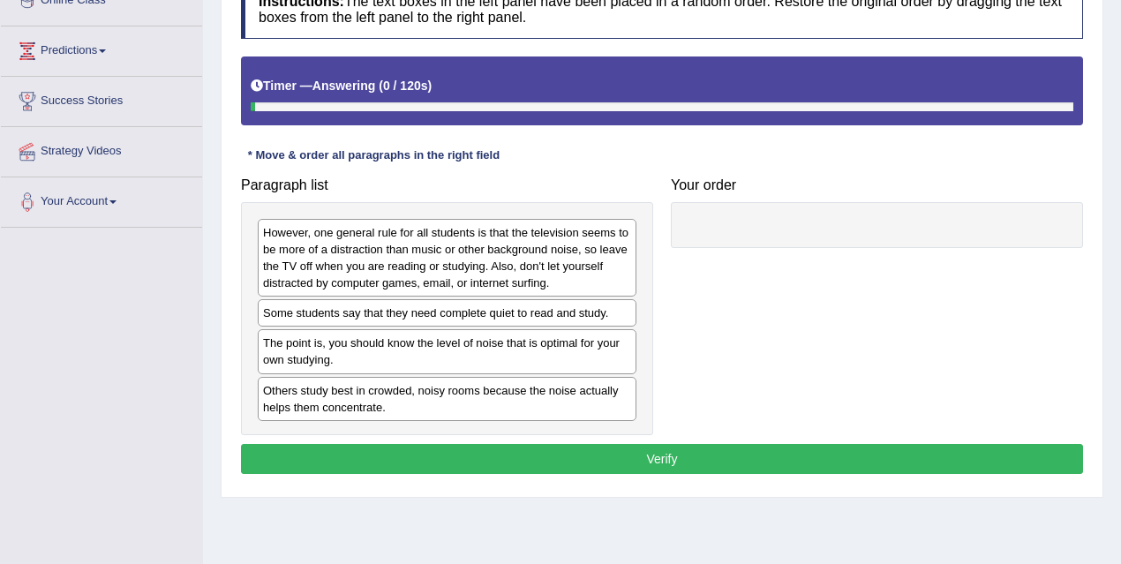
scroll to position [327, 0]
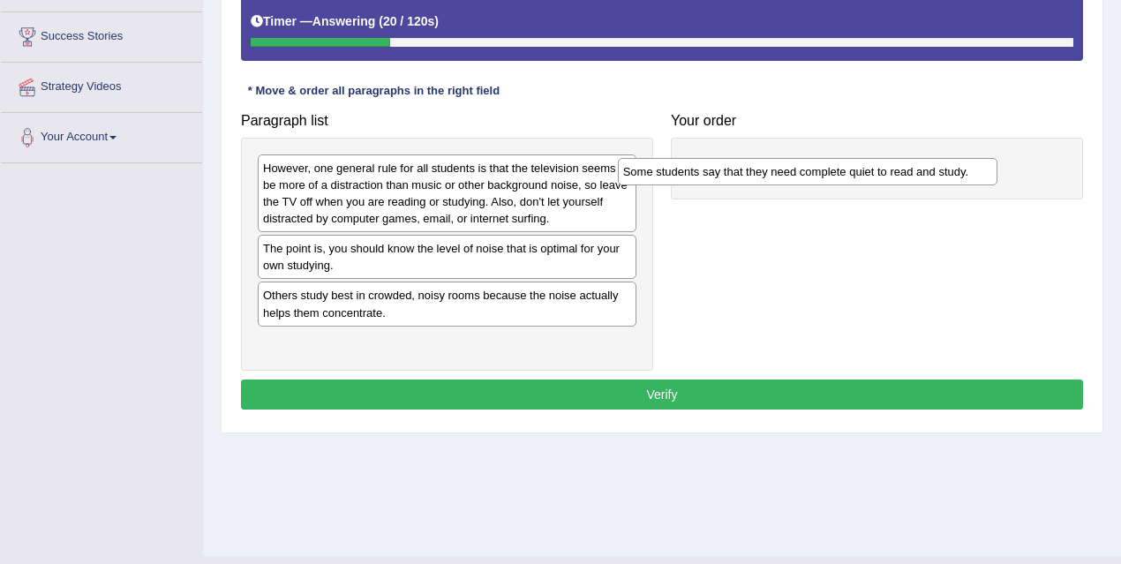
drag, startPoint x: 396, startPoint y: 251, endPoint x: 781, endPoint y: 163, distance: 395.6
click at [781, 163] on div "Some students say that they need complete quiet to read and study." at bounding box center [808, 171] width 380 height 26
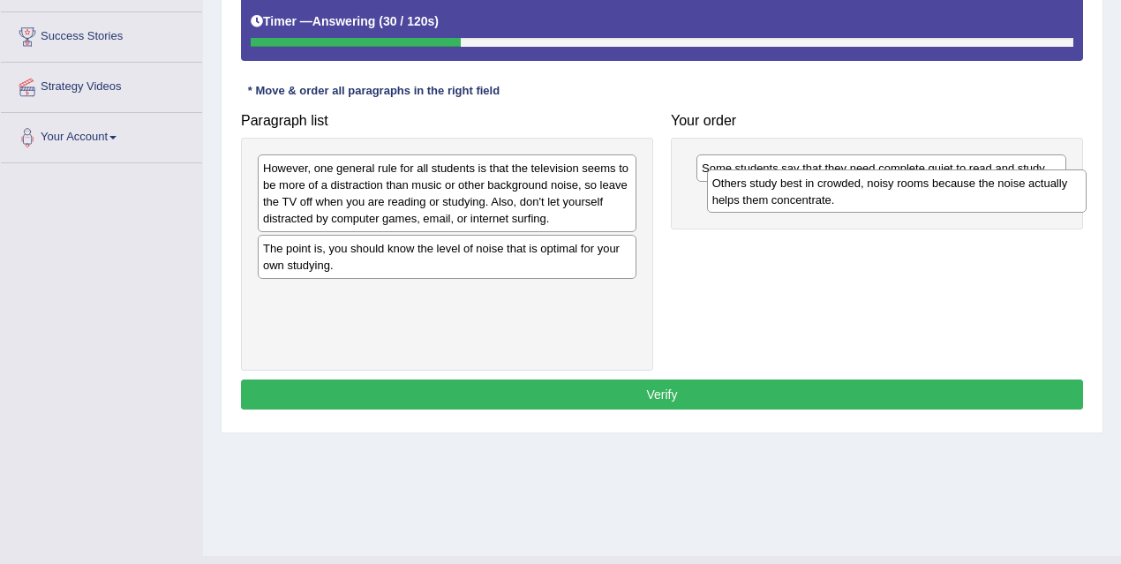
drag, startPoint x: 435, startPoint y: 309, endPoint x: 885, endPoint y: 198, distance: 463.0
click at [885, 198] on div "Others study best in crowded, noisy rooms because the noise actually helps them…" at bounding box center [897, 192] width 380 height 44
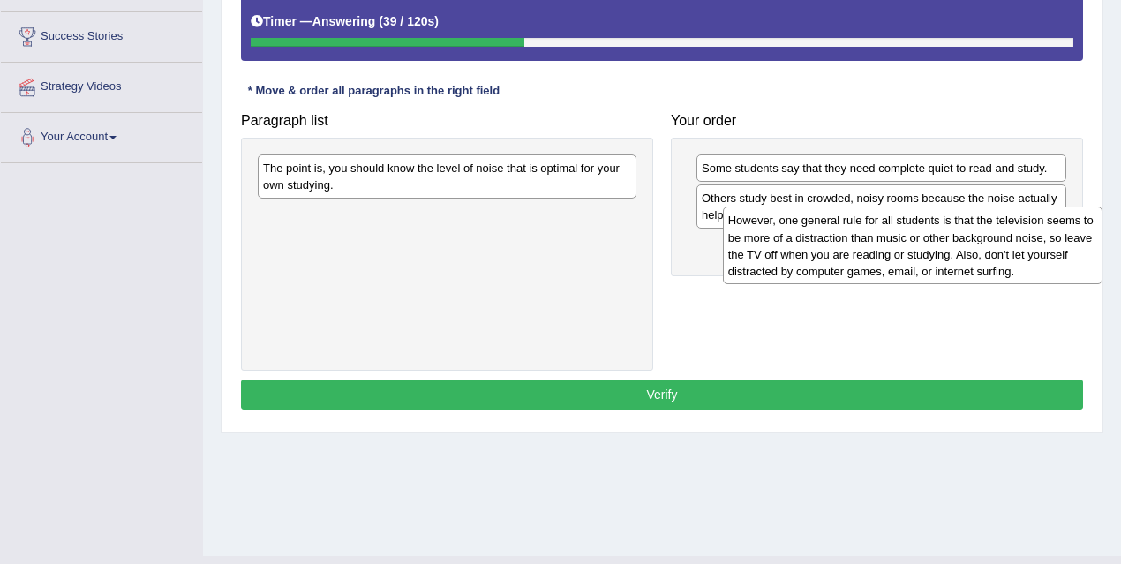
drag, startPoint x: 520, startPoint y: 206, endPoint x: 971, endPoint y: 259, distance: 454.3
click at [972, 259] on div "However, one general rule for all students is that the television seems to be m…" at bounding box center [913, 246] width 380 height 78
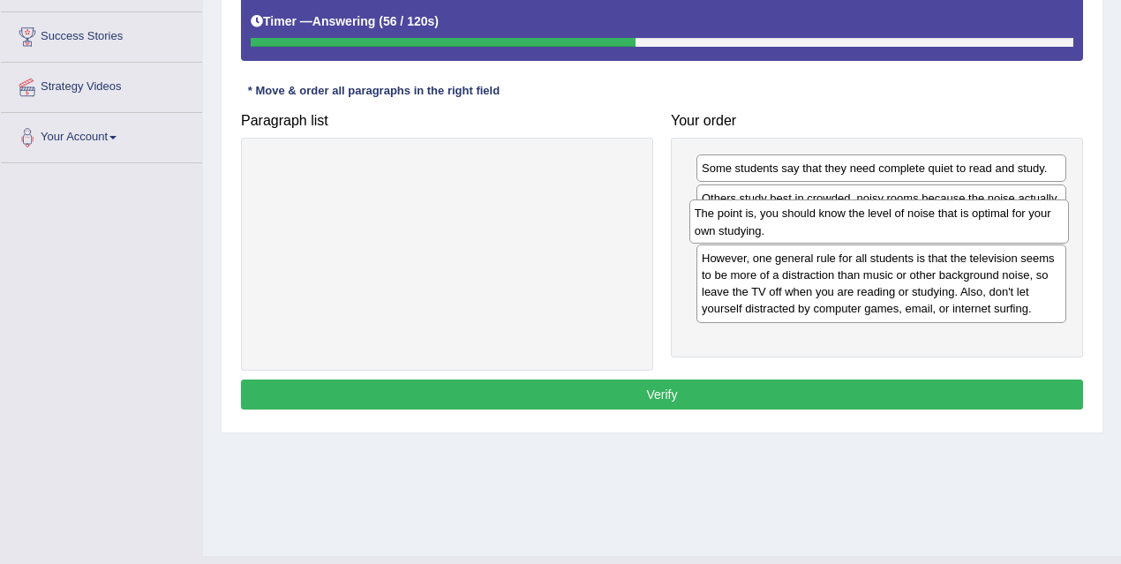
drag, startPoint x: 544, startPoint y: 175, endPoint x: 976, endPoint y: 221, distance: 434.2
click at [976, 221] on div "The point is, you should know the level of noise that is optimal for your own s…" at bounding box center [880, 222] width 380 height 44
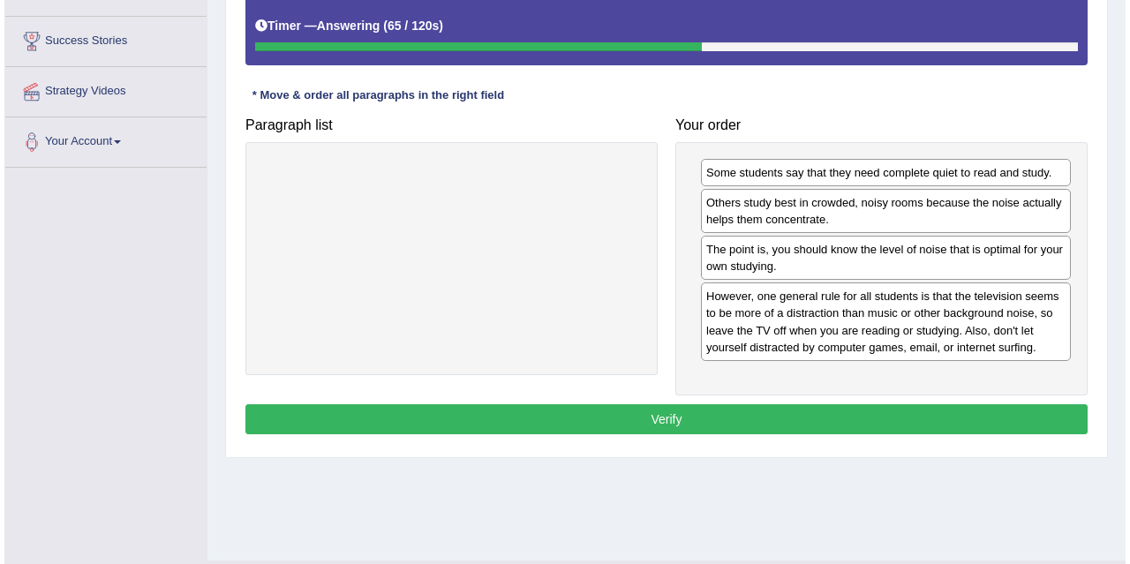
scroll to position [321, 0]
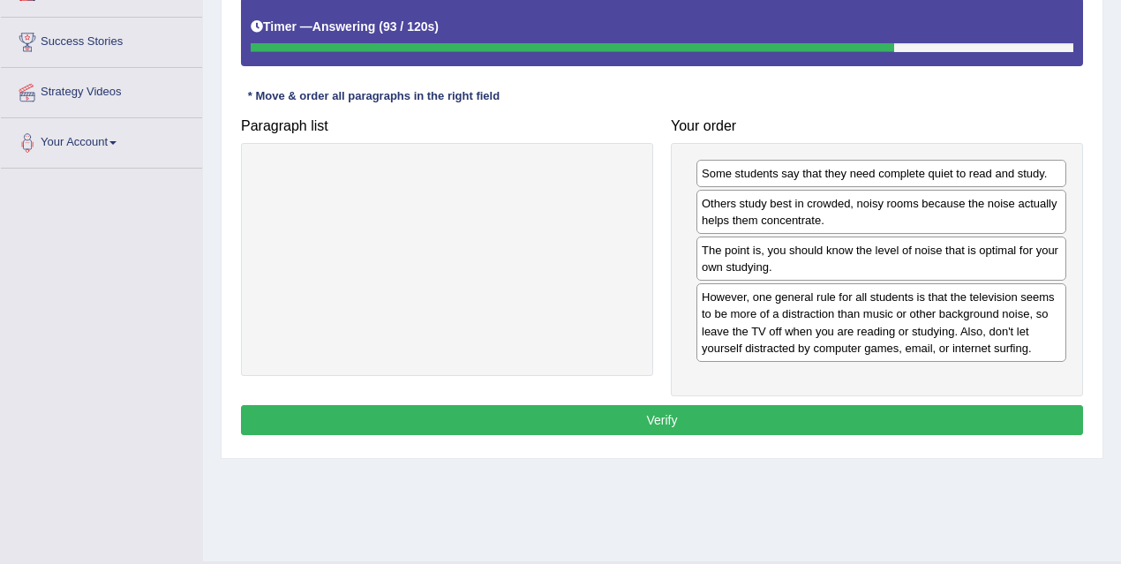
click at [876, 420] on button "Verify" at bounding box center [662, 420] width 842 height 30
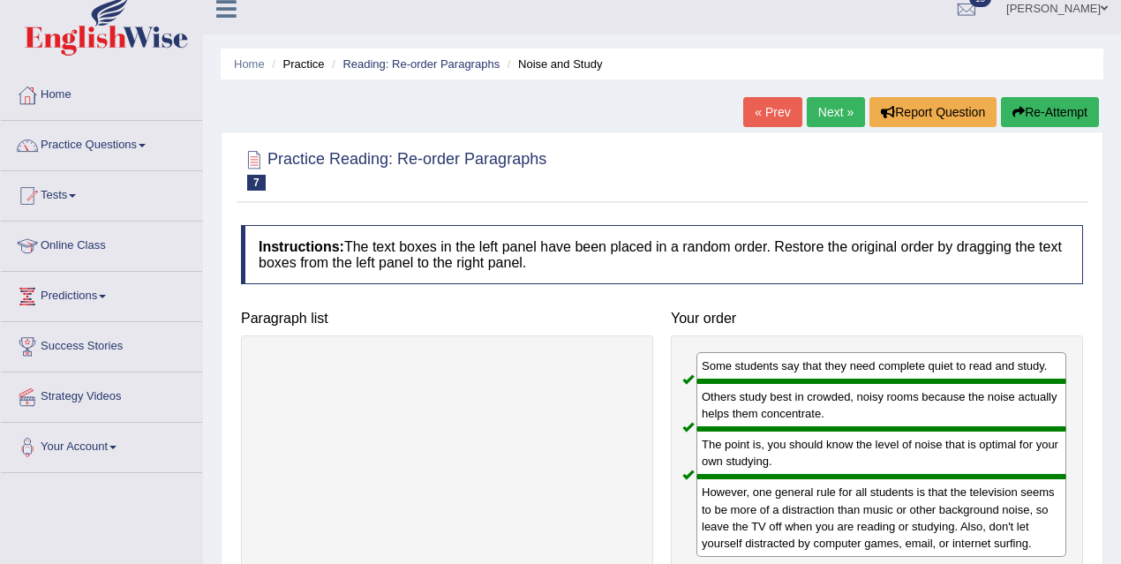
scroll to position [0, 0]
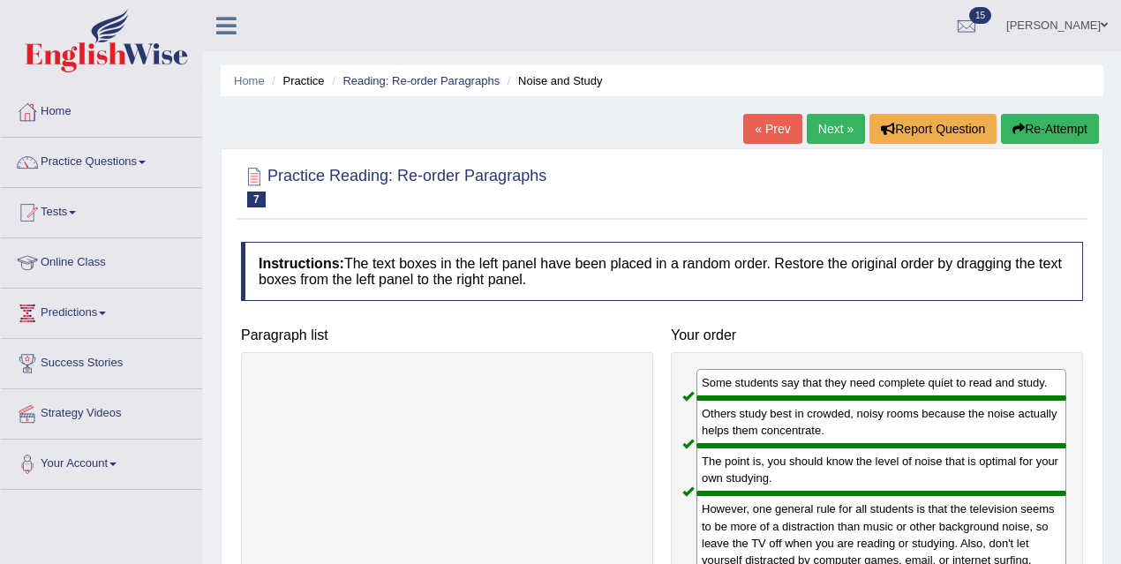
click at [833, 119] on link "Next »" at bounding box center [836, 129] width 58 height 30
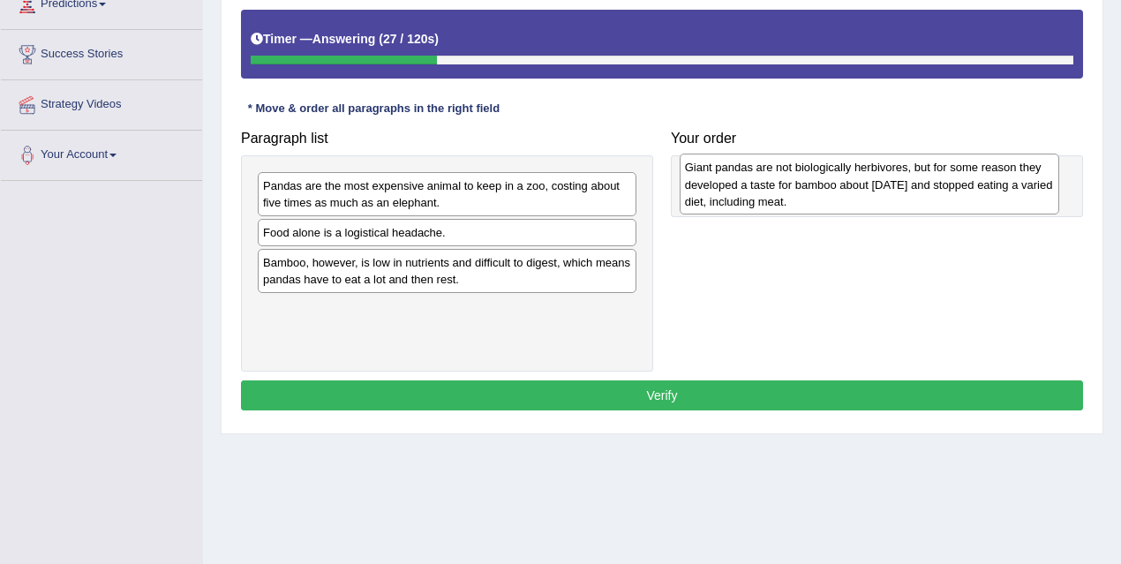
drag, startPoint x: 369, startPoint y: 198, endPoint x: 791, endPoint y: 181, distance: 422.4
click at [791, 181] on div "Giant pandas are not biologically herbivores, but for some reason they develope…" at bounding box center [870, 184] width 380 height 61
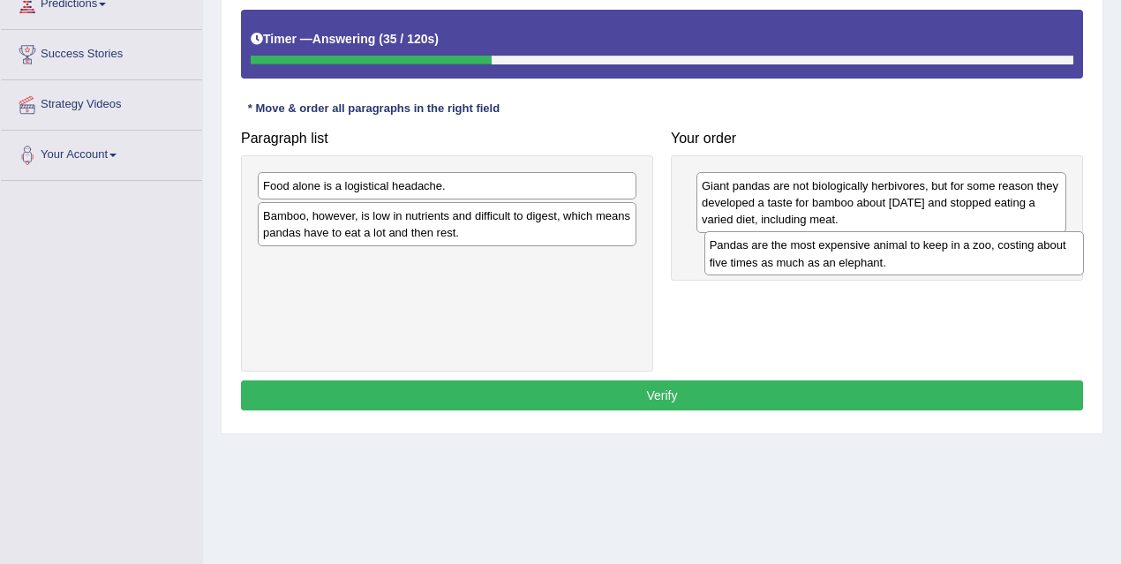
drag, startPoint x: 479, startPoint y: 191, endPoint x: 926, endPoint y: 251, distance: 450.8
click at [926, 251] on div "Pandas are the most expensive animal to keep in a zoo, costing about five times…" at bounding box center [895, 253] width 380 height 44
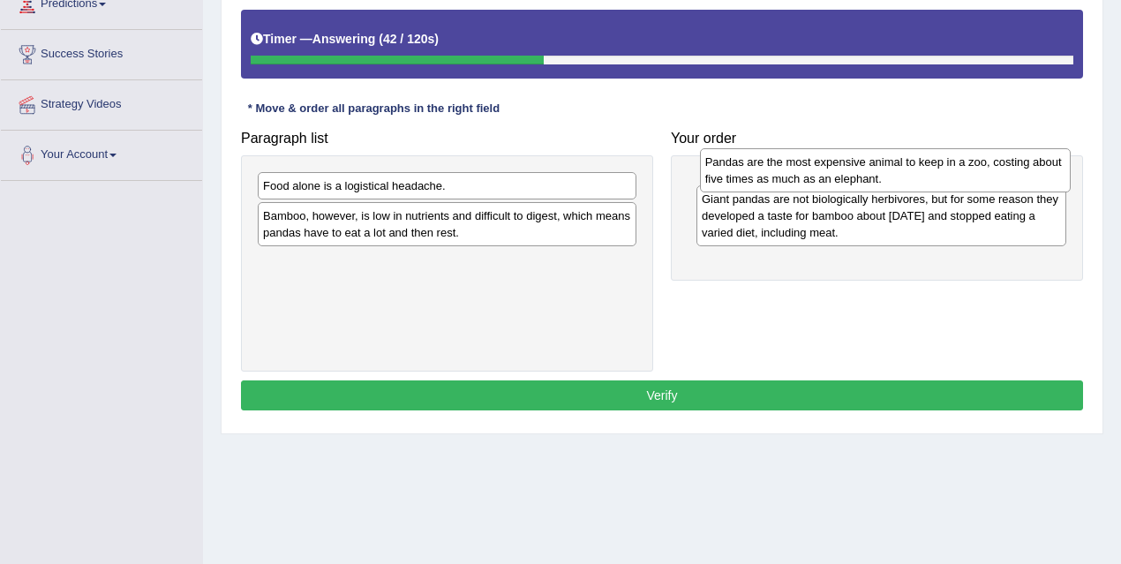
drag, startPoint x: 765, startPoint y: 255, endPoint x: 769, endPoint y: 170, distance: 85.7
click at [769, 170] on div "Pandas are the most expensive animal to keep in a zoo, costing about five times…" at bounding box center [885, 170] width 371 height 44
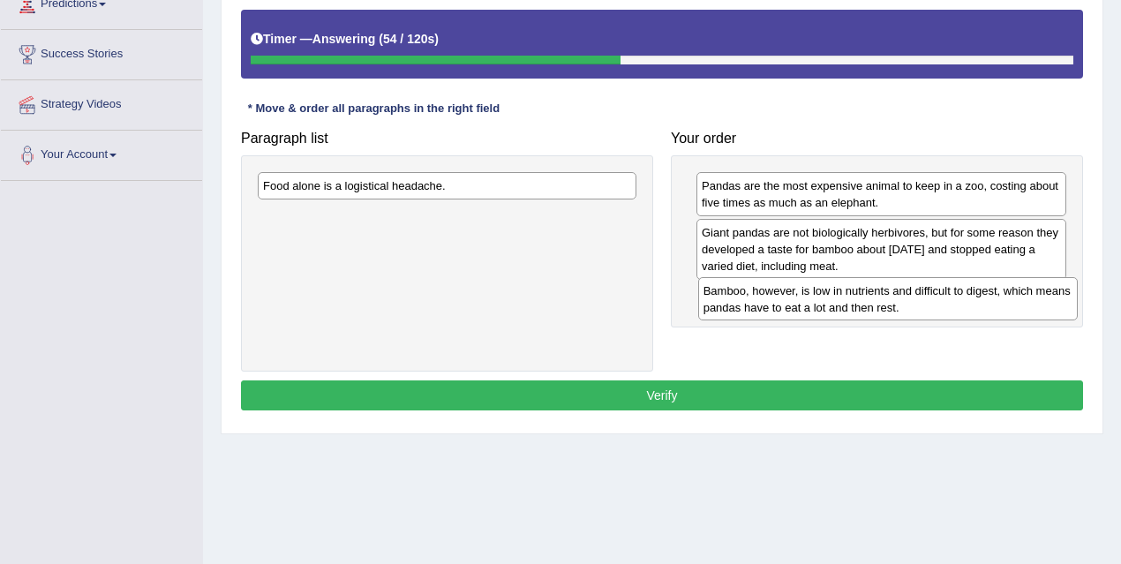
drag, startPoint x: 461, startPoint y: 227, endPoint x: 892, endPoint y: 303, distance: 437.5
click at [892, 303] on div "Bamboo, however, is low in nutrients and difficult to digest, which means panda…" at bounding box center [888, 299] width 380 height 44
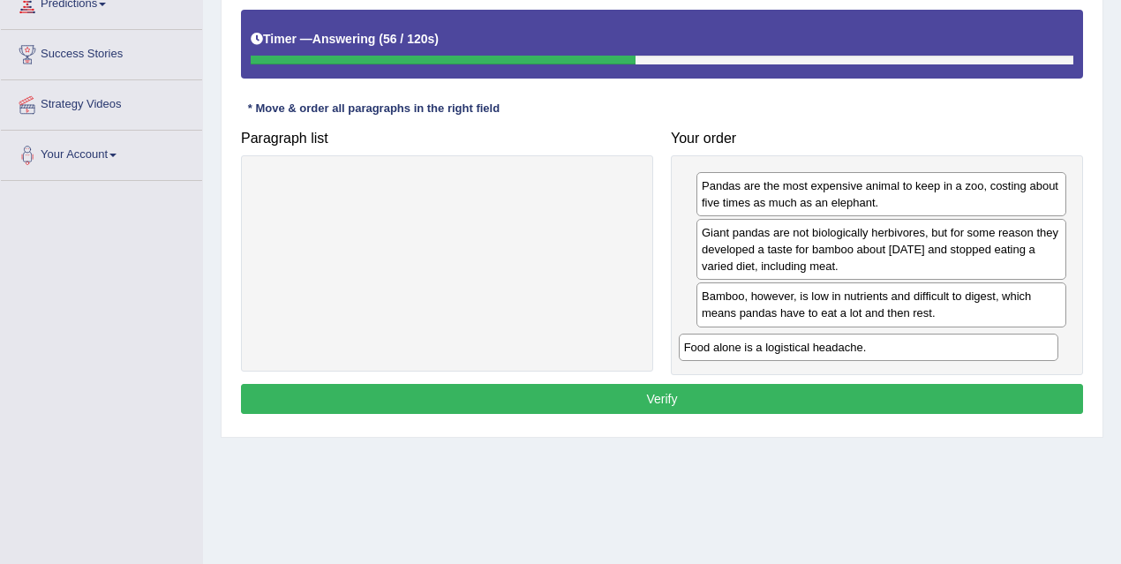
drag, startPoint x: 503, startPoint y: 184, endPoint x: 924, endPoint y: 346, distance: 451.4
click at [924, 346] on div "Food alone is a logistical headache." at bounding box center [869, 347] width 380 height 26
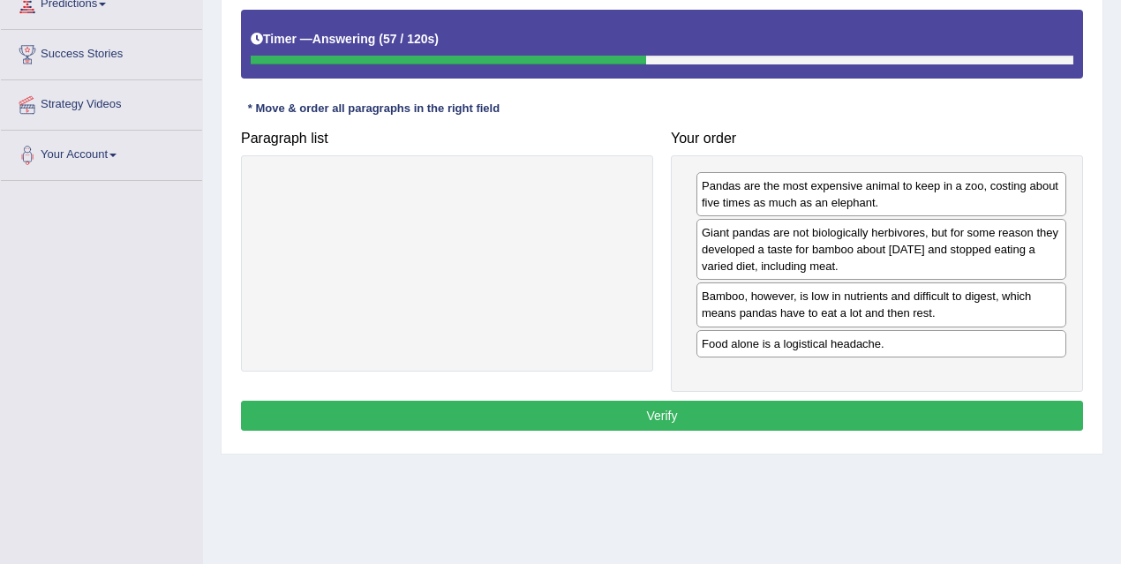
click at [651, 408] on button "Verify" at bounding box center [662, 416] width 842 height 30
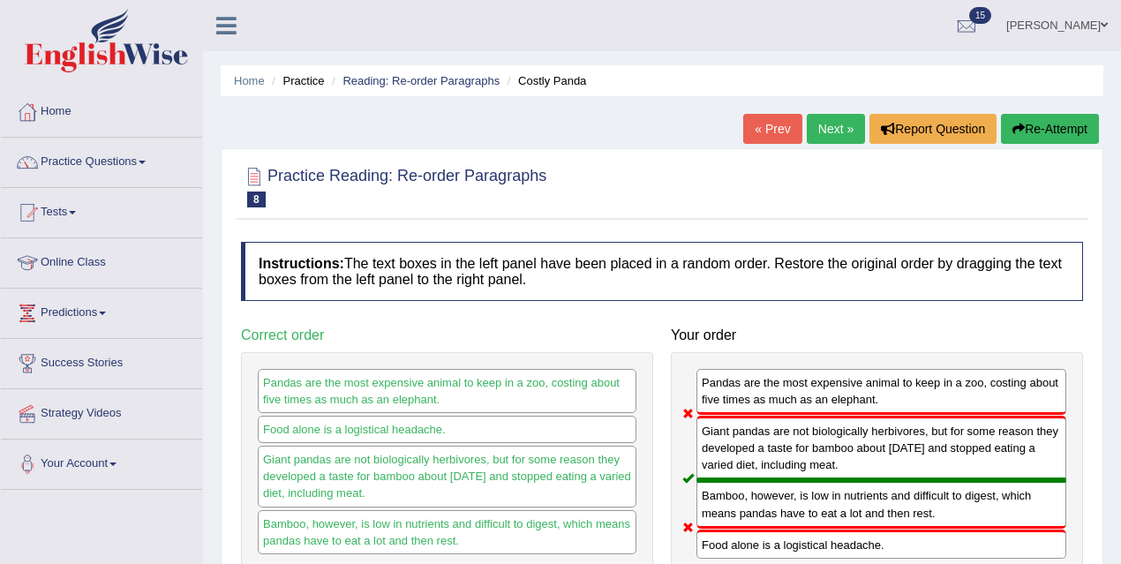
click at [840, 127] on link "Next »" at bounding box center [836, 129] width 58 height 30
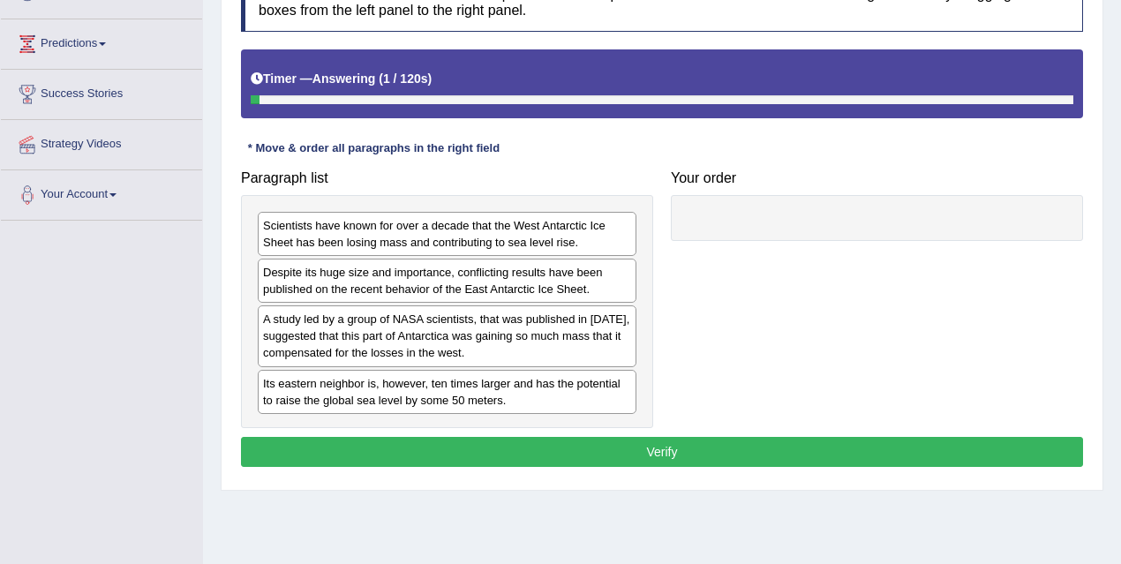
scroll to position [274, 0]
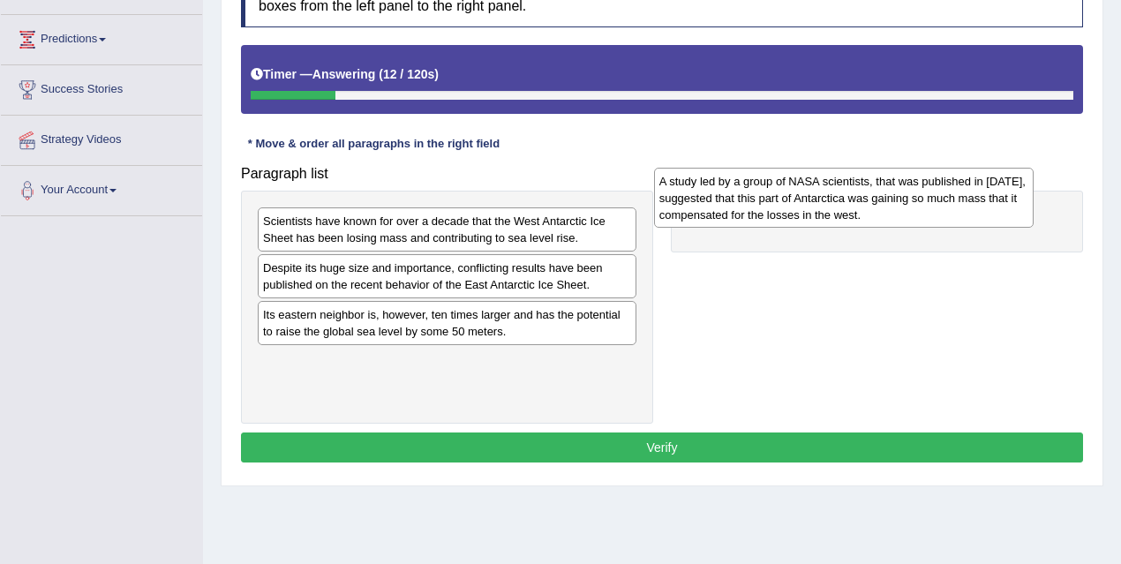
drag, startPoint x: 474, startPoint y: 323, endPoint x: 900, endPoint y: 195, distance: 444.4
click at [897, 195] on div "A study led by a group of NASA scientists, that was published in 2015, suggeste…" at bounding box center [844, 198] width 380 height 61
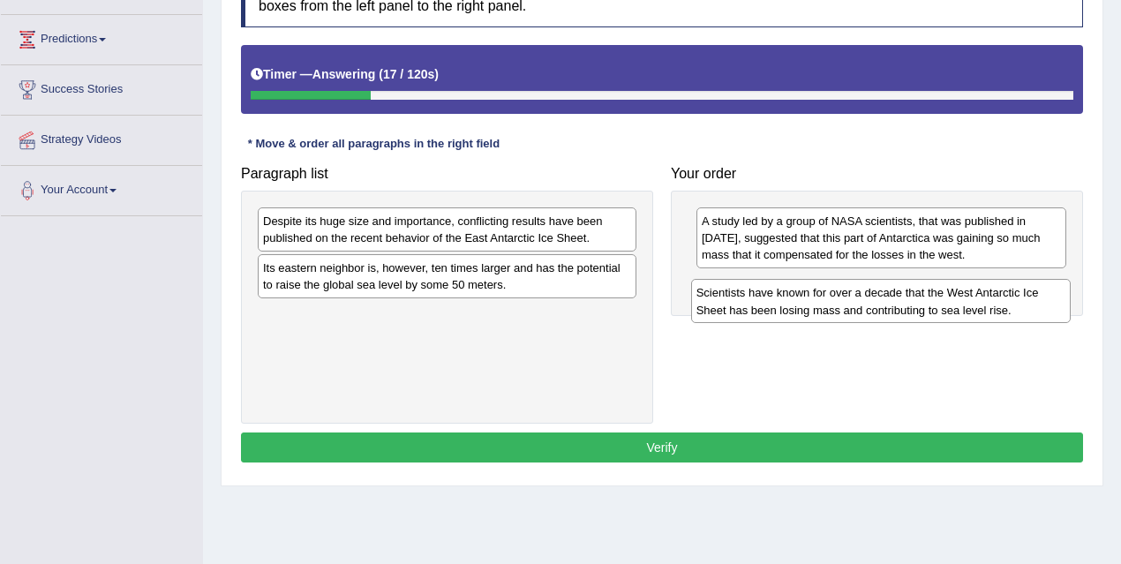
drag, startPoint x: 579, startPoint y: 225, endPoint x: 1014, endPoint y: 301, distance: 441.0
click at [1014, 301] on div "Scientists have known for over a decade that the West Antarctic Ice Sheet has b…" at bounding box center [881, 301] width 380 height 44
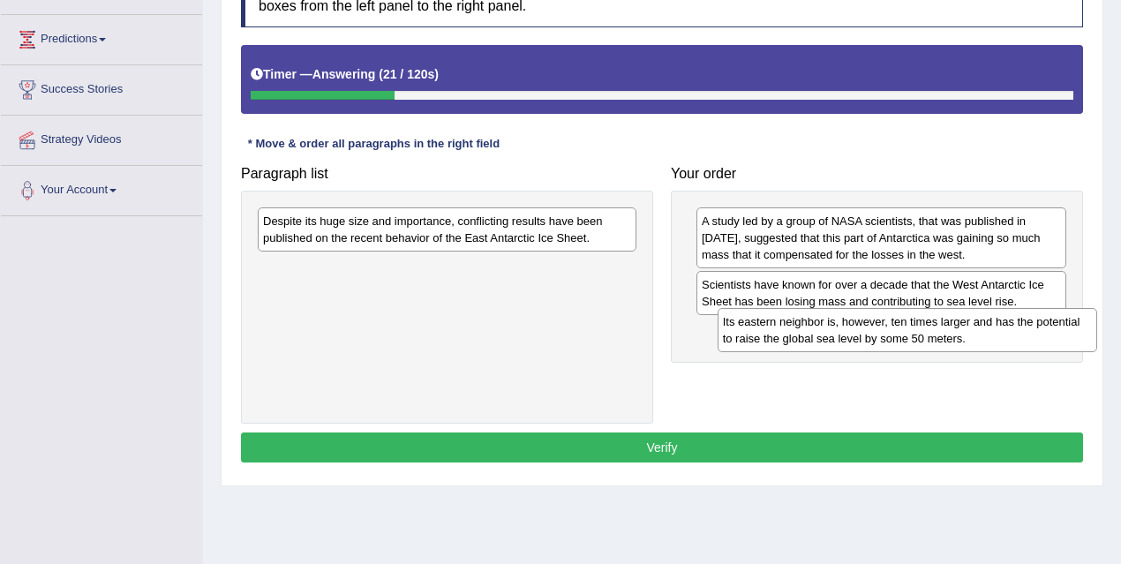
drag, startPoint x: 413, startPoint y: 270, endPoint x: 863, endPoint y: 325, distance: 453.6
click at [863, 325] on div "Its eastern neighbor is, however, ten times larger and has the potential to rai…" at bounding box center [908, 330] width 380 height 44
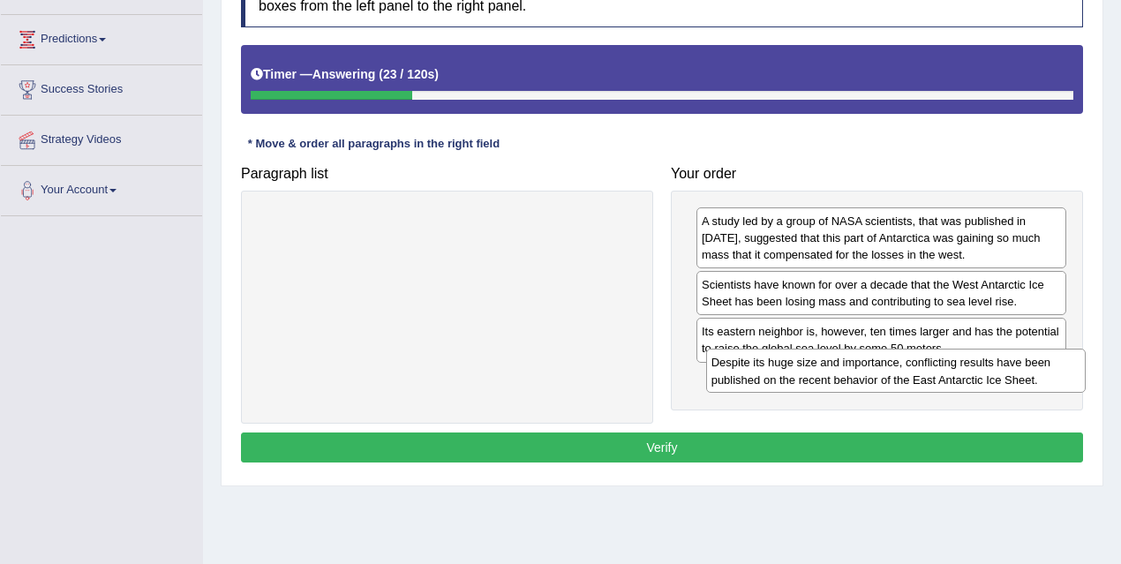
drag, startPoint x: 525, startPoint y: 233, endPoint x: 974, endPoint y: 375, distance: 470.5
click at [974, 375] on div "Despite its huge size and importance, conflicting results have been published o…" at bounding box center [896, 371] width 380 height 44
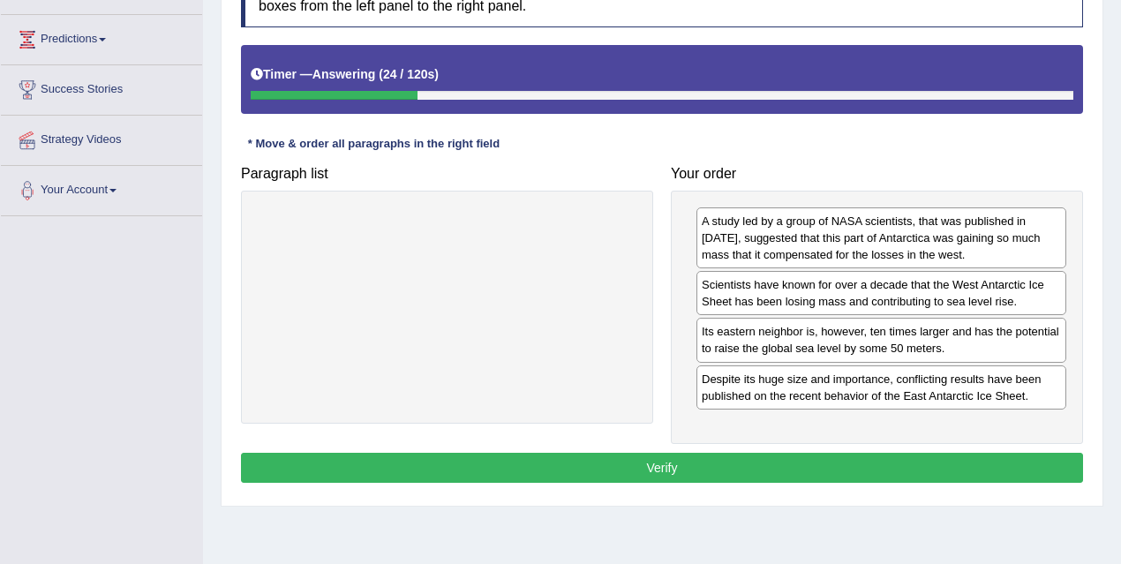
click at [827, 464] on button "Verify" at bounding box center [662, 468] width 842 height 30
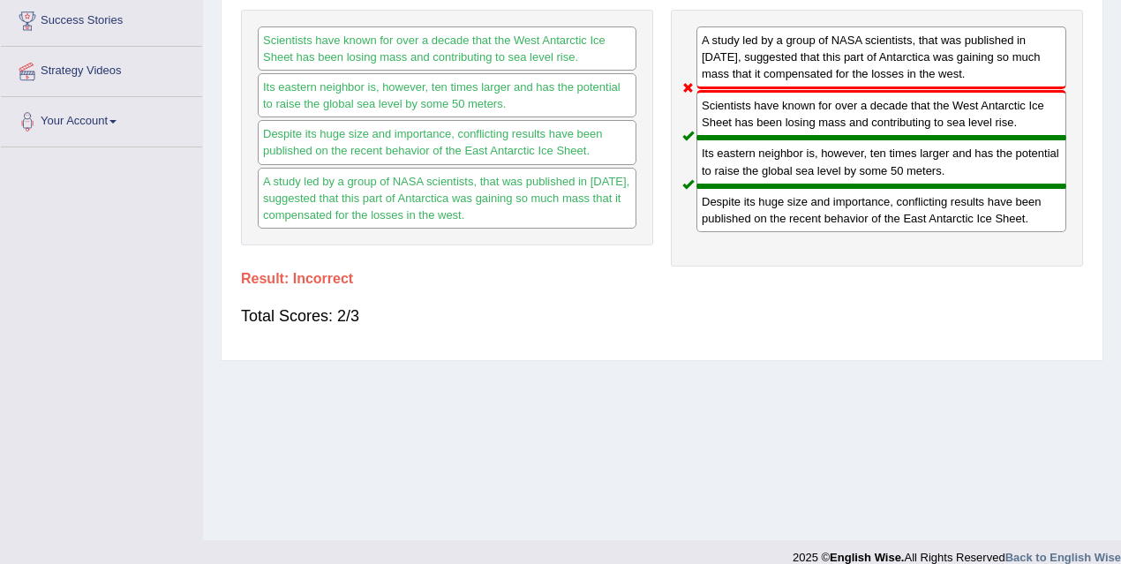
scroll to position [58, 0]
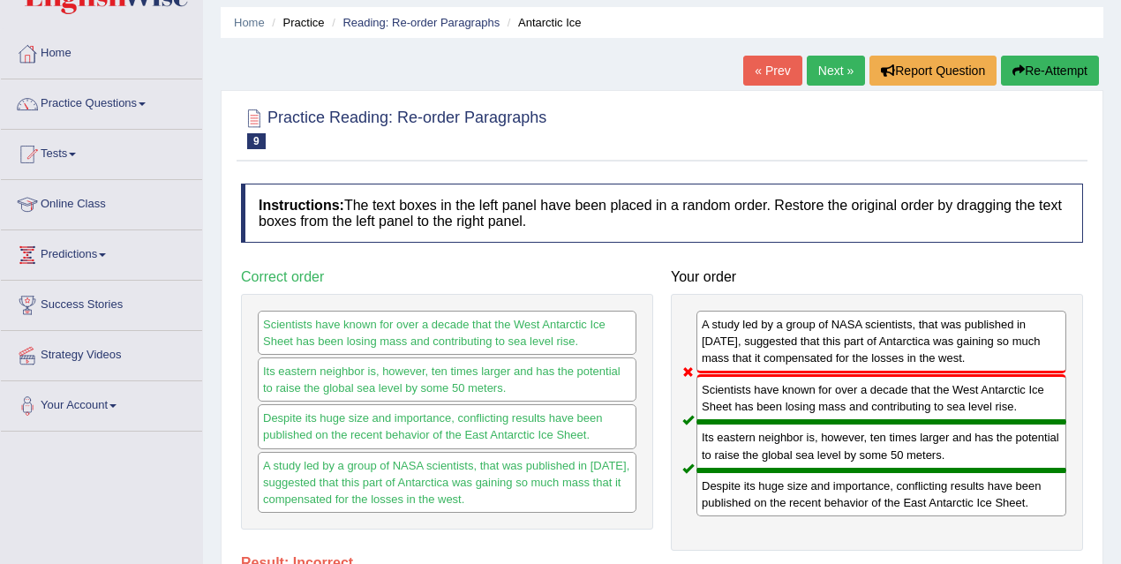
click at [821, 75] on link "Next »" at bounding box center [836, 71] width 58 height 30
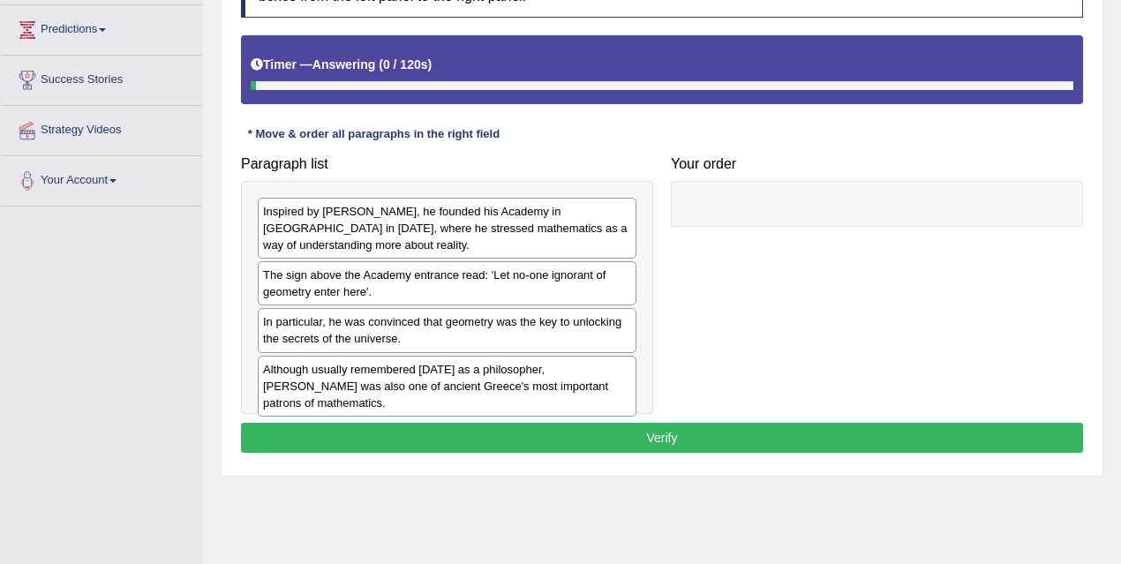
scroll to position [341, 0]
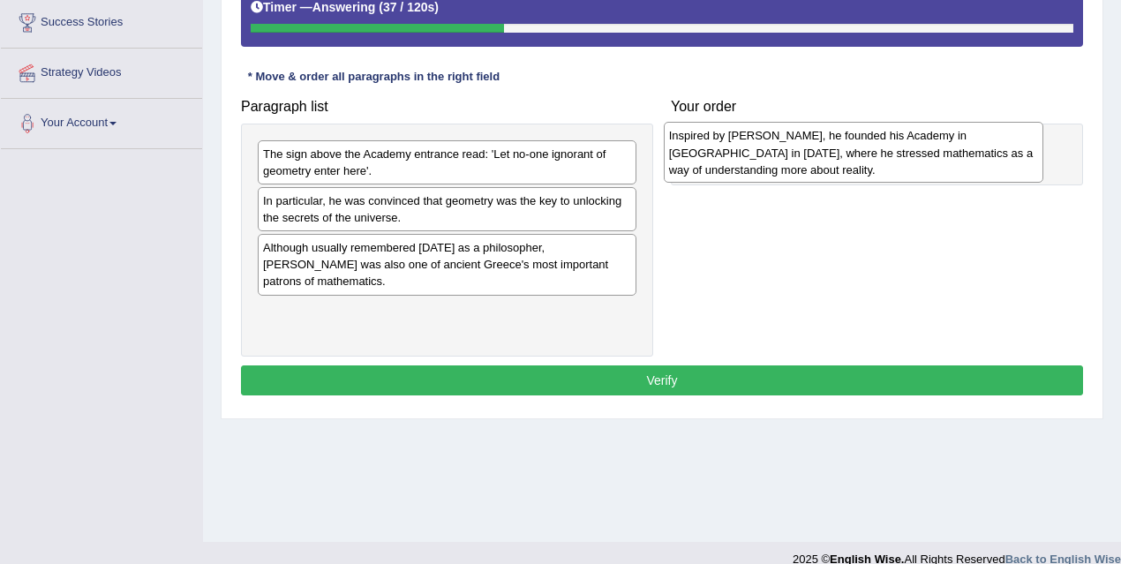
drag, startPoint x: 375, startPoint y: 183, endPoint x: 781, endPoint y: 165, distance: 406.5
click at [781, 165] on div "Inspired by Pythagoras, he founded his Academy in Athens in 387 BC, where he st…" at bounding box center [854, 152] width 380 height 61
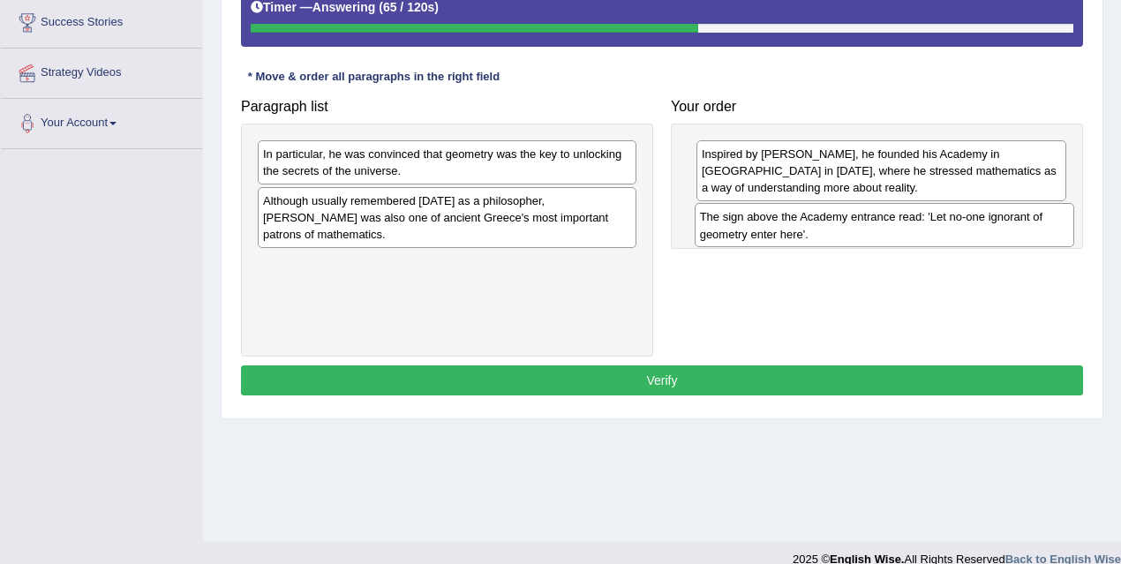
drag, startPoint x: 405, startPoint y: 162, endPoint x: 842, endPoint y: 226, distance: 441.6
click at [842, 226] on div "The sign above the Academy entrance read: 'Let no-one ignorant of geometry ente…" at bounding box center [885, 225] width 380 height 44
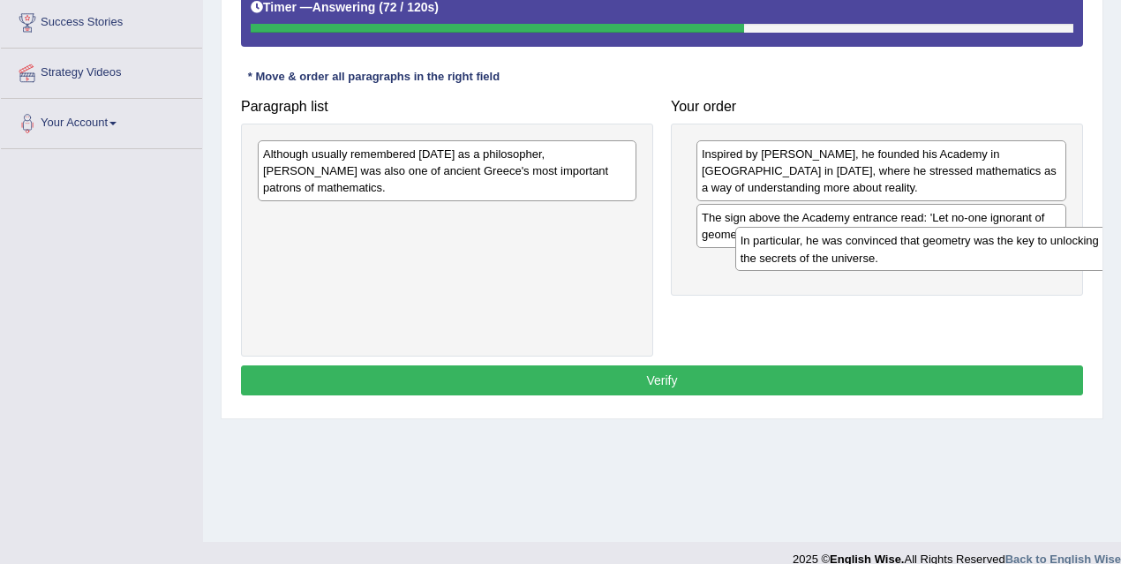
drag, startPoint x: 510, startPoint y: 166, endPoint x: 988, endPoint y: 253, distance: 485.6
click at [988, 253] on div "In particular, he was convinced that geometry was the key to unlocking the secr…" at bounding box center [925, 249] width 380 height 44
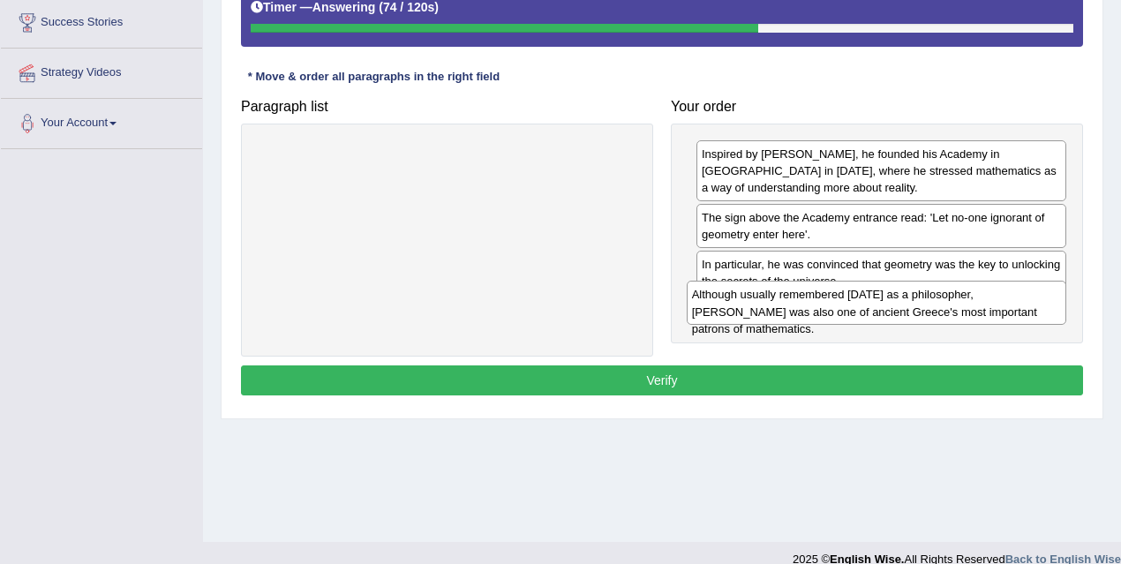
drag, startPoint x: 526, startPoint y: 177, endPoint x: 955, endPoint y: 318, distance: 451.7
click at [955, 318] on div "Although usually remembered today as a philosopher, Plato was also one of ancie…" at bounding box center [877, 303] width 380 height 44
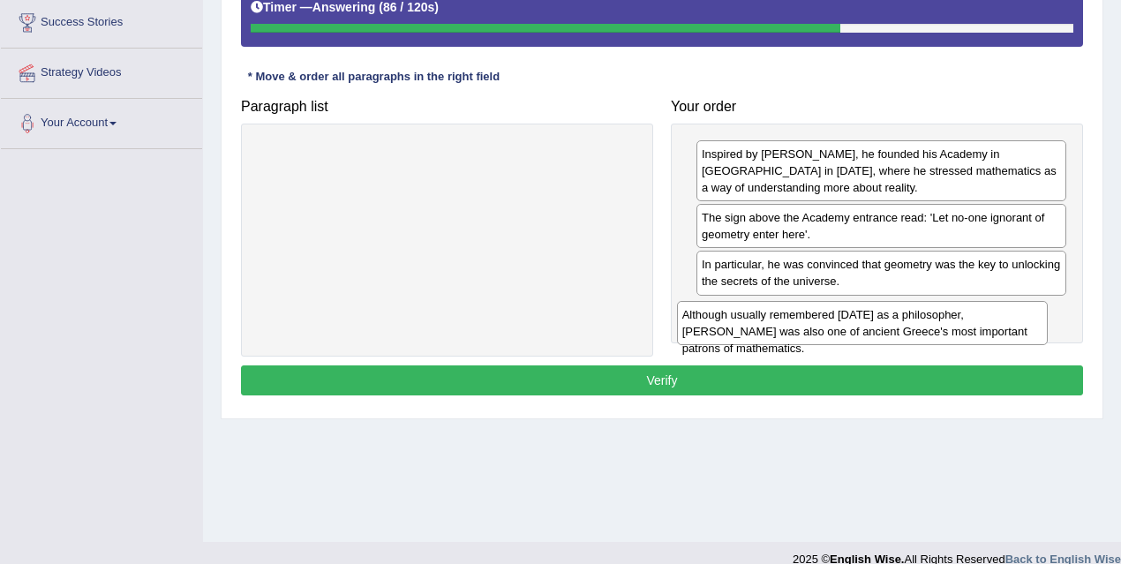
drag, startPoint x: 862, startPoint y: 323, endPoint x: 842, endPoint y: 328, distance: 20.1
click at [842, 328] on div "Although usually remembered today as a philosopher, Plato was also one of ancie…" at bounding box center [862, 323] width 371 height 44
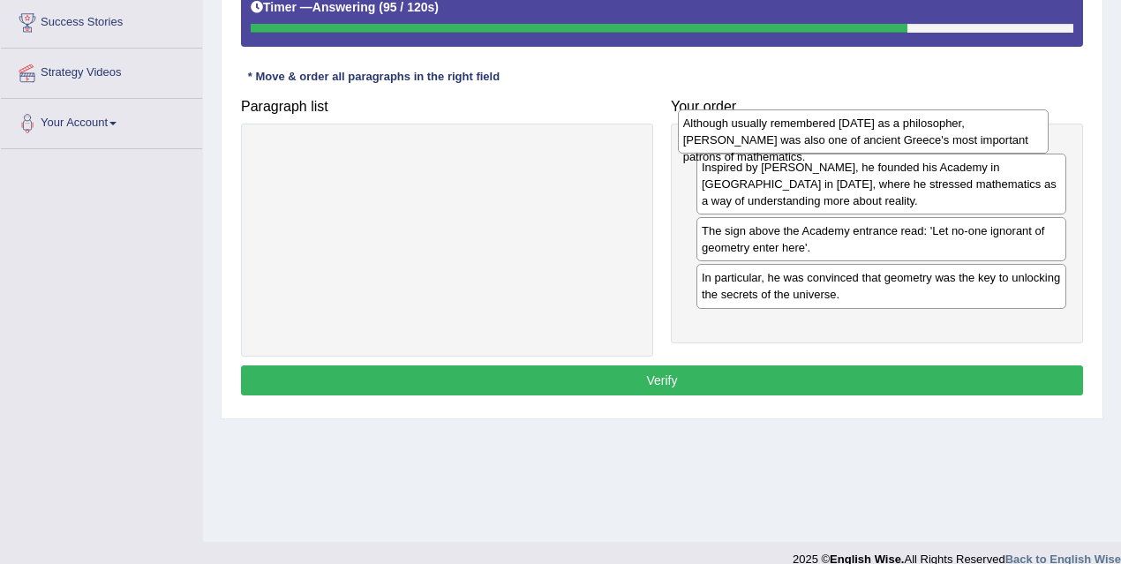
drag, startPoint x: 788, startPoint y: 314, endPoint x: 769, endPoint y: 128, distance: 187.2
click at [769, 128] on div "Although usually remembered today as a philosopher, Plato was also one of ancie…" at bounding box center [863, 131] width 371 height 44
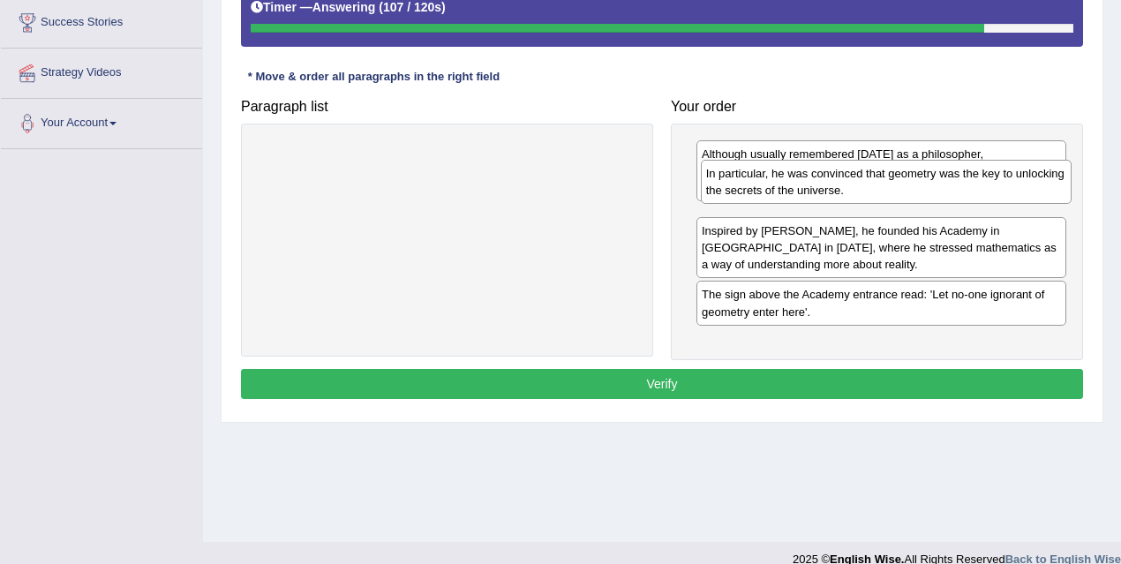
drag, startPoint x: 829, startPoint y: 318, endPoint x: 833, endPoint y: 182, distance: 136.0
click at [833, 182] on div "In particular, he was convinced that geometry was the key to unlocking the secr…" at bounding box center [886, 182] width 371 height 44
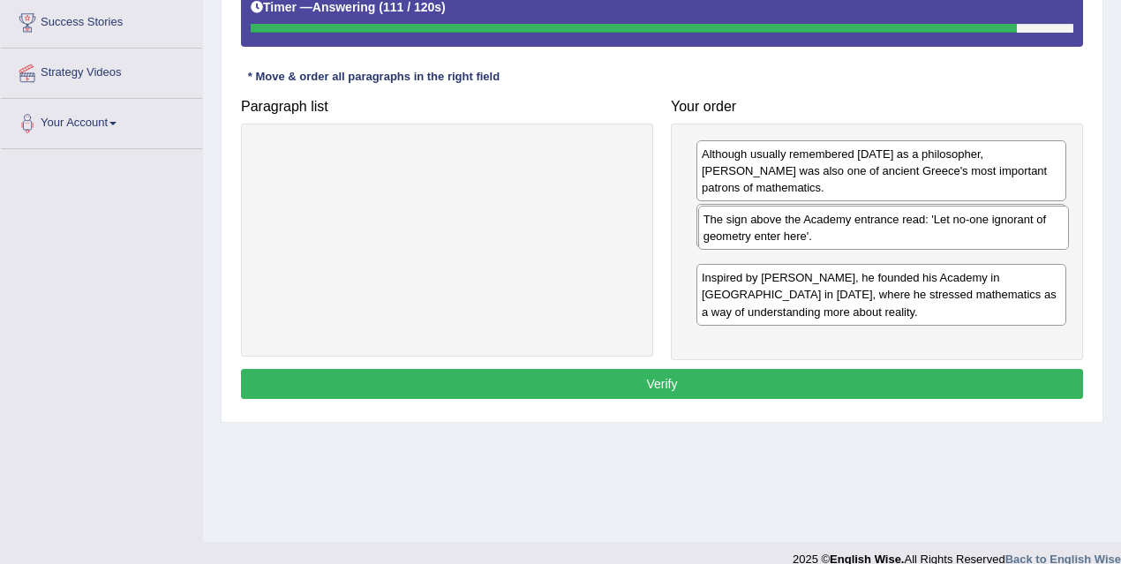
drag, startPoint x: 866, startPoint y: 322, endPoint x: 868, endPoint y: 232, distance: 90.1
click at [868, 232] on div "The sign above the Academy entrance read: 'Let no-one ignorant of geometry ente…" at bounding box center [883, 228] width 371 height 44
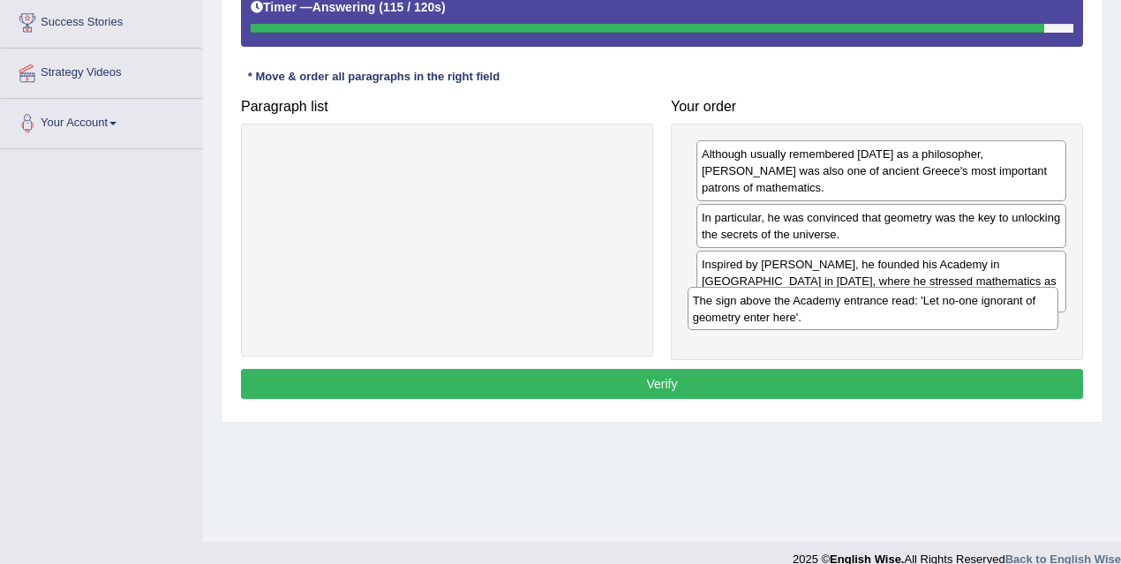
drag, startPoint x: 924, startPoint y: 260, endPoint x: 915, endPoint y: 313, distance: 53.7
click at [915, 313] on div "The sign above the Academy entrance read: 'Let no-one ignorant of geometry ente…" at bounding box center [873, 309] width 371 height 44
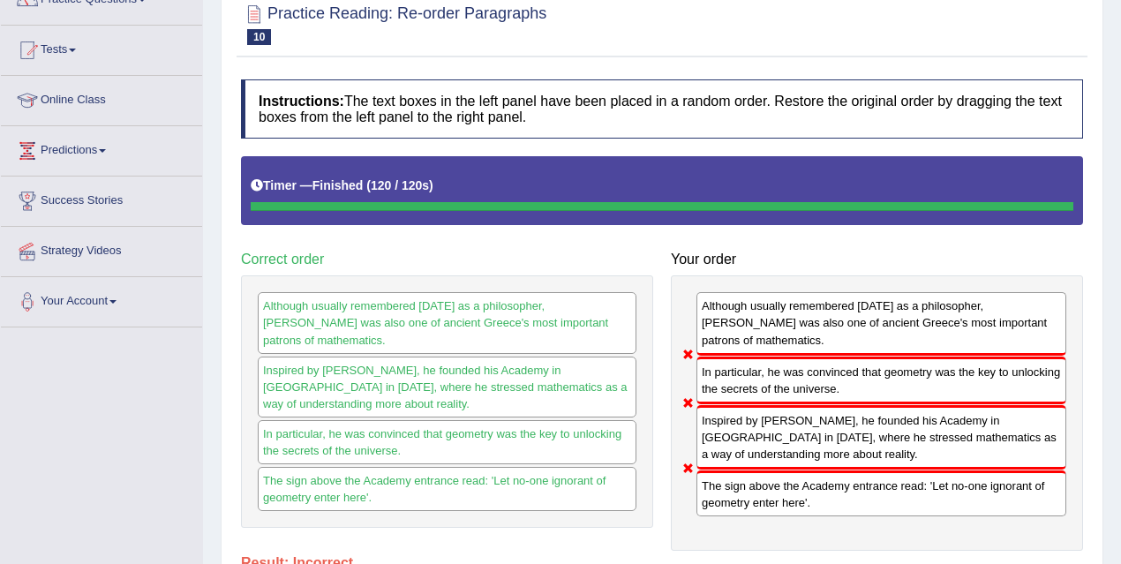
scroll to position [45, 0]
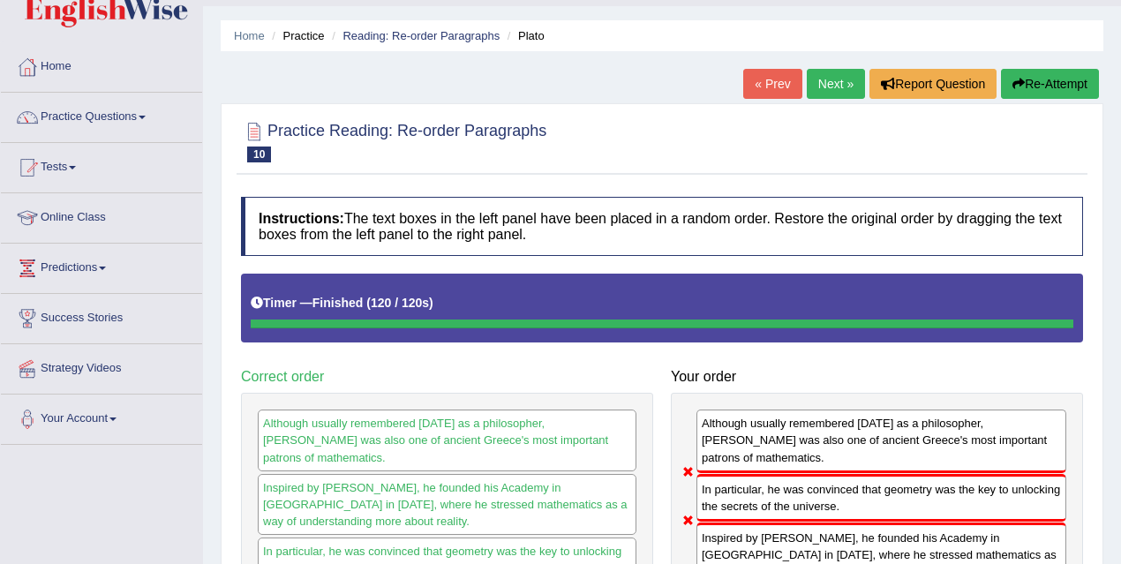
click at [825, 80] on link "Next »" at bounding box center [836, 84] width 58 height 30
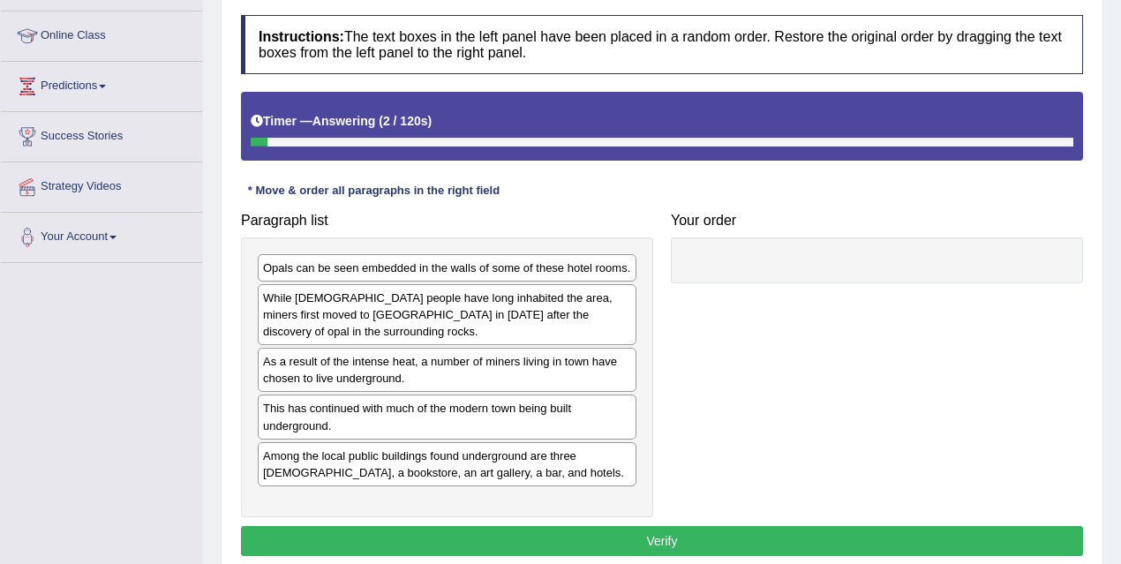
scroll to position [238, 0]
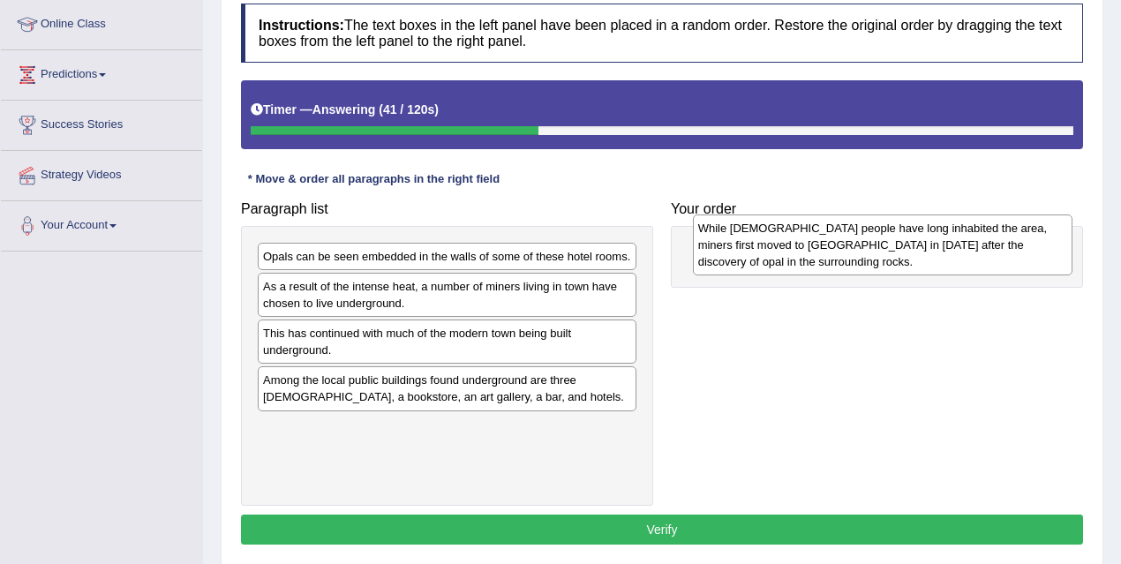
drag, startPoint x: 418, startPoint y: 318, endPoint x: 878, endPoint y: 241, distance: 467.2
click at [878, 241] on div "While [DEMOGRAPHIC_DATA] people have long inhabited the area, miners first move…" at bounding box center [883, 245] width 380 height 61
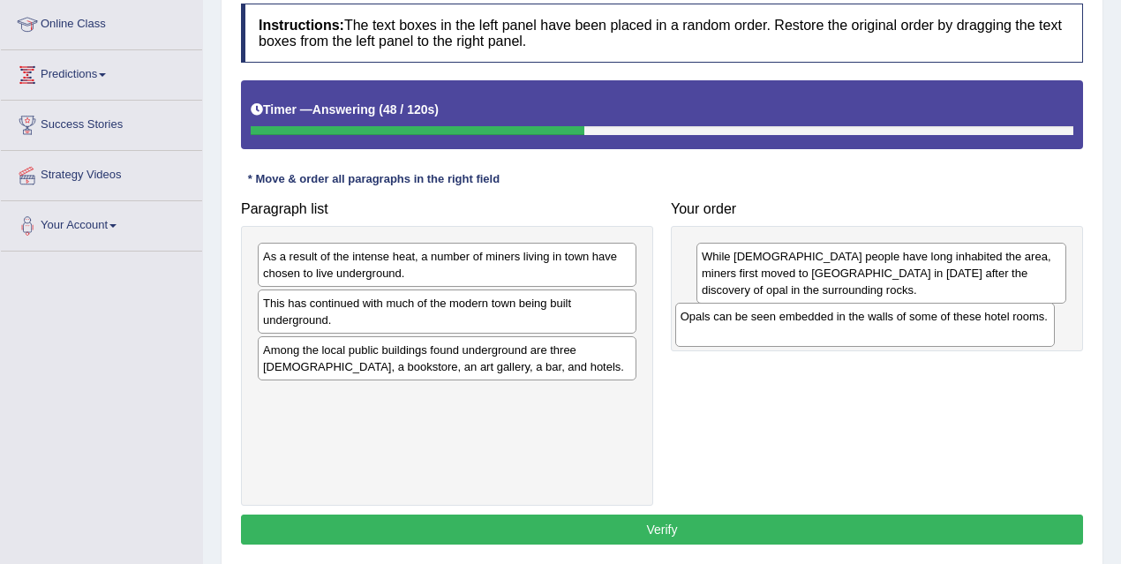
drag, startPoint x: 538, startPoint y: 261, endPoint x: 955, endPoint y: 322, distance: 422.0
click at [955, 322] on div "Opals can be seen embedded in the walls of some of these hotel rooms." at bounding box center [865, 325] width 380 height 44
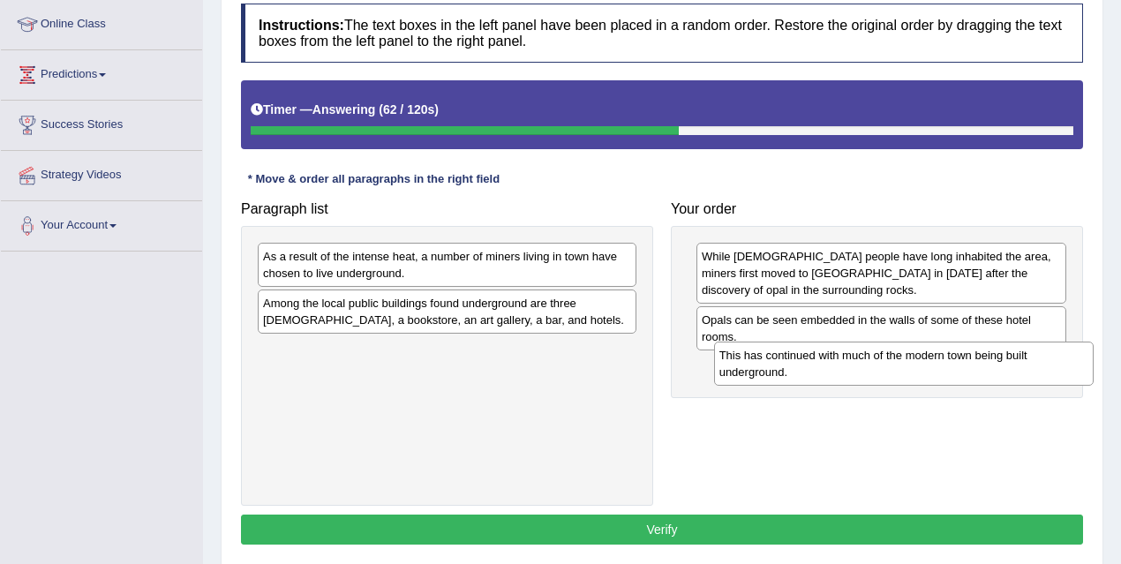
drag, startPoint x: 387, startPoint y: 310, endPoint x: 826, endPoint y: 358, distance: 442.4
click at [841, 362] on div "This has continued with much of the modern town being built underground." at bounding box center [904, 364] width 380 height 44
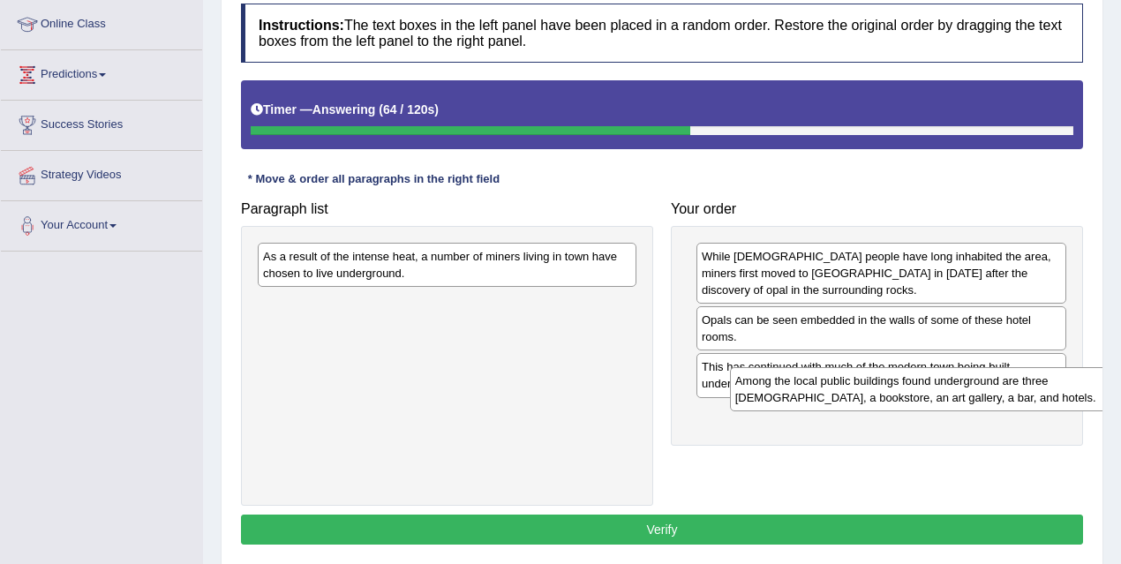
drag, startPoint x: 480, startPoint y: 310, endPoint x: 930, endPoint y: 403, distance: 458.9
click at [931, 403] on div "Among the local public buildings found underground are three [DEMOGRAPHIC_DATA]…" at bounding box center [920, 389] width 380 height 44
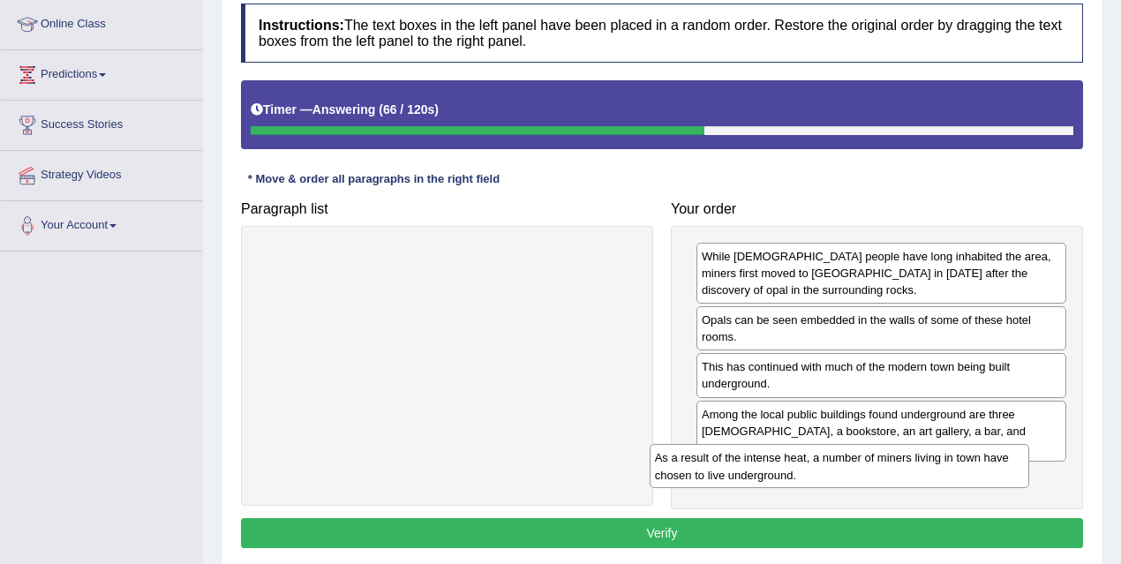
drag, startPoint x: 458, startPoint y: 268, endPoint x: 853, endPoint y: 470, distance: 443.4
click at [851, 470] on div "As a result of the intense heat, a number of miners living in town have chosen …" at bounding box center [840, 466] width 380 height 44
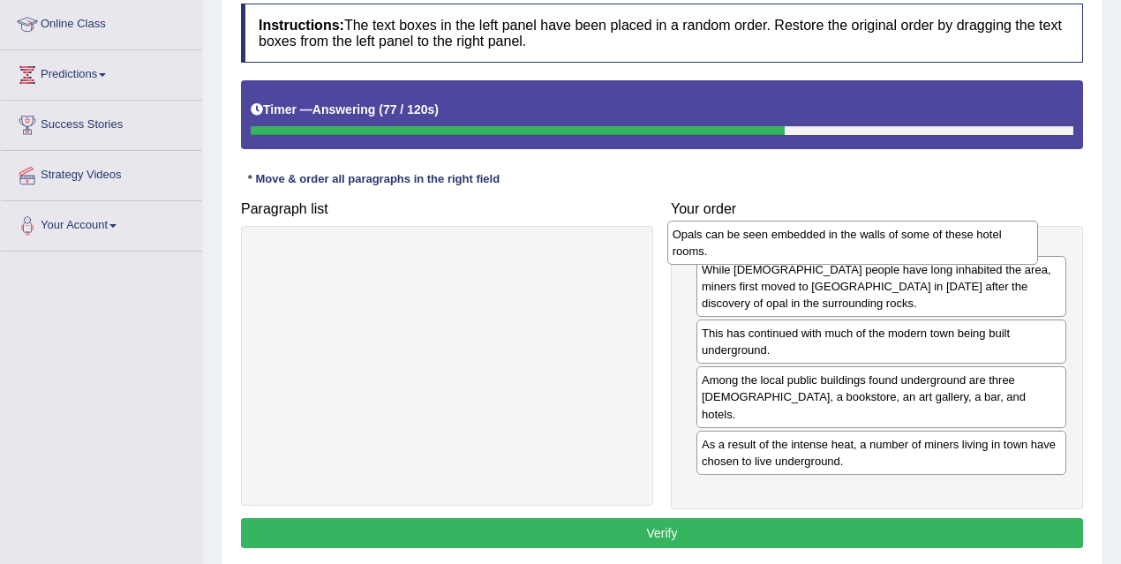
drag, startPoint x: 969, startPoint y: 334, endPoint x: 940, endPoint y: 249, distance: 89.6
click at [940, 249] on div "Opals can be seen embedded in the walls of some of these hotel rooms." at bounding box center [852, 243] width 371 height 44
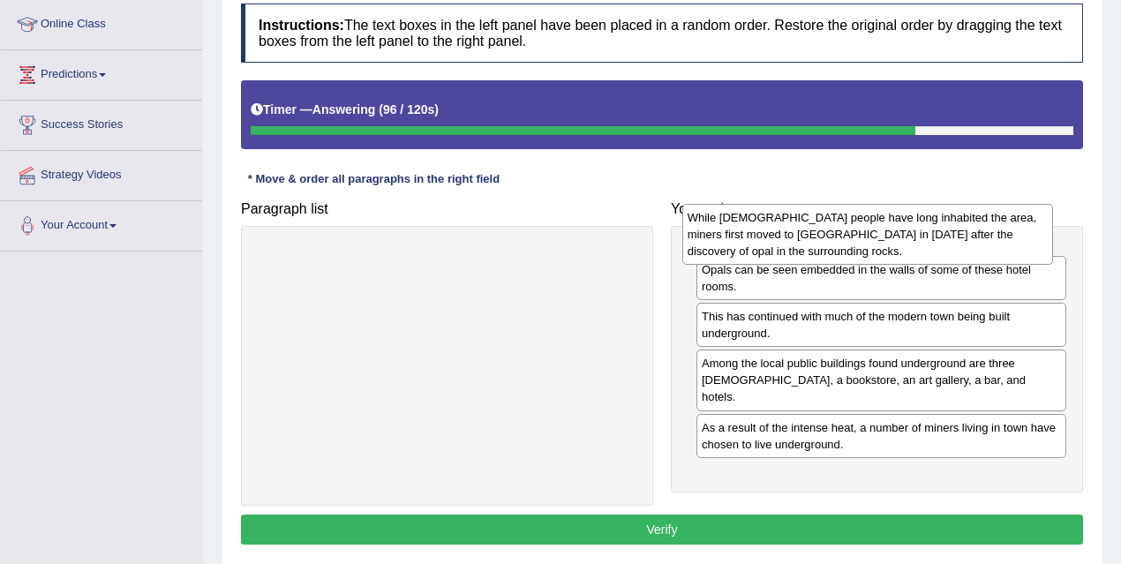
drag, startPoint x: 962, startPoint y: 330, endPoint x: 948, endPoint y: 245, distance: 85.9
click at [948, 245] on div "While [DEMOGRAPHIC_DATA] people have long inhabited the area, miners first move…" at bounding box center [867, 234] width 371 height 61
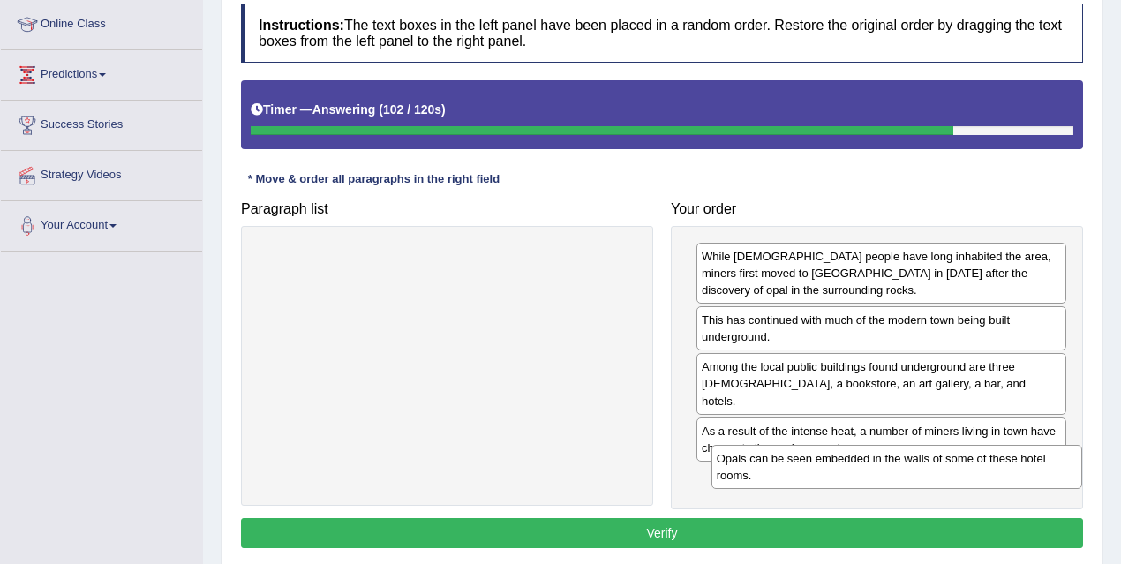
drag, startPoint x: 939, startPoint y: 333, endPoint x: 954, endPoint y: 472, distance: 140.3
click at [954, 472] on div "Opals can be seen embedded in the walls of some of these hotel rooms." at bounding box center [897, 467] width 371 height 44
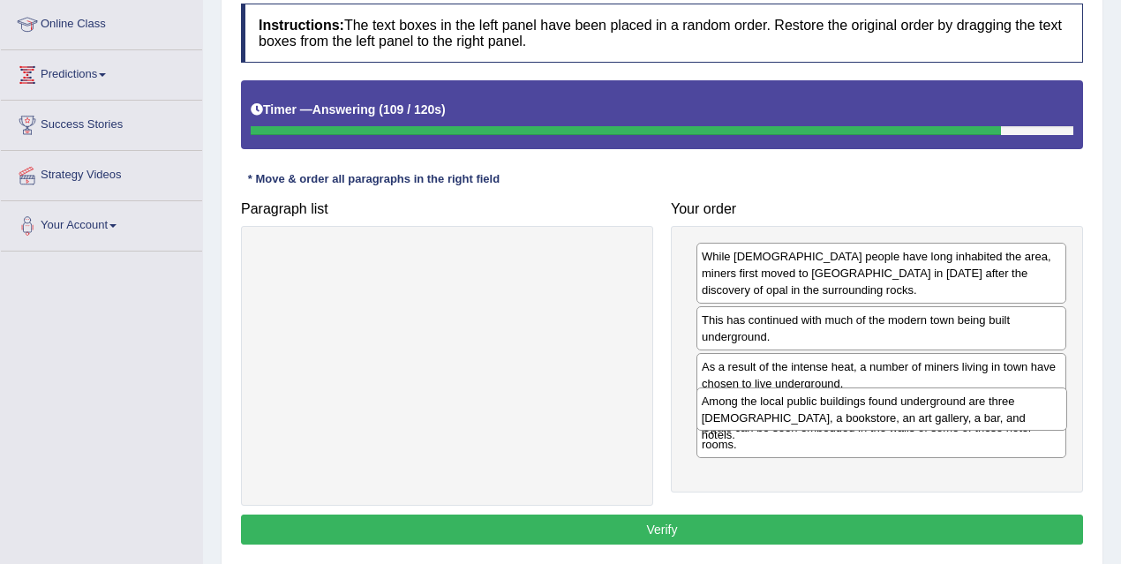
drag, startPoint x: 861, startPoint y: 378, endPoint x: 861, endPoint y: 414, distance: 36.2
click at [861, 414] on div "Among the local public buildings found underground are three [DEMOGRAPHIC_DATA]…" at bounding box center [882, 410] width 371 height 44
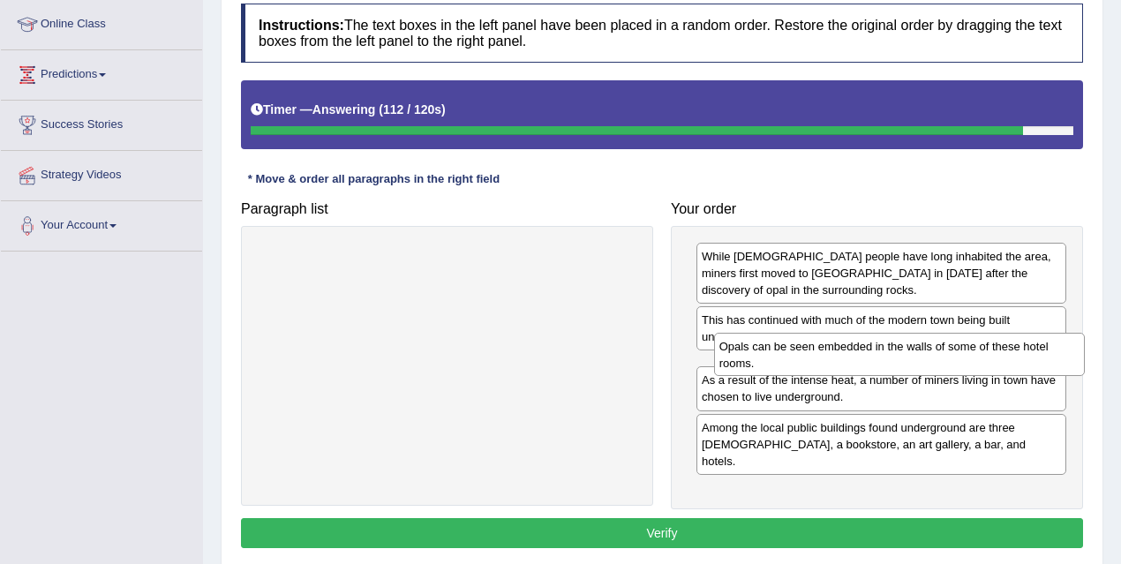
drag, startPoint x: 802, startPoint y: 466, endPoint x: 819, endPoint y: 354, distance: 113.5
click at [819, 354] on div "Opals can be seen embedded in the walls of some of these hotel rooms." at bounding box center [899, 355] width 371 height 44
